Goal: Information Seeking & Learning: Learn about a topic

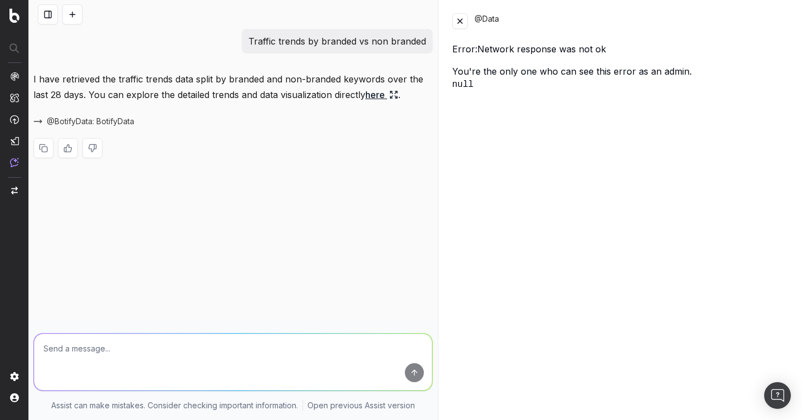
click at [257, 41] on p "Traffic trends by branded vs non branded" at bounding box center [338, 41] width 178 height 16
copy p "Traffic trends by branded vs non branded"
click at [72, 12] on button at bounding box center [72, 14] width 20 height 20
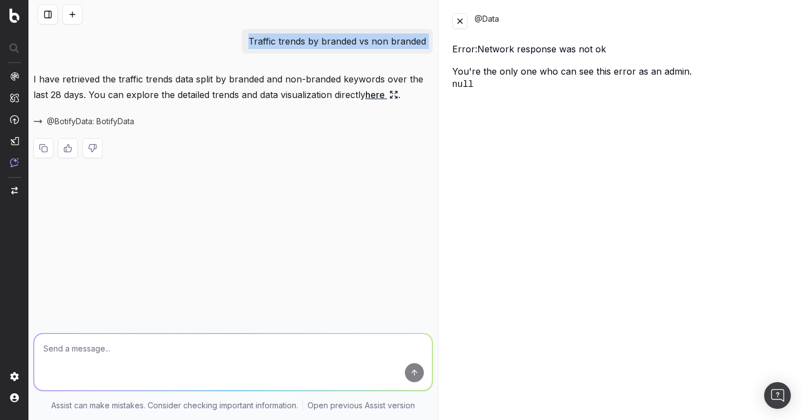
scroll to position [12, 0]
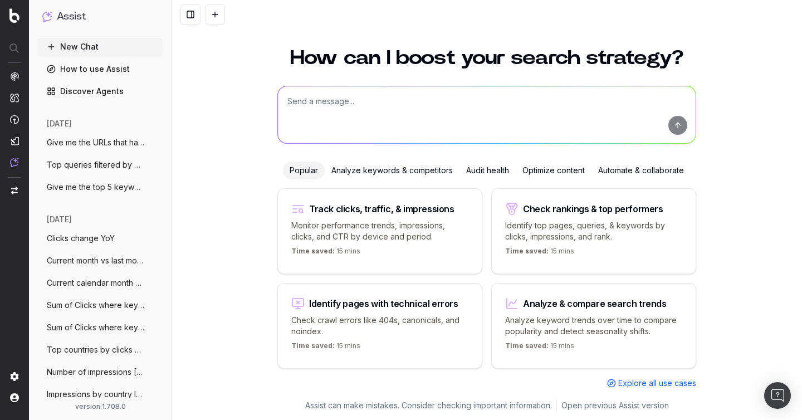
click at [341, 98] on textarea at bounding box center [487, 114] width 418 height 57
paste textarea "Traffic trends by branded vs non branded"
type textarea "Traffic trends by branded vs non branded"
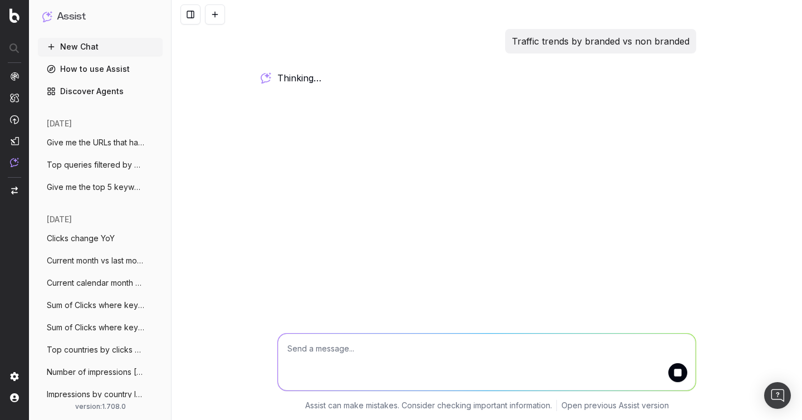
scroll to position [0, 0]
click at [540, 47] on p "Traffic trends by branded vs non branded" at bounding box center [601, 41] width 178 height 16
copy p "Traffic trends by branded vs non branded"
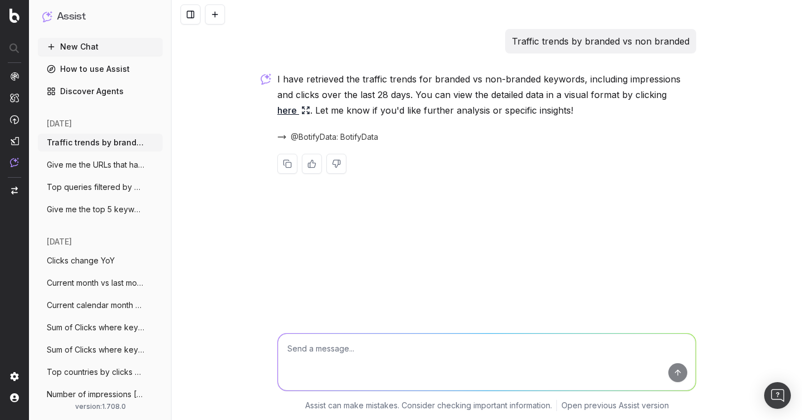
click at [313, 138] on span "@BotifyData: BotifyData" at bounding box center [334, 136] width 87 height 11
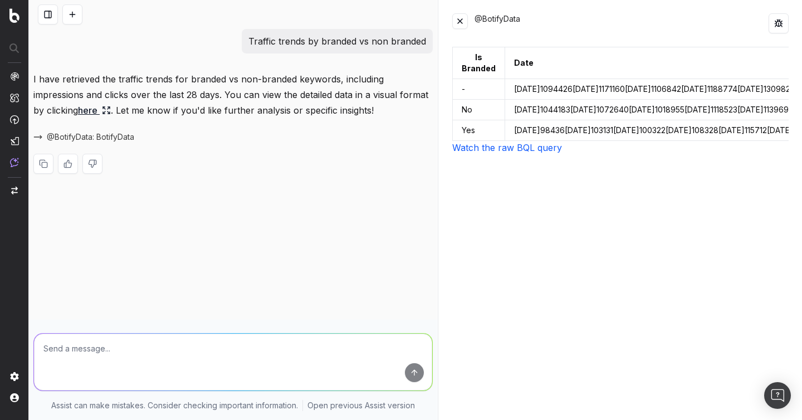
click at [463, 152] on link "Watch the raw BQL query" at bounding box center [507, 147] width 110 height 11
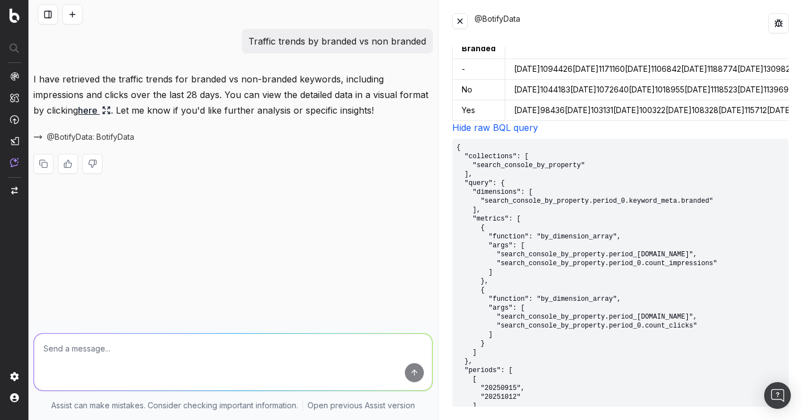
scroll to position [46, 0]
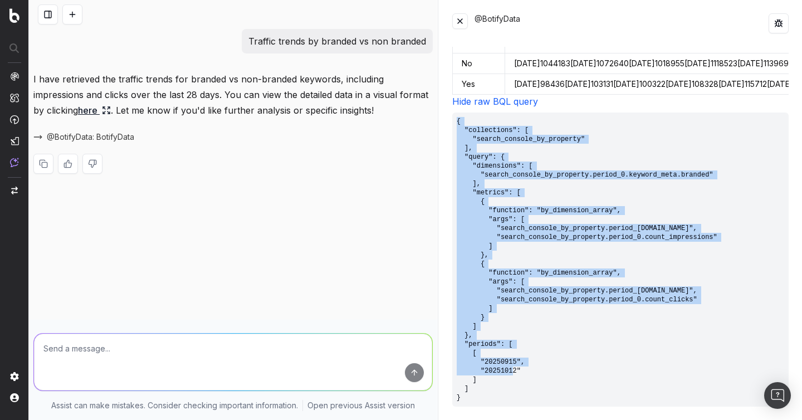
drag, startPoint x: 468, startPoint y: 400, endPoint x: 455, endPoint y: 121, distance: 278.3
click at [455, 121] on pre "{ "collections": [ "search_console_by_property" ], "query": { "dimensions": [ "…" at bounding box center [620, 260] width 337 height 294
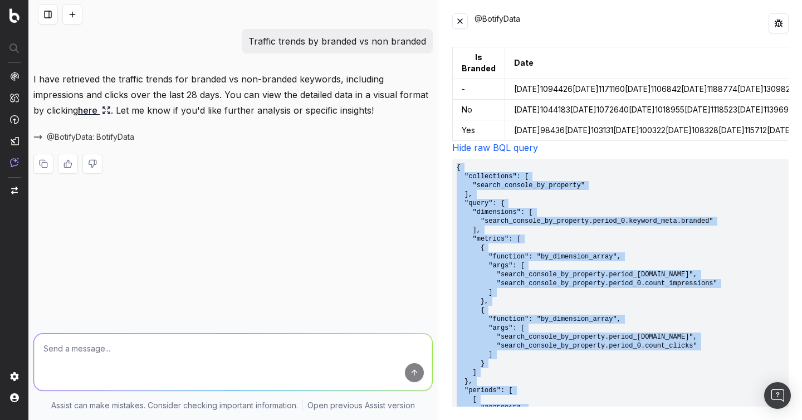
copy pre "{ "collections": [ "search_console_by_property" ], "query": { "dimensions": [ "…"
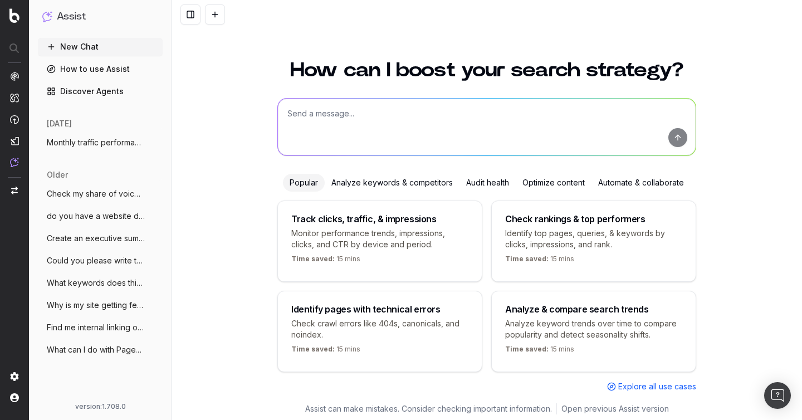
scroll to position [12, 0]
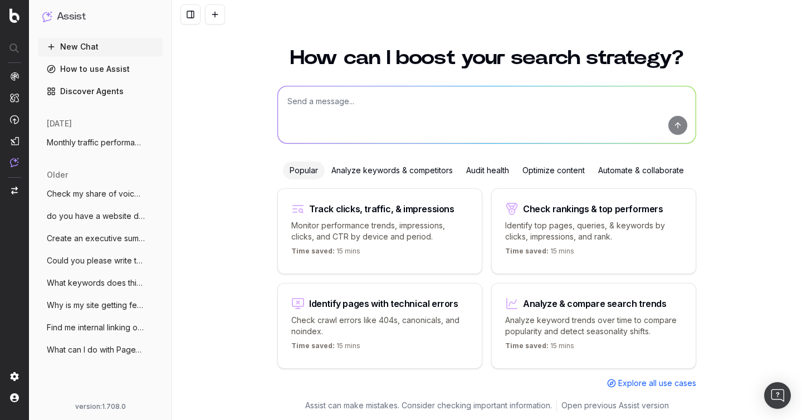
click at [90, 138] on span "Monthly traffic performance across devic" at bounding box center [96, 142] width 98 height 11
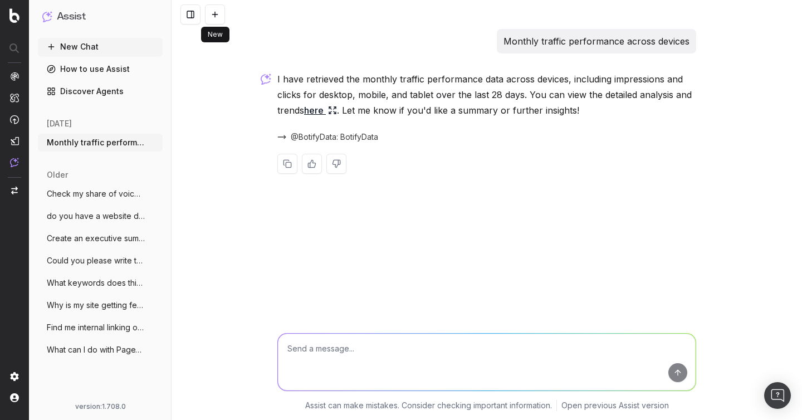
click at [214, 14] on button at bounding box center [215, 14] width 20 height 20
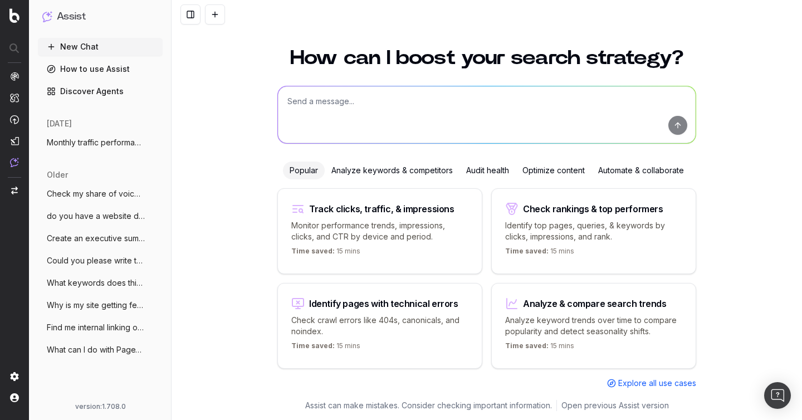
click at [352, 104] on textarea at bounding box center [487, 114] width 418 height 57
click at [293, 103] on textarea at bounding box center [487, 114] width 418 height 57
paste textarea "Traffic trends by branded vs non branded"
type textarea "Traffic trends by branded vs non branded"
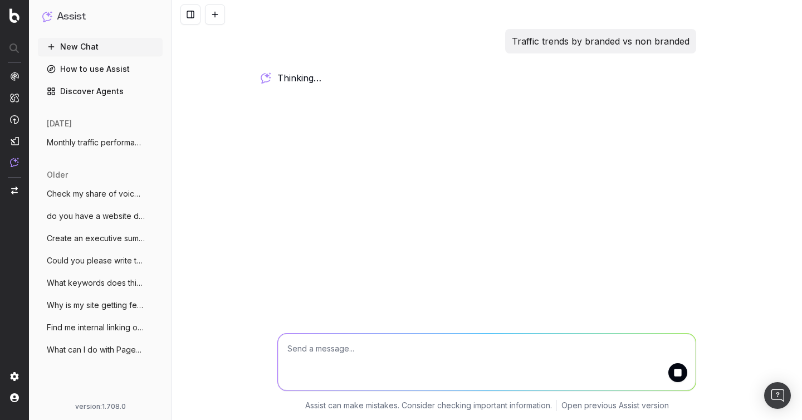
scroll to position [0, 0]
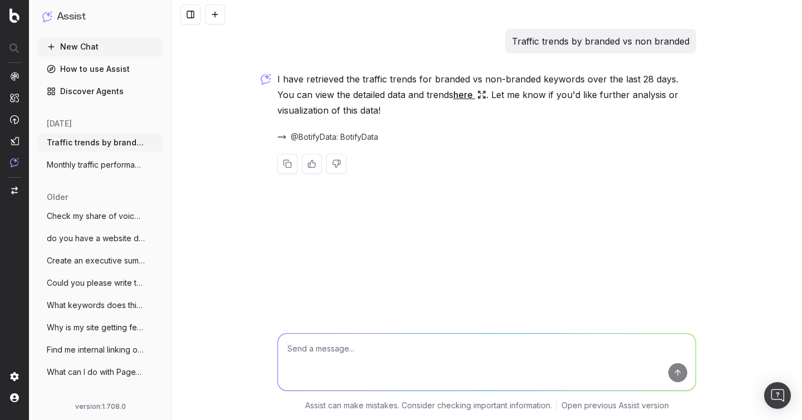
click at [454, 96] on link "here" at bounding box center [470, 95] width 33 height 16
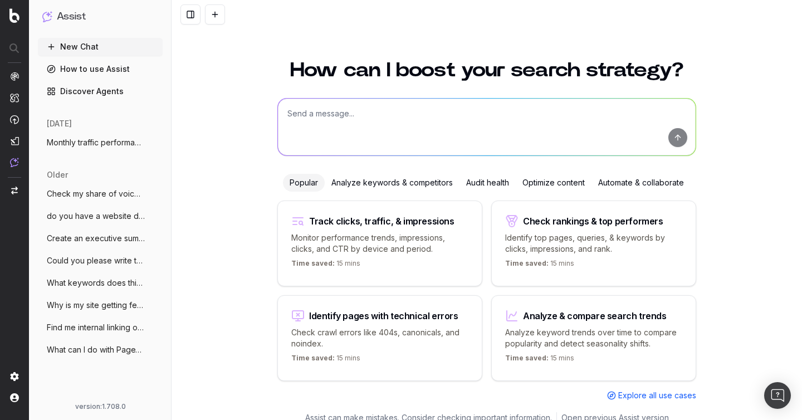
scroll to position [12, 0]
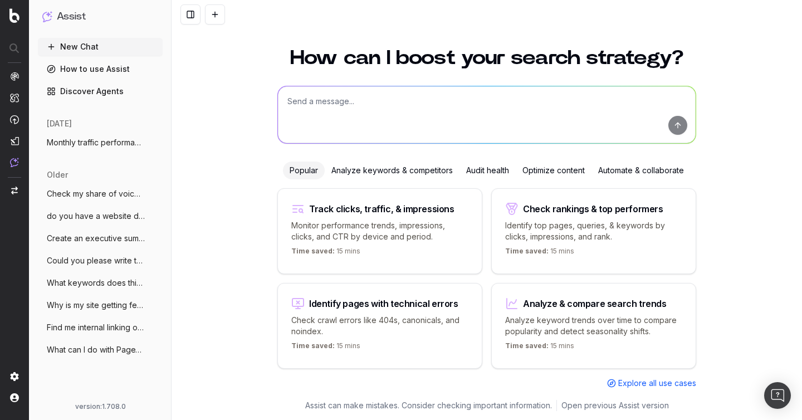
click at [311, 113] on textarea at bounding box center [487, 114] width 418 height 57
paste textarea "How is non branded traffic trending YoY"
type textarea "How is non branded traffic trending YoY"
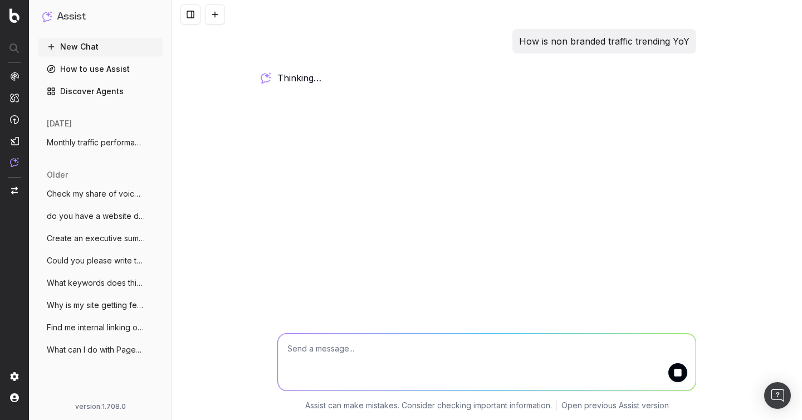
scroll to position [0, 0]
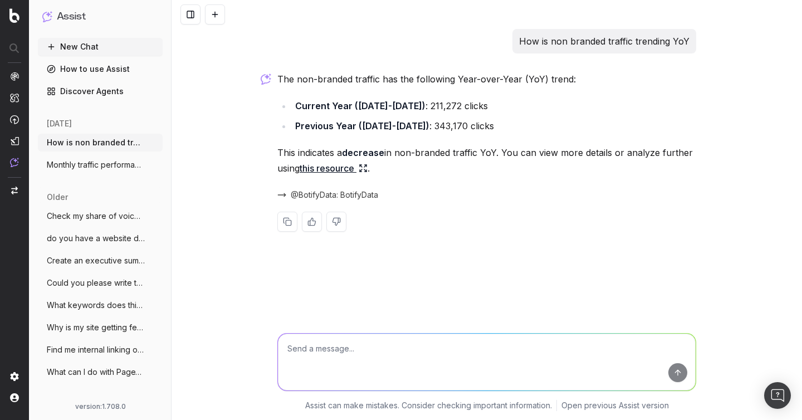
click at [244, 65] on div "How is non branded traffic trending YoY The non-branded traffic has the followi…" at bounding box center [487, 210] width 631 height 420
click at [341, 193] on span "@BotifyData: BotifyData" at bounding box center [334, 194] width 87 height 11
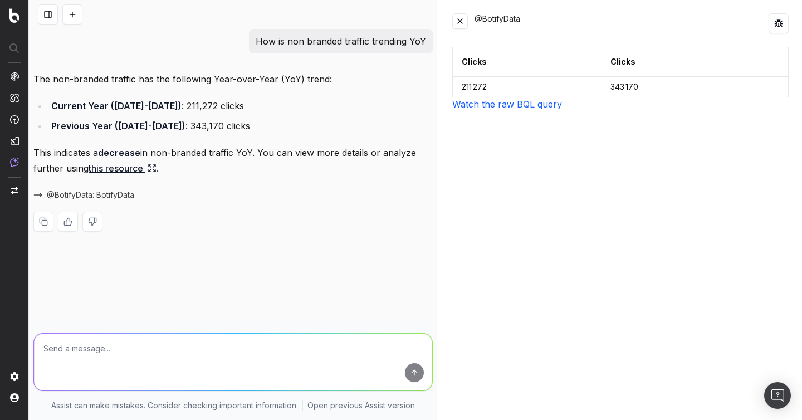
click at [501, 106] on link "Watch the raw BQL query" at bounding box center [507, 104] width 110 height 11
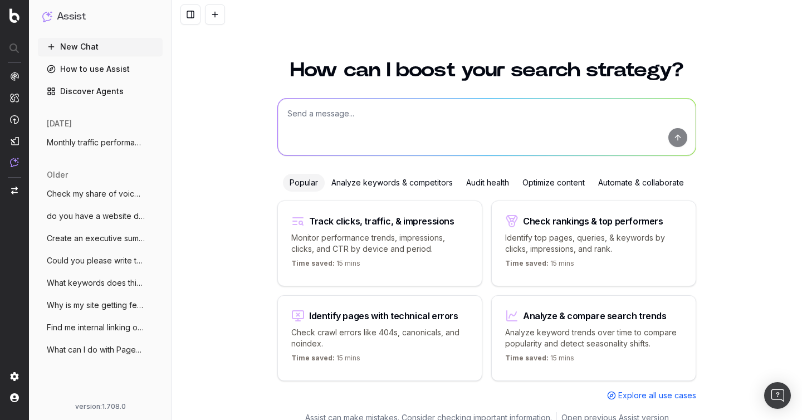
scroll to position [12, 0]
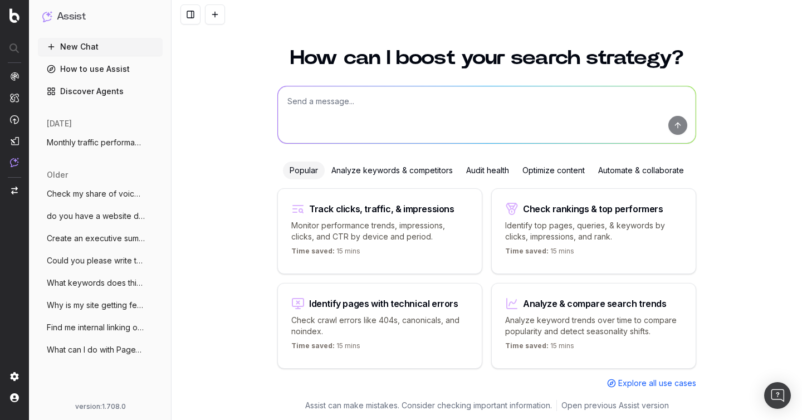
click at [335, 112] on textarea at bounding box center [487, 114] width 418 height 57
paste textarea "Impressions, clicks and CTR by country and device"
type textarea "Impressions, clicks and CTR by country and device"
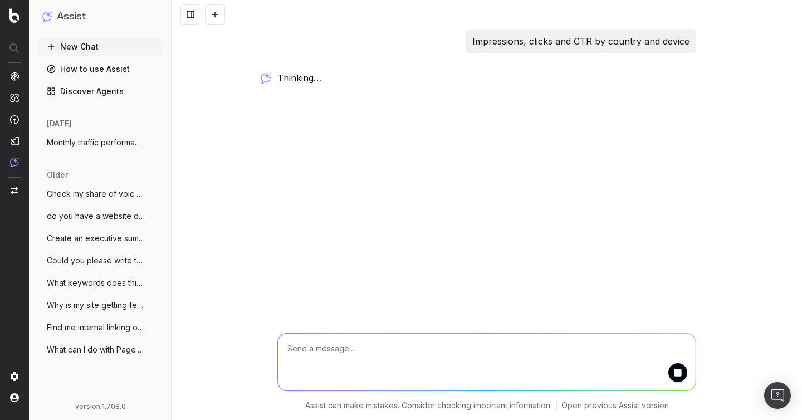
scroll to position [0, 0]
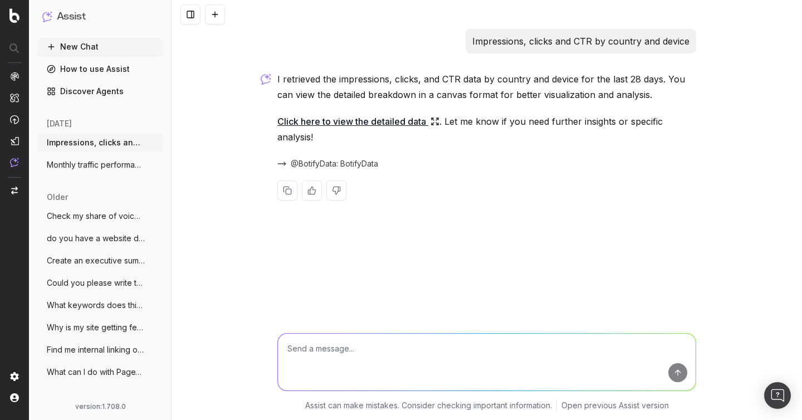
click at [357, 124] on link "Click here to view the detailed data" at bounding box center [358, 122] width 162 height 16
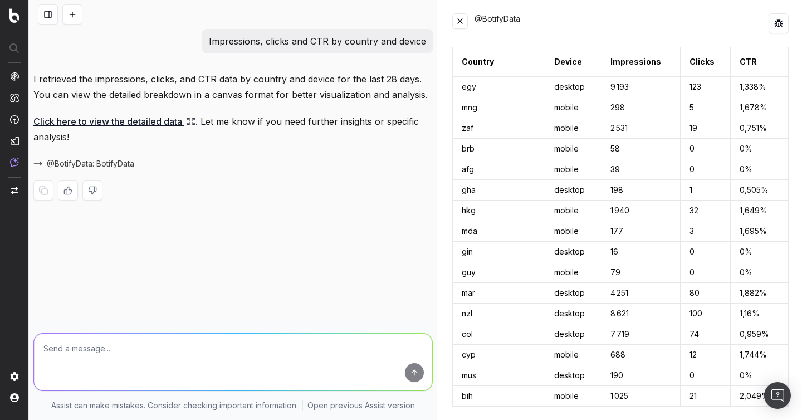
click at [398, 206] on div "I retrieved the impressions, clicks, and CTR data by country and device for the…" at bounding box center [233, 144] width 400 height 147
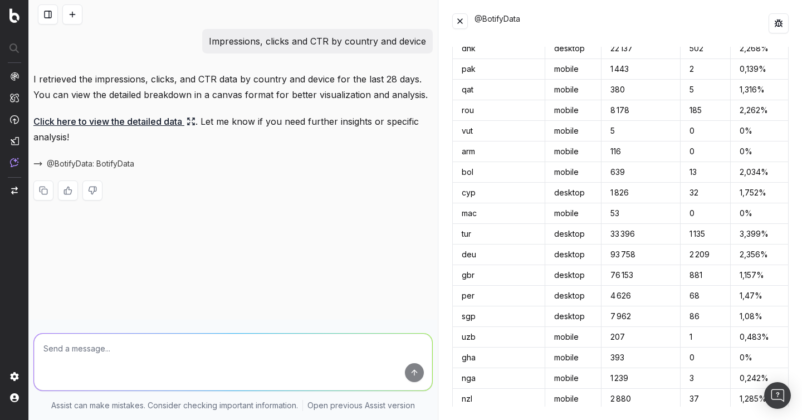
scroll to position [2810, 0]
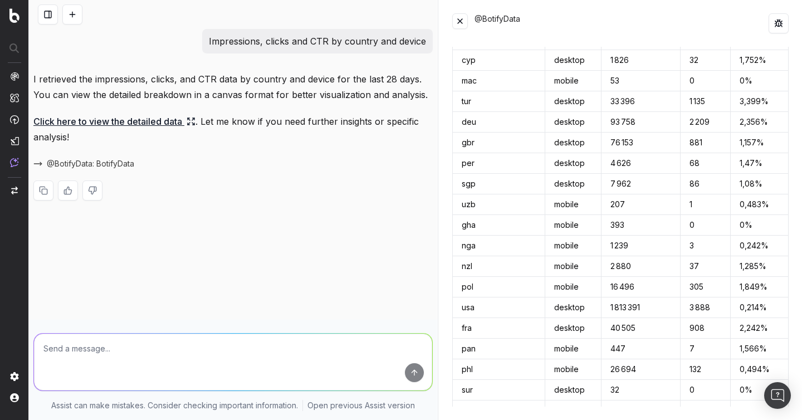
click at [346, 283] on div "Impressions, clicks and CTR by country and device I retrieved the impressions, …" at bounding box center [233, 210] width 408 height 420
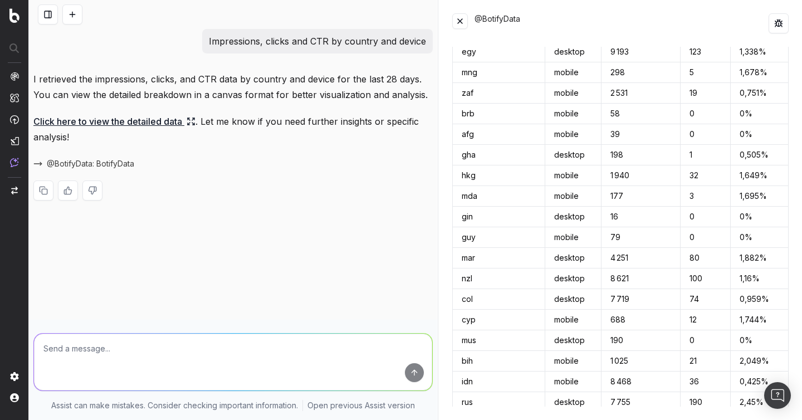
scroll to position [0, 0]
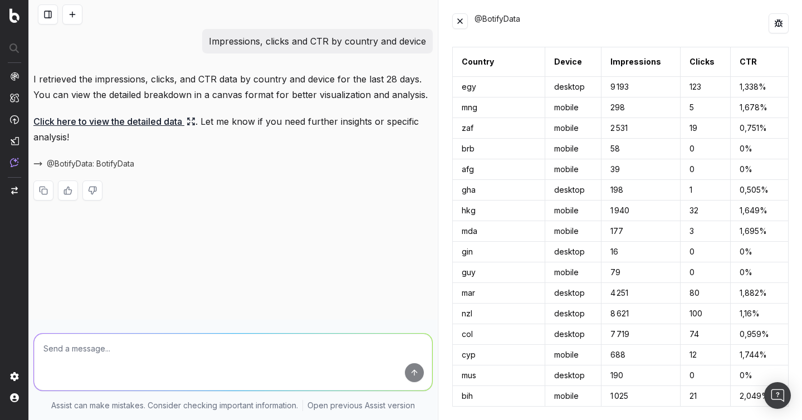
click at [334, 197] on div at bounding box center [233, 191] width 400 height 20
click at [295, 249] on div "Impressions, clicks and CTR by country and device I retrieved the impressions, …" at bounding box center [233, 210] width 408 height 420
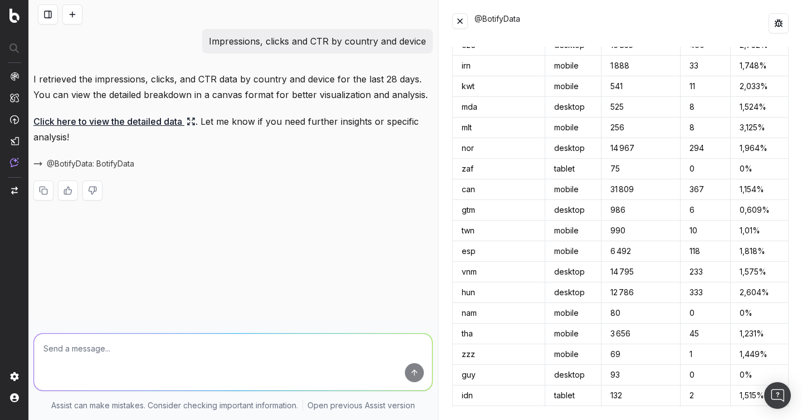
scroll to position [9992, 0]
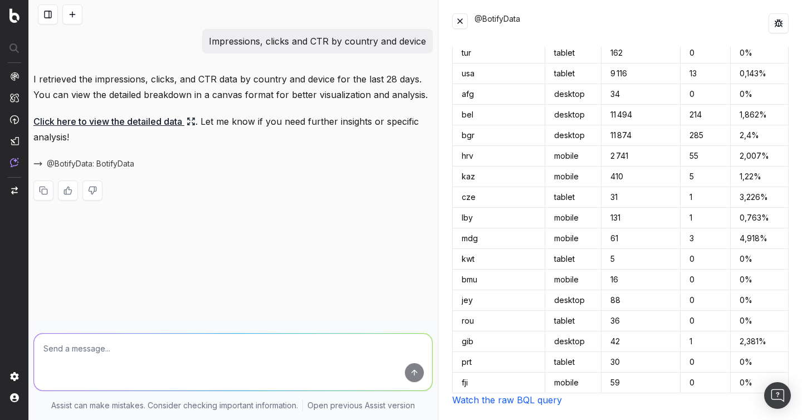
click at [505, 402] on link "Watch the raw BQL query" at bounding box center [507, 399] width 110 height 11
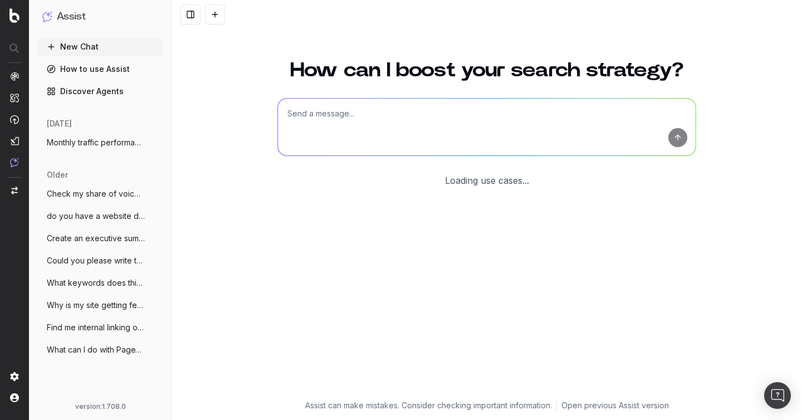
scroll to position [12, 0]
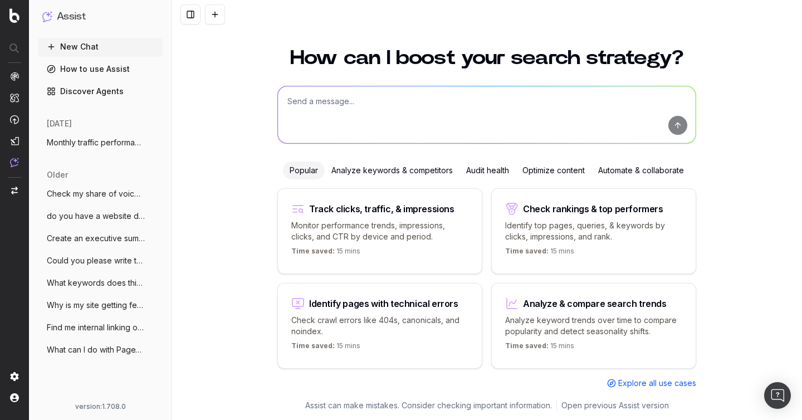
click at [334, 107] on textarea at bounding box center [487, 114] width 418 height 57
paste textarea "Impressions by country filtered on compliant pages"
type textarea "Impressions by country filtered on compliant pages"
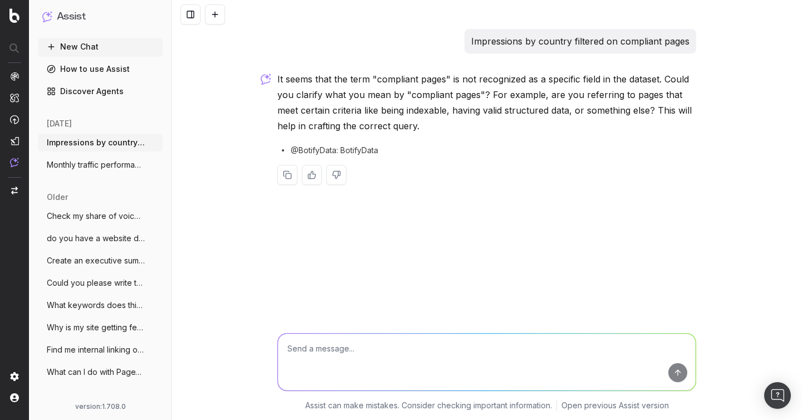
click at [348, 150] on span "@BotifyData: BotifyData" at bounding box center [334, 150] width 87 height 11
click at [389, 148] on div "@BotifyData: BotifyData" at bounding box center [486, 150] width 419 height 11
click at [660, 82] on p "It seems that the term "compliant pages" is not recognized as a specific field …" at bounding box center [486, 102] width 419 height 62
click at [577, 47] on p "Impressions by country filtered on compliant pages" at bounding box center [580, 41] width 218 height 16
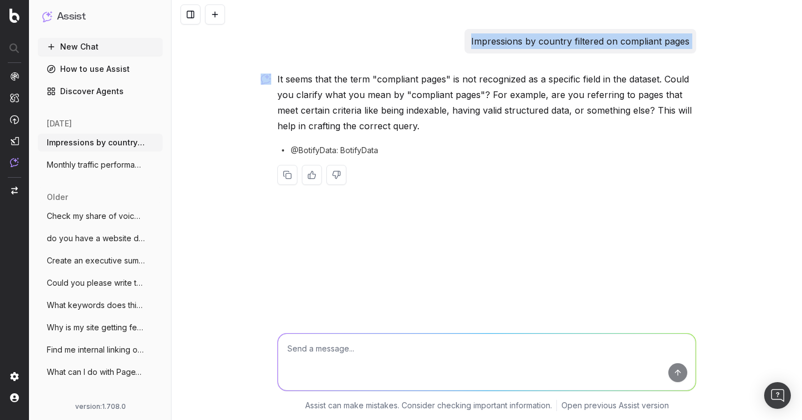
click at [577, 47] on p "Impressions by country filtered on compliant pages" at bounding box center [580, 41] width 218 height 16
copy p "Impressions by country filtered on compliant pages"
click at [411, 330] on div at bounding box center [487, 360] width 428 height 80
click at [381, 351] on textarea at bounding box center [487, 362] width 418 height 57
paste textarea "Impressions by country filtered on compliant pages"
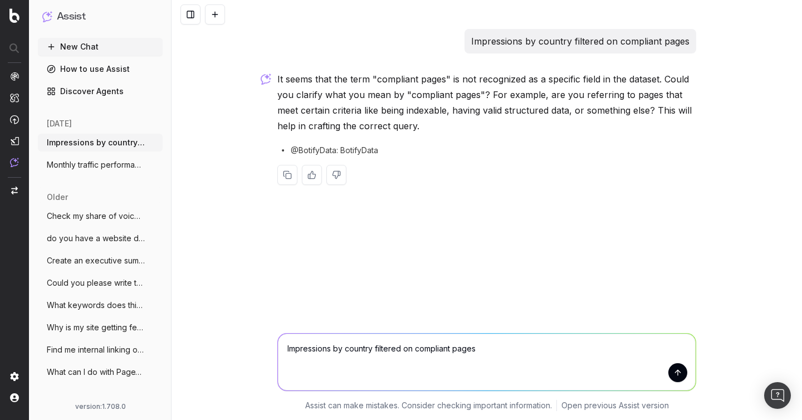
click at [450, 347] on textarea "Impressions by country filtered on compliant pages" at bounding box center [487, 362] width 418 height 57
type textarea "Impressions by country filtered on indexable pages"
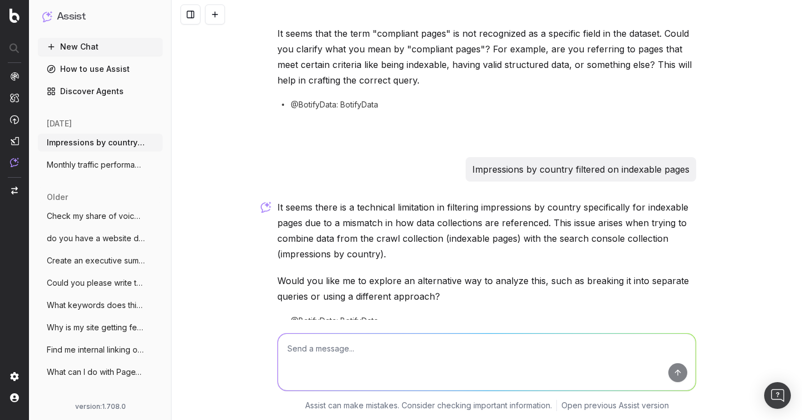
scroll to position [99, 0]
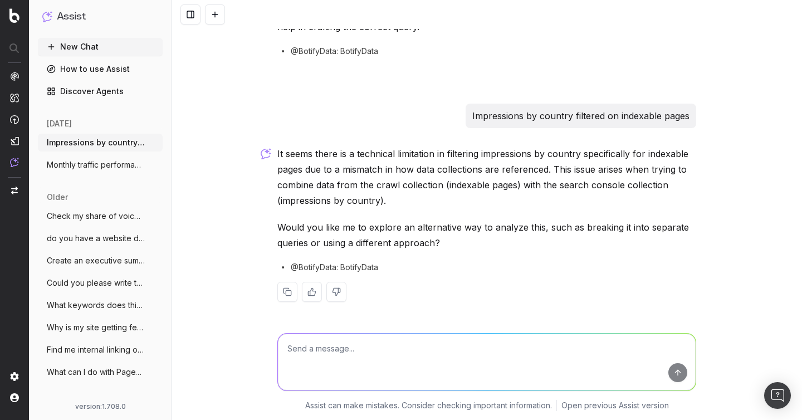
click at [505, 114] on p "Impressions by country filtered on indexable pages" at bounding box center [581, 116] width 217 height 16
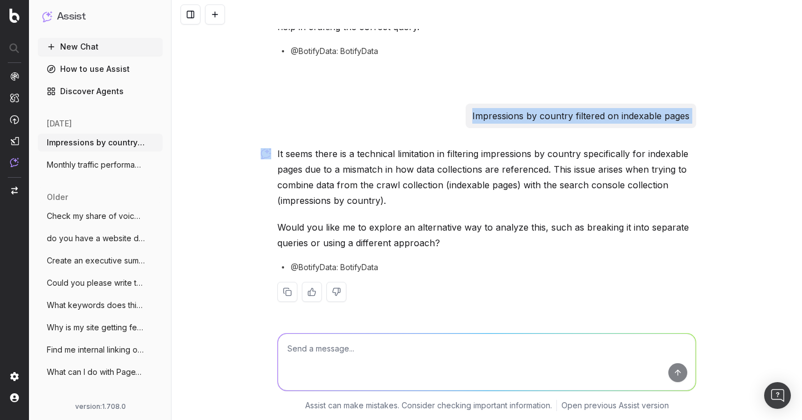
click at [505, 114] on p "Impressions by country filtered on indexable pages" at bounding box center [581, 116] width 217 height 16
copy p "Impressions by country filtered on indexable pages"
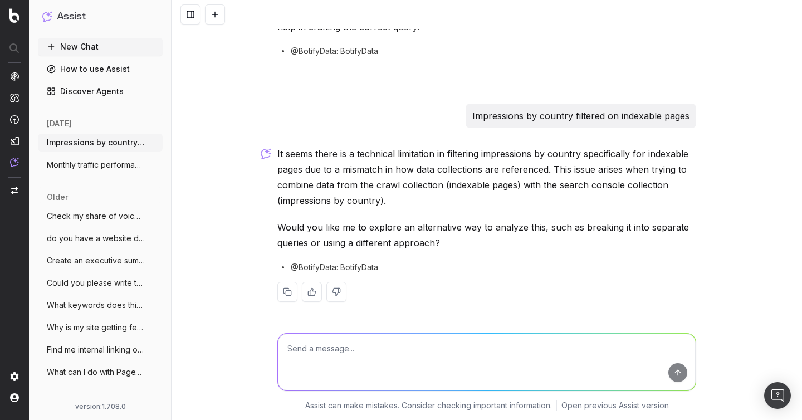
click at [515, 172] on p "It seems there is a technical limitation in filtering impressions by country sp…" at bounding box center [486, 177] width 419 height 62
click at [515, 171] on p "It seems there is a technical limitation in filtering impressions by country sp…" at bounding box center [486, 177] width 419 height 62
click at [556, 179] on p "It seems there is a technical limitation in filtering impressions by country sp…" at bounding box center [486, 177] width 419 height 62
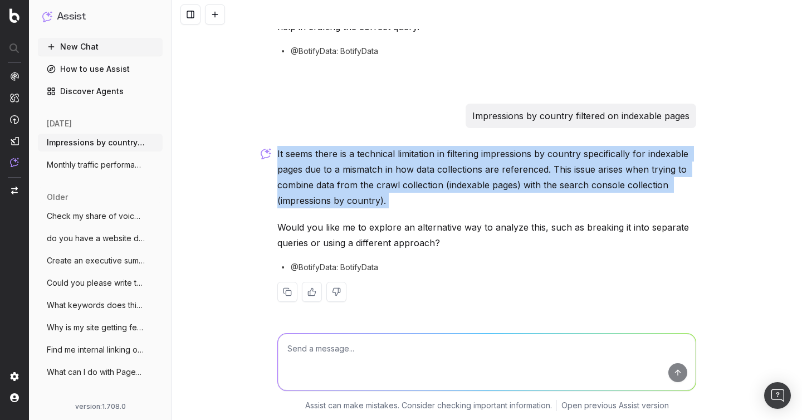
click at [556, 179] on p "It seems there is a technical limitation in filtering impressions by country sp…" at bounding box center [486, 177] width 419 height 62
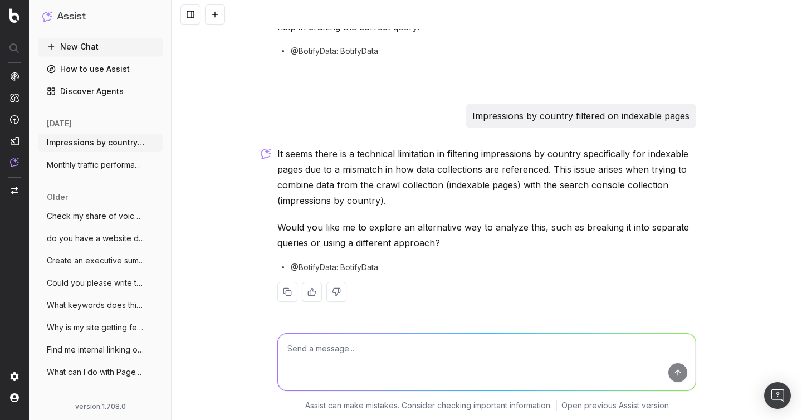
click at [532, 211] on div "It seems there is a technical limitation in filtering impressions by country sp…" at bounding box center [486, 233] width 419 height 174
click at [439, 202] on p "It seems there is a technical limitation in filtering impressions by country sp…" at bounding box center [486, 177] width 419 height 62
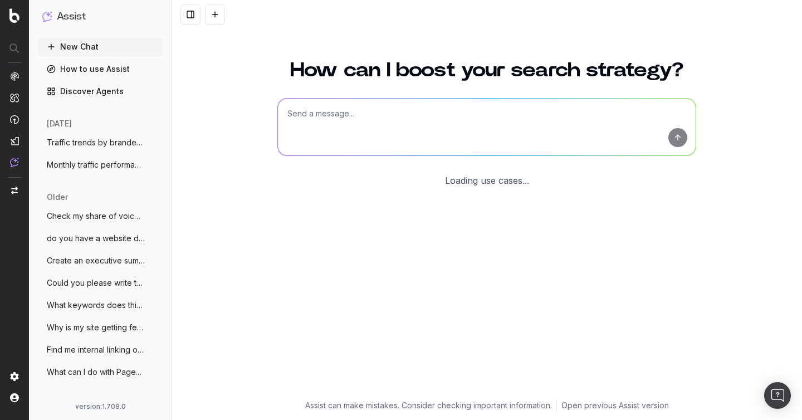
scroll to position [12, 0]
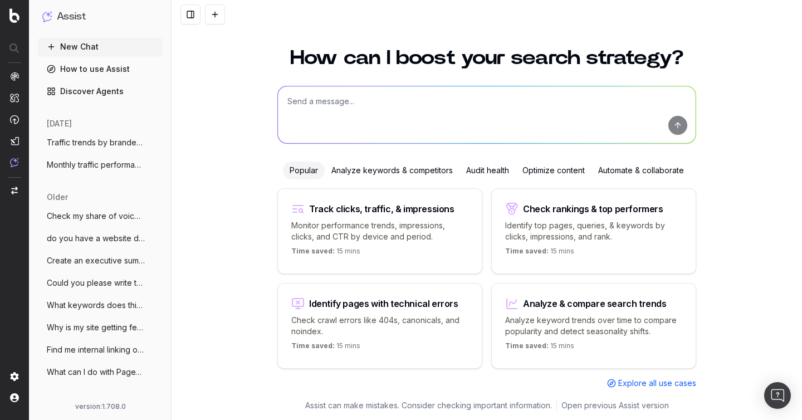
click at [364, 119] on textarea at bounding box center [487, 114] width 418 height 57
paste textarea "Impressions by country last 28 days vs previous year"
type textarea "Impressions by country last 28 days vs previous year"
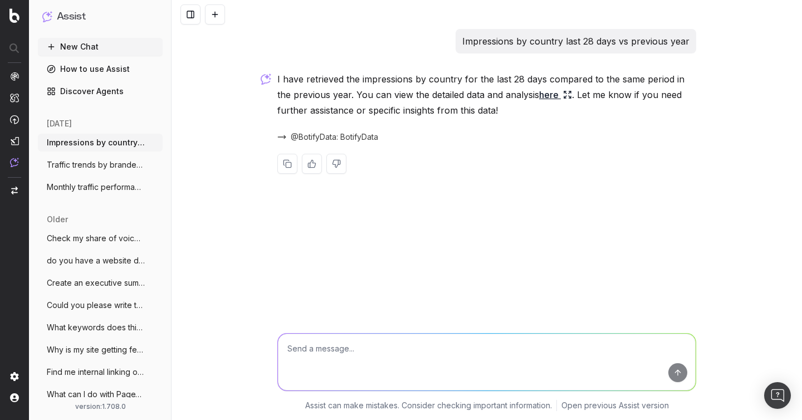
click at [539, 96] on link "here" at bounding box center [555, 95] width 33 height 16
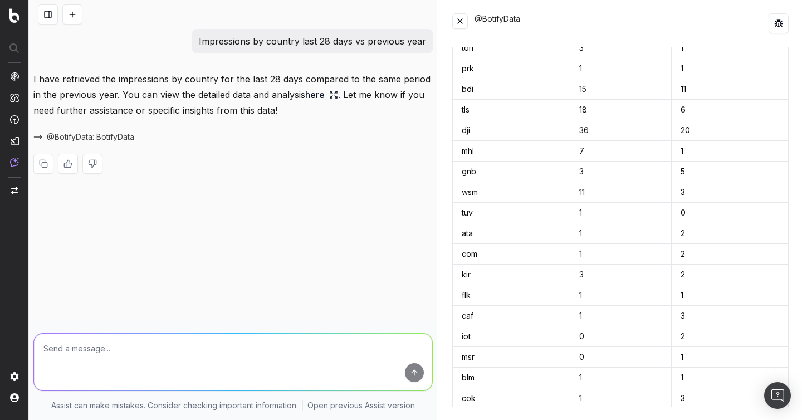
scroll to position [4590, 0]
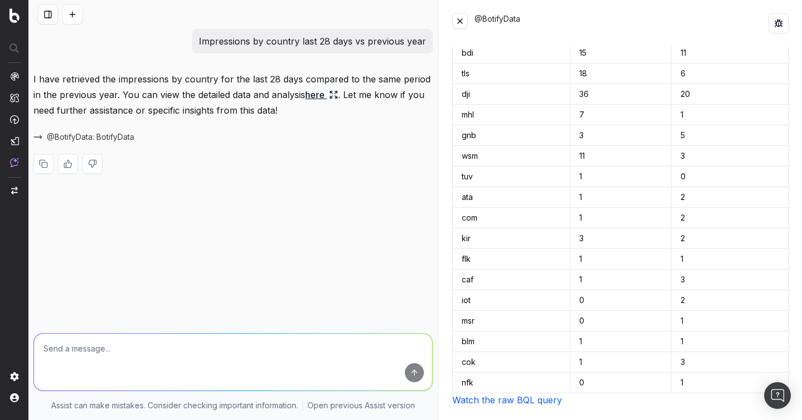
click at [514, 401] on link "Watch the raw BQL query" at bounding box center [507, 399] width 110 height 11
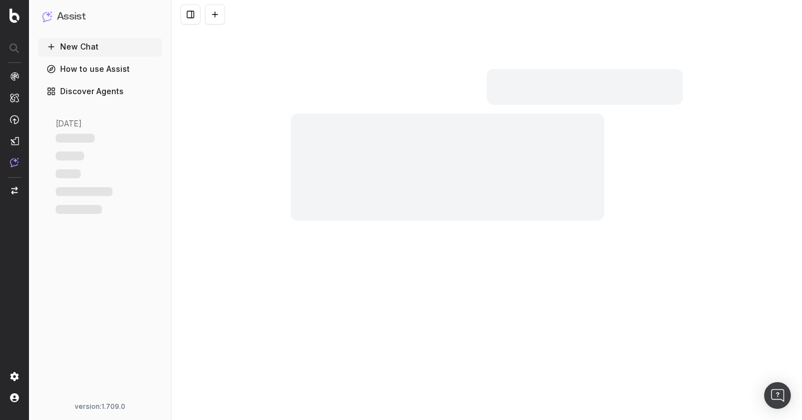
click at [216, 17] on button at bounding box center [215, 14] width 20 height 20
click at [405, 43] on div at bounding box center [487, 125] width 428 height 192
click at [215, 15] on button at bounding box center [215, 14] width 20 height 20
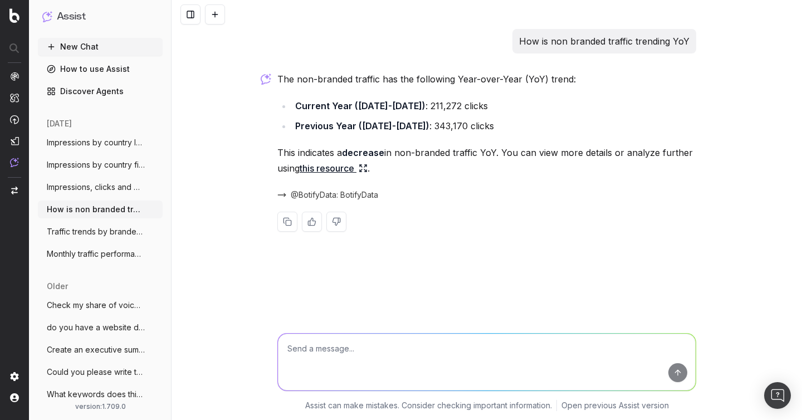
click at [353, 164] on link "this resource" at bounding box center [334, 168] width 68 height 16
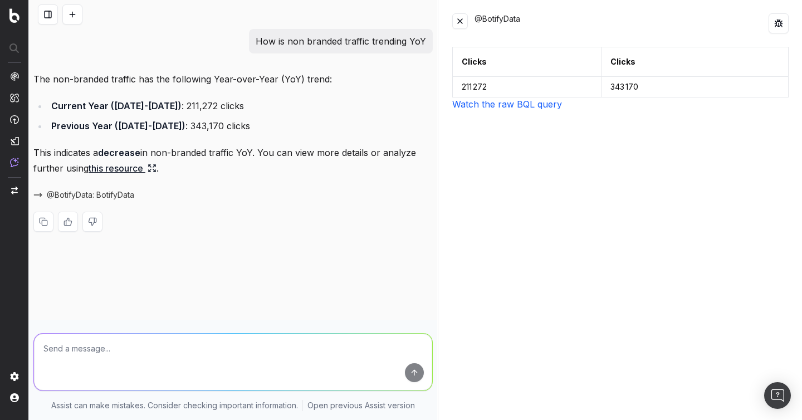
click at [488, 106] on link "Watch the raw BQL query" at bounding box center [507, 104] width 110 height 11
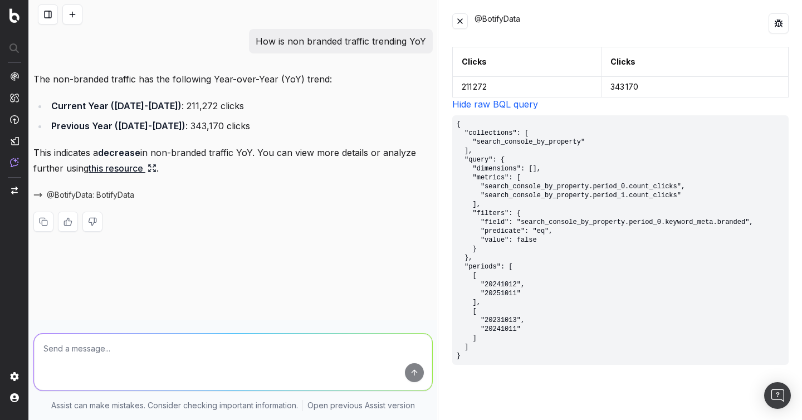
click at [479, 358] on pre "{ "collections": [ "search_console_by_property" ], "query": { "dimensions": [],…" at bounding box center [620, 240] width 337 height 250
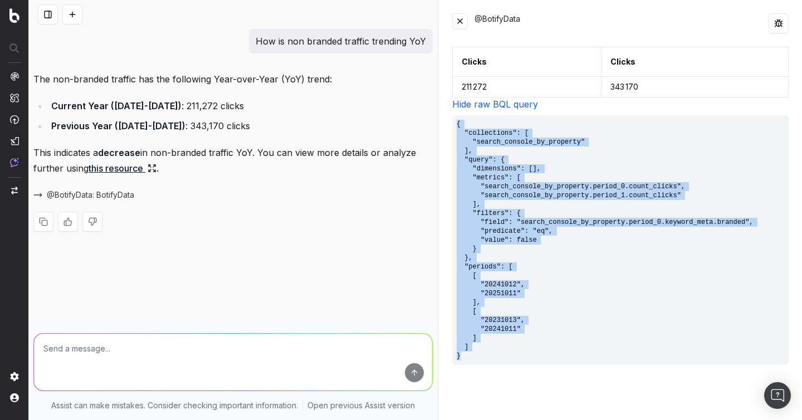
drag, startPoint x: 466, startPoint y: 358, endPoint x: 452, endPoint y: 123, distance: 236.1
click at [452, 123] on pre "{ "collections": [ "search_console_by_property" ], "query": { "dimensions": [],…" at bounding box center [620, 240] width 337 height 250
copy pre "{ "collections": [ "search_console_by_property" ], "query": { "dimensions": [],…"
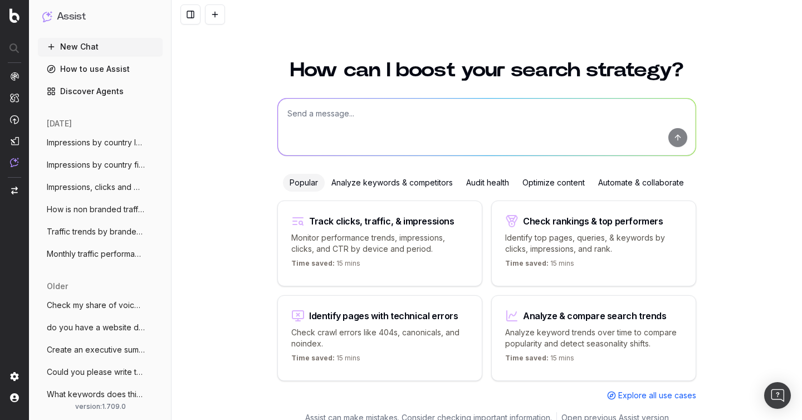
scroll to position [12, 0]
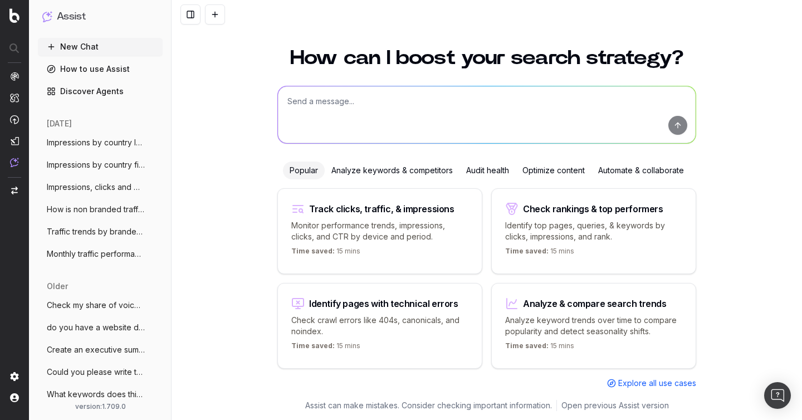
click at [358, 105] on textarea at bounding box center [487, 114] width 418 height 57
paste textarea "Number of impressions [DATE]"
type textarea "Number of impressions [DATE]"
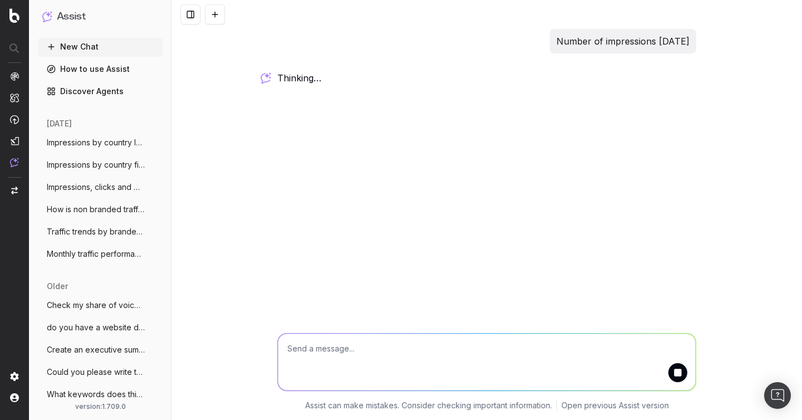
scroll to position [0, 0]
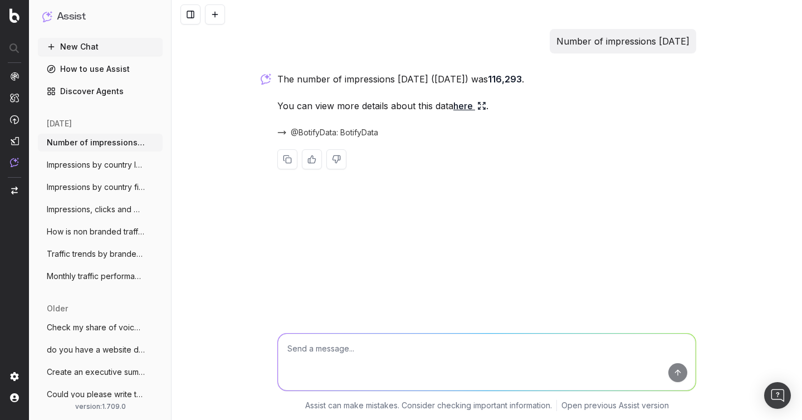
click at [466, 108] on link "here" at bounding box center [470, 106] width 33 height 16
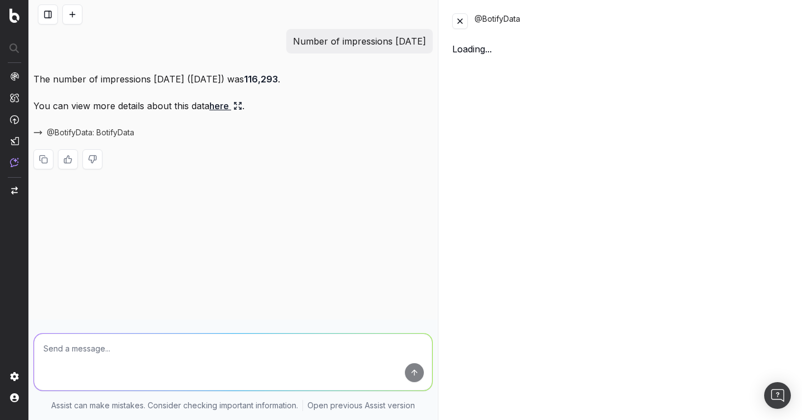
click at [315, 118] on div "The number of impressions yesterday (October 11, 2025) was 116,293 . You can vi…" at bounding box center [233, 129] width 400 height 116
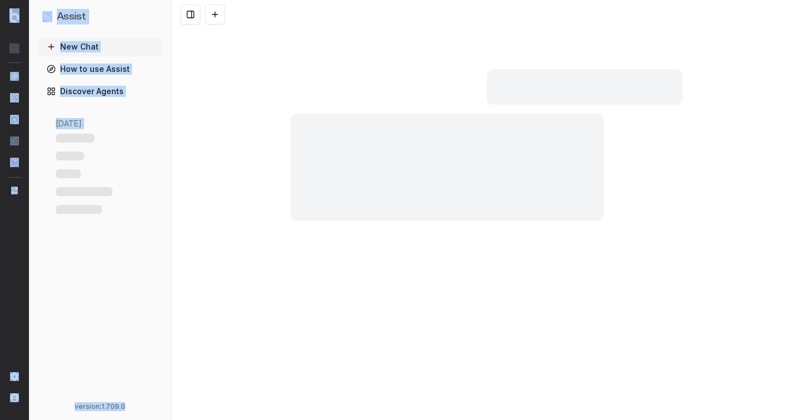
click at [446, 245] on body "Assist New Chat How to use Assist Discover Agents [DATE] version: 1.709.0" at bounding box center [401, 210] width 802 height 420
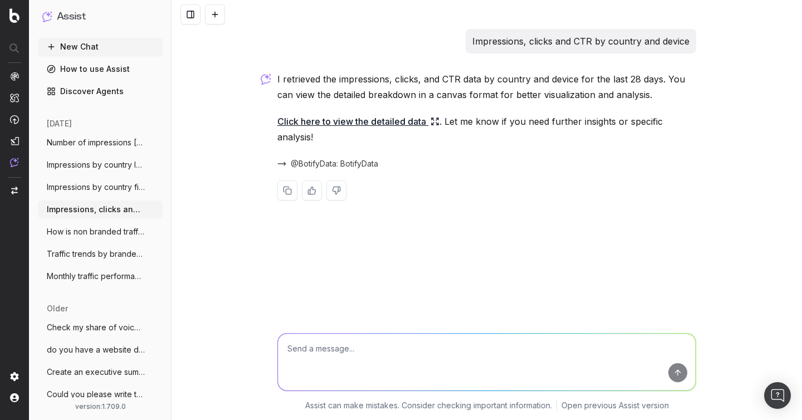
click at [459, 157] on div "@BotifyData: BotifyData" at bounding box center [486, 164] width 419 height 16
click at [393, 119] on link "Click here to view the detailed data" at bounding box center [358, 122] width 162 height 16
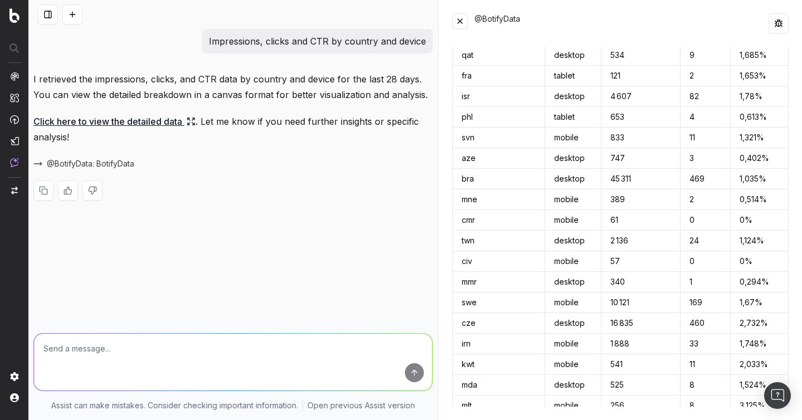
scroll to position [9992, 0]
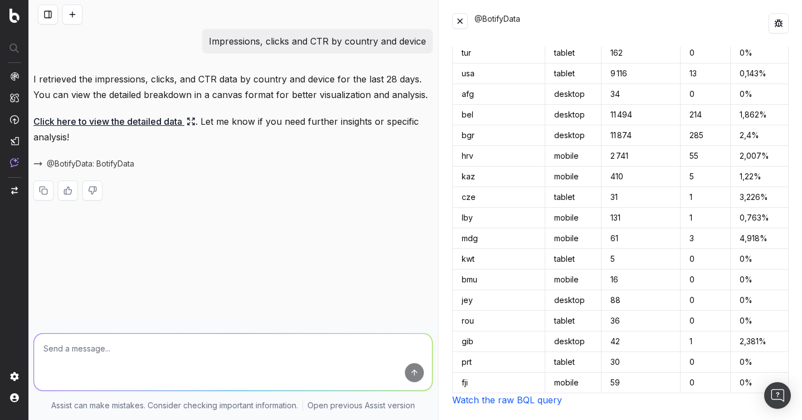
click at [502, 400] on link "Watch the raw BQL query" at bounding box center [507, 399] width 110 height 11
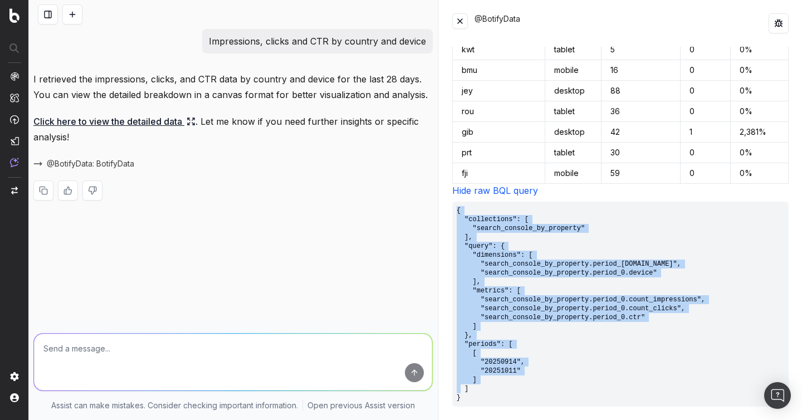
drag, startPoint x: 478, startPoint y: 401, endPoint x: 449, endPoint y: 208, distance: 195.0
click at [449, 208] on div "@BotifyData Country Device Impressions Clicks CTR egy desktop 9 193 123 1,338% …" at bounding box center [620, 210] width 363 height 420
copy pre "{ "collections": [ "search_console_by_property" ], "query": { "dimensions": [ "…"
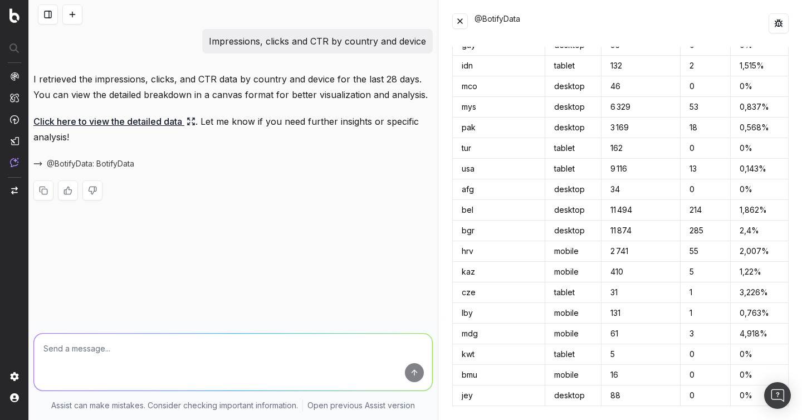
scroll to position [9826, 0]
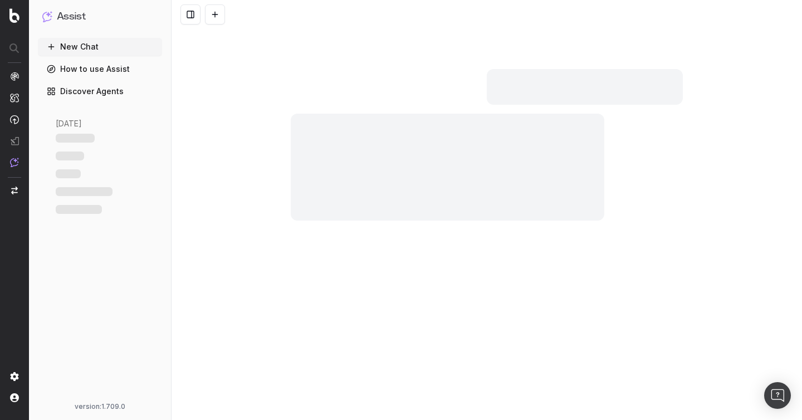
click at [428, 181] on div at bounding box center [487, 210] width 631 height 420
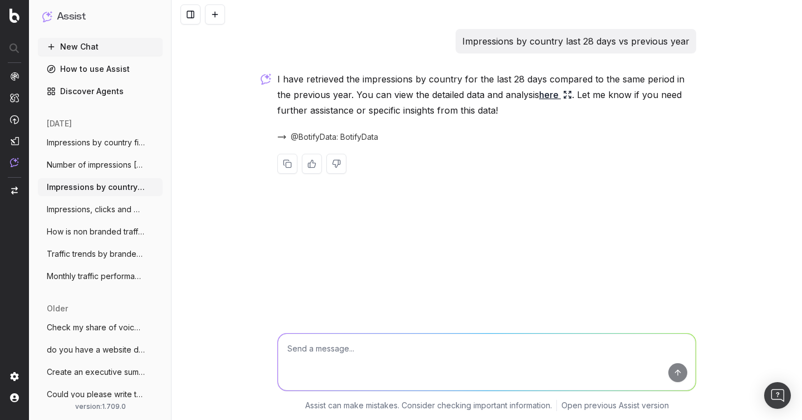
click at [353, 137] on span "@BotifyData: BotifyData" at bounding box center [334, 136] width 87 height 11
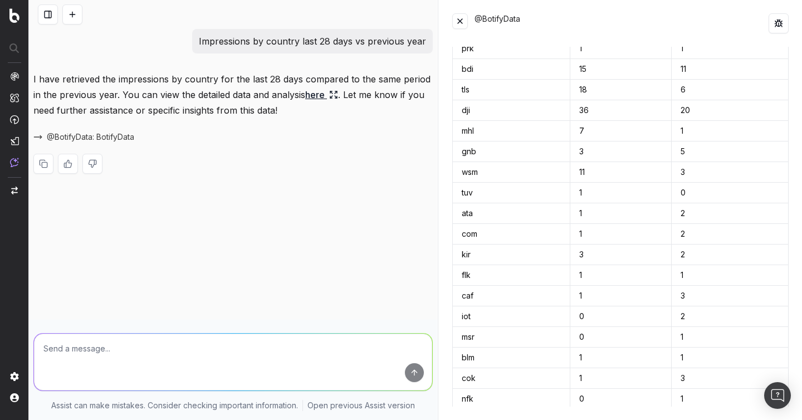
scroll to position [4590, 0]
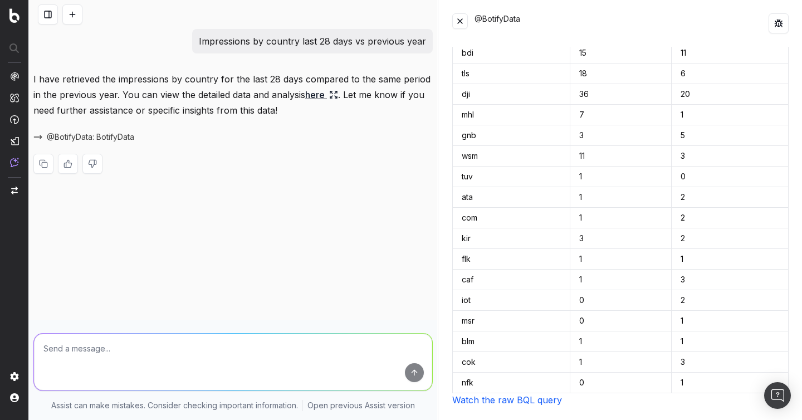
click at [478, 397] on link "Watch the raw BQL query" at bounding box center [507, 399] width 110 height 11
click at [459, 398] on link "Hide raw BQL query" at bounding box center [495, 399] width 86 height 11
click at [459, 398] on link "Watch the raw BQL query" at bounding box center [507, 399] width 110 height 11
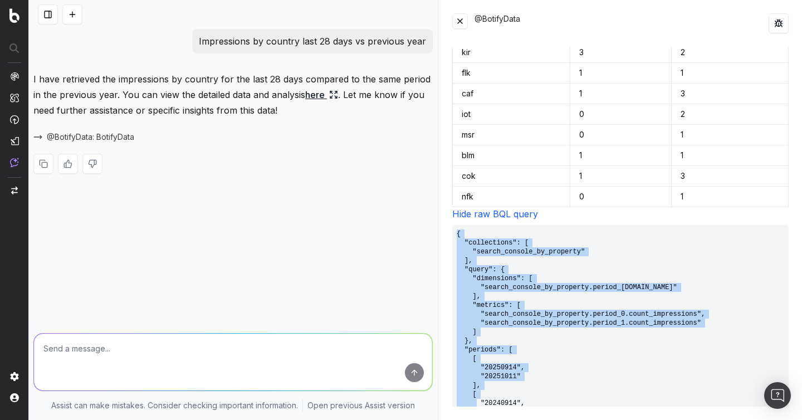
scroll to position [4818, 0]
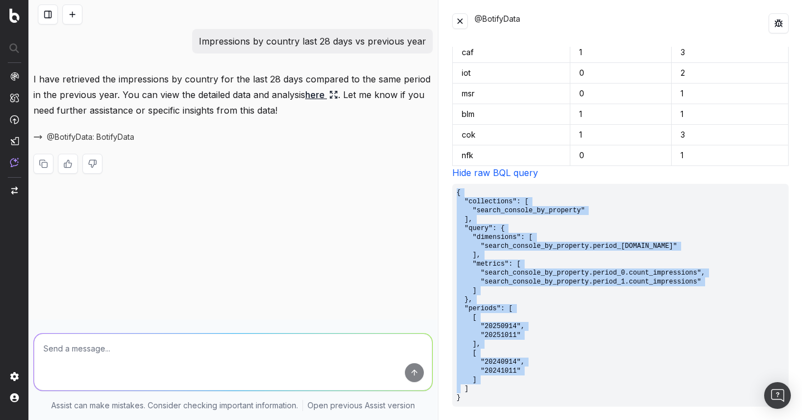
drag, startPoint x: 456, startPoint y: 234, endPoint x: 498, endPoint y: 418, distance: 188.4
click at [498, 418] on div "@BotifyData Country Impressions Impressions can 118 064 106 255 usa 2 047 979 6…" at bounding box center [620, 210] width 363 height 420
copy pre "{ "collections": [ "search_console_by_property" ], "query": { "dimensions": [ "…"
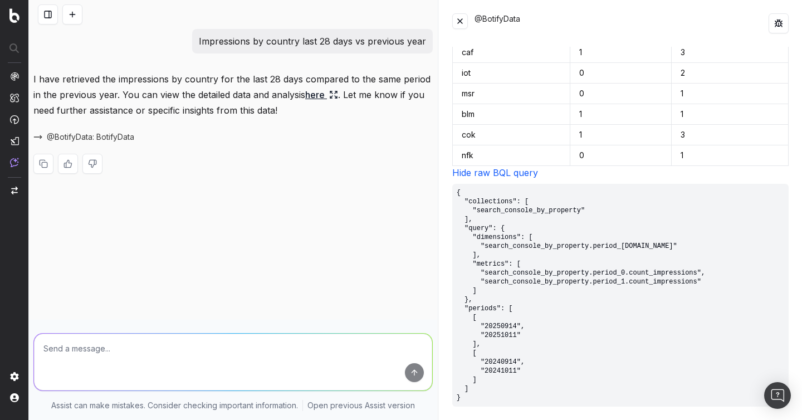
click at [447, 114] on div "@BotifyData Country Impressions Impressions can 118 064 106 255 usa 2 047 979 6…" at bounding box center [620, 210] width 363 height 420
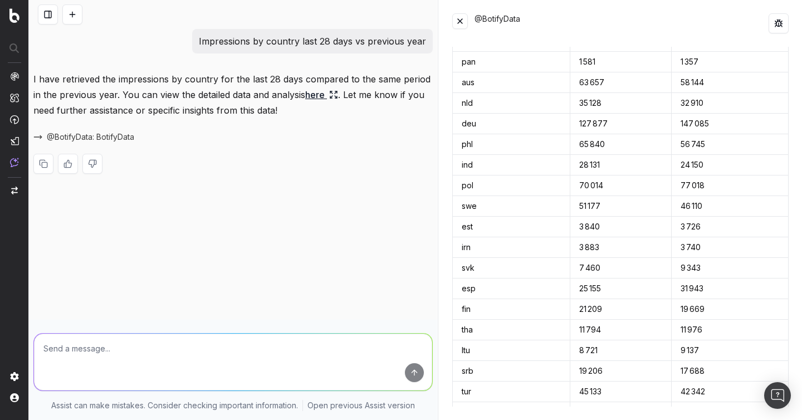
scroll to position [0, 0]
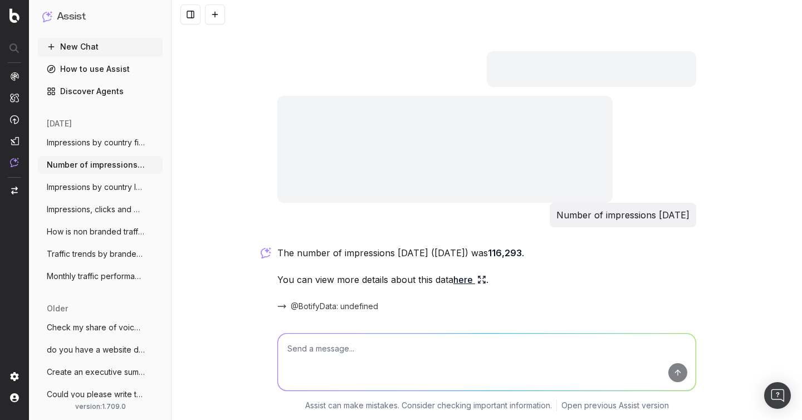
scroll to position [41, 0]
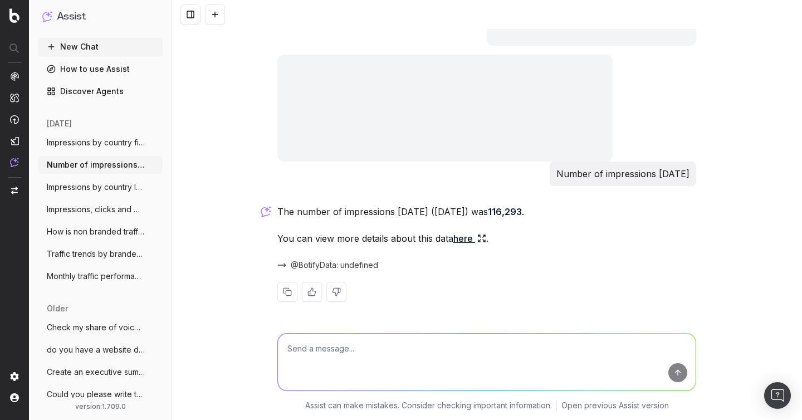
click at [471, 240] on link "here" at bounding box center [470, 239] width 33 height 16
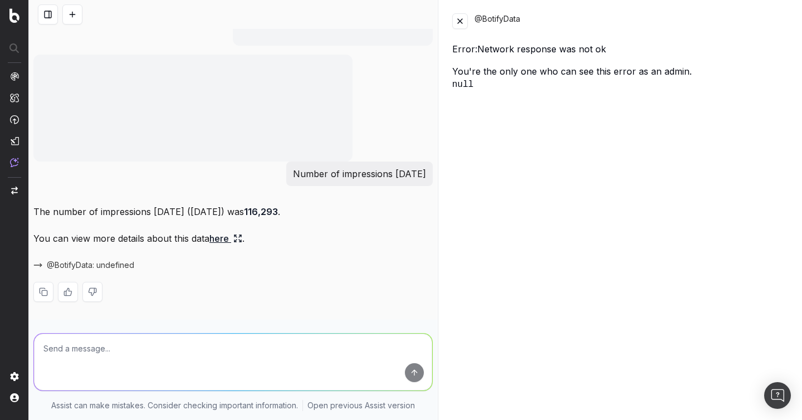
click at [252, 342] on textarea at bounding box center [233, 362] width 398 height 57
type textarea "re-run the query you removed the cache"
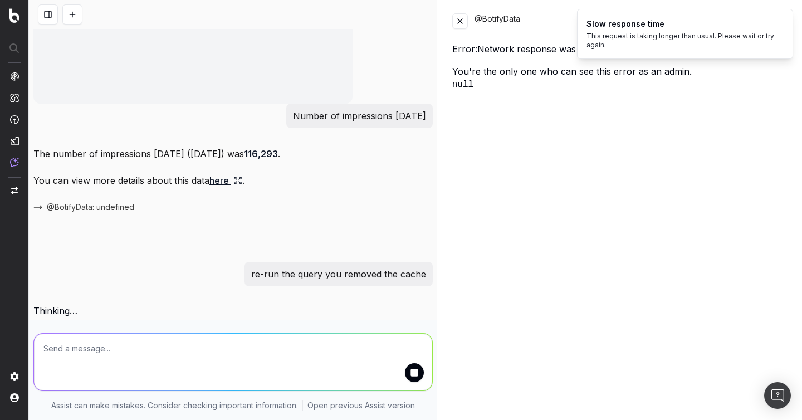
click at [339, 114] on p "Number of impressions [DATE]" at bounding box center [359, 116] width 133 height 16
copy p "Number of impressions [DATE]"
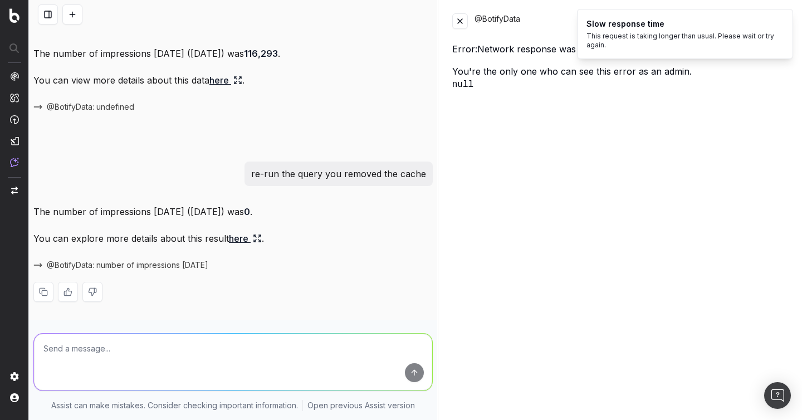
scroll to position [26, 0]
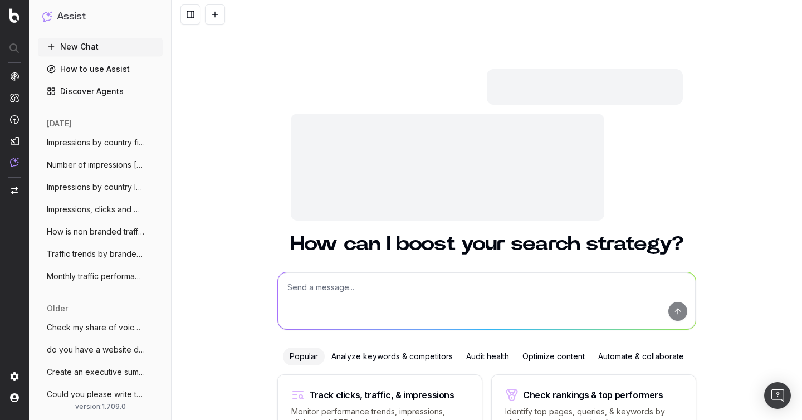
scroll to position [186, 0]
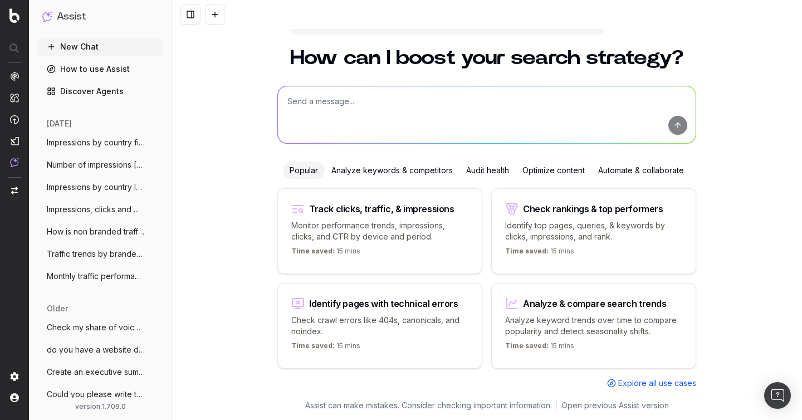
click at [341, 103] on textarea at bounding box center [487, 114] width 418 height 57
paste textarea "Number of impressions [DATE]"
type textarea "Number of impressions [DATE]"
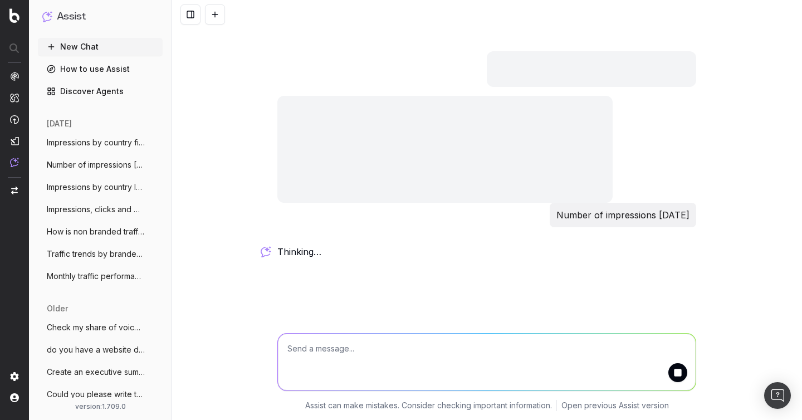
scroll to position [0, 0]
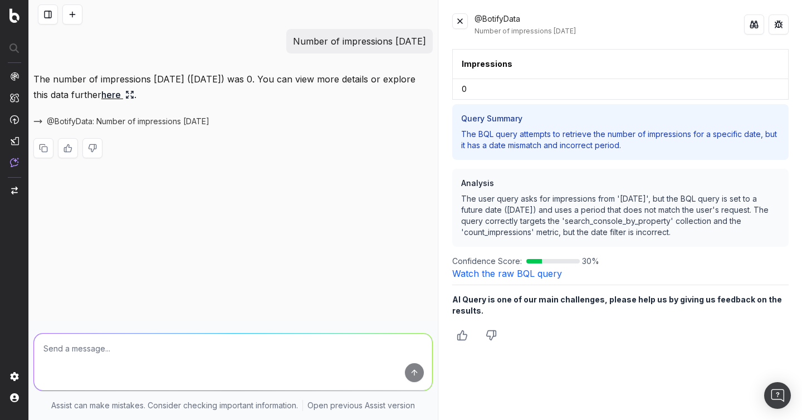
click at [469, 273] on link "Watch the raw BQL query" at bounding box center [507, 273] width 110 height 11
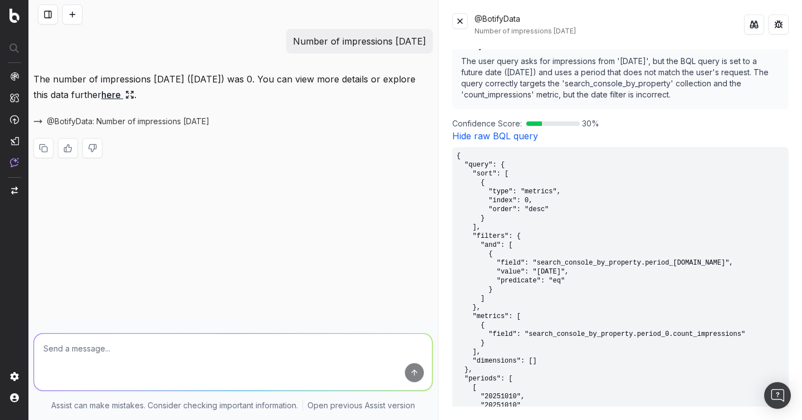
scroll to position [214, 0]
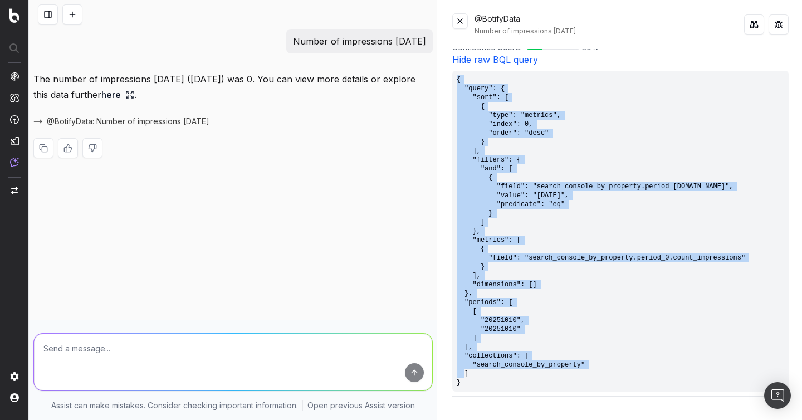
drag, startPoint x: 469, startPoint y: 382, endPoint x: 444, endPoint y: 82, distance: 300.3
click at [444, 82] on div "@BotifyData Number of impressions yesterday Impressions 0 Query Summary The BQL…" at bounding box center [620, 210] width 363 height 420
copy pre "{ "query": { "sort": [ { "type": "metrics", "index": 0, "order": "desc" } ], "f…"
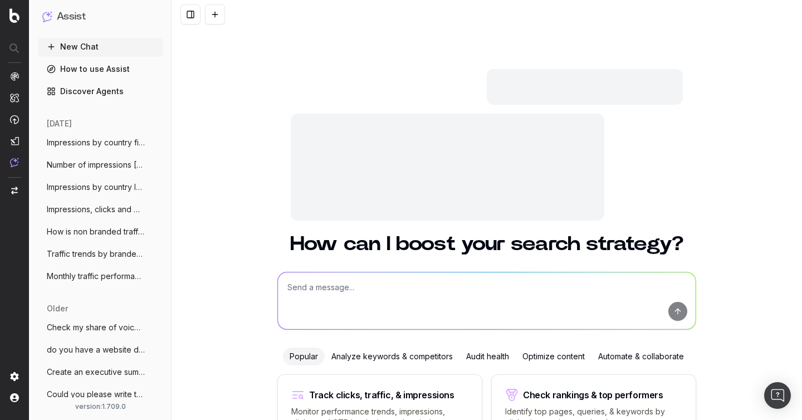
scroll to position [186, 0]
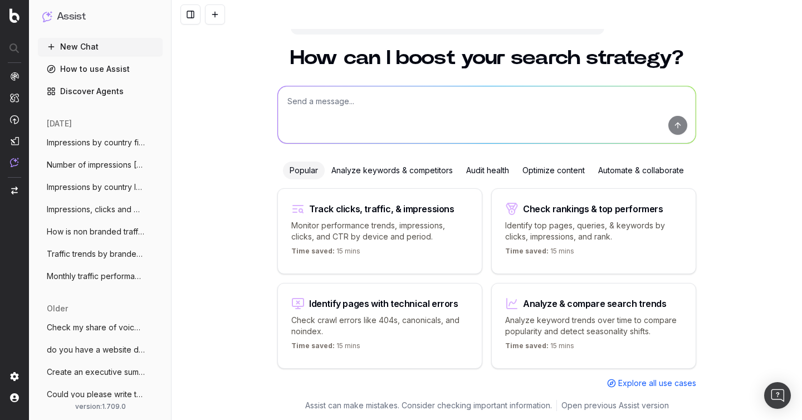
click at [350, 100] on textarea at bounding box center [487, 114] width 418 height 57
paste textarea "Top countries by clicks + impressions vs previous week"
type textarea "Top countries by clicks + impressions vs previous week"
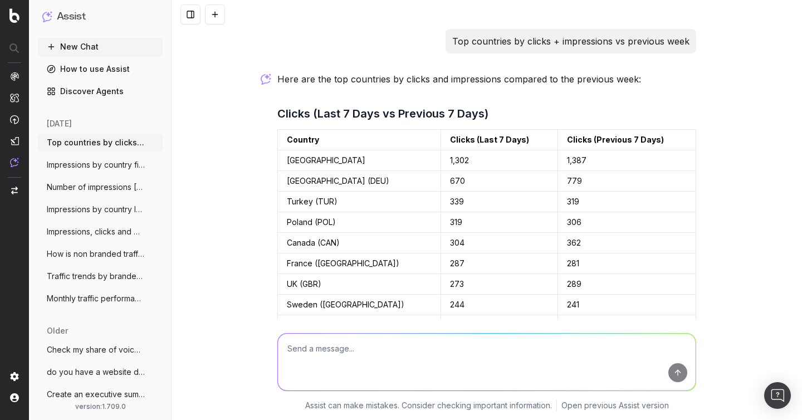
click at [514, 38] on p "Top countries by clicks + impressions vs previous week" at bounding box center [570, 41] width 237 height 16
copy p "Top countries by clicks + impressions vs previous week"
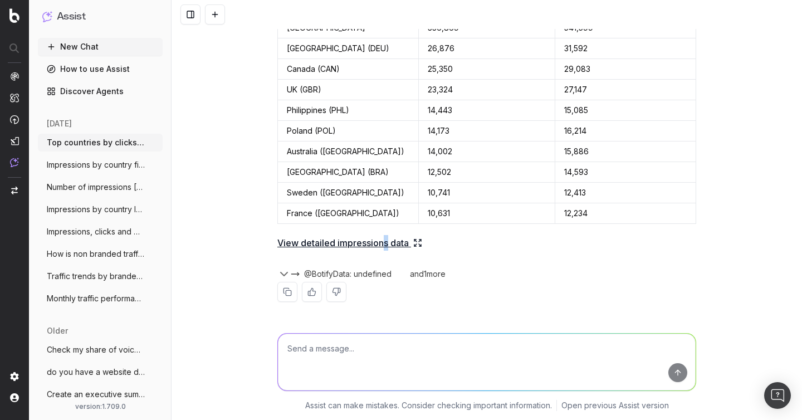
click at [386, 243] on link "View detailed impressions data" at bounding box center [349, 243] width 145 height 16
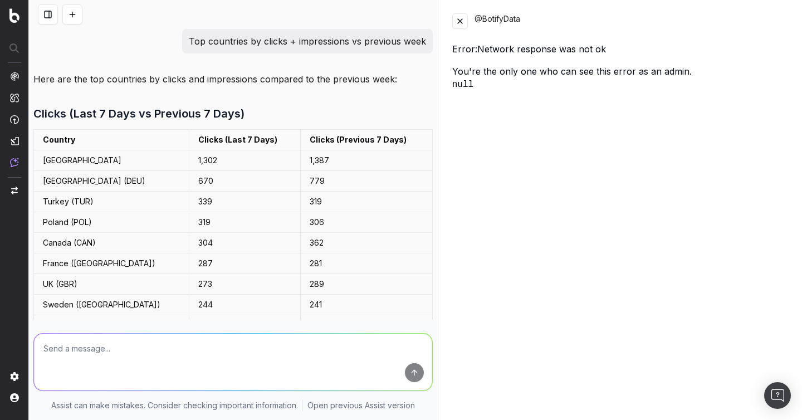
click at [246, 42] on p "Top countries by clicks + impressions vs previous week" at bounding box center [307, 41] width 237 height 16
copy p "Top countries by clicks + impressions vs previous week"
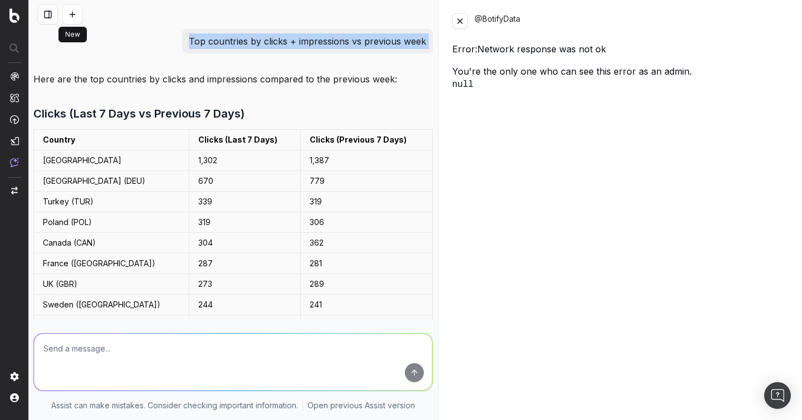
click at [68, 13] on button at bounding box center [72, 14] width 20 height 20
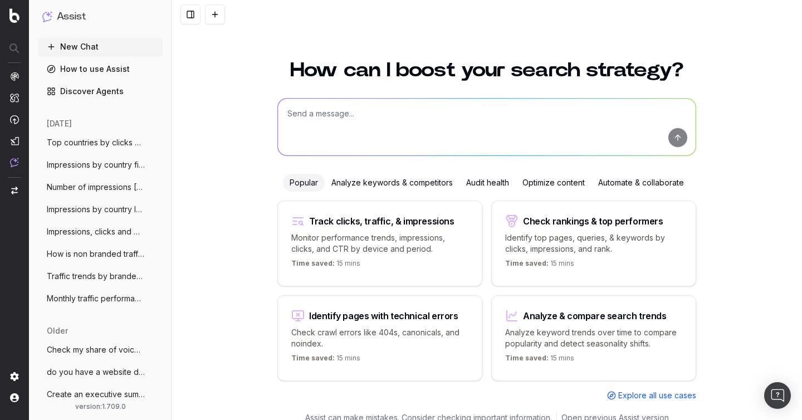
click at [344, 115] on textarea at bounding box center [487, 127] width 418 height 57
paste textarea "Top countries by clicks + impressions vs previous week"
type textarea "Top countries by clicks + impressions vs previous week"
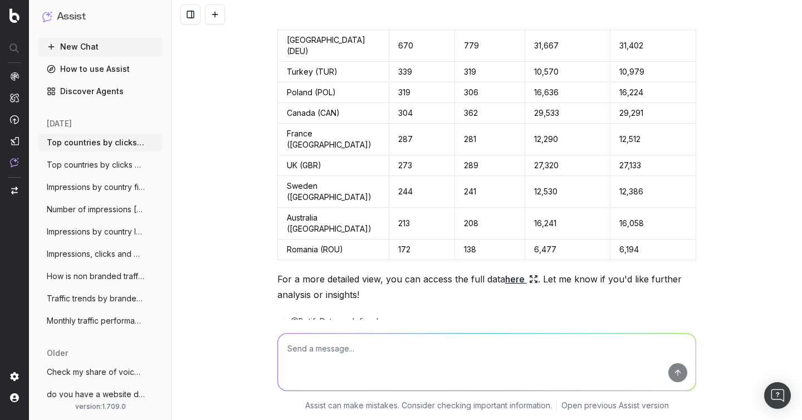
scroll to position [237, 0]
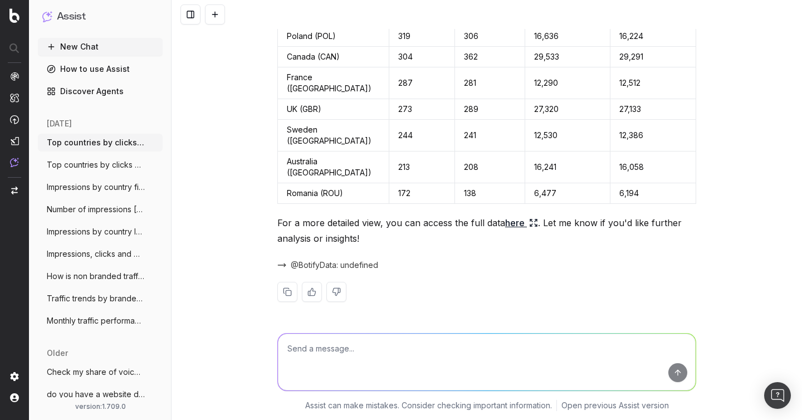
click at [342, 261] on span "@BotifyData: undefined" at bounding box center [334, 265] width 87 height 11
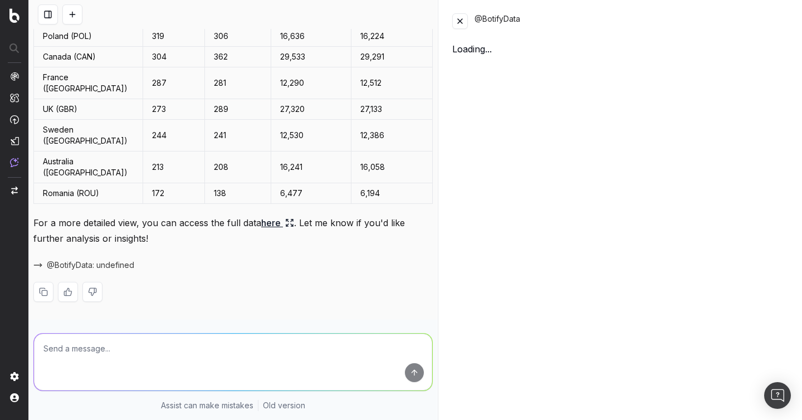
scroll to position [249, 0]
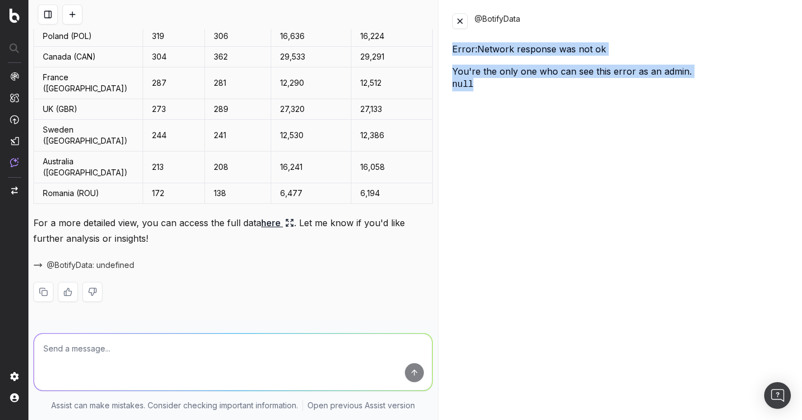
drag, startPoint x: 529, startPoint y: 101, endPoint x: 450, endPoint y: 47, distance: 95.5
click at [450, 47] on div "@BotifyData Error: Network response was not ok You're the only one who can see …" at bounding box center [620, 210] width 363 height 420
copy div "Error: Network response was not ok You're the only one who can see this error a…"
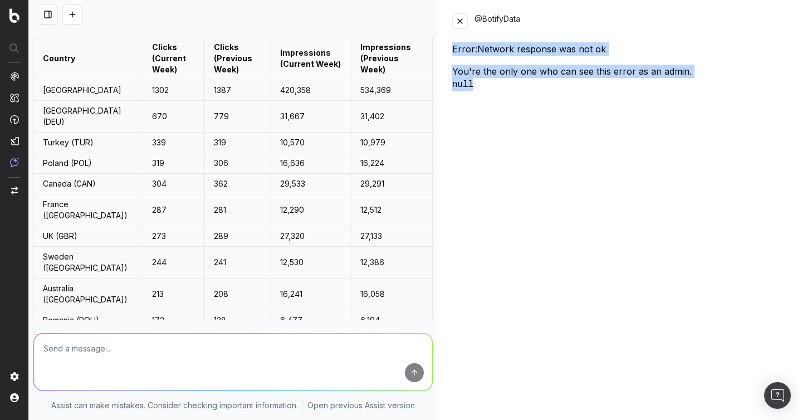
scroll to position [0, 0]
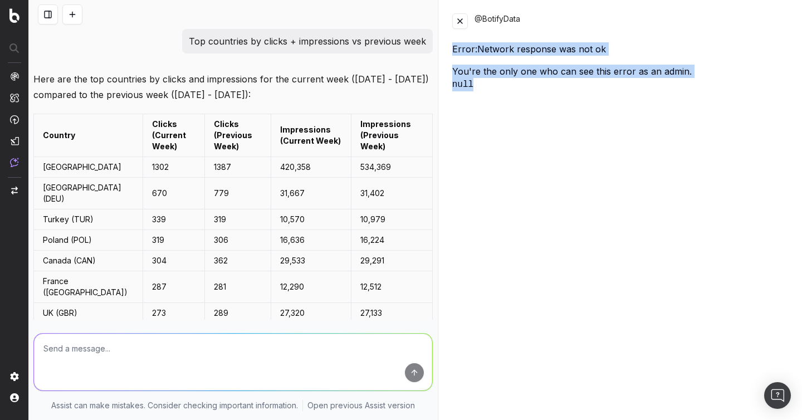
click at [462, 20] on button at bounding box center [460, 21] width 16 height 16
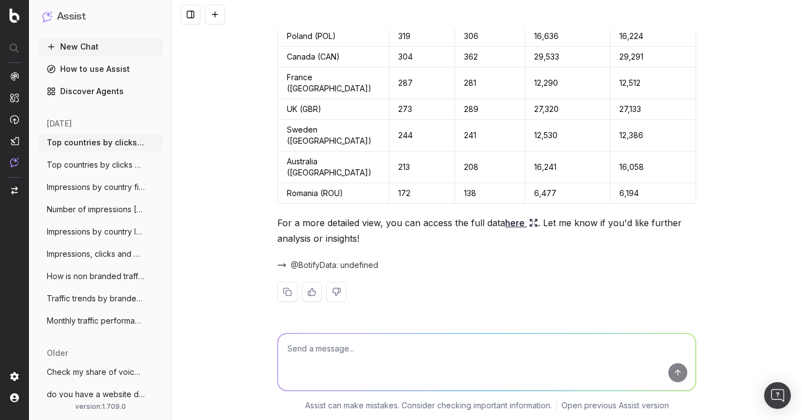
click at [344, 261] on span "@BotifyData: undefined" at bounding box center [334, 265] width 87 height 11
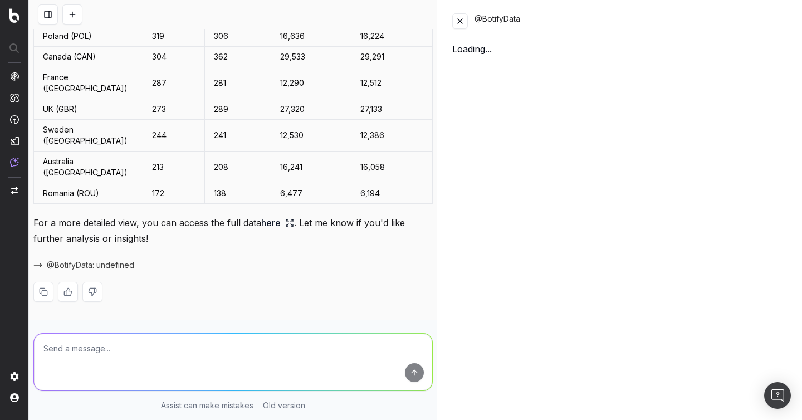
scroll to position [249, 0]
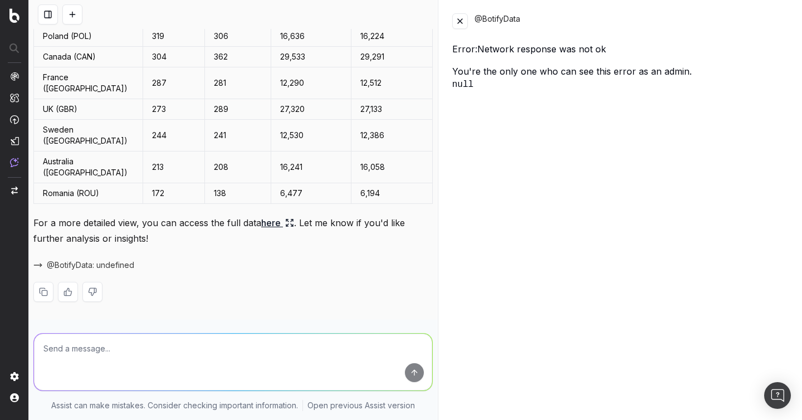
click at [459, 23] on button at bounding box center [460, 21] width 16 height 16
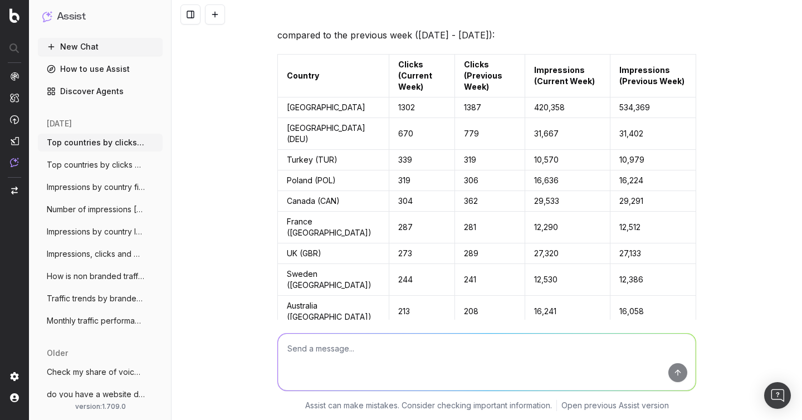
scroll to position [0, 0]
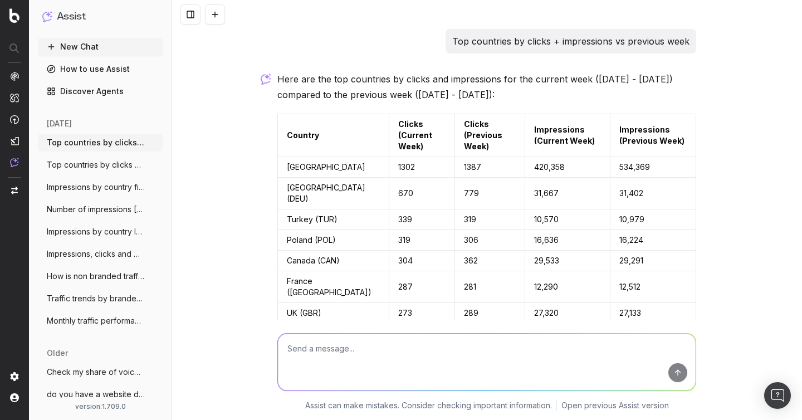
click at [485, 38] on p "Top countries by clicks + impressions vs previous week" at bounding box center [570, 41] width 237 height 16
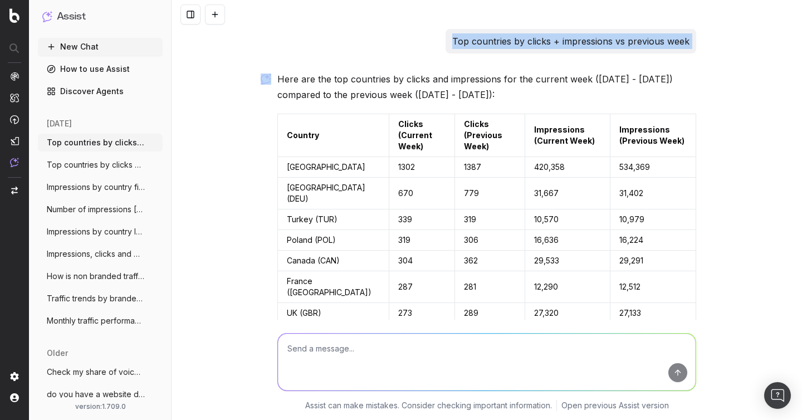
click at [216, 8] on button at bounding box center [215, 14] width 20 height 20
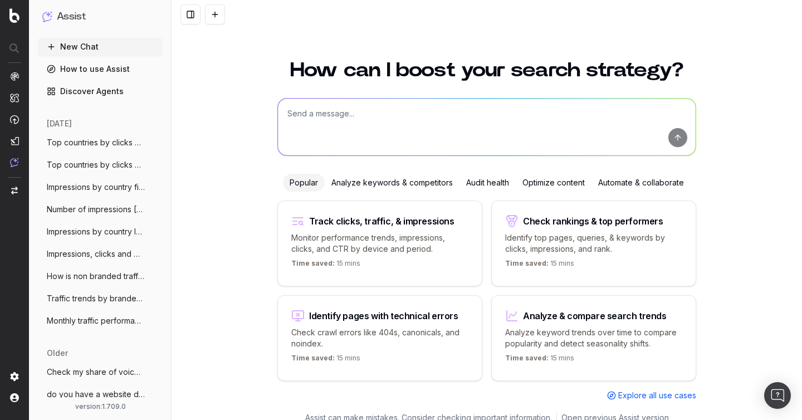
click at [428, 139] on textarea at bounding box center [487, 127] width 418 height 57
paste textarea "Top countries by clicks + impressions vs previous week"
type textarea "Top countries by clicks + impressions vs previous week"
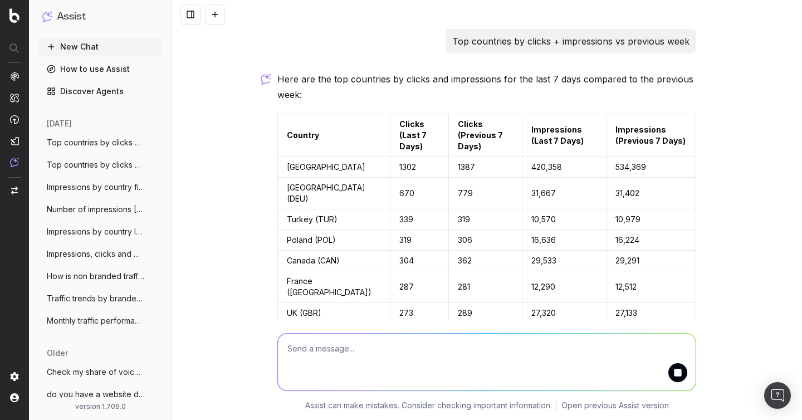
scroll to position [184, 0]
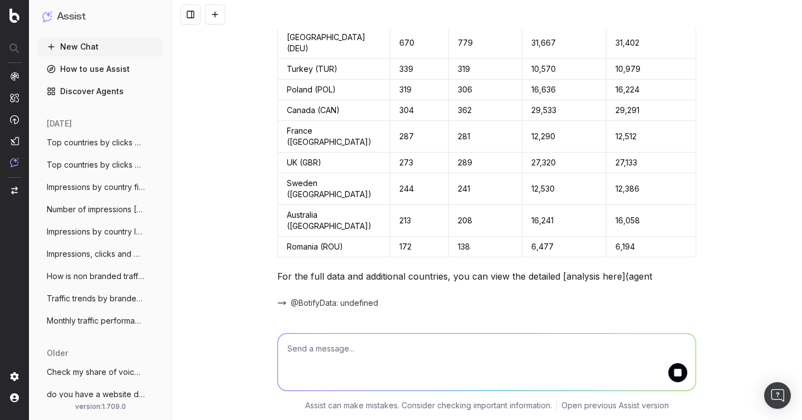
scroll to position [237, 0]
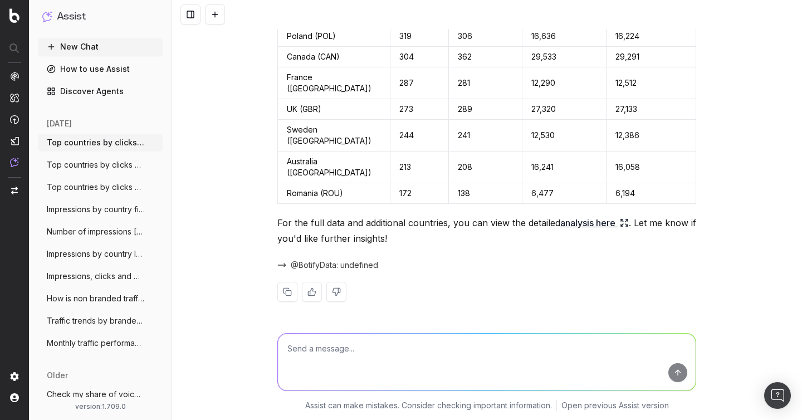
click at [338, 267] on span "@BotifyData: undefined" at bounding box center [334, 265] width 87 height 11
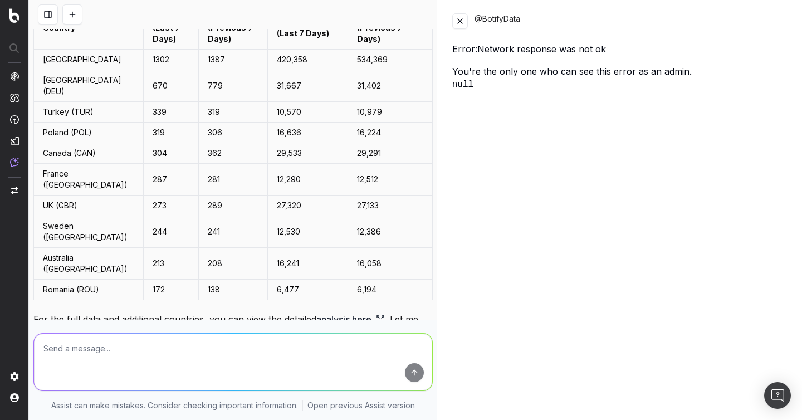
scroll to position [0, 0]
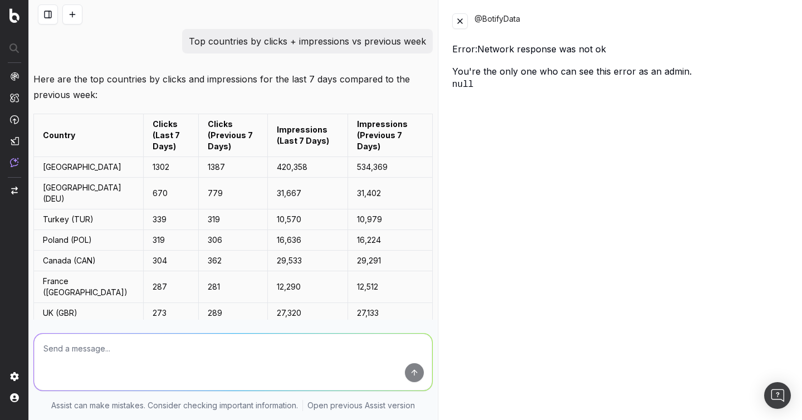
click at [376, 42] on p "Top countries by clicks + impressions vs previous week" at bounding box center [307, 41] width 237 height 16
copy p "Top countries by clicks + impressions vs previous week"
click at [72, 10] on button at bounding box center [72, 14] width 20 height 20
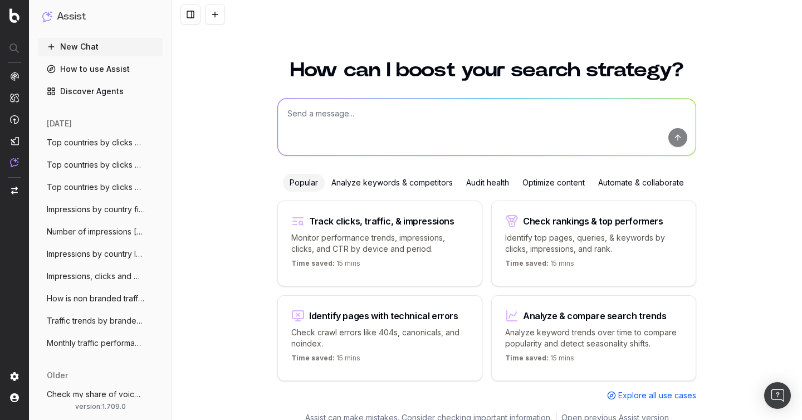
click at [332, 115] on textarea at bounding box center [487, 127] width 418 height 57
paste textarea "Top countries by clicks + impressions vs previous week"
type textarea "Top countries by clicks + impressions vs previous week"
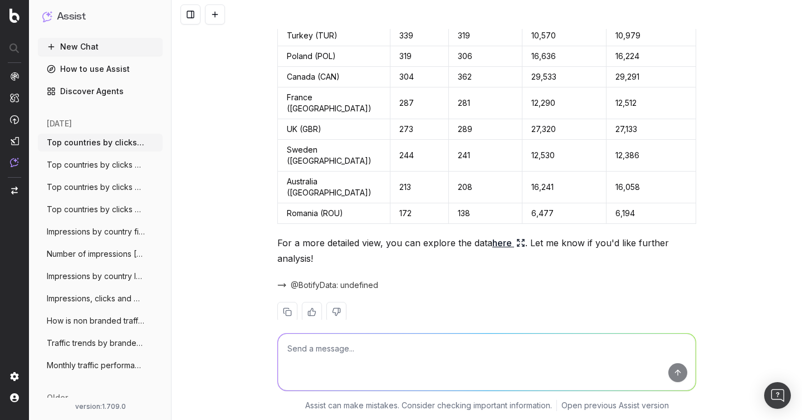
scroll to position [222, 0]
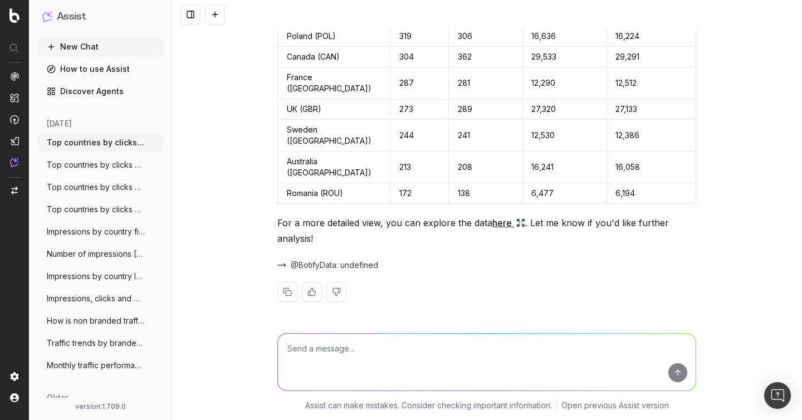
click at [345, 269] on span "@BotifyData: undefined" at bounding box center [334, 265] width 87 height 11
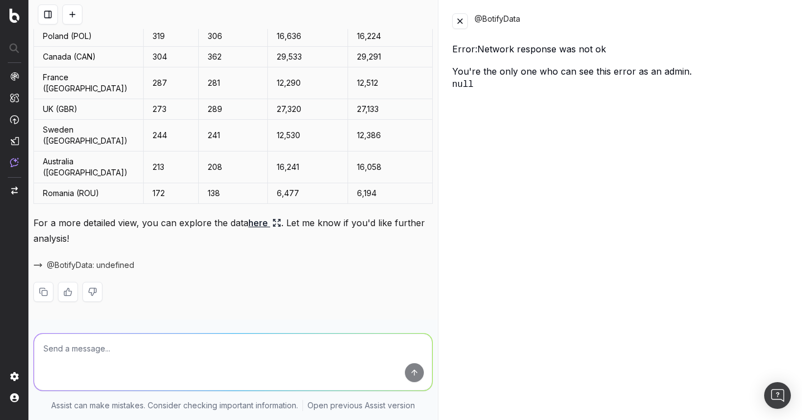
click at [255, 227] on link "here" at bounding box center [265, 223] width 33 height 16
click at [452, 22] on button at bounding box center [460, 21] width 16 height 16
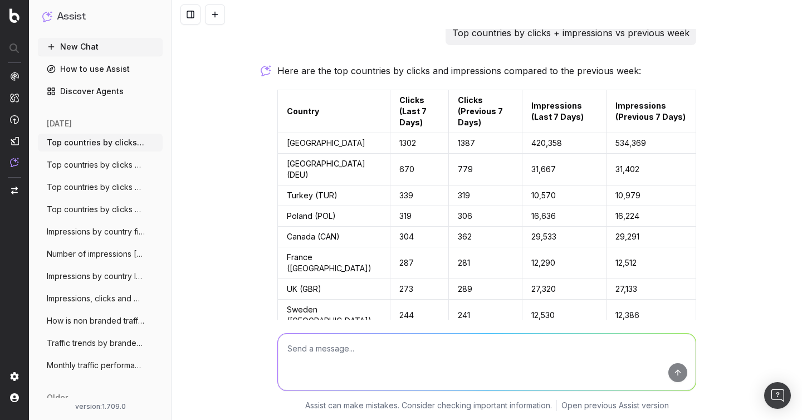
scroll to position [0, 0]
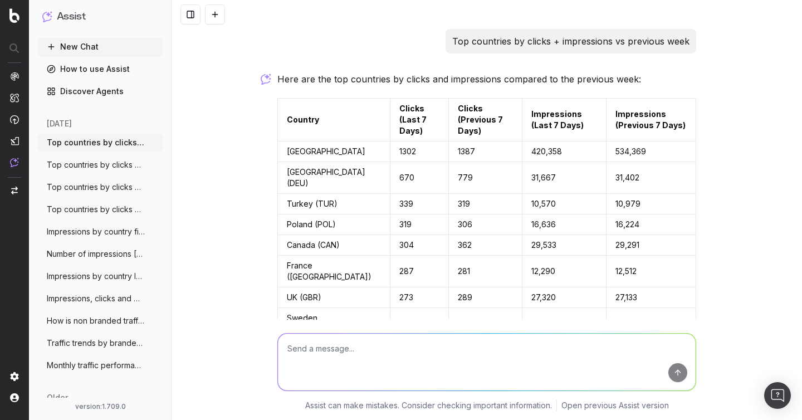
click at [523, 34] on p "Top countries by clicks + impressions vs previous week" at bounding box center [570, 41] width 237 height 16
click at [523, 36] on p "Top countries by clicks + impressions vs previous week" at bounding box center [570, 41] width 237 height 16
copy p "Top countries by clicks + impressions vs previous week"
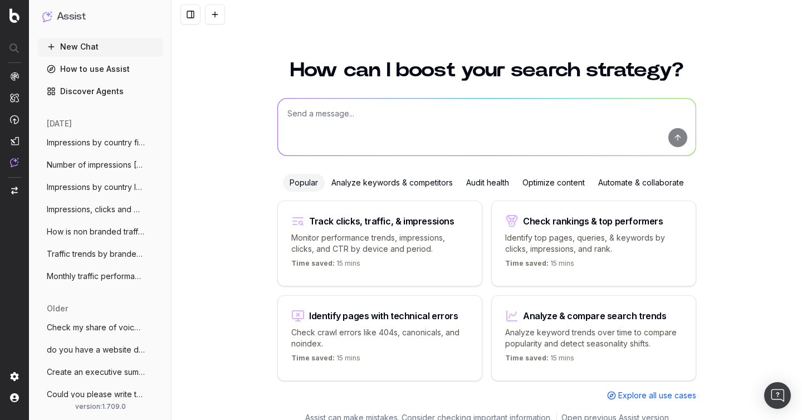
scroll to position [12, 0]
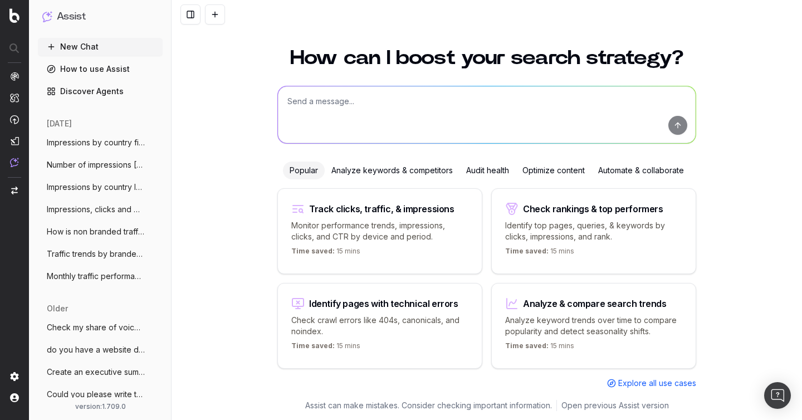
click at [320, 123] on textarea at bounding box center [487, 114] width 418 height 57
paste textarea "Sum of Clicks where keyword is branded"
type textarea "Sum of Clicks where keyword is branded"
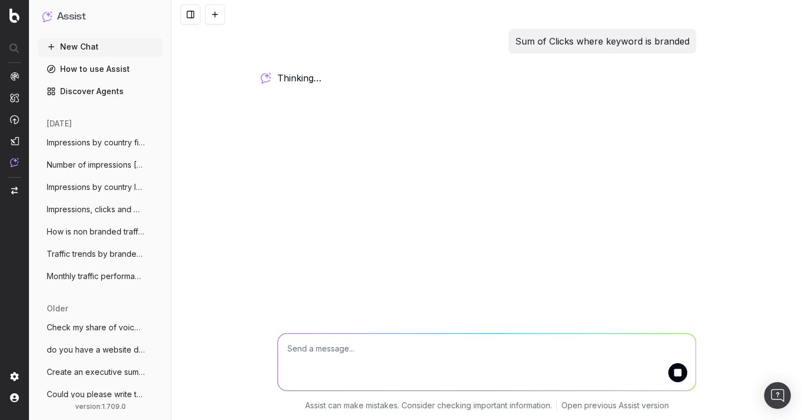
scroll to position [0, 0]
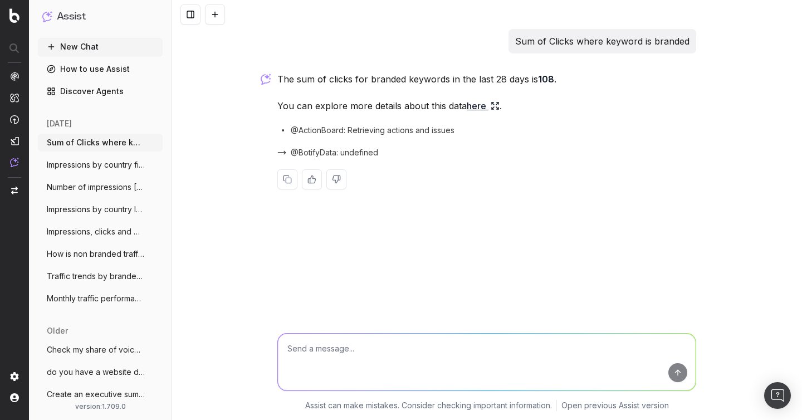
click at [479, 108] on link "here" at bounding box center [483, 106] width 33 height 16
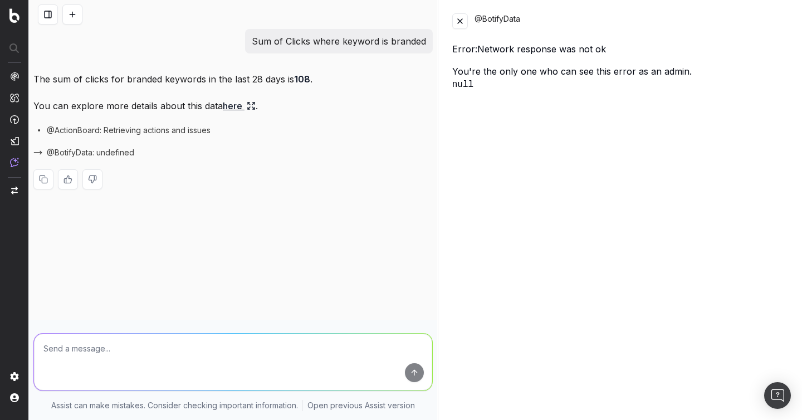
click at [459, 25] on button at bounding box center [460, 21] width 16 height 16
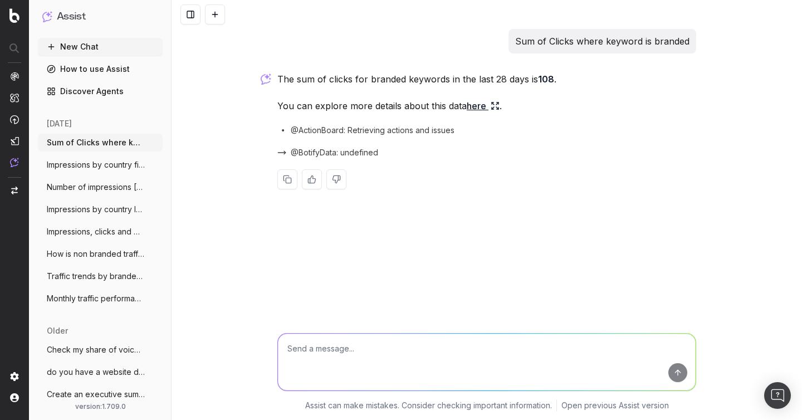
click at [576, 38] on p "Sum of Clicks where keyword is branded" at bounding box center [602, 41] width 174 height 16
copy p "Sum of Clicks where keyword is branded"
click at [217, 15] on button at bounding box center [215, 14] width 20 height 20
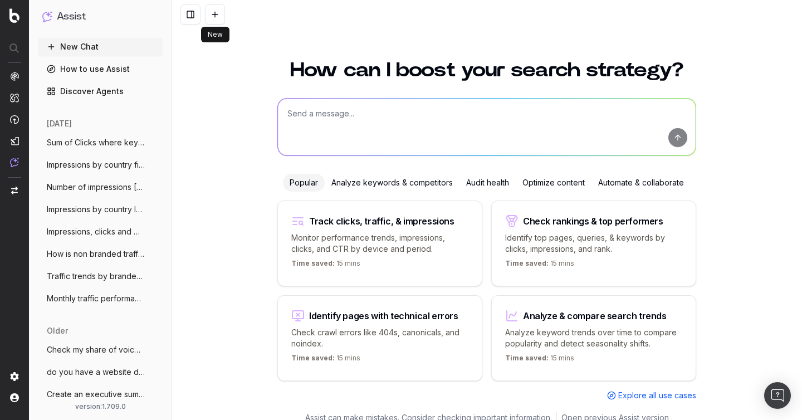
scroll to position [12, 0]
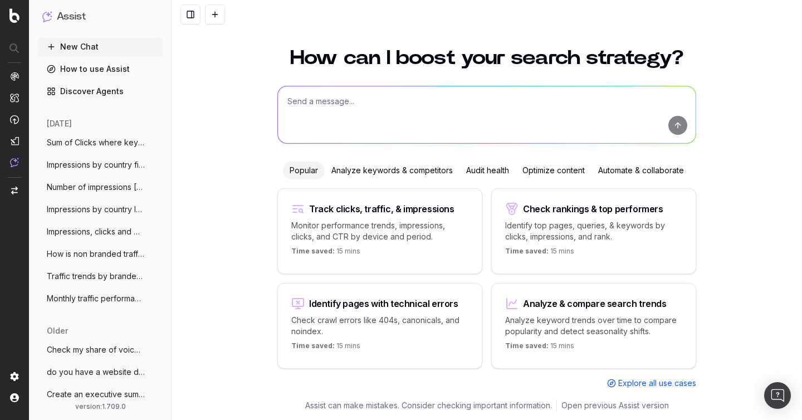
click at [452, 99] on textarea at bounding box center [487, 114] width 418 height 57
paste textarea "Sum of Clicks where keyword is branded"
type textarea "Sum of Clicks where keyword is branded"
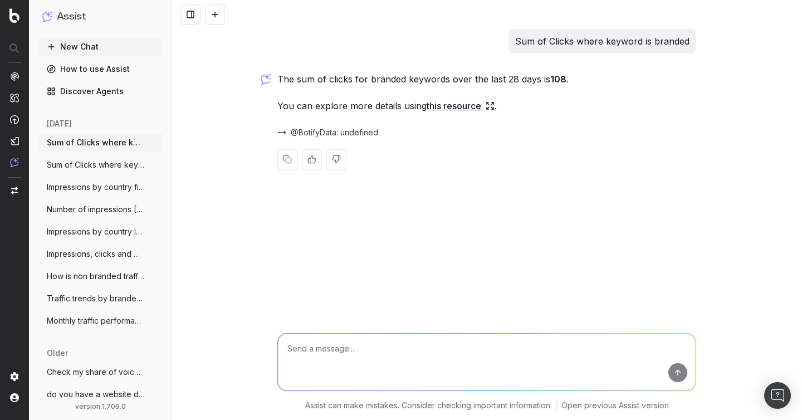
click at [363, 135] on span "@BotifyData: undefined" at bounding box center [334, 132] width 87 height 11
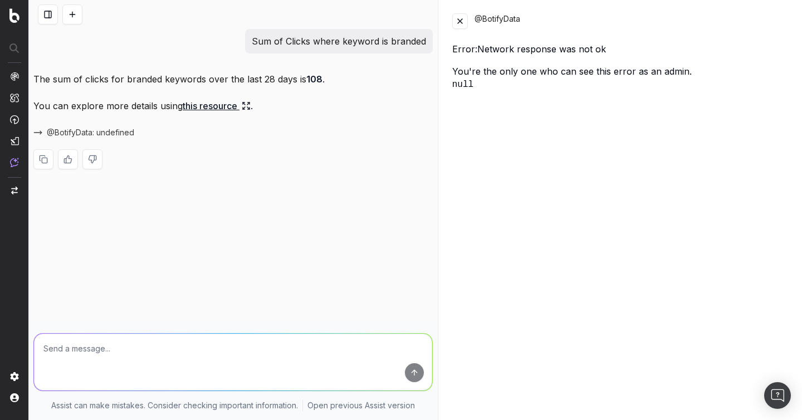
click at [330, 44] on p "Sum of Clicks where keyword is branded" at bounding box center [339, 41] width 174 height 16
copy p "Sum of Clicks where keyword is branded"
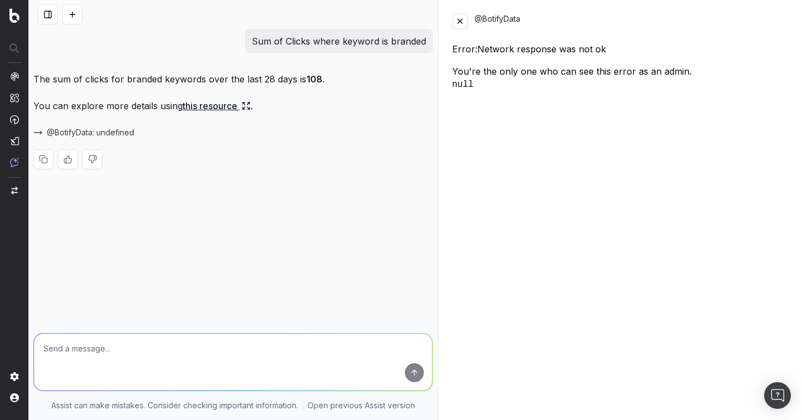
click at [126, 37] on div "Sum of Clicks where keyword is branded" at bounding box center [233, 41] width 400 height 25
click at [67, 11] on button at bounding box center [72, 14] width 20 height 20
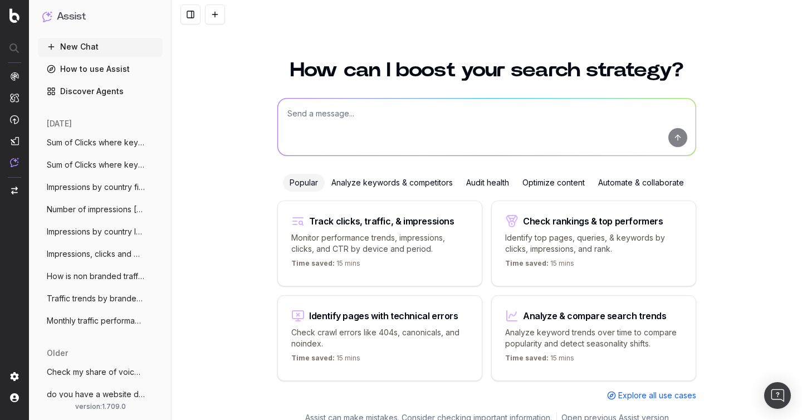
scroll to position [12, 0]
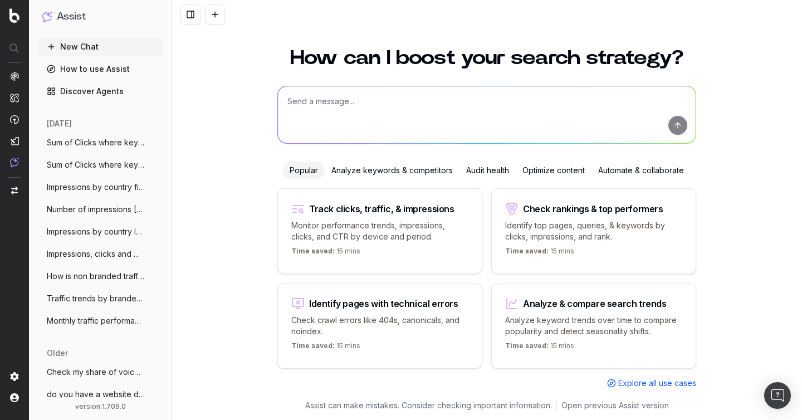
click at [392, 111] on textarea at bounding box center [487, 114] width 418 height 57
paste textarea "Sum of Clicks where keyword is branded"
type textarea "Sum of Clicks where keyword is branded"
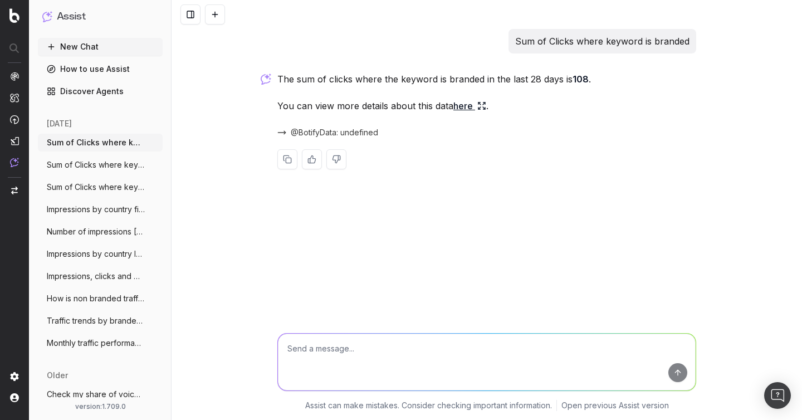
click at [546, 39] on p "Sum of Clicks where keyword is branded" at bounding box center [602, 41] width 174 height 16
copy p "Sum of Clicks where keyword is branded"
click at [220, 48] on div "Sum of Clicks where keyword is branded The sum of clicks where the keyword is b…" at bounding box center [487, 210] width 631 height 420
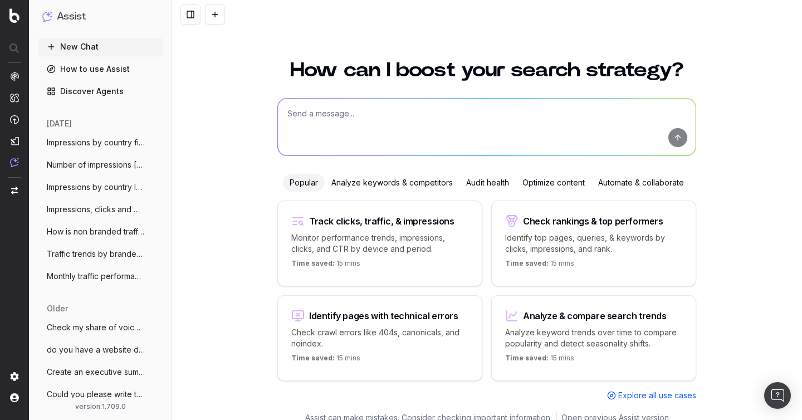
scroll to position [12, 0]
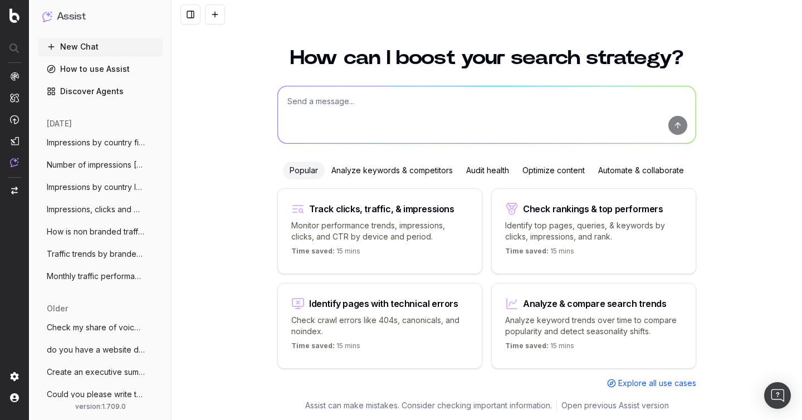
click at [369, 98] on textarea at bounding box center [487, 114] width 418 height 57
paste textarea "Sum of Clicks where keyword contains vinyles"
type textarea "Sum of Clicks where keyword contains vinyles"
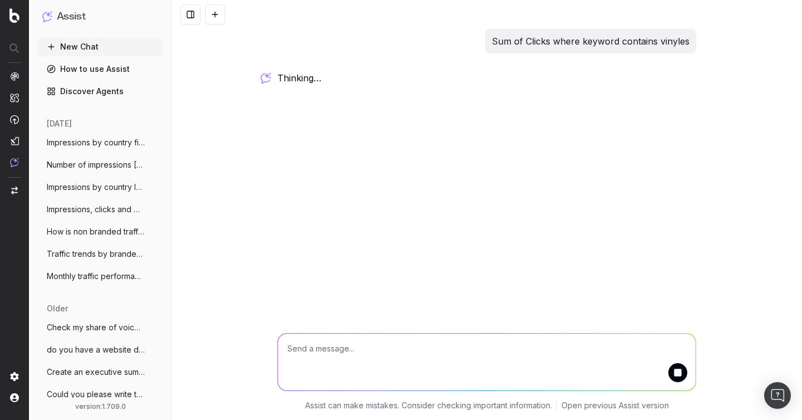
scroll to position [0, 0]
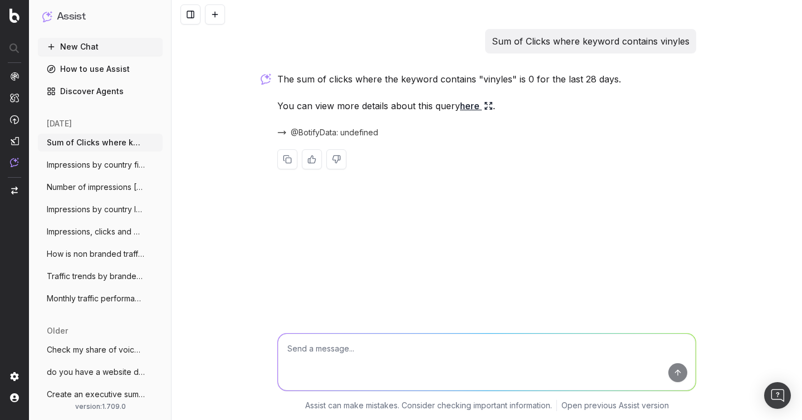
paste textarea "Sum of Clicks where keyword contains alistar"
type textarea "Sum of Clicks where keyword contains alistar"
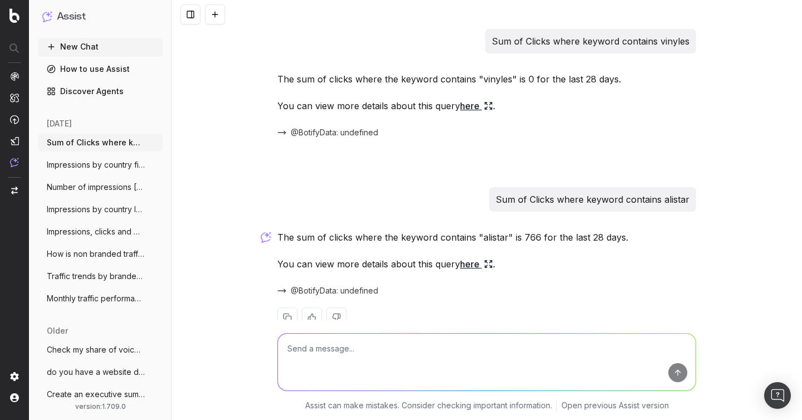
scroll to position [26, 0]
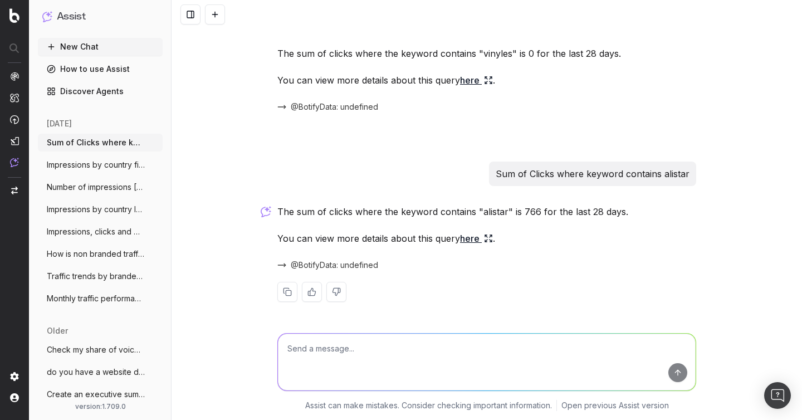
click at [476, 238] on link "here" at bounding box center [476, 239] width 33 height 16
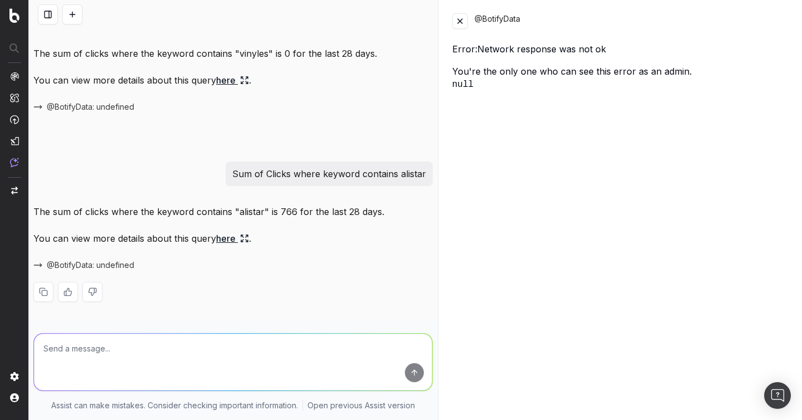
click at [352, 172] on p "Sum of Clicks where keyword contains alistar" at bounding box center [329, 174] width 194 height 16
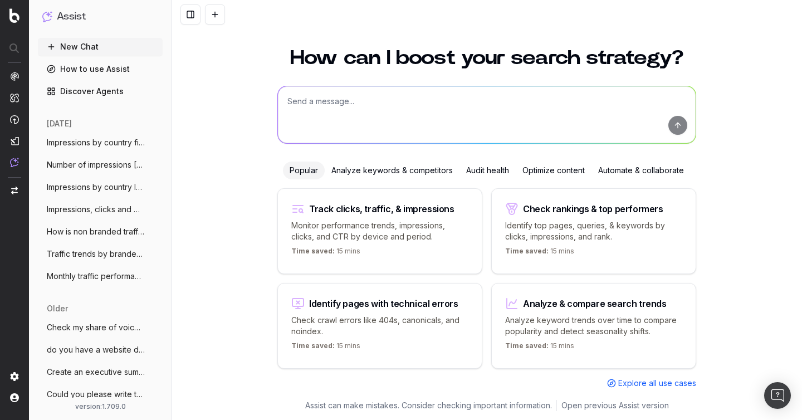
scroll to position [12, 0]
click at [371, 109] on textarea at bounding box center [487, 114] width 418 height 57
paste textarea "Current calendar month vs last calendar month total clicks"
type textarea "Current calendar month vs last calendar month total clicks"
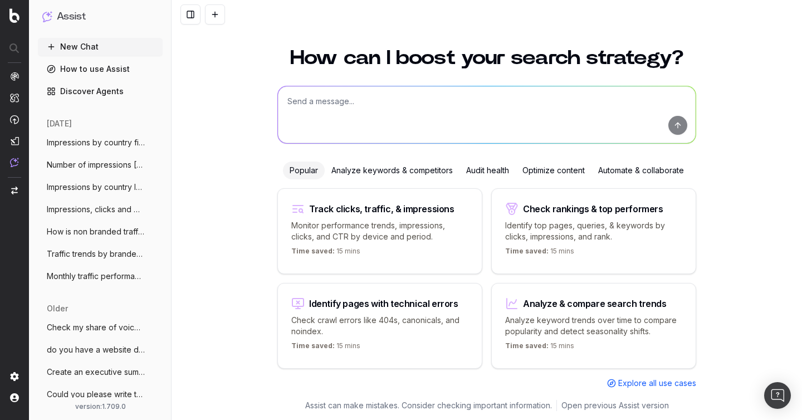
scroll to position [12, 0]
click at [359, 109] on textarea at bounding box center [487, 114] width 418 height 57
paste textarea "Current month vs last month (rolling) total clicks"
type textarea "Current month vs last month (rolling) total clicks"
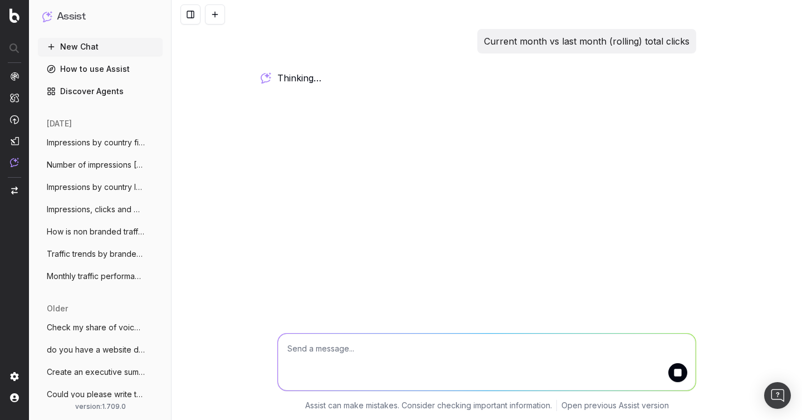
scroll to position [0, 0]
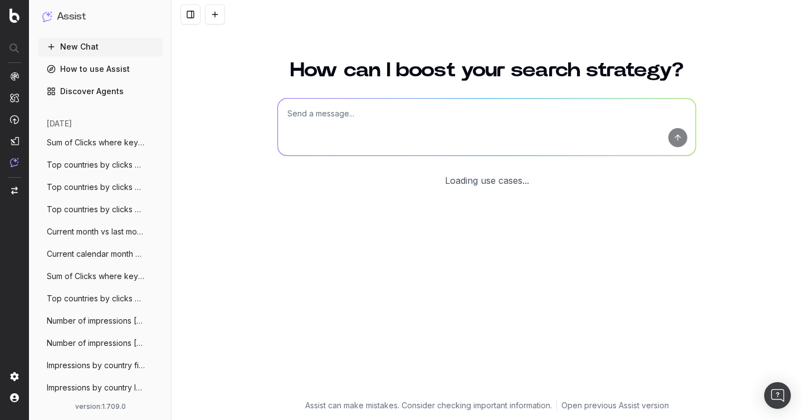
scroll to position [12, 0]
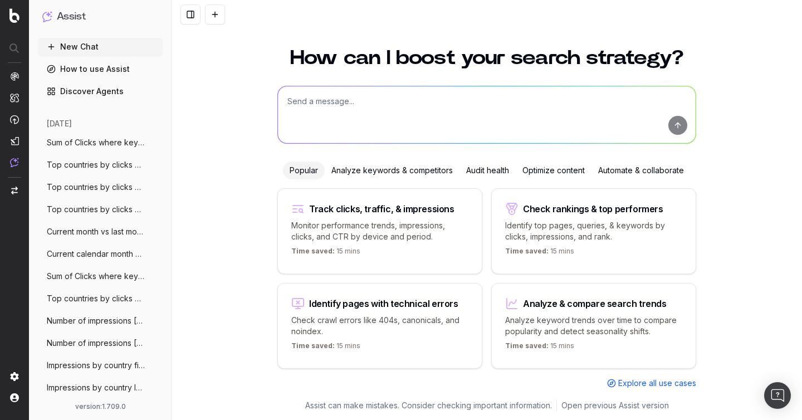
click at [362, 116] on textarea at bounding box center [487, 114] width 418 height 57
paste textarea "Top countries by clicks + impressions vs previous week"
type textarea "Top countries by clicks + impressions vs previous week"
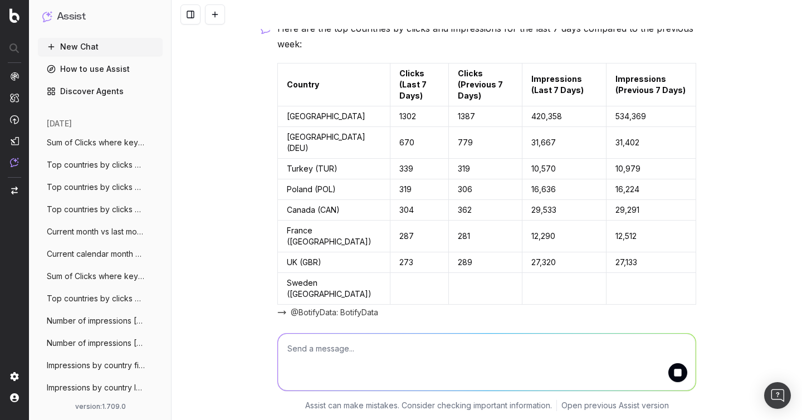
scroll to position [82, 0]
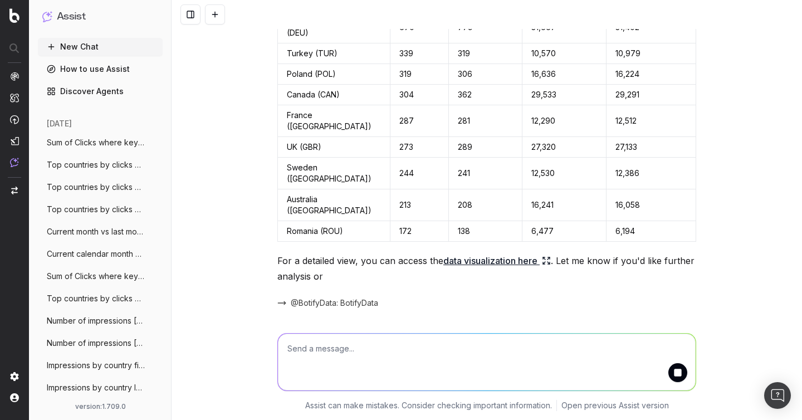
scroll to position [237, 0]
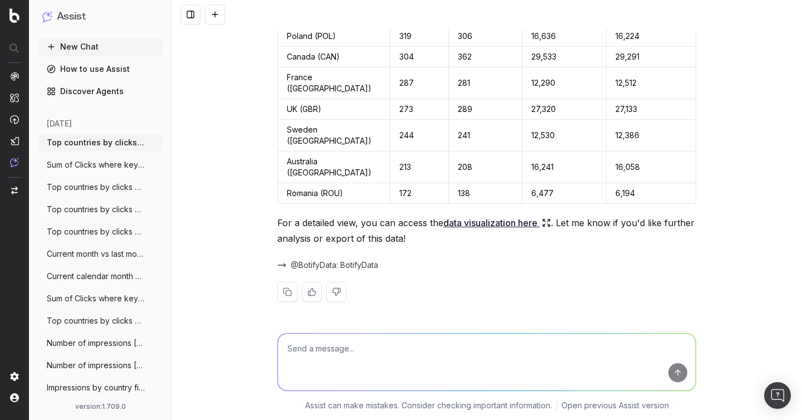
click at [458, 222] on link "data visualization here" at bounding box center [498, 223] width 108 height 16
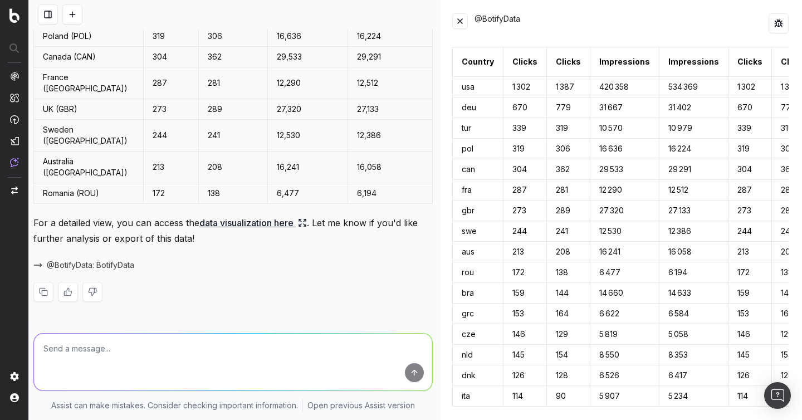
scroll to position [0, 0]
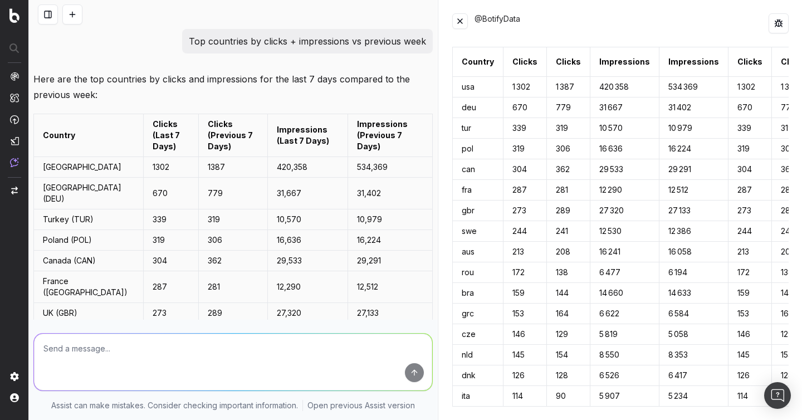
click at [533, 32] on div "@BotifyData" at bounding box center [622, 23] width 294 height 20
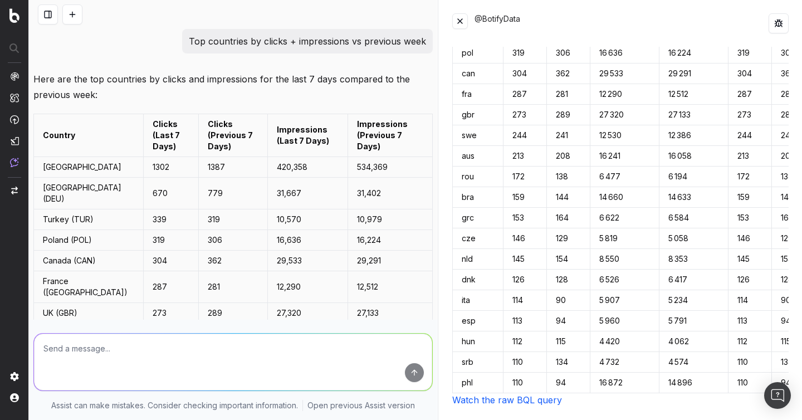
click at [505, 403] on link "Watch the raw BQL query" at bounding box center [507, 399] width 110 height 11
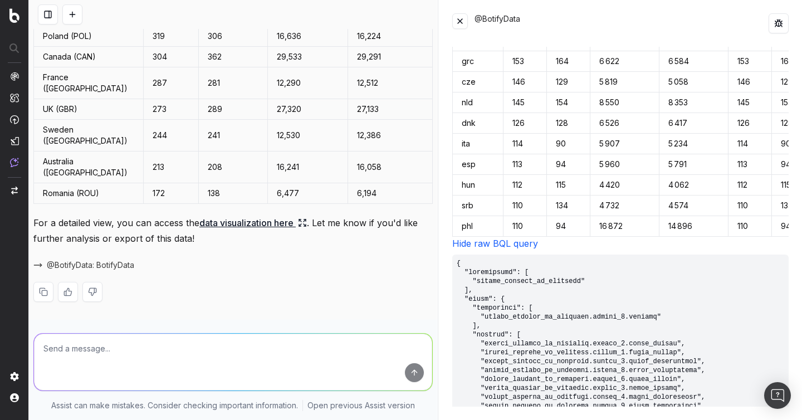
scroll to position [425, 0]
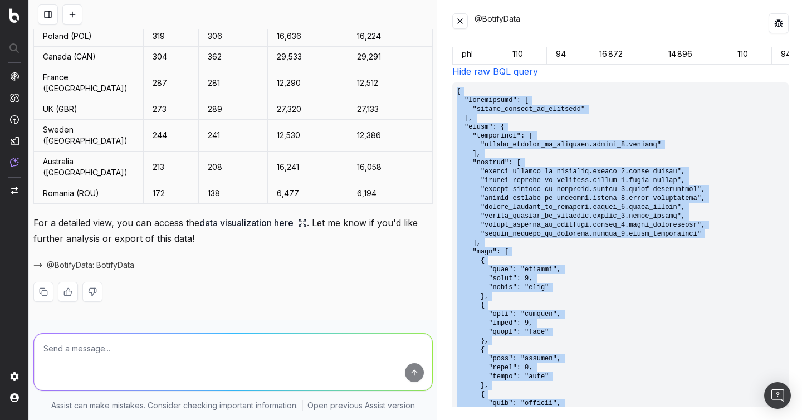
drag, startPoint x: 466, startPoint y: 397, endPoint x: 457, endPoint y: 91, distance: 306.0
click at [457, 91] on pre at bounding box center [620, 318] width 337 height 473
copy pre "{ "collections": [ "search_console_by_property" ], "query": { "dimensions": [ "…"
click at [459, 21] on button at bounding box center [460, 21] width 16 height 16
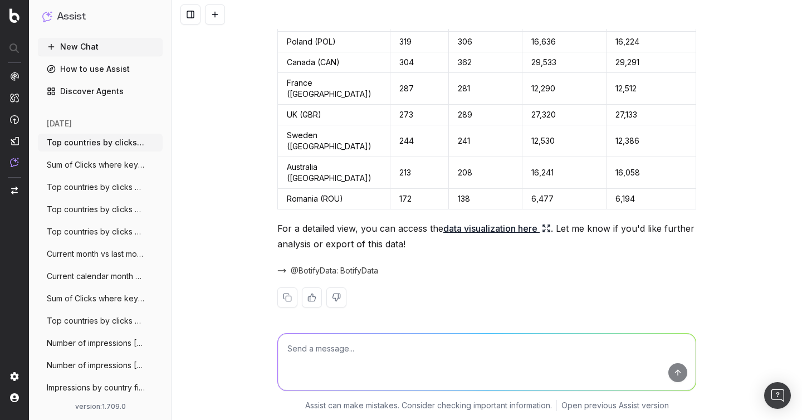
scroll to position [200, 0]
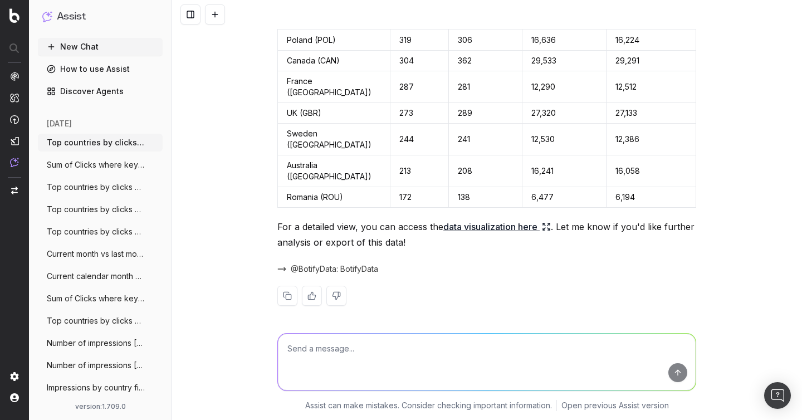
click at [343, 275] on span "@BotifyData: BotifyData" at bounding box center [334, 269] width 87 height 11
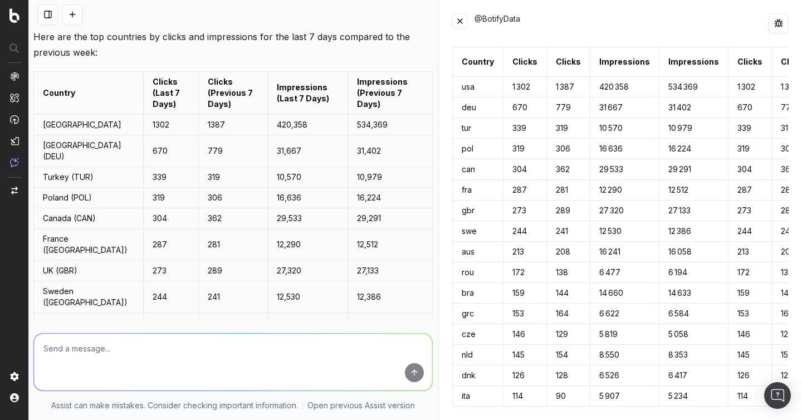
scroll to position [0, 0]
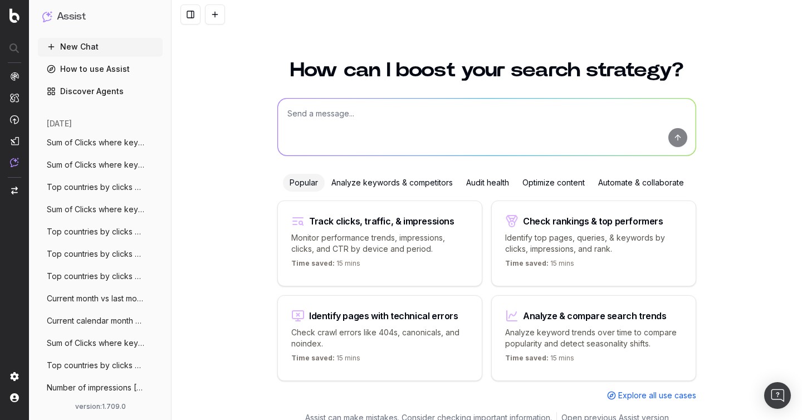
scroll to position [12, 0]
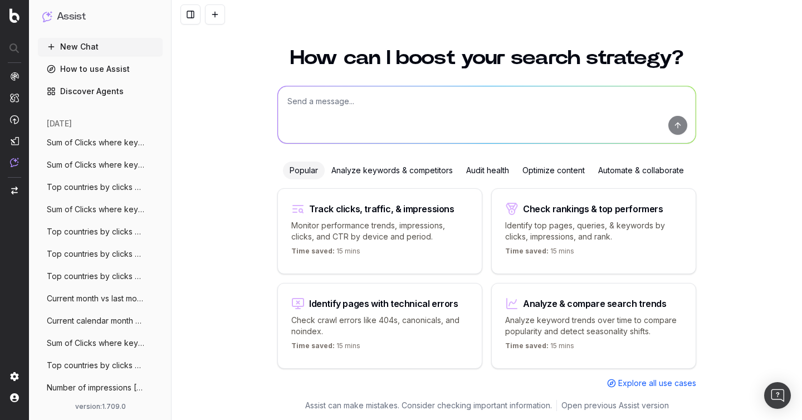
click at [372, 113] on textarea at bounding box center [487, 114] width 418 height 57
paste textarea "Sum of Clicks where keyword is branded"
type textarea "Sum of Clicks where keyword is branded"
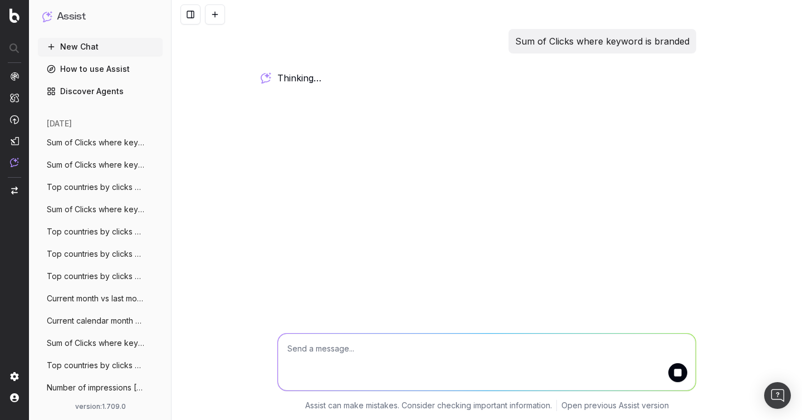
scroll to position [0, 0]
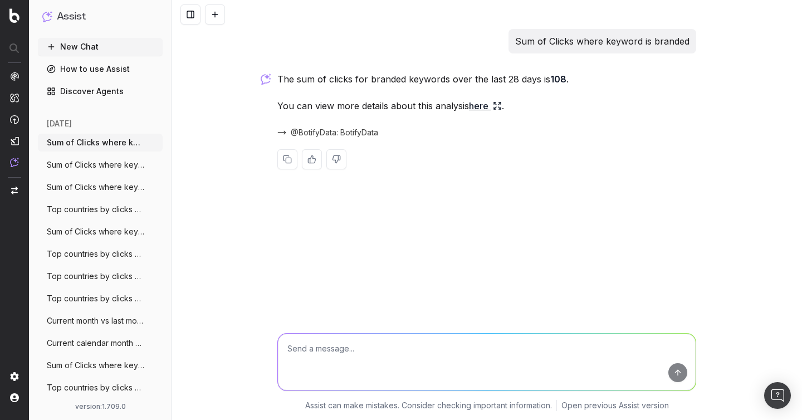
click at [484, 110] on link "here" at bounding box center [485, 106] width 33 height 16
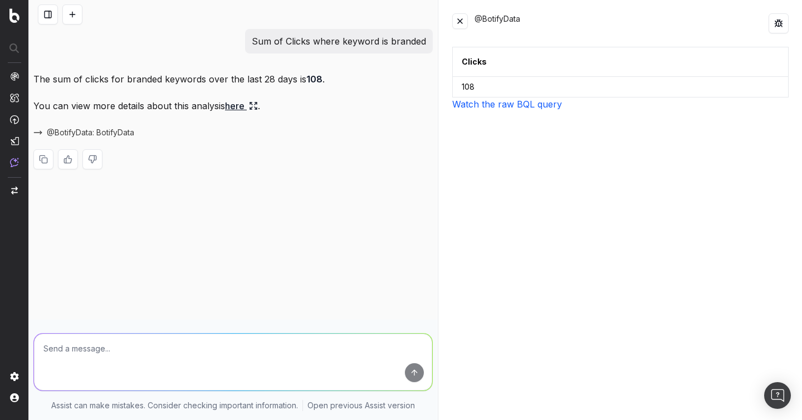
click at [345, 266] on div "Sum of Clicks where keyword is branded The sum of clicks for branded keywords o…" at bounding box center [233, 210] width 408 height 420
click at [351, 42] on p "Sum of Clicks where keyword is branded" at bounding box center [339, 41] width 174 height 16
click at [683, 279] on div "Clicks 108 Watch the raw BQL query" at bounding box center [620, 227] width 337 height 360
click at [475, 100] on link "Watch the raw BQL query" at bounding box center [507, 104] width 110 height 11
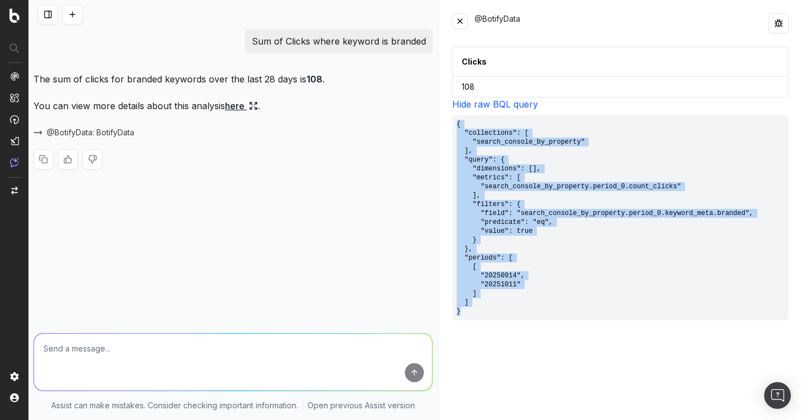
drag, startPoint x: 474, startPoint y: 312, endPoint x: 450, endPoint y: 118, distance: 195.4
click at [450, 118] on div "@BotifyData Clicks 108 Hide raw BQL query { "collections": [ "search_console_by…" at bounding box center [620, 210] width 363 height 420
copy pre "{ "collections": [ "search_console_by_property" ], "query": { "dimensions": [],…"
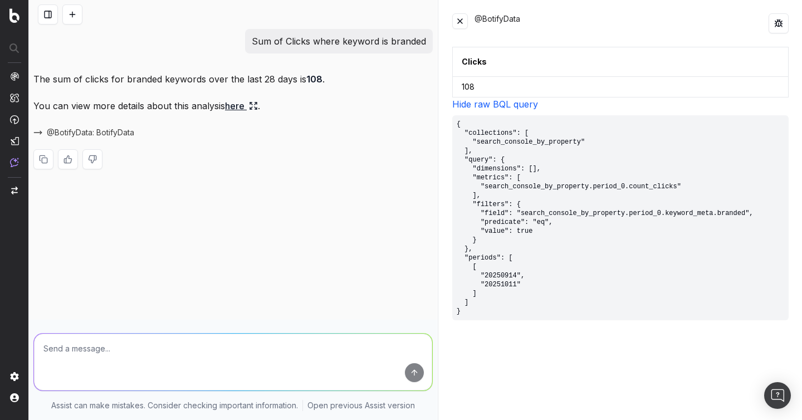
click at [426, 119] on div "The sum of clicks for branded keywords over the last 28 days is 108 . You can v…" at bounding box center [233, 129] width 400 height 116
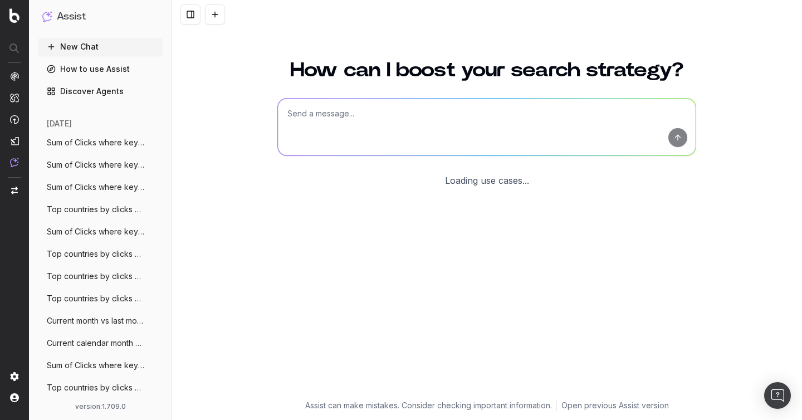
scroll to position [12, 0]
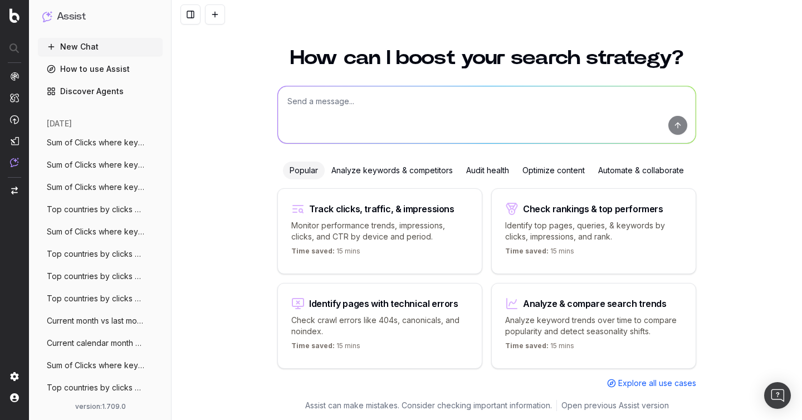
click at [361, 105] on textarea at bounding box center [487, 114] width 418 height 57
paste textarea "Sum of Clicks where keyword contains alistar"
type textarea "Sum of Clicks where keyword contains alistar"
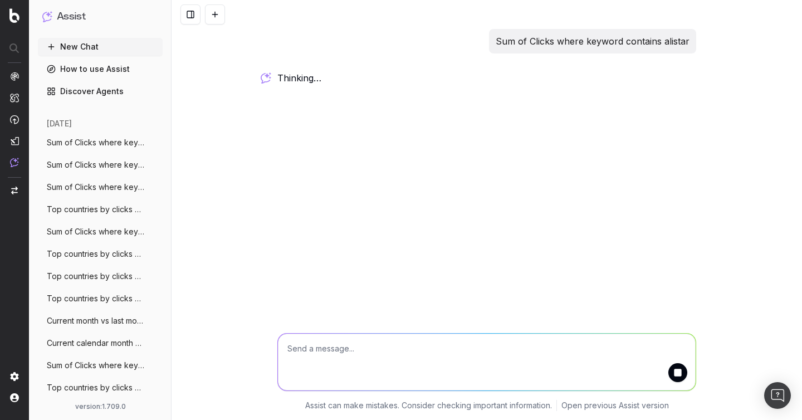
scroll to position [0, 0]
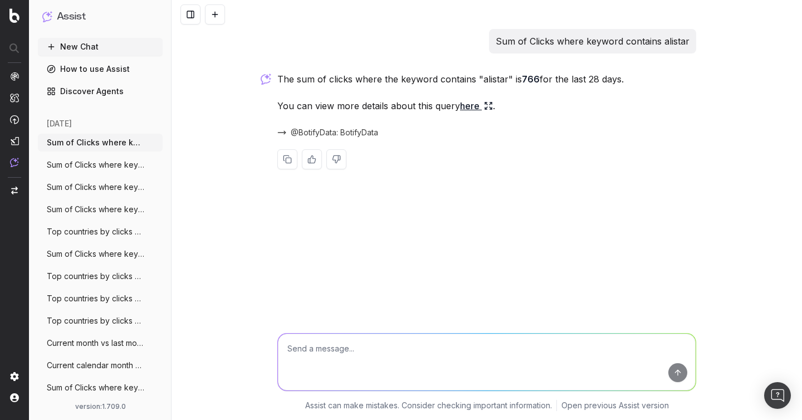
click at [468, 108] on link "here" at bounding box center [476, 106] width 33 height 16
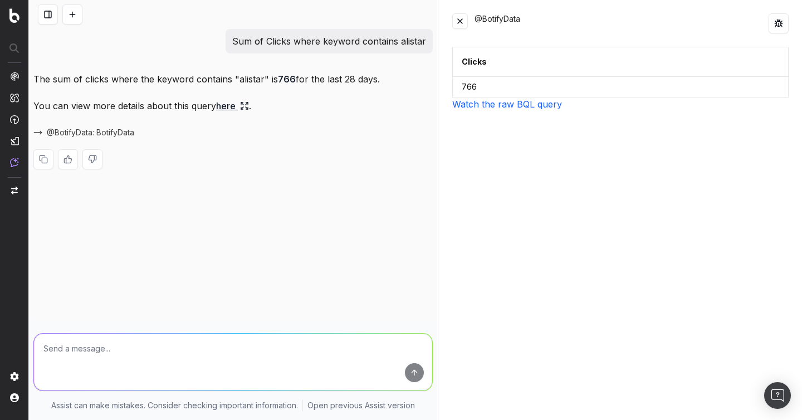
click at [359, 40] on p "Sum of Clicks where keyword contains alistar" at bounding box center [329, 41] width 194 height 16
copy p "Sum of Clicks where keyword contains alistar"
click at [371, 42] on p "Sum of Clicks where keyword contains alistar" at bounding box center [329, 41] width 194 height 16
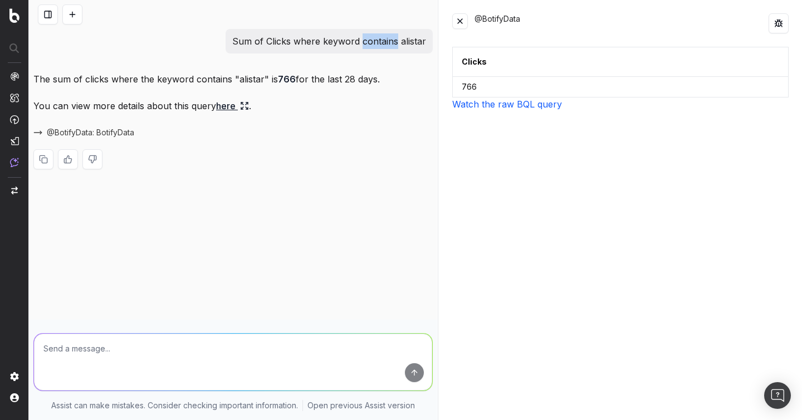
click at [371, 42] on p "Sum of Clicks where keyword contains alistar" at bounding box center [329, 41] width 194 height 16
click at [413, 62] on div "Sum of Clicks where keyword contains alistar The sum of clicks where the keywor…" at bounding box center [233, 108] width 408 height 158
click at [503, 110] on div "Clicks 766 Watch the raw BQL query" at bounding box center [620, 227] width 337 height 360
click at [503, 103] on link "Watch the raw BQL query" at bounding box center [507, 104] width 110 height 11
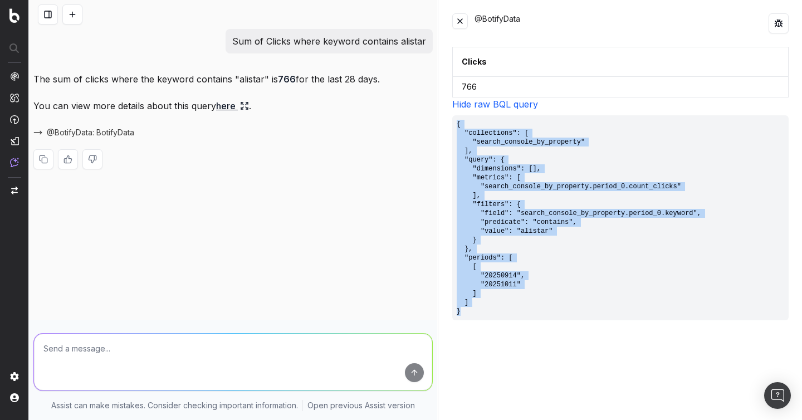
drag, startPoint x: 470, startPoint y: 312, endPoint x: 454, endPoint y: 121, distance: 191.8
click at [454, 121] on pre "{ "collections": [ "search_console_by_property" ], "query": { "dimensions": [],…" at bounding box center [620, 217] width 337 height 205
copy pre "{ "collections": [ "search_console_by_property" ], "query": { "dimensions": [],…"
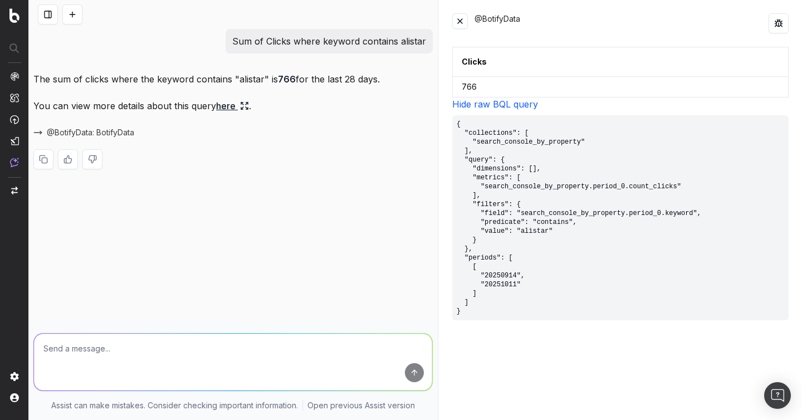
click at [585, 48] on th "Clicks" at bounding box center [620, 62] width 336 height 30
click at [491, 281] on pre "{ "collections": [ "search_console_by_property" ], "query": { "dimensions": [],…" at bounding box center [620, 217] width 337 height 205
click at [309, 242] on div "Sum of Clicks where keyword contains alistar The sum of clicks where the keywor…" at bounding box center [233, 210] width 408 height 420
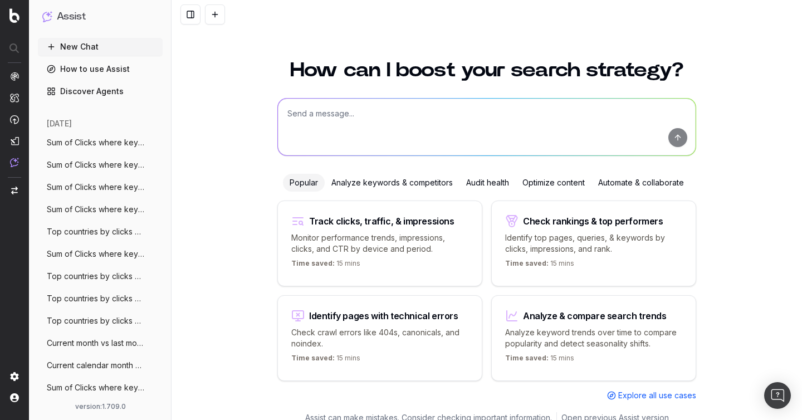
scroll to position [12, 0]
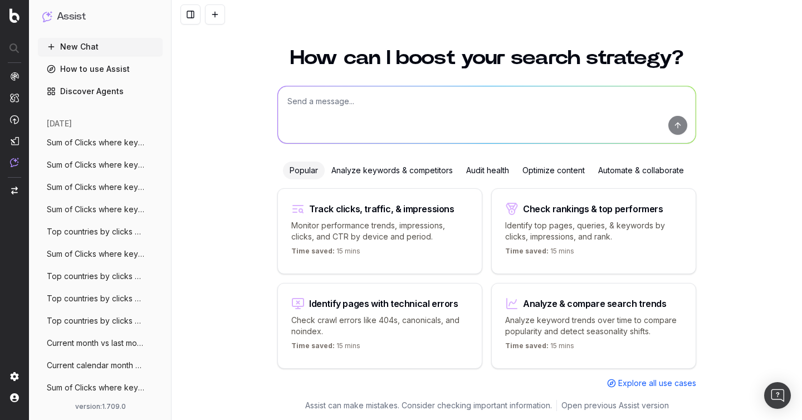
click at [316, 117] on textarea at bounding box center [487, 114] width 418 height 57
paste textarea "How many non-indexables URLs do I have on my last crawl?"
type textarea "How many non-indexables URLs do I have on my last crawl?"
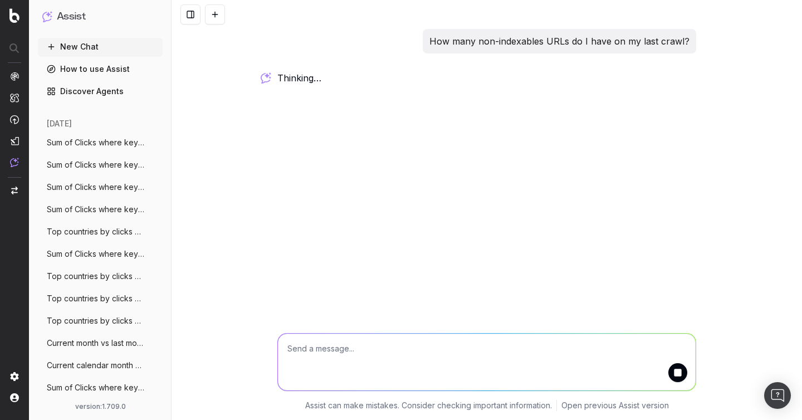
scroll to position [0, 0]
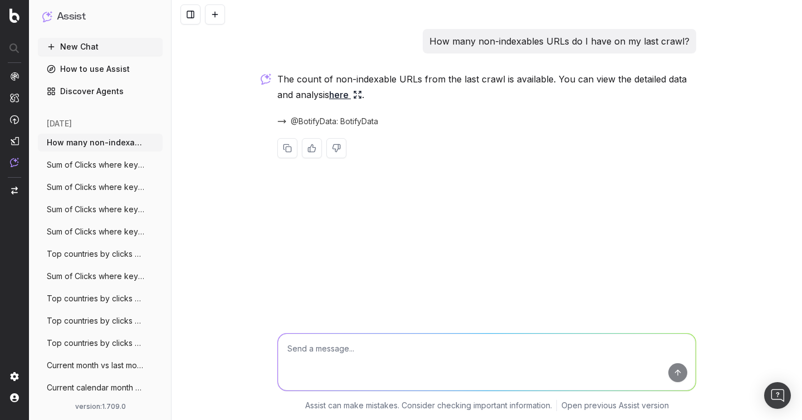
click at [353, 96] on link "here" at bounding box center [345, 95] width 33 height 16
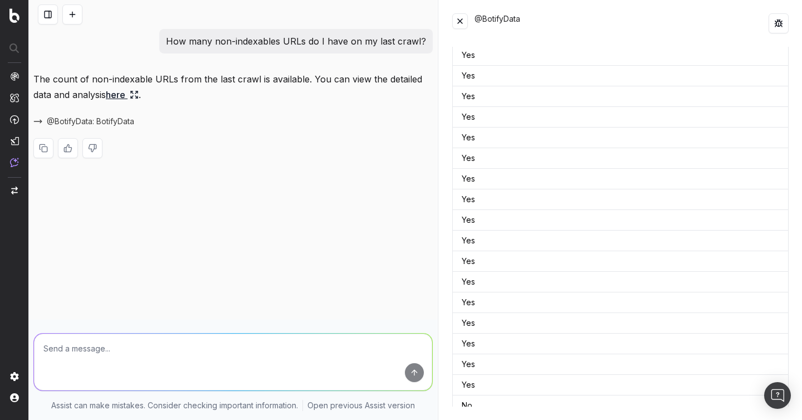
scroll to position [9992, 0]
click at [502, 404] on link "Watch the raw BQL query" at bounding box center [507, 399] width 110 height 11
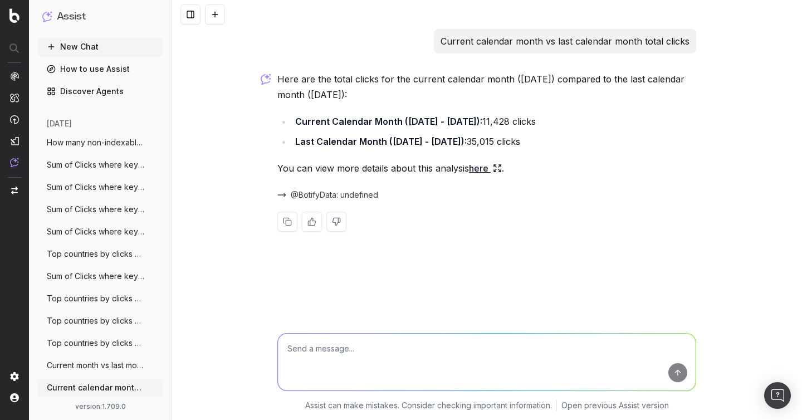
click at [482, 168] on link "here" at bounding box center [485, 168] width 33 height 16
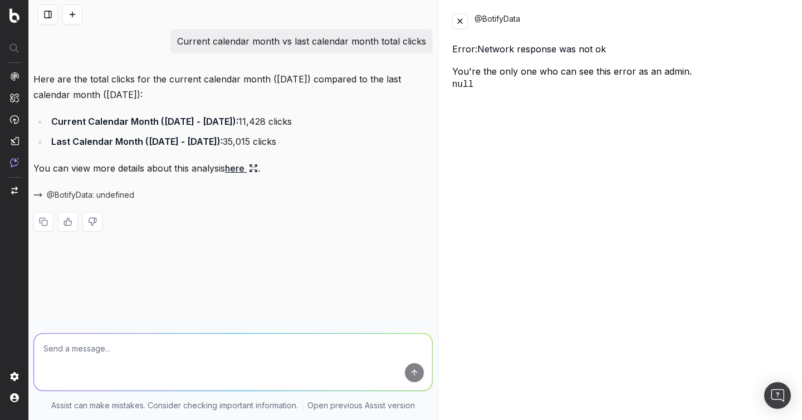
click at [366, 41] on p "Current calendar month vs last calendar month total clicks" at bounding box center [301, 41] width 249 height 16
copy p "Current calendar month vs last calendar month total clicks"
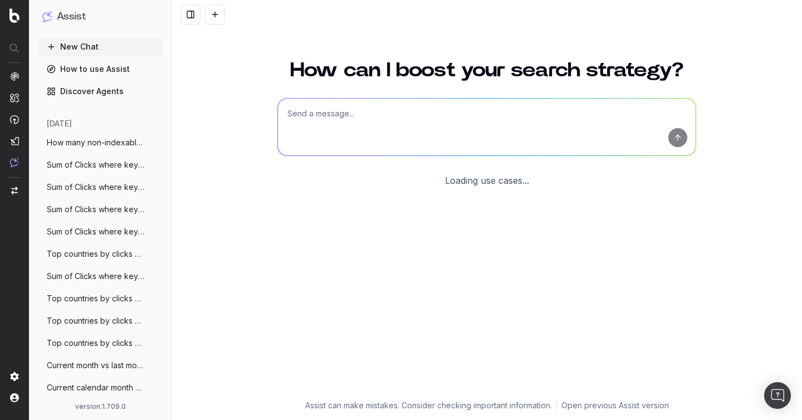
click at [380, 123] on textarea at bounding box center [487, 127] width 418 height 57
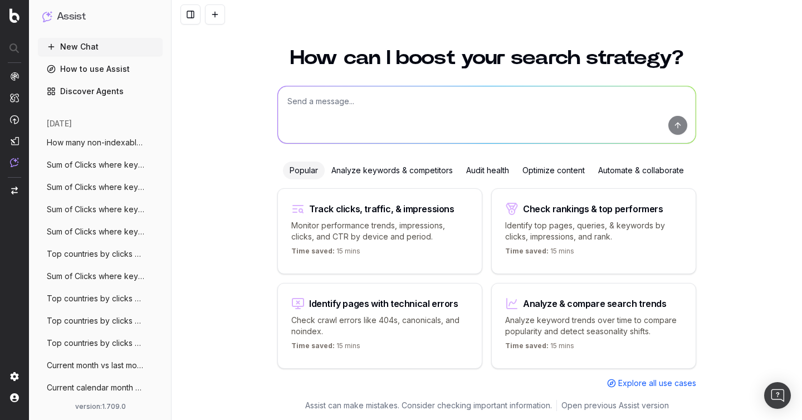
type textarea "Current calendar month vs last calendar month total clicks"
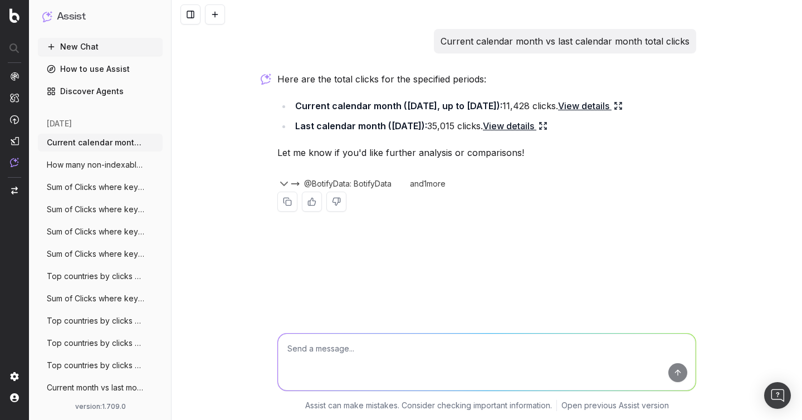
click at [491, 41] on p "Current calendar month vs last calendar month total clicks" at bounding box center [565, 41] width 249 height 16
copy p "Current calendar month vs last calendar month total clicks"
click at [625, 120] on li "Last calendar month (September 2025): 35,015 clicks. View details" at bounding box center [494, 126] width 405 height 16
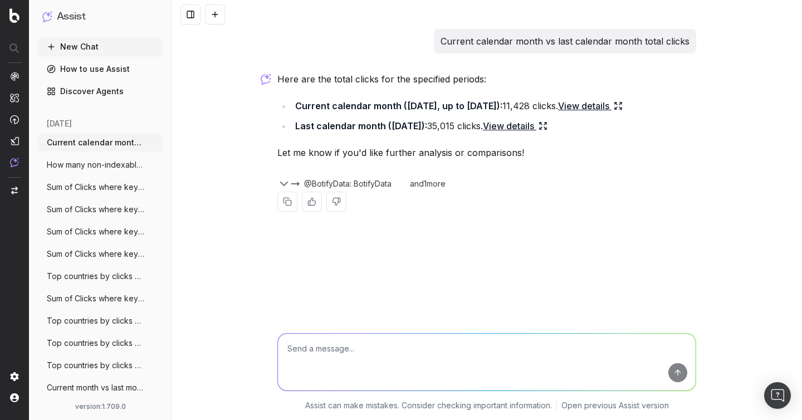
click at [343, 185] on span "@BotifyData: BotifyData" at bounding box center [347, 183] width 87 height 11
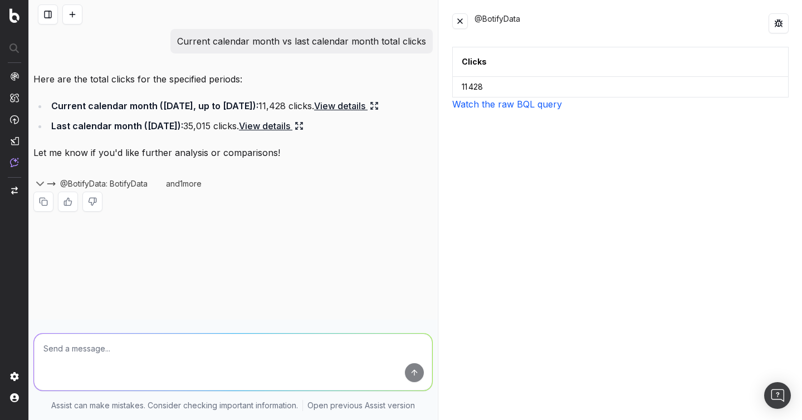
click at [538, 100] on link "Watch the raw BQL query" at bounding box center [507, 104] width 110 height 11
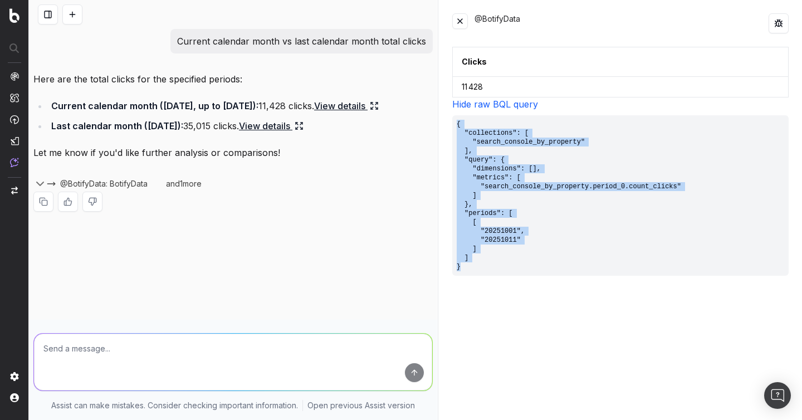
drag, startPoint x: 494, startPoint y: 275, endPoint x: 441, endPoint y: 114, distance: 170.0
click at [441, 114] on div "@BotifyData Clicks 11 428 Hide raw BQL query { "collections": [ "search_console…" at bounding box center [620, 210] width 363 height 420
copy pre "{ "collections": [ "search_console_by_property" ], "query": { "dimensions": [],…"
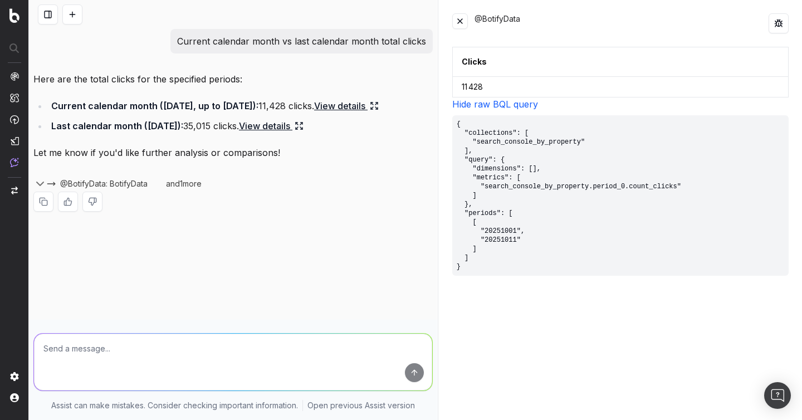
click at [181, 189] on div "and 1 more" at bounding box center [187, 183] width 53 height 11
click at [304, 134] on link "View details" at bounding box center [271, 126] width 65 height 16
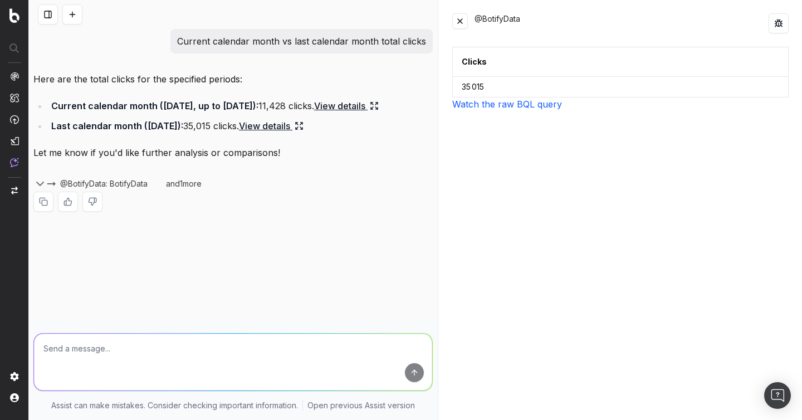
click at [531, 110] on div "Clicks 35 015 Watch the raw BQL query" at bounding box center [620, 227] width 337 height 360
click at [529, 106] on link "Watch the raw BQL query" at bounding box center [507, 104] width 110 height 11
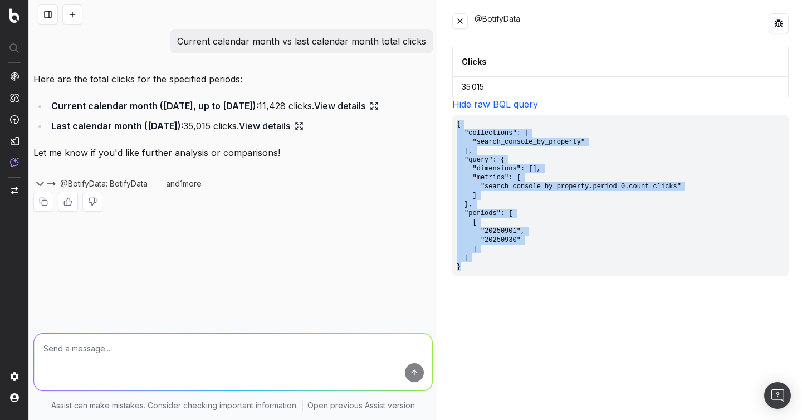
drag, startPoint x: 485, startPoint y: 267, endPoint x: 454, endPoint y: 124, distance: 147.1
click at [454, 124] on pre "{ "collections": [ "search_console_by_property" ], "query": { "dimensions": [],…" at bounding box center [620, 195] width 337 height 160
copy pre "{ "collections": [ "search_console_by_property" ], "query": { "dimensions": [],…"
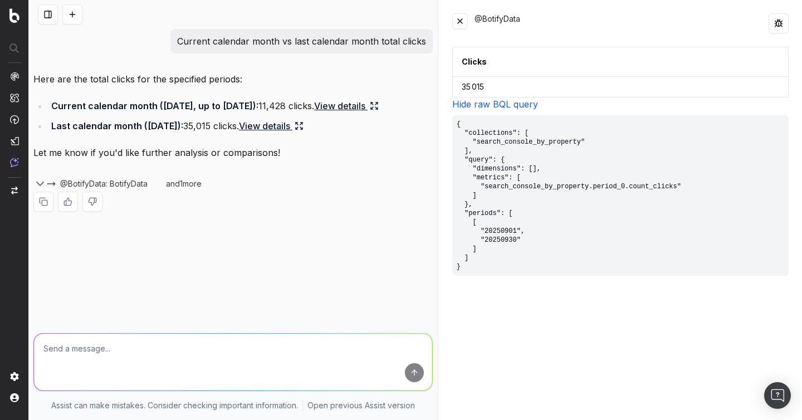
click at [361, 80] on p "Here are the total clicks for the specified periods:" at bounding box center [233, 79] width 400 height 16
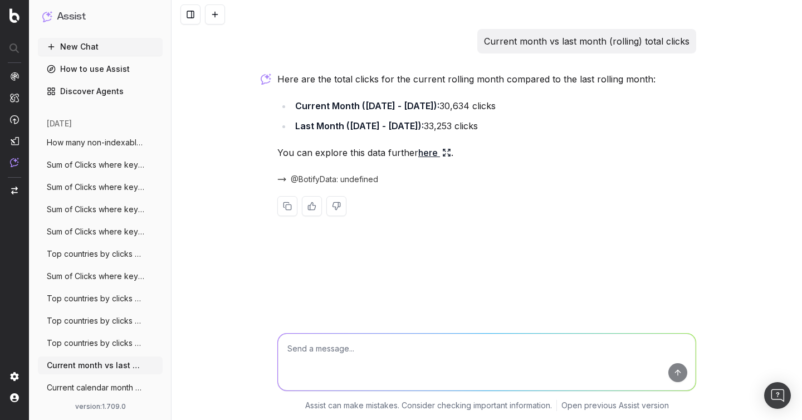
click at [510, 41] on p "Current month vs last month (rolling) total clicks" at bounding box center [587, 41] width 206 height 16
copy p "Current month vs last month (rolling) total clicks"
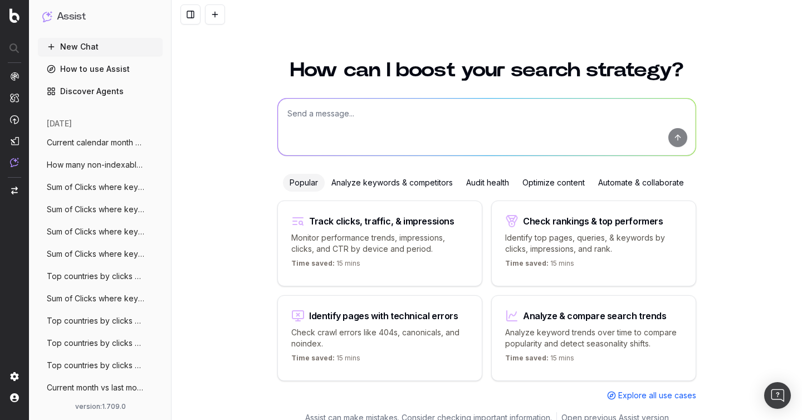
scroll to position [12, 0]
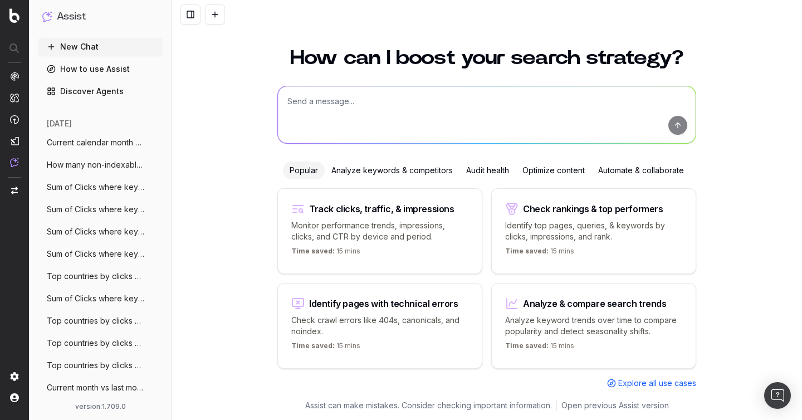
click at [389, 107] on textarea at bounding box center [487, 114] width 418 height 57
paste textarea "Current month vs last month (rolling) total clicks"
type textarea "Current month vs last month (rolling) total clicks"
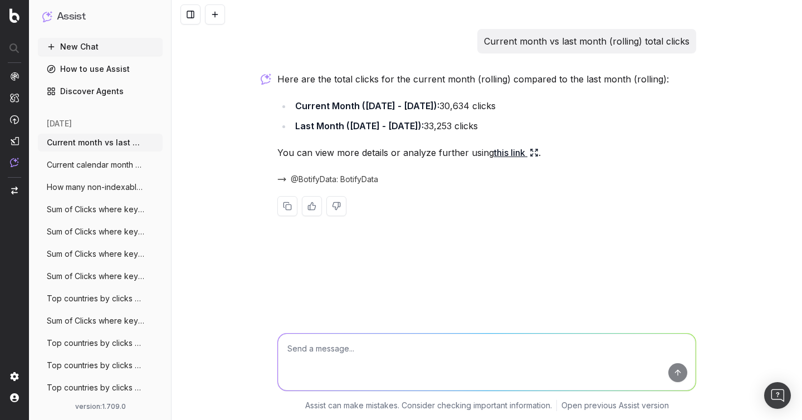
click at [503, 155] on link "this link" at bounding box center [516, 153] width 45 height 16
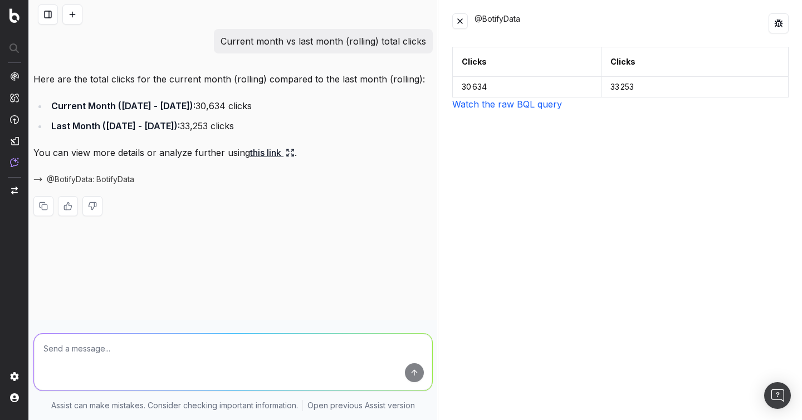
click at [506, 100] on link "Watch the raw BQL query" at bounding box center [507, 104] width 110 height 11
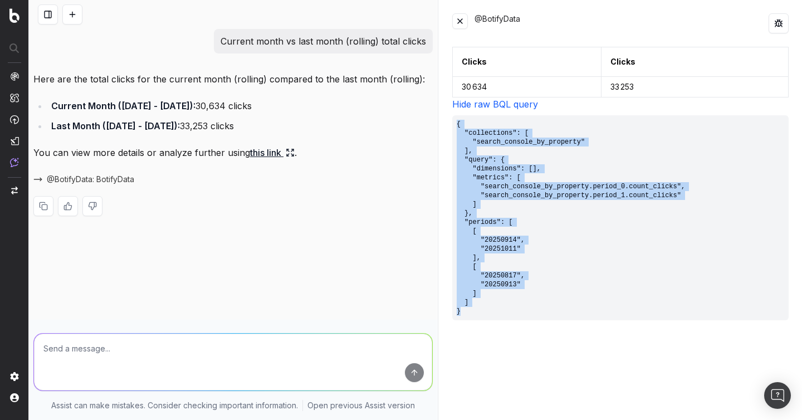
drag, startPoint x: 484, startPoint y: 311, endPoint x: 456, endPoint y: 120, distance: 193.1
click at [456, 120] on pre "{ "collections": [ "search_console_by_property" ], "query": { "dimensions": [],…" at bounding box center [620, 217] width 337 height 205
copy pre "{ "collections": [ "search_console_by_property" ], "query": { "dimensions": [],…"
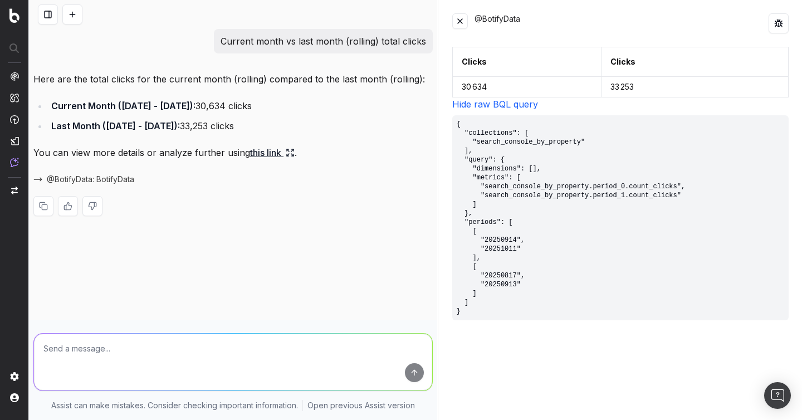
click at [354, 277] on div "Current month vs last month (rolling) total clicks Here are the total clicks fo…" at bounding box center [233, 210] width 408 height 420
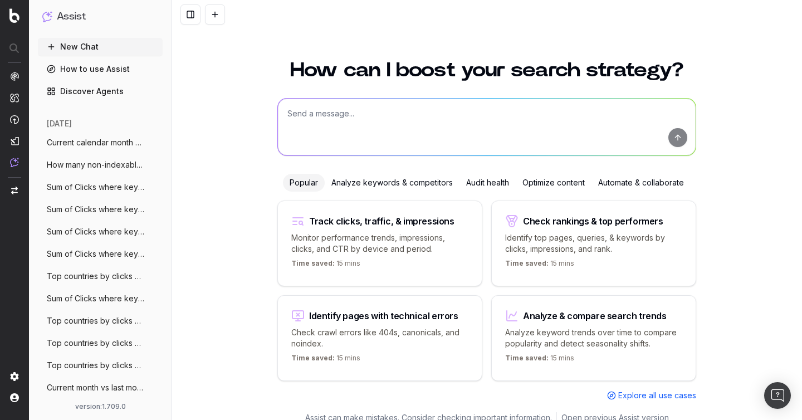
scroll to position [12, 0]
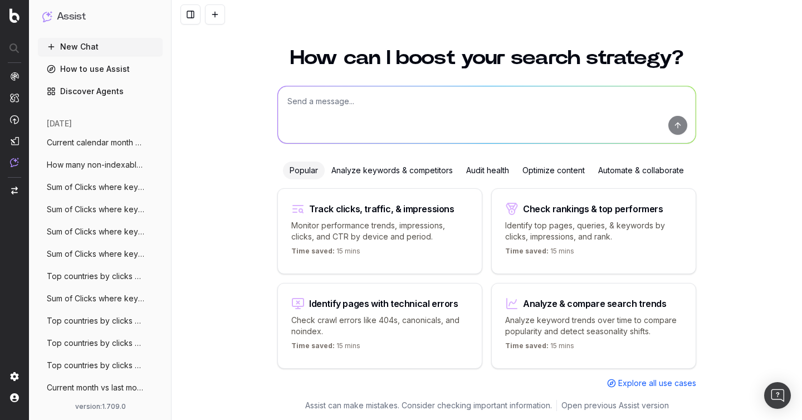
click at [93, 144] on span "Current calendar month vs last calendar" at bounding box center [96, 142] width 98 height 11
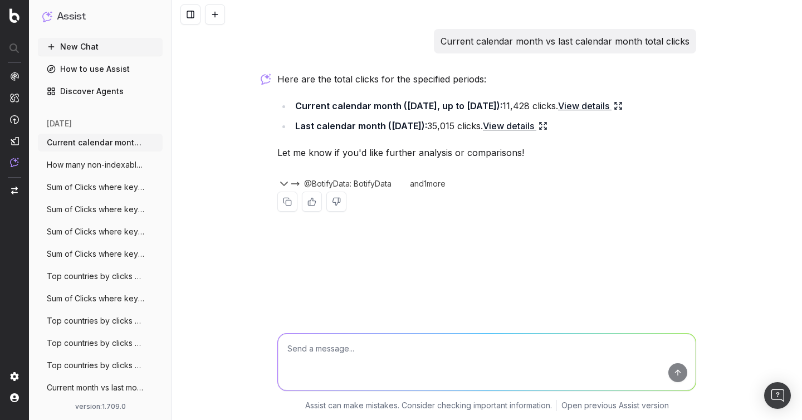
click at [218, 16] on button at bounding box center [215, 14] width 20 height 20
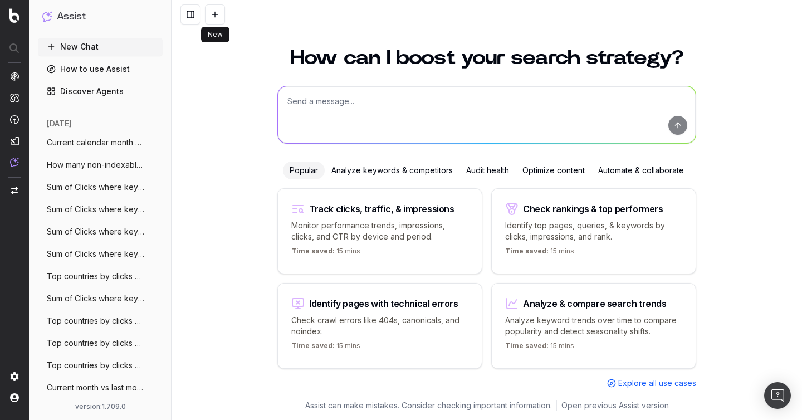
click at [316, 110] on textarea at bounding box center [487, 114] width 418 height 57
paste textarea "Clicks change YoY"
type textarea "Clicks change YoY"
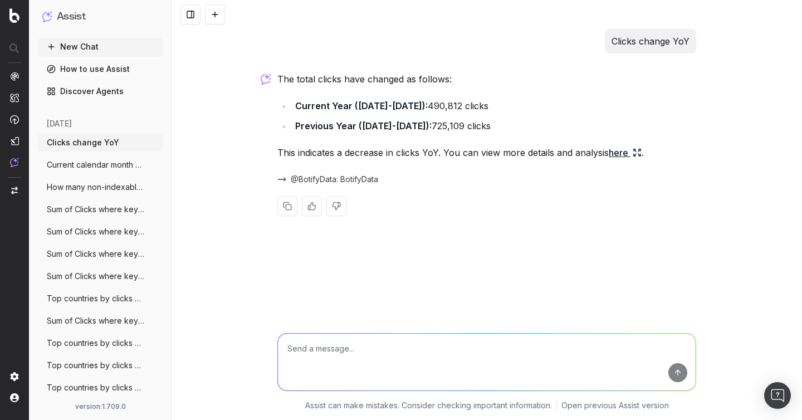
click at [621, 155] on link "here" at bounding box center [625, 153] width 33 height 16
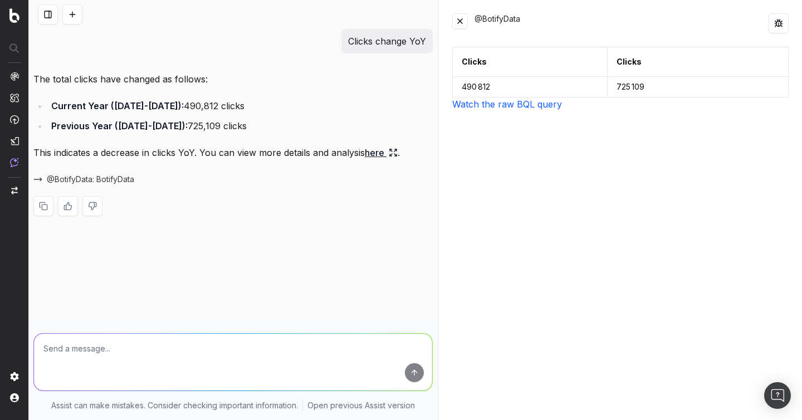
click at [506, 105] on link "Watch the raw BQL query" at bounding box center [507, 104] width 110 height 11
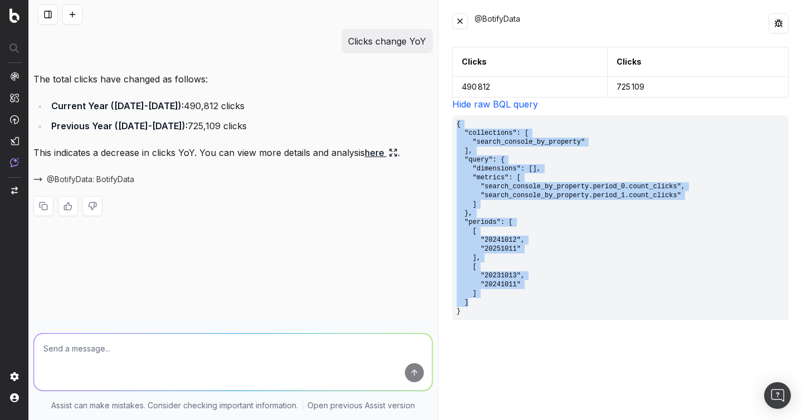
drag, startPoint x: 473, startPoint y: 306, endPoint x: 445, endPoint y: 118, distance: 190.9
click at [445, 118] on div "@BotifyData Clicks Clicks 490 812 725 109 Hide raw BQL query { "collections": […" at bounding box center [620, 210] width 363 height 420
copy pre "{ "collections": [ "search_console_by_property" ], "query": { "dimensions": [],…"
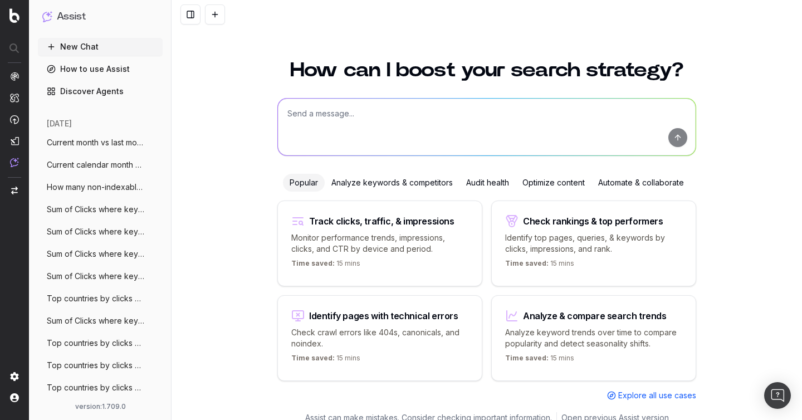
scroll to position [12, 0]
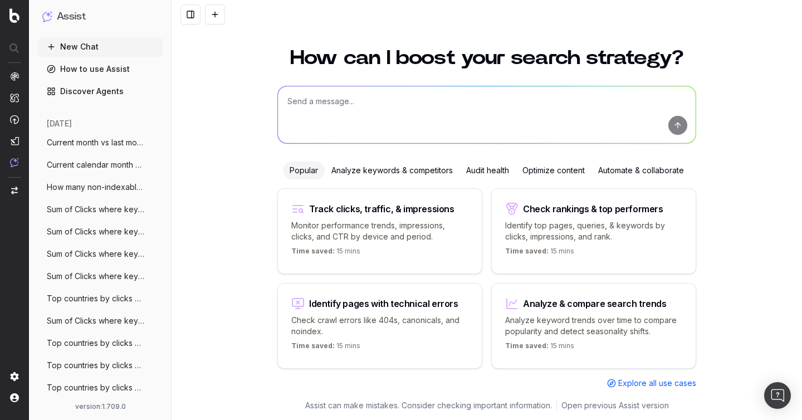
click at [293, 102] on textarea at bounding box center [487, 114] width 418 height 57
paste textarea "Give me the top 5 keyword trends based on the last 7 days versus previous 7"
type textarea "Give me the top 5 keyword trends based on the last 7 days versus previous 7"
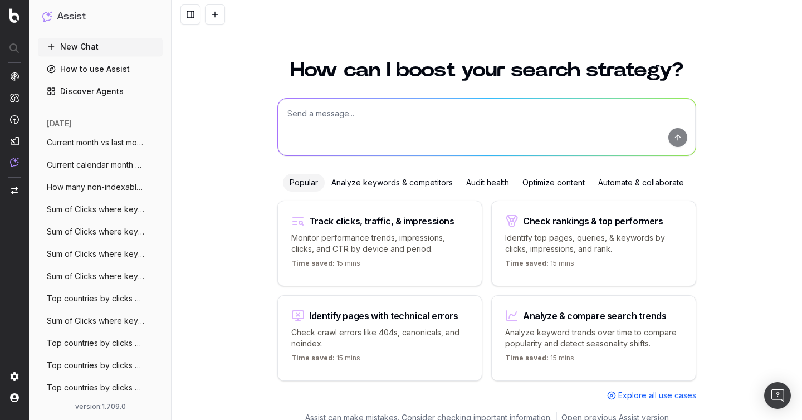
scroll to position [12, 0]
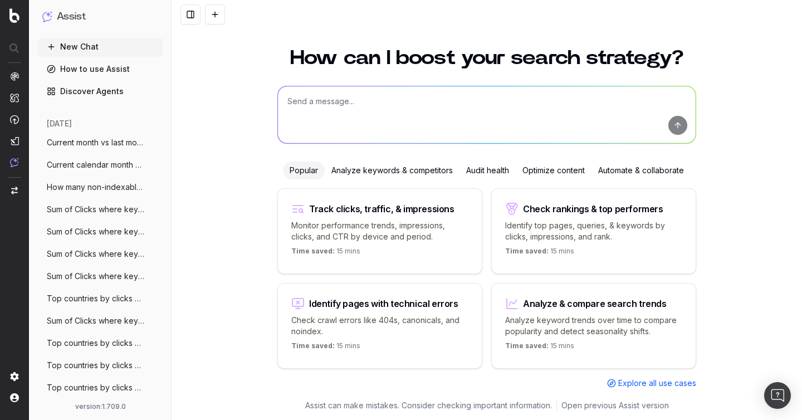
click at [361, 113] on textarea at bounding box center [487, 114] width 418 height 57
paste textarea "Give me the URLs that have the most drop of impressions since YoY"
type textarea "Give me the URLs that have the most drop of impressions since YoY"
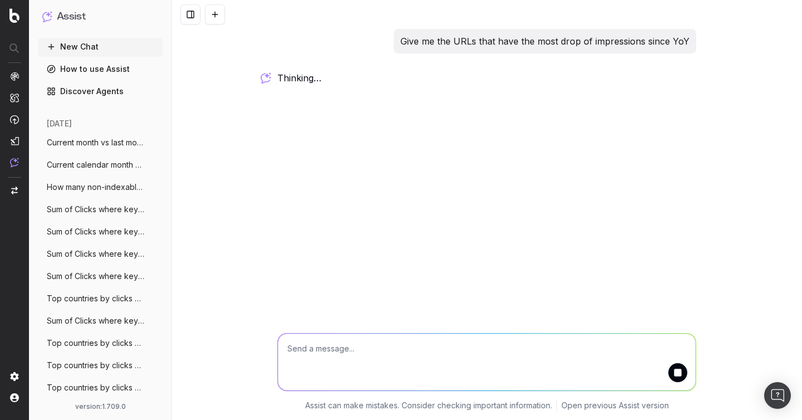
scroll to position [0, 0]
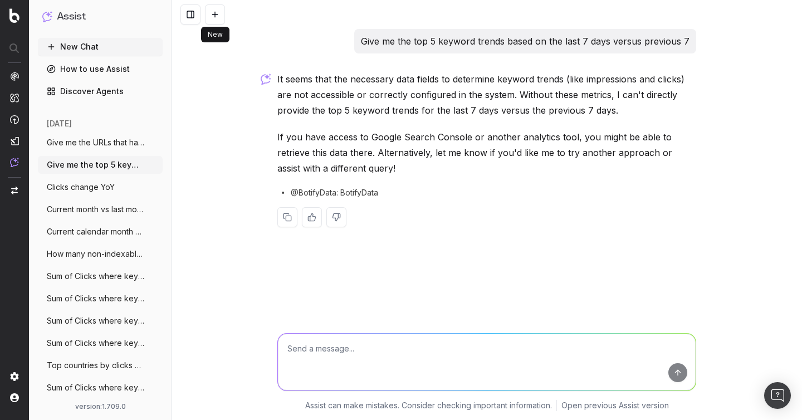
click at [221, 14] on button at bounding box center [215, 14] width 20 height 20
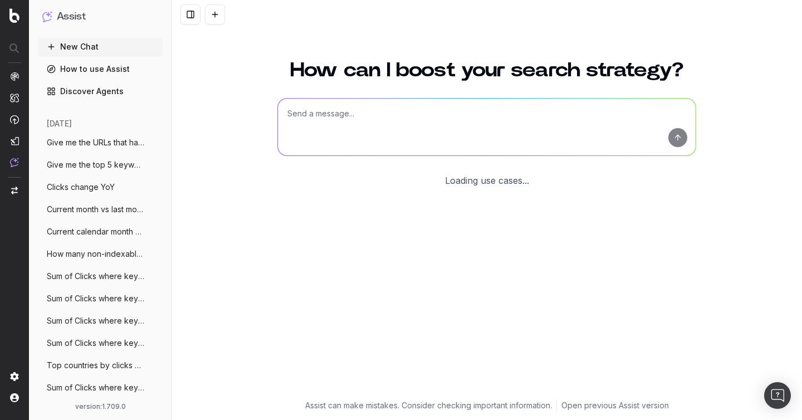
scroll to position [12, 0]
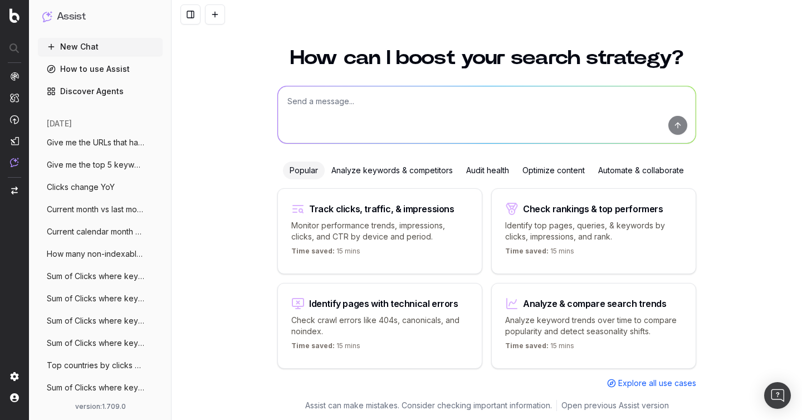
click at [396, 94] on textarea at bounding box center [487, 114] width 418 height 57
paste textarea "Give me the URLs that have the most drop of impressions since YoY"
type textarea "Give me the URLs that have the most drop of impressions since YoY"
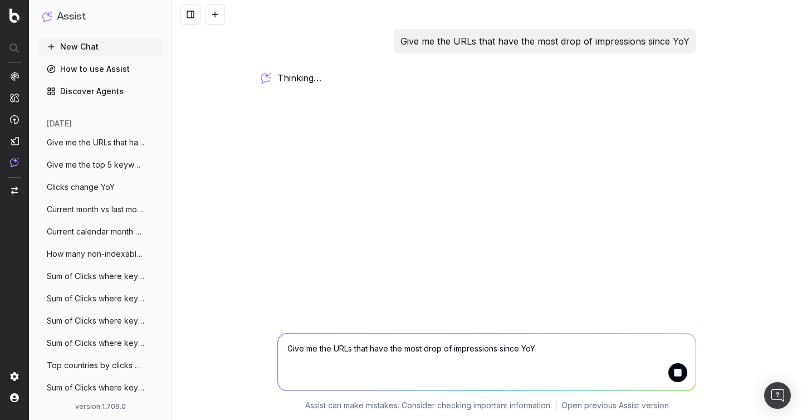
scroll to position [0, 0]
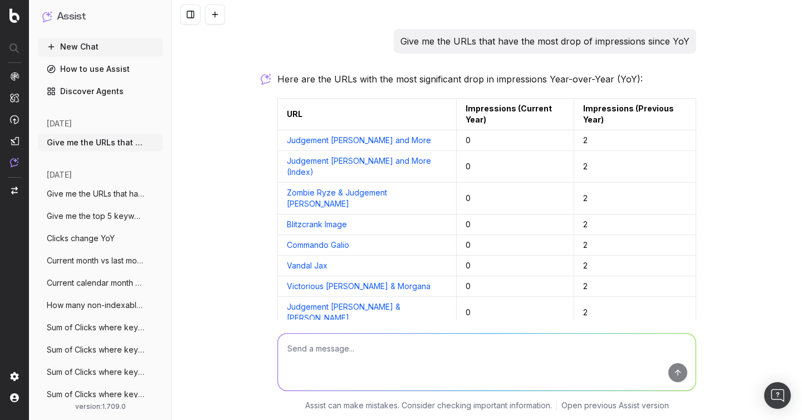
click at [460, 41] on p "Give me the URLs that have the most drop of impressions since YoY" at bounding box center [545, 41] width 289 height 16
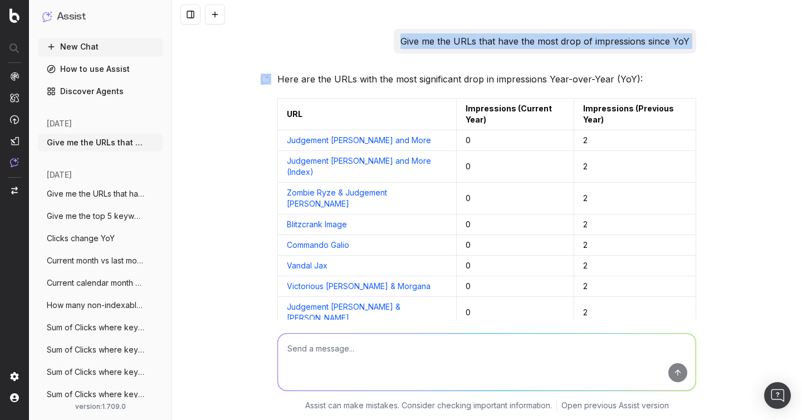
click at [460, 41] on p "Give me the URLs that have the most drop of impressions since YoY" at bounding box center [545, 41] width 289 height 16
copy p "Give me the URLs that have the most drop of impressions since YoY"
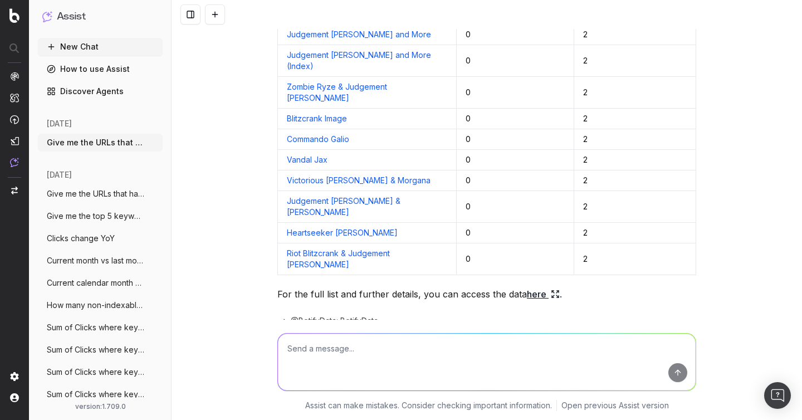
click at [345, 315] on span "@BotifyData: BotifyData" at bounding box center [334, 320] width 87 height 11
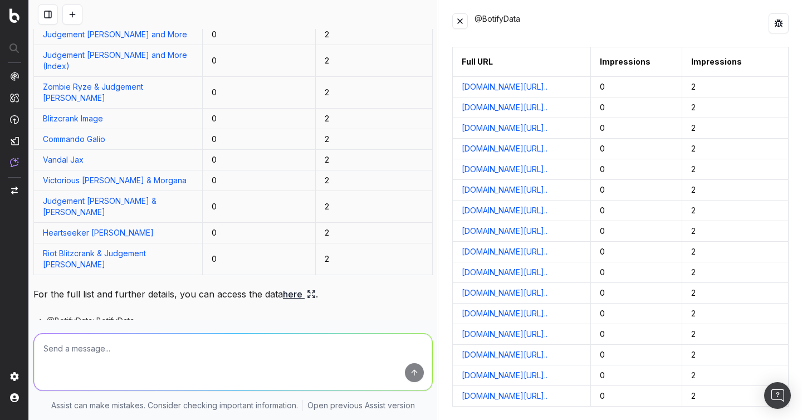
scroll to position [96, 0]
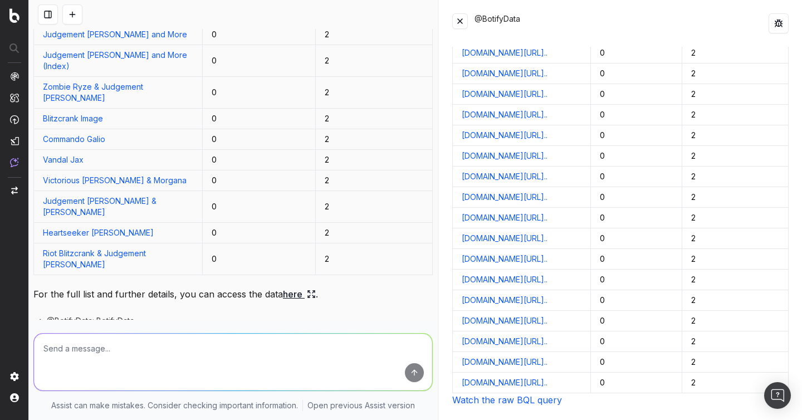
click at [493, 403] on link "Watch the raw BQL query" at bounding box center [507, 399] width 110 height 11
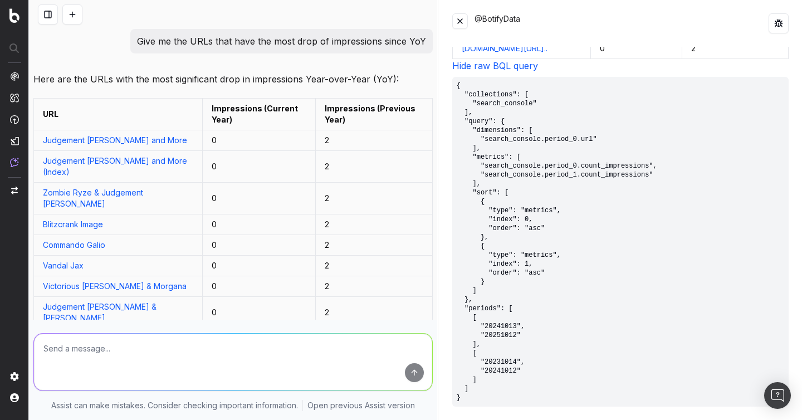
scroll to position [106, 0]
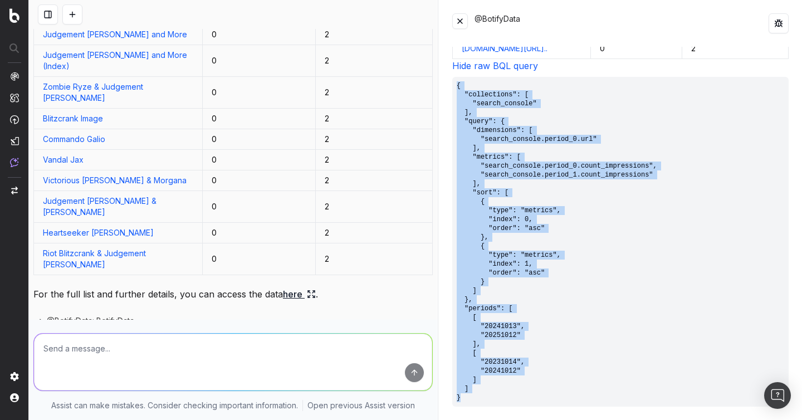
drag, startPoint x: 467, startPoint y: 396, endPoint x: 460, endPoint y: 77, distance: 318.2
click at [460, 77] on pre "{ "collections": [ "search_console" ], "query": { "dimensions": [ "search_conso…" at bounding box center [620, 242] width 337 height 330
copy pre "{ "collections": [ "search_console" ], "query": { "dimensions": [ "search_conso…"
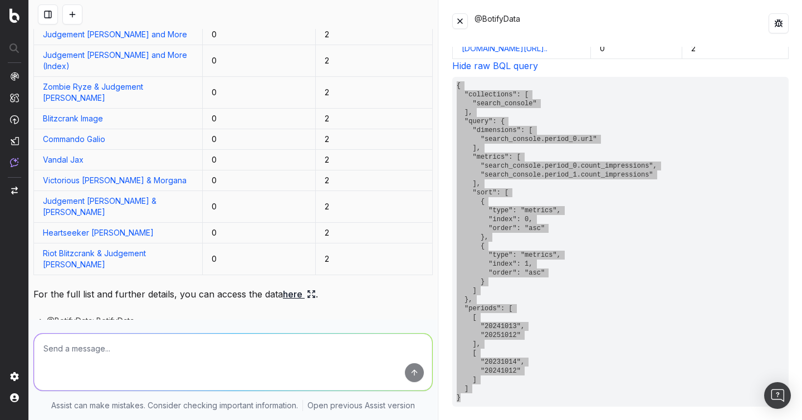
scroll to position [0, 0]
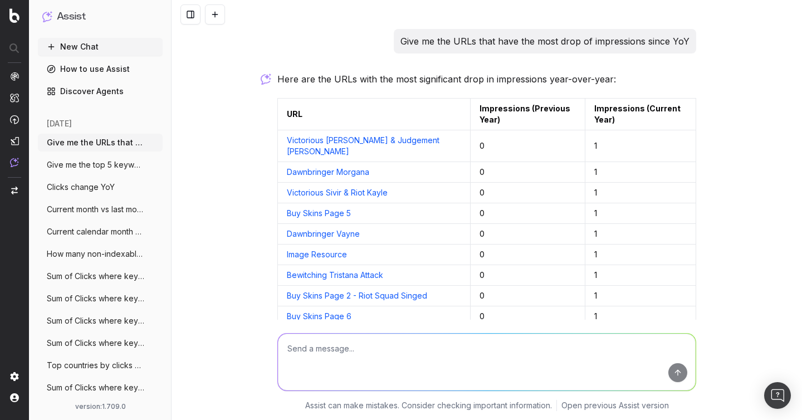
scroll to position [106, 0]
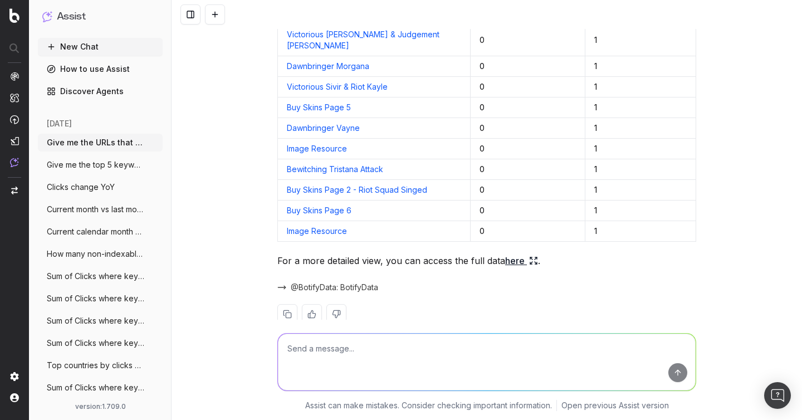
click at [212, 12] on button at bounding box center [215, 14] width 20 height 20
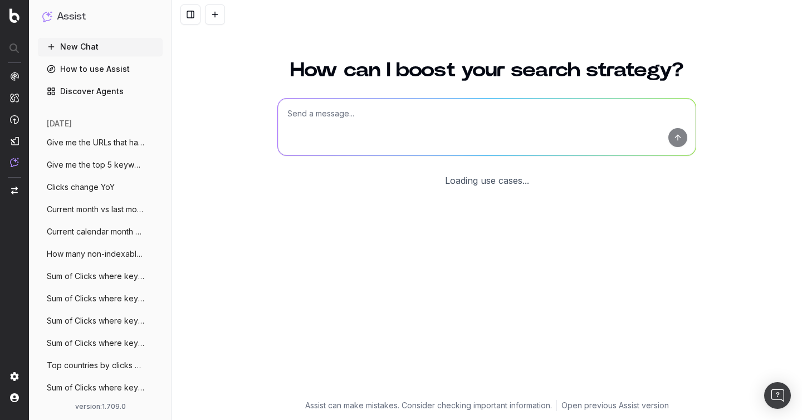
scroll to position [12, 0]
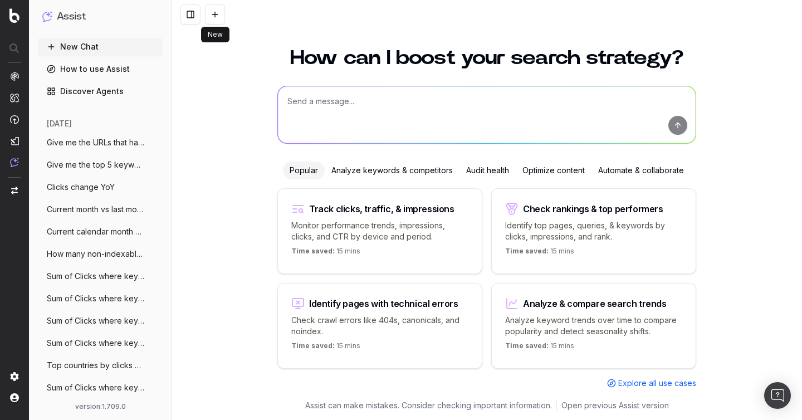
click at [363, 125] on textarea at bounding box center [487, 114] width 418 height 57
paste textarea "Top queries filtered by mobile device"
type textarea "Top queries filtered by mobile device"
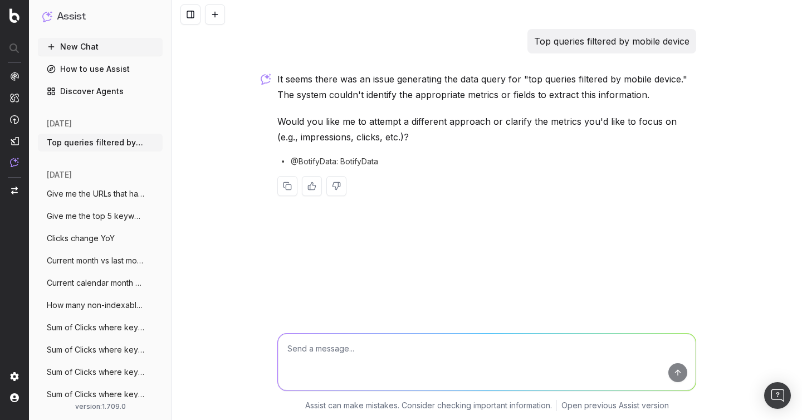
click at [600, 38] on p "Top queries filtered by mobile device" at bounding box center [611, 41] width 155 height 16
copy p "Top queries filtered by mobile device"
click at [512, 120] on p "Would you like me to attempt a different approach or clarify the metrics you'd …" at bounding box center [486, 129] width 419 height 31
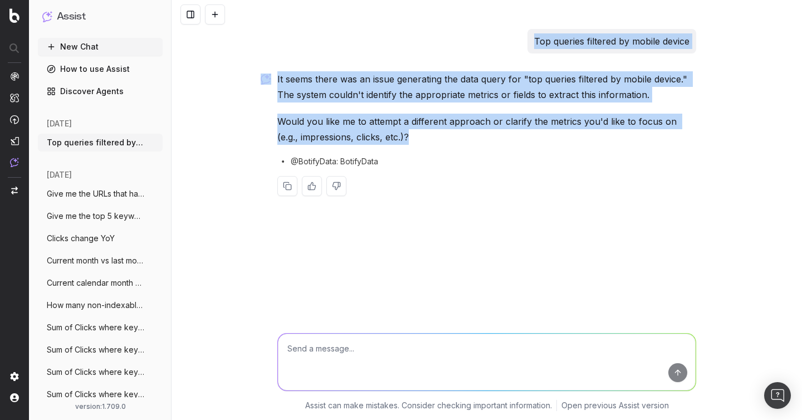
drag, startPoint x: 435, startPoint y: 139, endPoint x: 510, endPoint y: 33, distance: 130.2
click at [510, 33] on div "Top queries filtered by mobile device It seems there was an issue generating th…" at bounding box center [487, 121] width 428 height 185
copy div "Top queries filtered by mobile device It seems there was an issue generating th…"
click at [356, 347] on textarea at bounding box center [487, 362] width 418 height 57
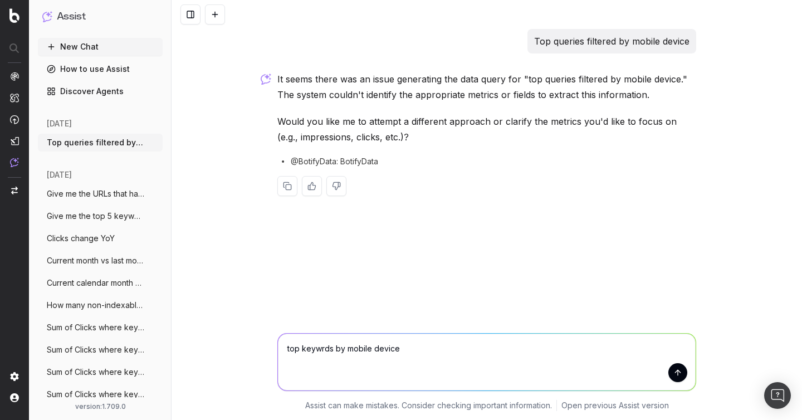
click at [320, 347] on textarea "top keywrds by mobile device" at bounding box center [487, 362] width 418 height 57
type textarea "top keywords by mobile device"
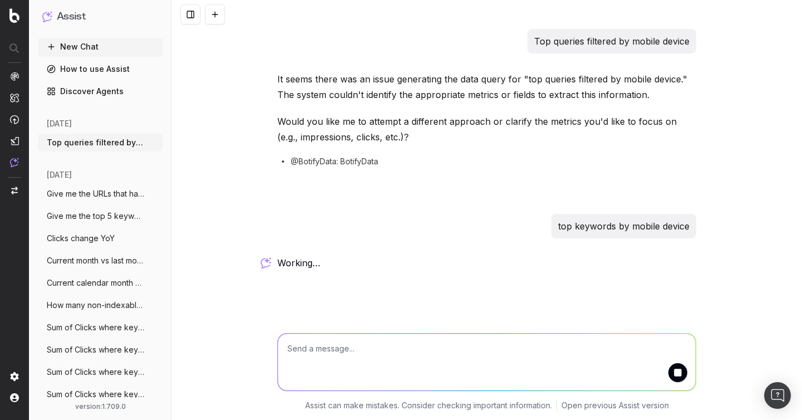
click at [602, 230] on p "top keywords by mobile device" at bounding box center [623, 226] width 131 height 16
copy p "top keywords by mobile device"
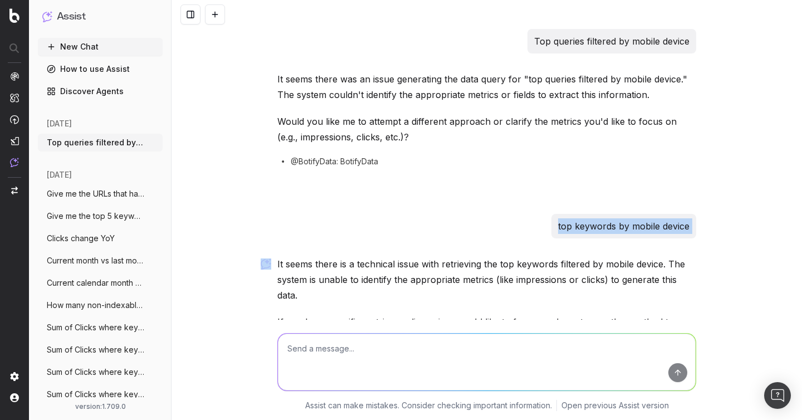
scroll to position [95, 0]
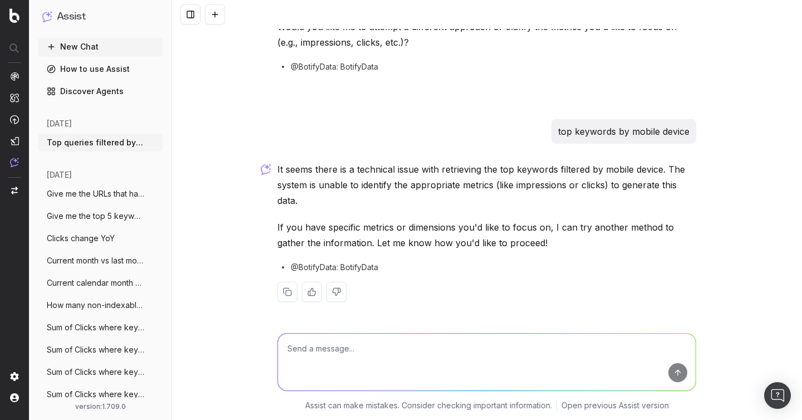
click at [489, 197] on p "It seems there is a technical issue with retrieving the top keywords filtered b…" at bounding box center [486, 185] width 419 height 47
click at [429, 178] on p "It seems there is a technical issue with retrieving the top keywords filtered b…" at bounding box center [486, 185] width 419 height 47
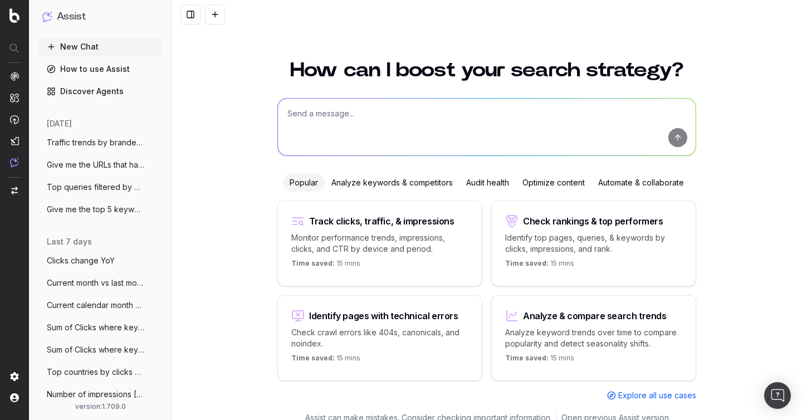
scroll to position [12, 0]
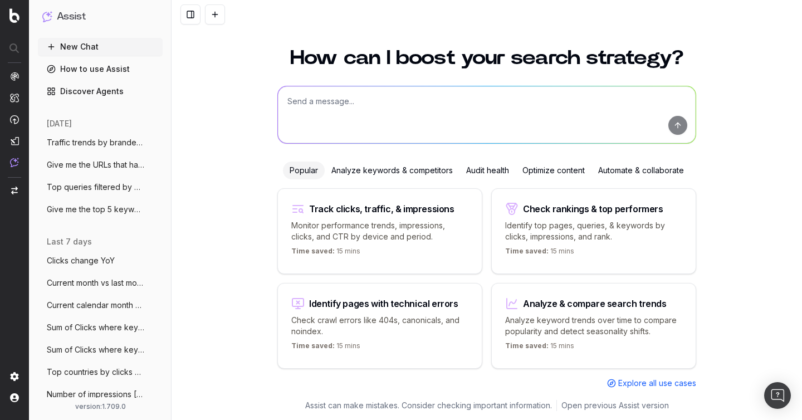
click at [335, 117] on textarea at bounding box center [487, 114] width 418 height 57
paste textarea "Top 20 URLs sorted by clicks"
type textarea "Top 20 URLs sorted by clicks"
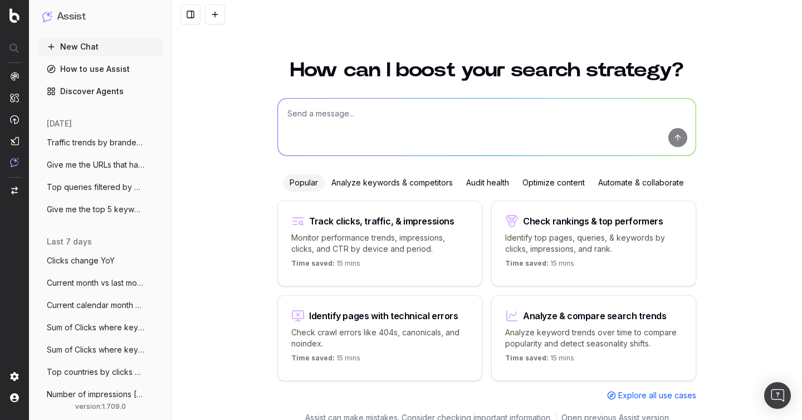
scroll to position [12, 0]
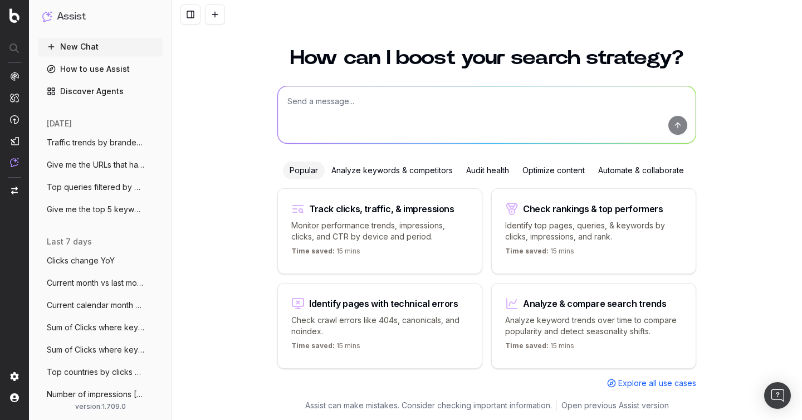
click at [333, 135] on textarea at bounding box center [487, 114] width 418 height 57
paste textarea "Top 10 keywords by impressions (non-branded)"
type textarea "Top 10 keywords by impressions (non-branded)"
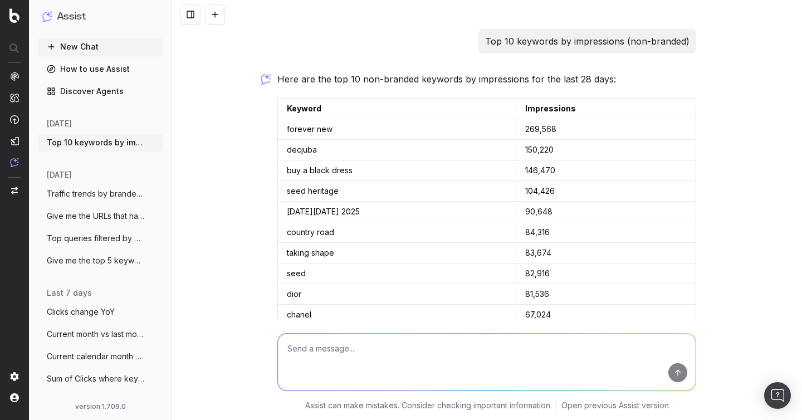
scroll to position [106, 0]
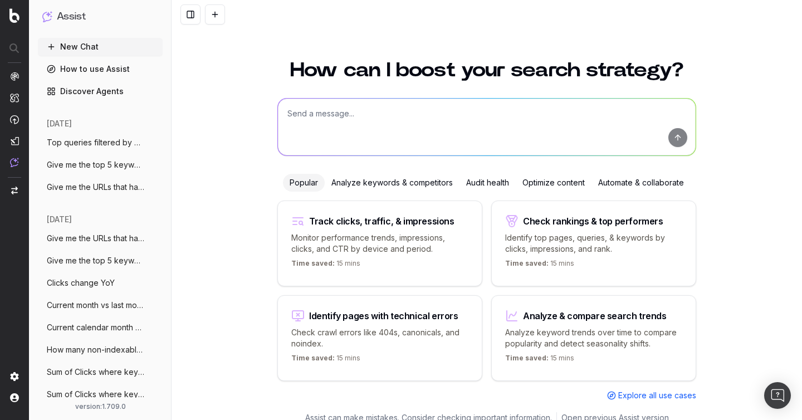
scroll to position [12, 0]
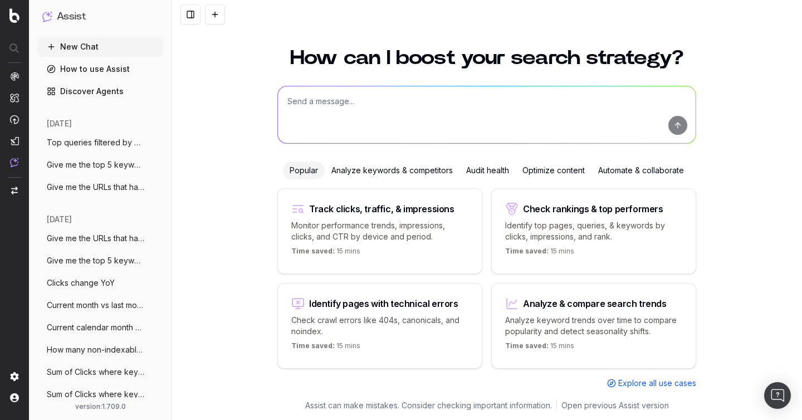
click at [349, 101] on textarea at bounding box center [487, 114] width 418 height 57
paste textarea "Top 20 URLs sorted by clicks"
type textarea "Top 20 URLs sorted by clicks"
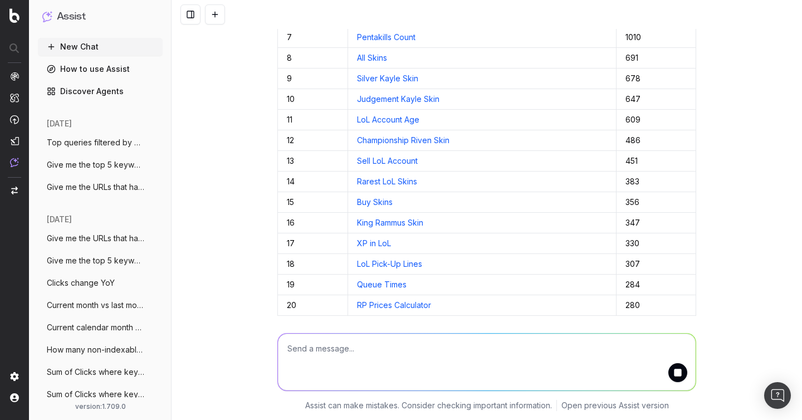
scroll to position [0, 0]
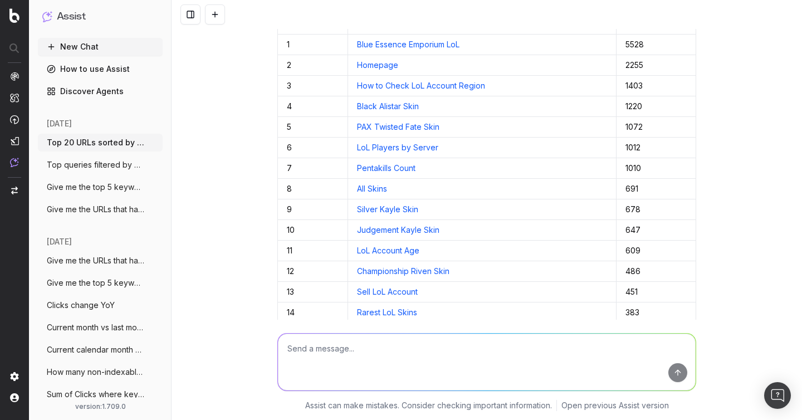
scroll to position [260, 0]
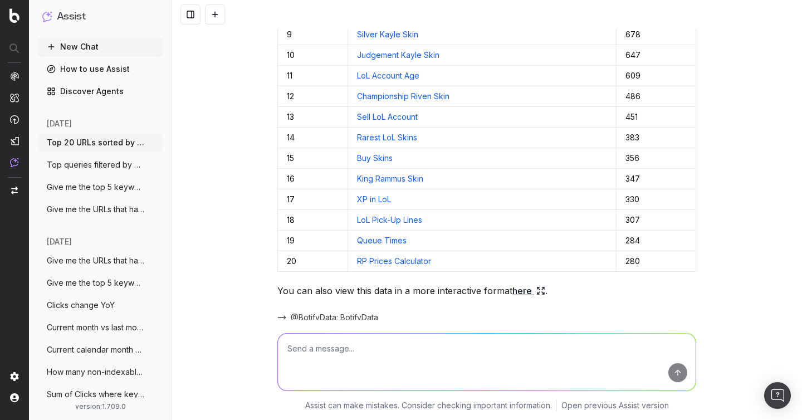
click at [527, 294] on link "here" at bounding box center [529, 291] width 33 height 16
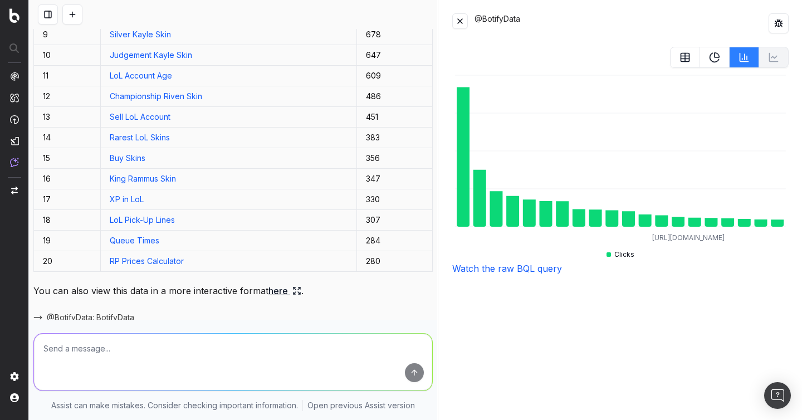
click at [496, 269] on link "Watch the raw BQL query" at bounding box center [507, 268] width 110 height 11
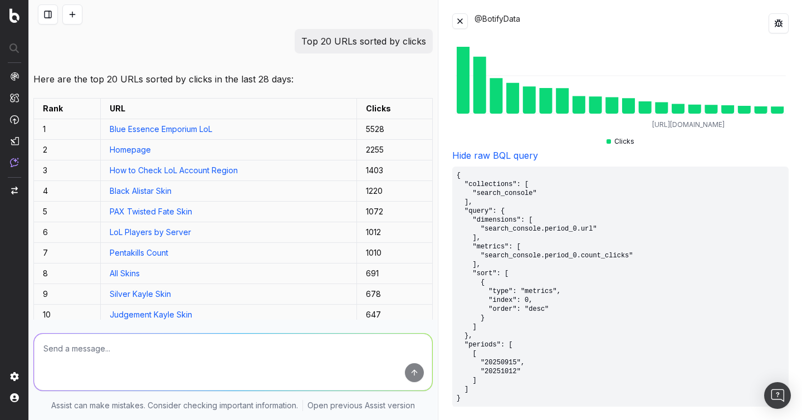
scroll to position [312, 0]
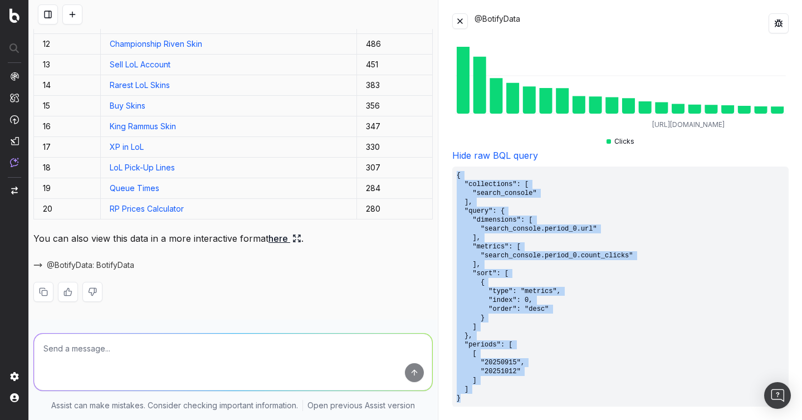
drag, startPoint x: 474, startPoint y: 401, endPoint x: 449, endPoint y: 167, distance: 234.8
click at [449, 167] on div "@BotifyData https://www.unrankedsmurfs.com/blog/lol-rp-prices-calculator Clicks…" at bounding box center [620, 210] width 363 height 420
copy pre "{ "collections": [ "search_console" ], "query": { "dimensions": [ "search_conso…"
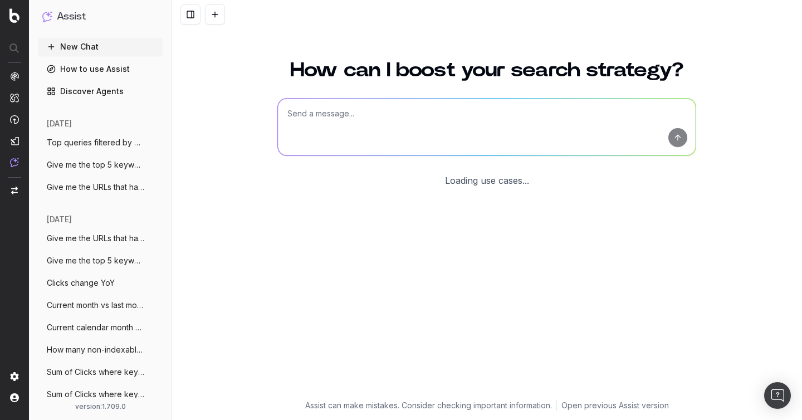
scroll to position [12, 0]
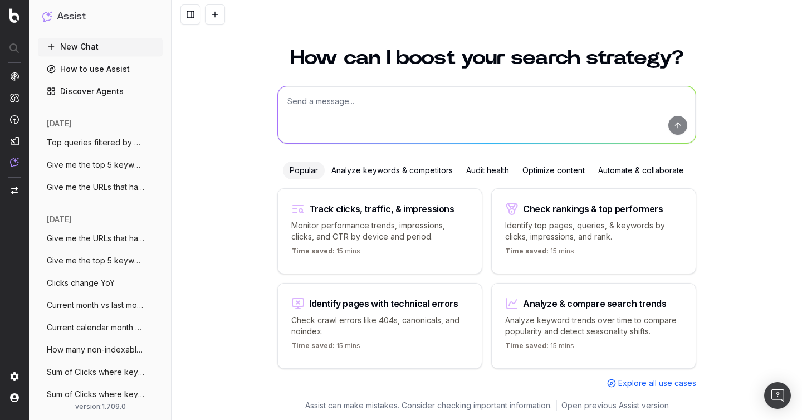
click at [429, 109] on textarea at bounding box center [487, 114] width 418 height 57
paste textarea "[URL][DOMAIN_NAME][PERSON_NAME]"
type textarea "[URL][DOMAIN_NAME][PERSON_NAME]"
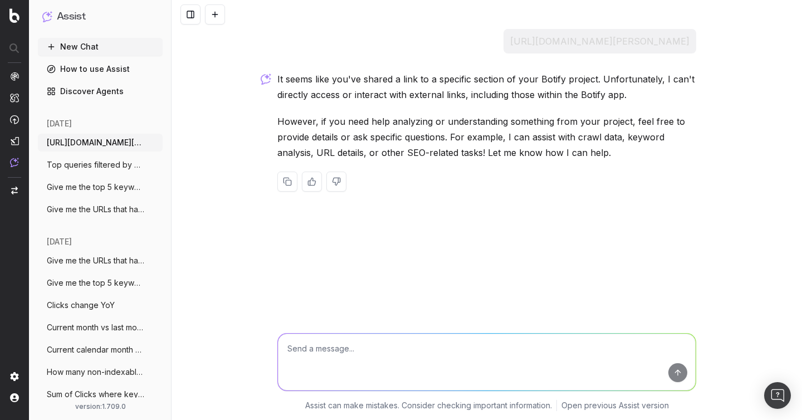
click at [354, 8] on div at bounding box center [487, 14] width 631 height 29
click at [216, 13] on button at bounding box center [215, 14] width 20 height 20
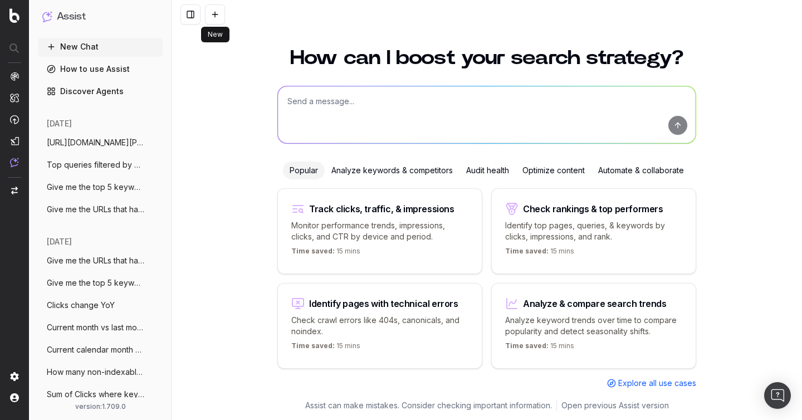
click at [308, 99] on textarea at bounding box center [487, 114] width 418 height 57
paste textarea "Top 10 keywords by impressions (non-branded)"
type textarea "Top 10 keywords by impressions (non-branded)"
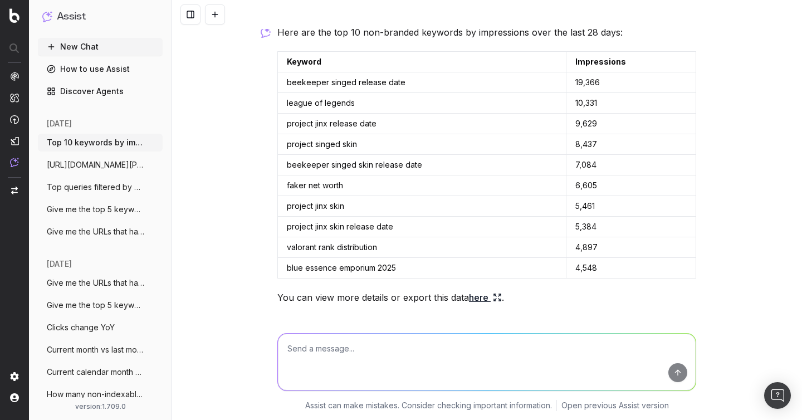
scroll to position [41, 0]
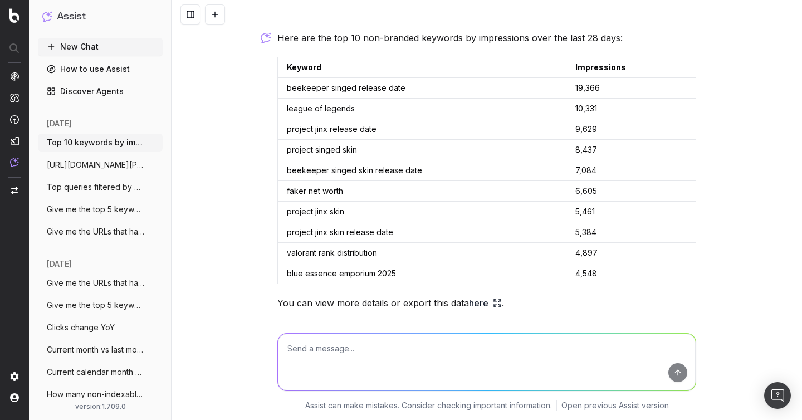
click at [473, 302] on link "here" at bounding box center [485, 303] width 33 height 16
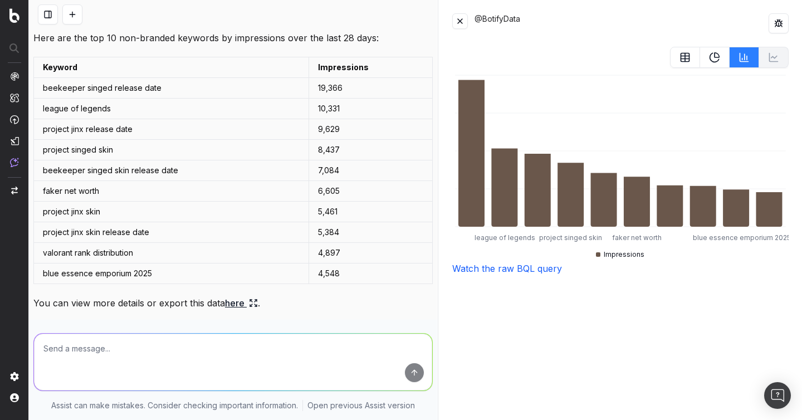
click at [489, 267] on link "Watch the raw BQL query" at bounding box center [507, 268] width 110 height 11
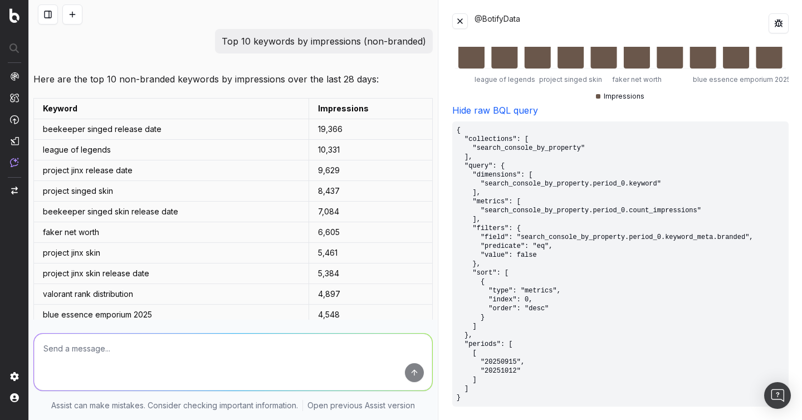
scroll to position [106, 0]
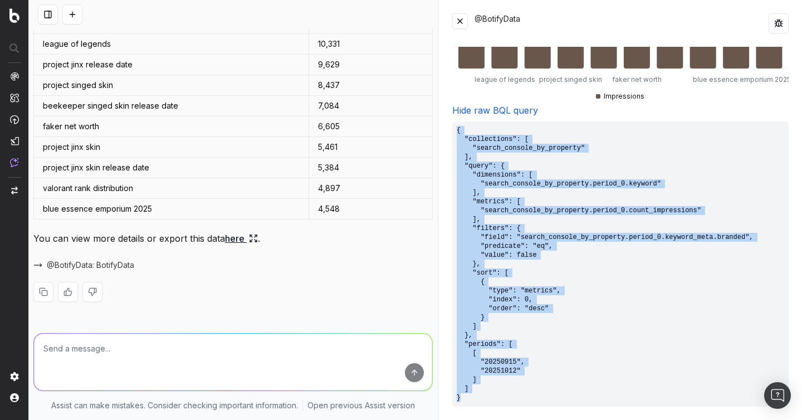
drag, startPoint x: 470, startPoint y: 396, endPoint x: 449, endPoint y: 126, distance: 270.5
click at [449, 126] on div "@BotifyData league of legends project singed skin faker net worth blue essence …" at bounding box center [620, 210] width 363 height 420
copy pre "{ "collections": [ "search_console_by_property" ], "query": { "dimensions": [ "…"
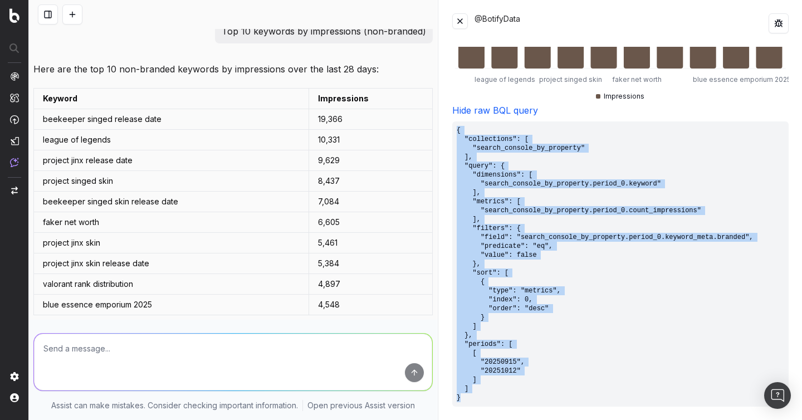
scroll to position [0, 0]
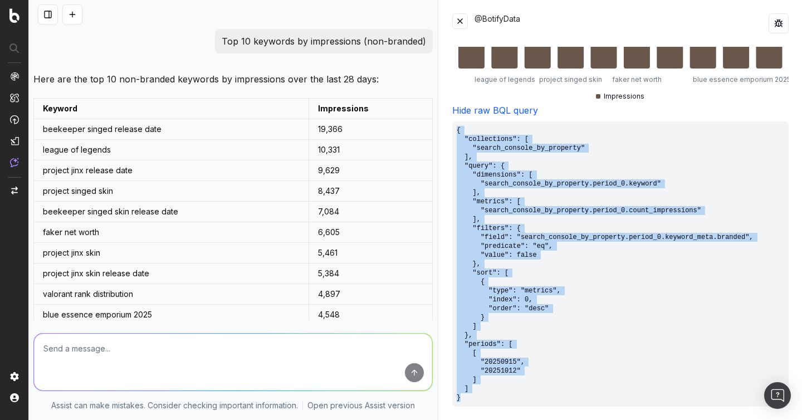
click at [79, 15] on button at bounding box center [72, 14] width 20 height 20
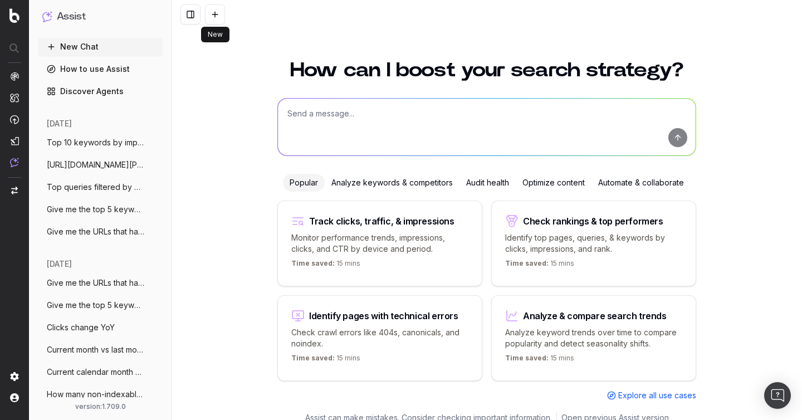
click at [333, 106] on textarea at bounding box center [487, 127] width 418 height 57
paste textarea "What are my top ranking pages?"
type textarea "What are my top ranking pages?"
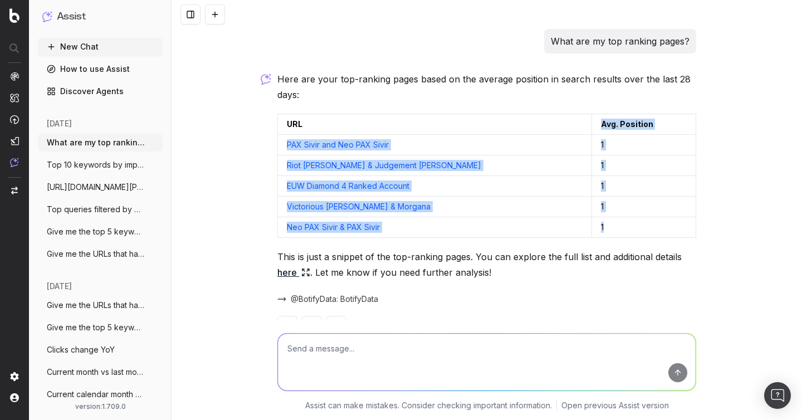
drag, startPoint x: 575, startPoint y: 230, endPoint x: 567, endPoint y: 125, distance: 104.5
click at [567, 125] on table "URL Avg. Position PAX Sivir and Neo PAX Sivir 1 Riot Graves & Judgement Kayle 1…" at bounding box center [486, 176] width 419 height 124
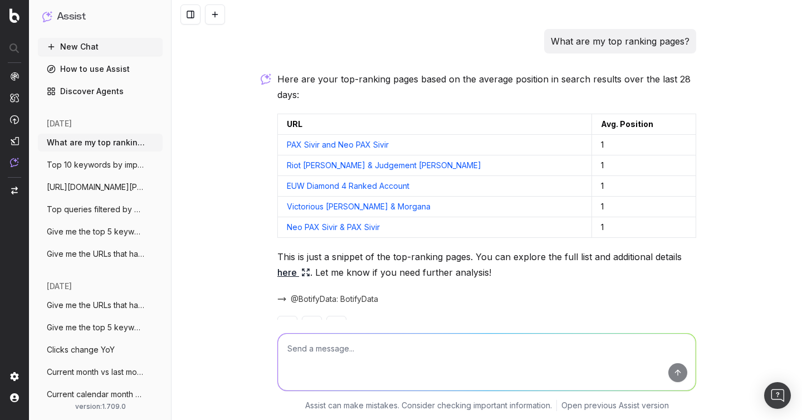
click at [677, 101] on p "Here are your top-ranking pages based on the average position in search results…" at bounding box center [486, 86] width 419 height 31
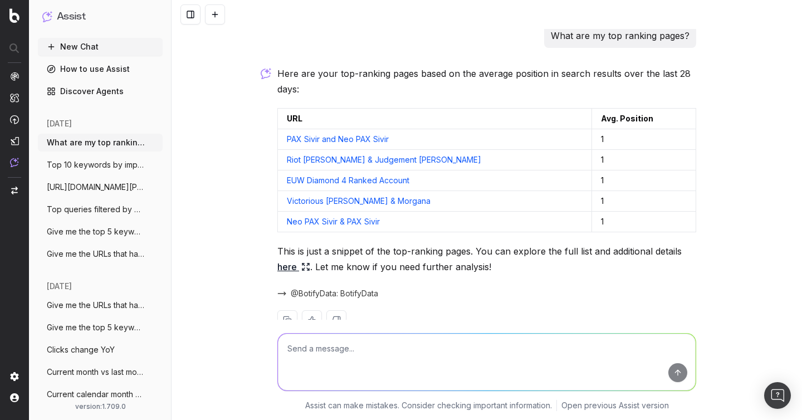
click at [571, 36] on p "What are my top ranking pages?" at bounding box center [620, 36] width 139 height 16
click at [602, 36] on p "What are my top ranking pages?" at bounding box center [620, 36] width 139 height 16
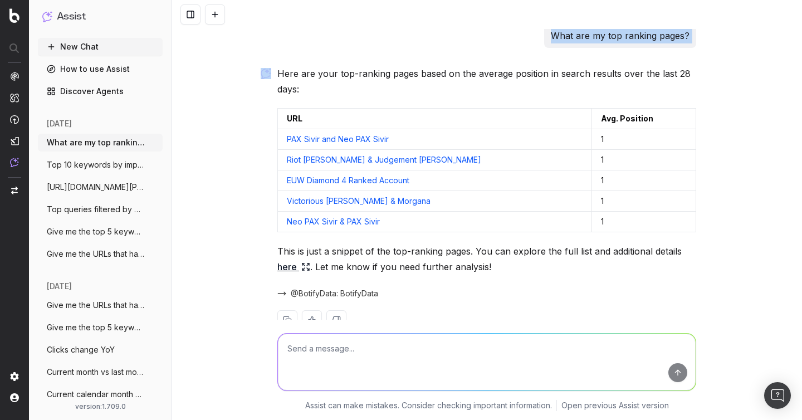
click at [602, 36] on p "What are my top ranking pages?" at bounding box center [620, 36] width 139 height 16
click at [294, 270] on link "here" at bounding box center [293, 267] width 33 height 16
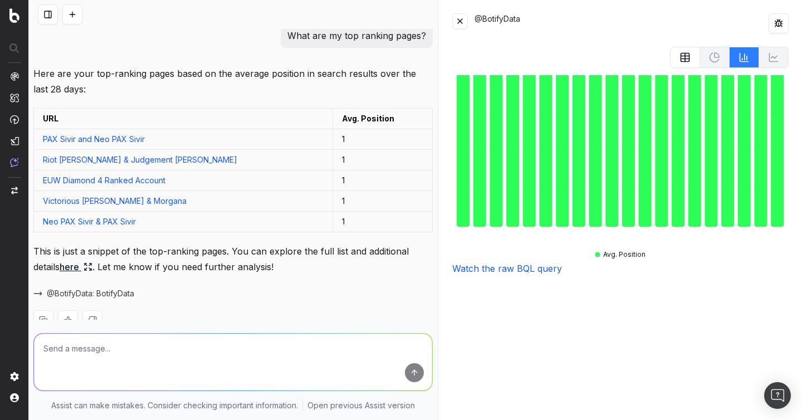
click at [521, 266] on link "Watch the raw BQL query" at bounding box center [507, 268] width 110 height 11
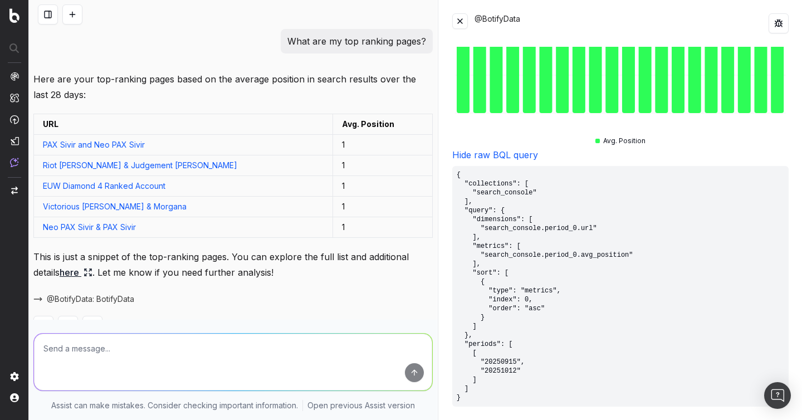
scroll to position [34, 0]
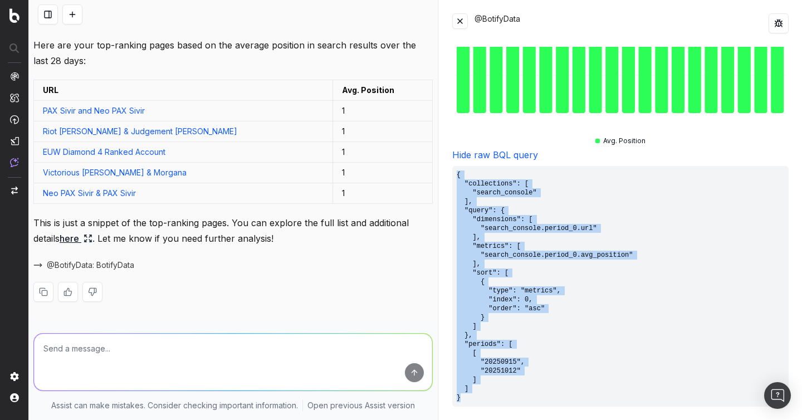
drag, startPoint x: 487, startPoint y: 399, endPoint x: 452, endPoint y: 176, distance: 226.1
click at [452, 176] on pre "{ "collections": [ "search_console" ], "query": { "dimensions": [ "search_conso…" at bounding box center [620, 286] width 337 height 241
copy pre "{ "collections": [ "search_console" ], "query": { "dimensions": [ "search_conso…"
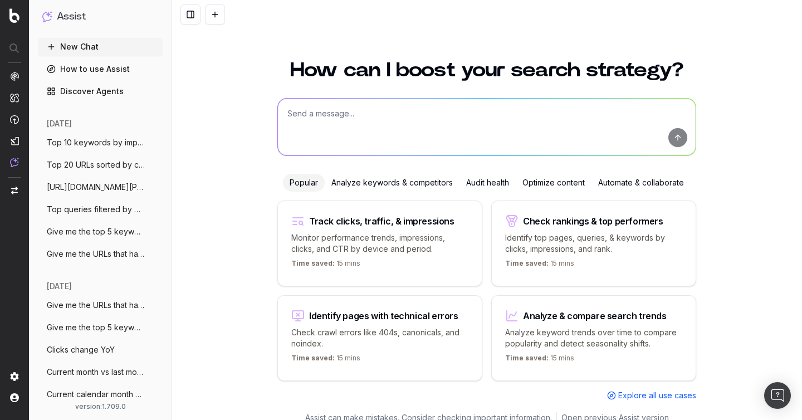
scroll to position [12, 0]
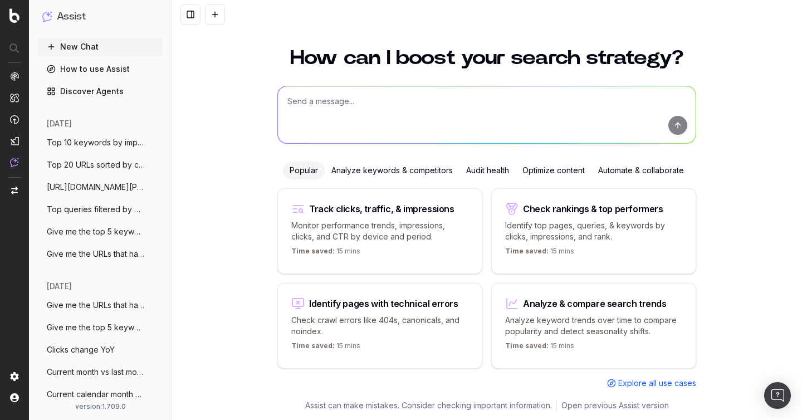
click at [388, 100] on textarea at bounding box center [487, 114] width 418 height 57
paste textarea "URLs with bad loading time"
type textarea "URLs with bad loading time"
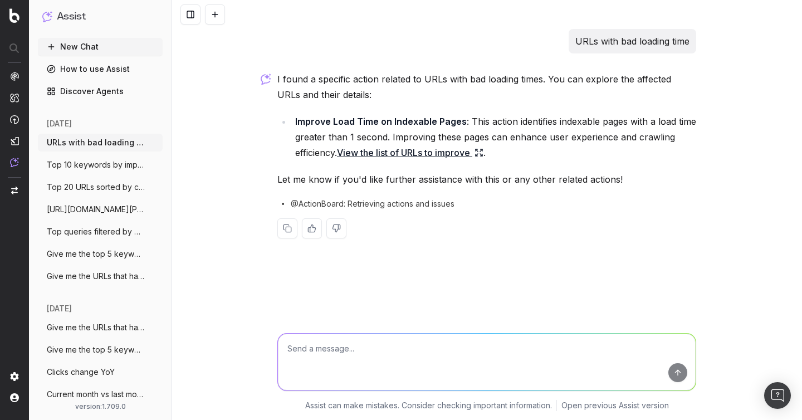
click at [388, 203] on span "@ActionBoard: Retrieving actions and issues" at bounding box center [373, 203] width 164 height 11
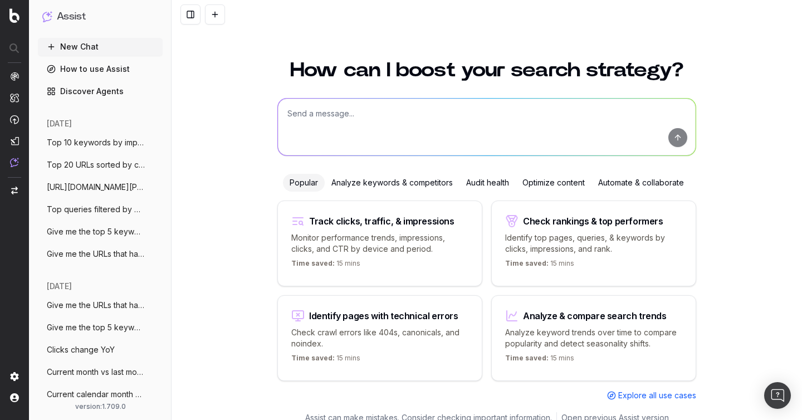
scroll to position [12, 0]
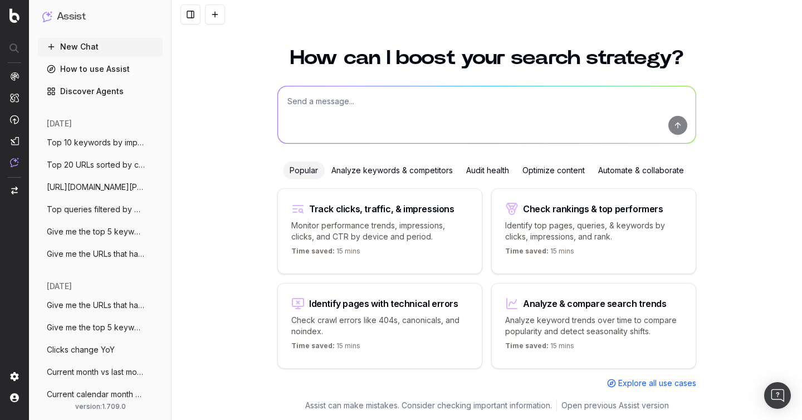
click at [362, 99] on textarea at bounding box center [487, 114] width 418 height 57
paste textarea "[URL][DOMAIN_NAME]"
click at [284, 104] on textarea "https://www.unrankedsmurfs.com/league-of-legends/buy-skins?_gl=1*e187vn*_up*MQ.…" at bounding box center [487, 114] width 418 height 57
paste textarea "Top Keywords for"
type textarea "Top Keywords for https://www.unrankedsmurfs.com/league-of-legends/buy-skins?_gl…"
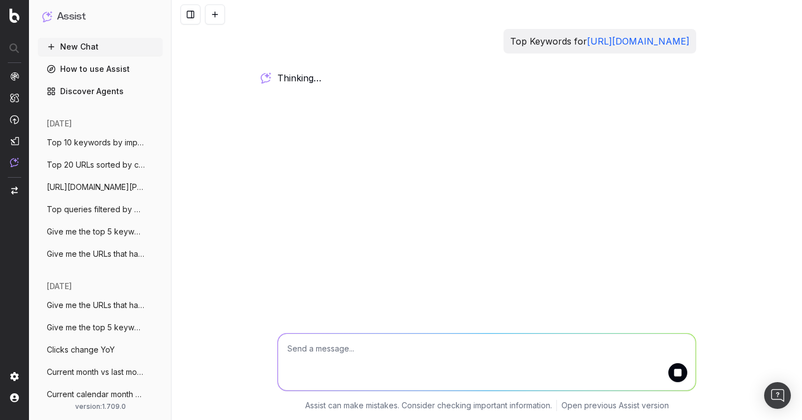
scroll to position [0, 0]
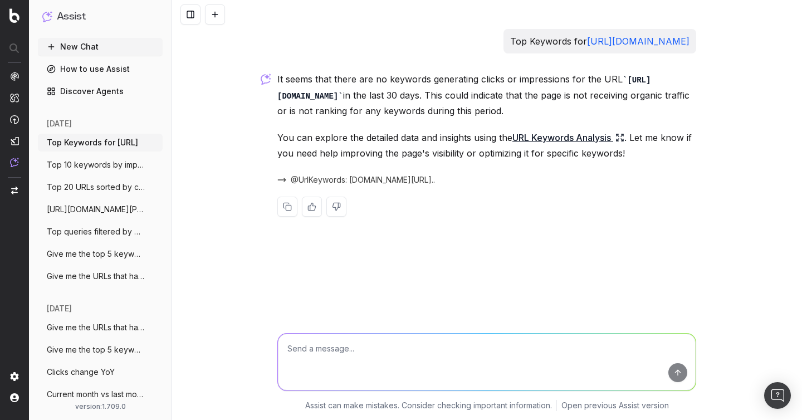
click at [313, 359] on textarea at bounding box center [487, 362] width 418 height 57
paste textarea "[URL][DOMAIN_NAME]"
type textarea "for https://www.unrankedsmurfs.com/"
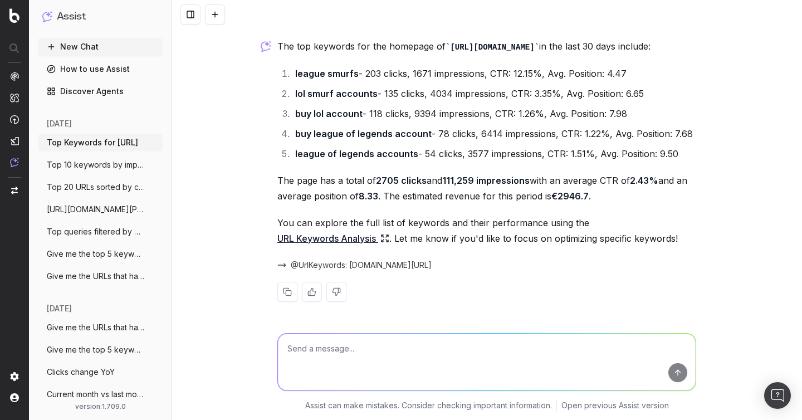
scroll to position [273, 0]
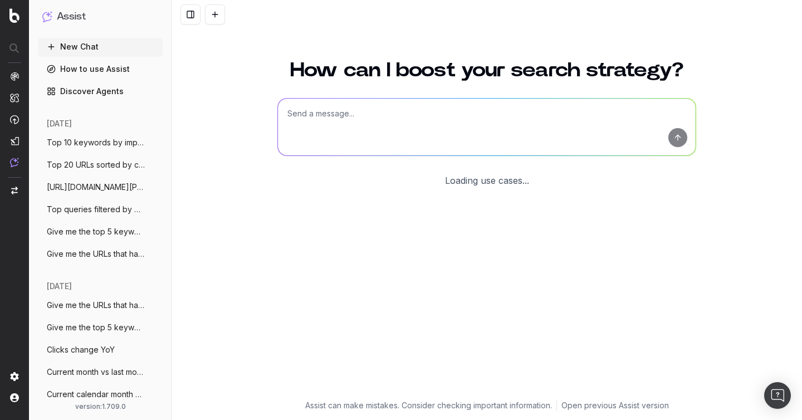
scroll to position [12, 0]
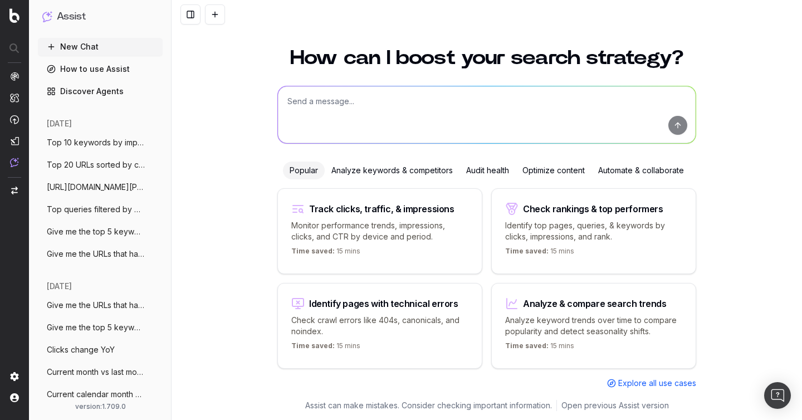
click at [393, 96] on textarea at bounding box center [487, 114] width 418 height 57
paste textarea "List all internal links pointing to 3xx redirects for a URL"
type textarea "List all internal links pointing to 3xx redirects for a URL"
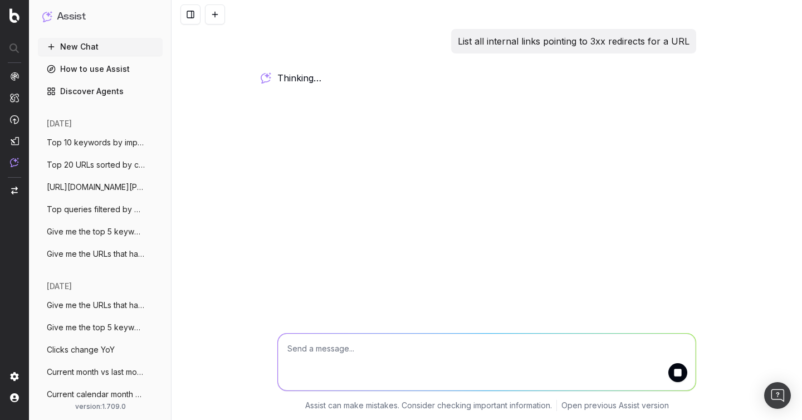
scroll to position [0, 0]
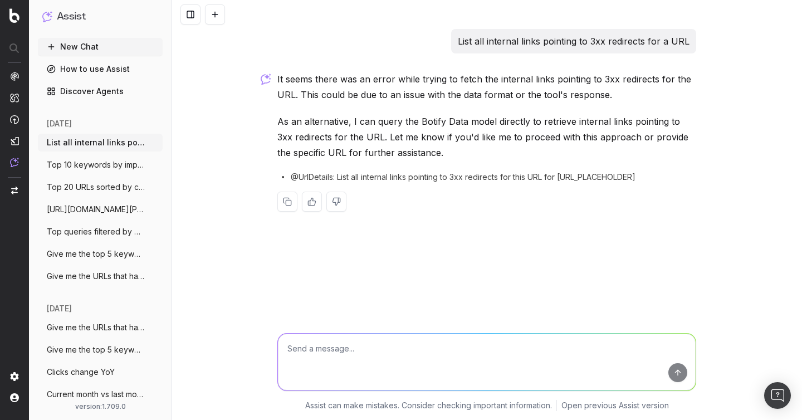
click at [412, 347] on textarea at bounding box center [487, 362] width 418 height 57
paste textarea "[URL][DOMAIN_NAME]"
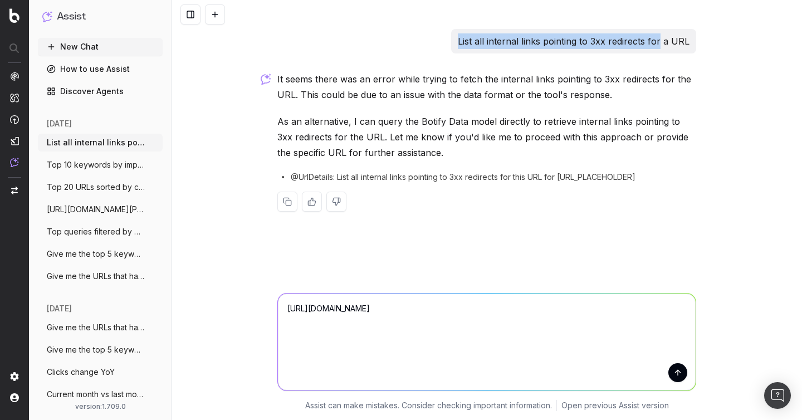
drag, startPoint x: 662, startPoint y: 40, endPoint x: 454, endPoint y: 35, distance: 208.4
click at [454, 35] on div "List all internal links pointing to 3xx redirects for a URL" at bounding box center [486, 41] width 419 height 25
copy p "List all internal links pointing to 3xx redirects for"
click at [317, 327] on textarea "[URL][DOMAIN_NAME]" at bounding box center [487, 342] width 418 height 97
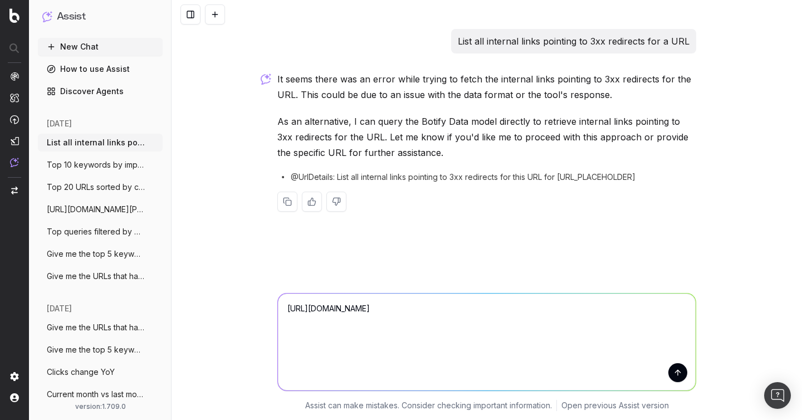
click at [288, 308] on textarea "[URL][DOMAIN_NAME]" at bounding box center [487, 342] width 418 height 97
paste textarea "List all internal links pointing to 3xx redirects for"
type textarea "List all internal links pointing to 3xx redirects for [URL][DOMAIN_NAME]"
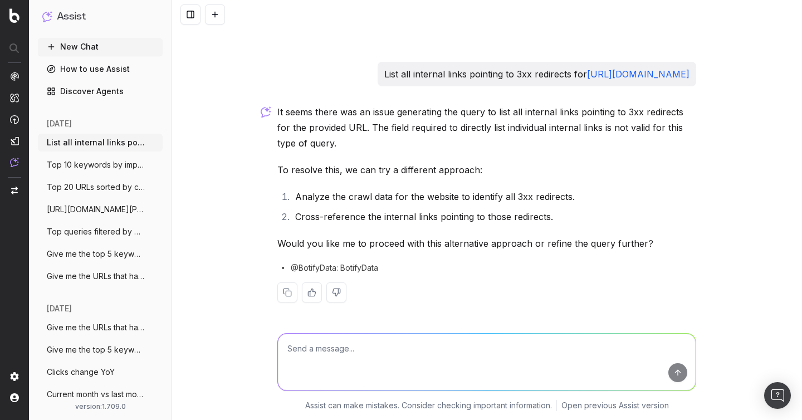
scroll to position [167, 0]
drag, startPoint x: 484, startPoint y: 74, endPoint x: 285, endPoint y: 74, distance: 199.5
click at [384, 74] on p "List all internal links pointing to 3xx redirects for https://www.unrankedsmurf…" at bounding box center [536, 75] width 305 height 16
copy p "List all internal links pointing to 3xx redirects for"
click at [353, 362] on textarea at bounding box center [487, 362] width 418 height 57
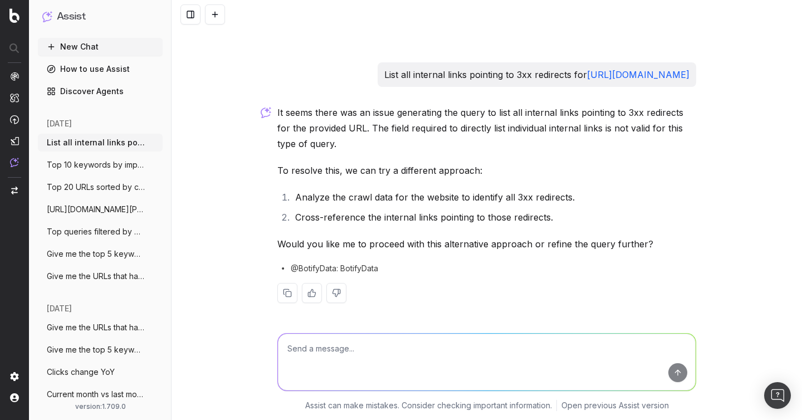
paste textarea "List all internal links pointing to 3xx redirects for"
paste textarea "[URL][DOMAIN_NAME]"
type textarea "List all internal links pointing to 3xx redirects for https://www.unrankedsmurf…"
drag, startPoint x: 608, startPoint y: 351, endPoint x: 269, endPoint y: 348, distance: 339.3
click at [269, 348] on div "List all internal links pointing to 3xx redirects for https://www.unrankedsmurf…" at bounding box center [487, 370] width 631 height 100
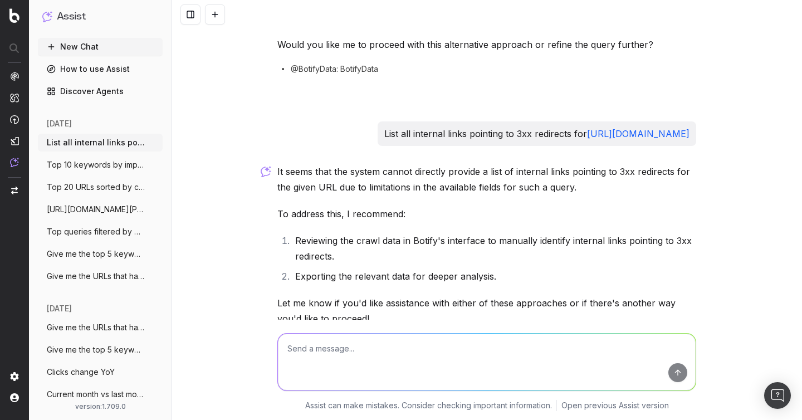
scroll to position [583, 0]
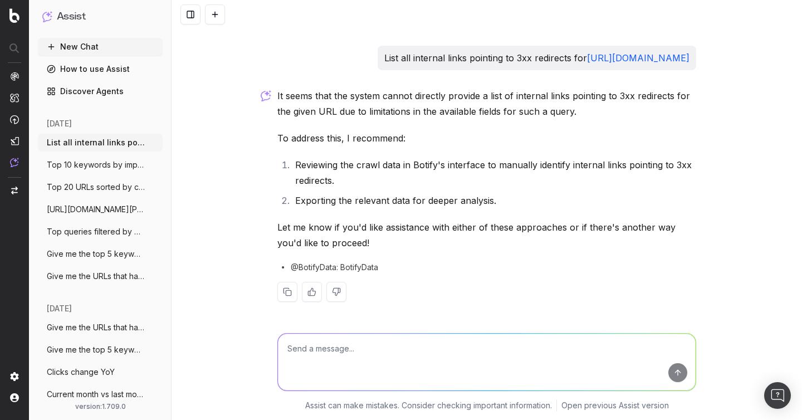
click at [372, 260] on div "It seems that the system cannot directly provide a list of internal links point…" at bounding box center [486, 204] width 419 height 232
click at [355, 270] on span "@BotifyData: BotifyData" at bounding box center [334, 267] width 87 height 11
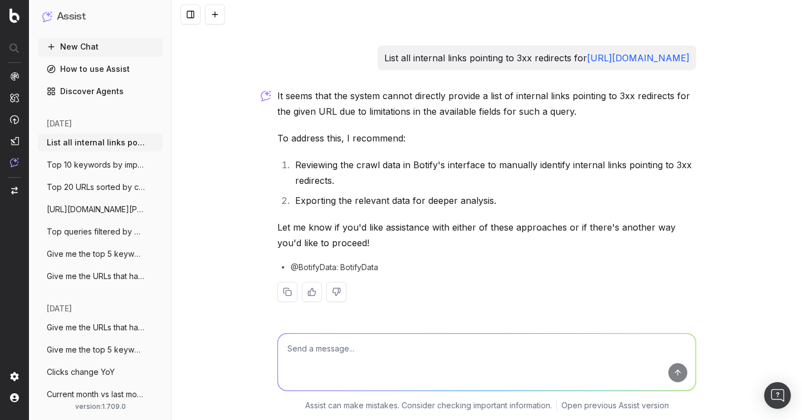
click at [392, 185] on li "Reviewing the crawl data in Botify's interface to manually identify internal li…" at bounding box center [494, 172] width 405 height 31
click at [213, 15] on button at bounding box center [215, 14] width 20 height 20
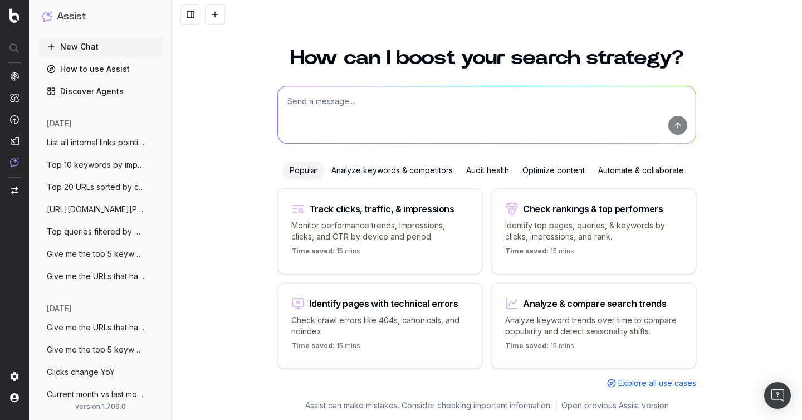
click at [322, 108] on textarea at bounding box center [487, 114] width 418 height 57
paste textarea "top URLs by internal links"
type textarea "top URLs by internal links"
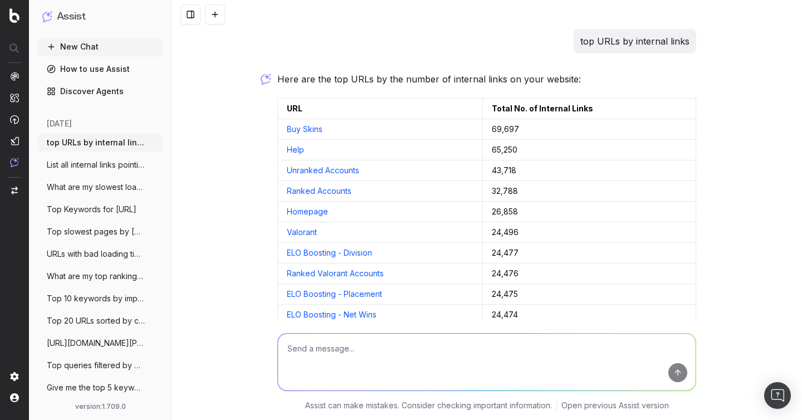
click at [620, 36] on p "top URLs by internal links" at bounding box center [635, 41] width 109 height 16
copy p "top URLs by internal links"
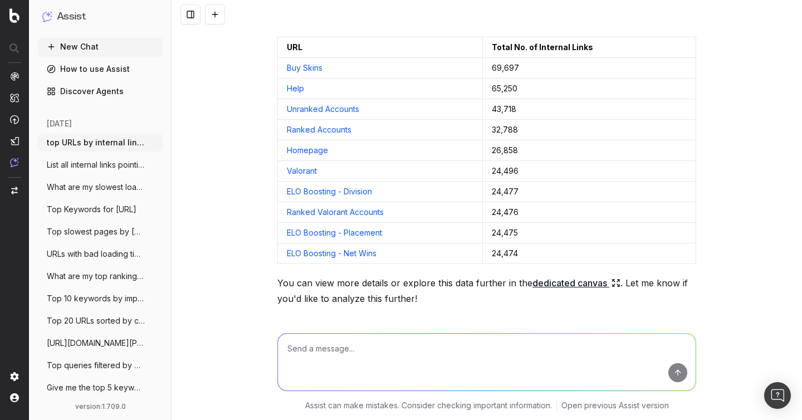
scroll to position [121, 0]
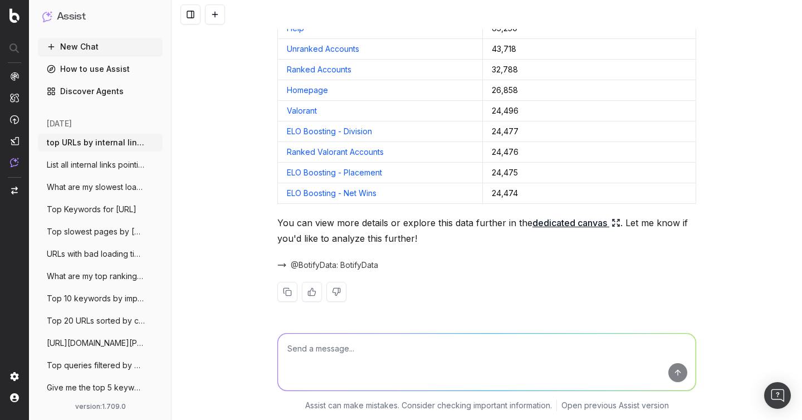
click at [346, 267] on span "@BotifyData: BotifyData" at bounding box center [334, 265] width 87 height 11
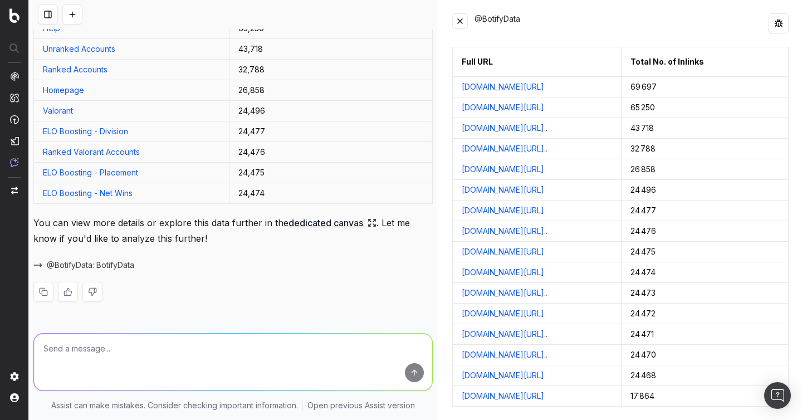
scroll to position [98, 0]
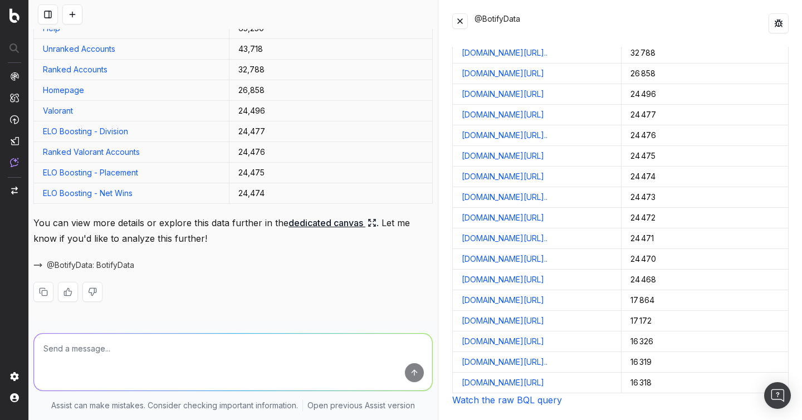
click at [518, 398] on link "Watch the raw BQL query" at bounding box center [507, 399] width 110 height 11
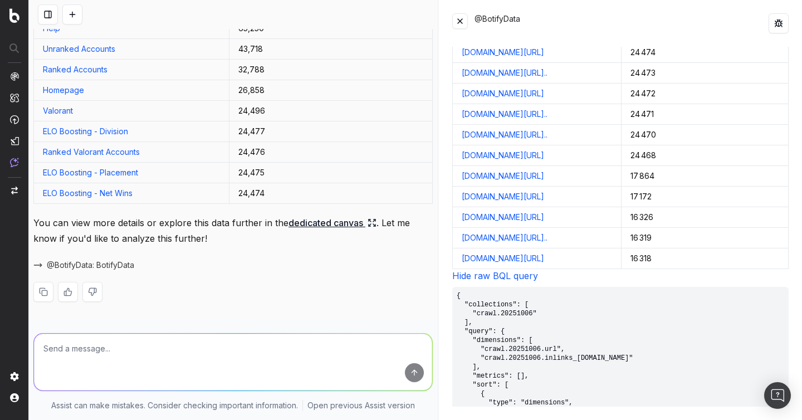
scroll to position [281, 0]
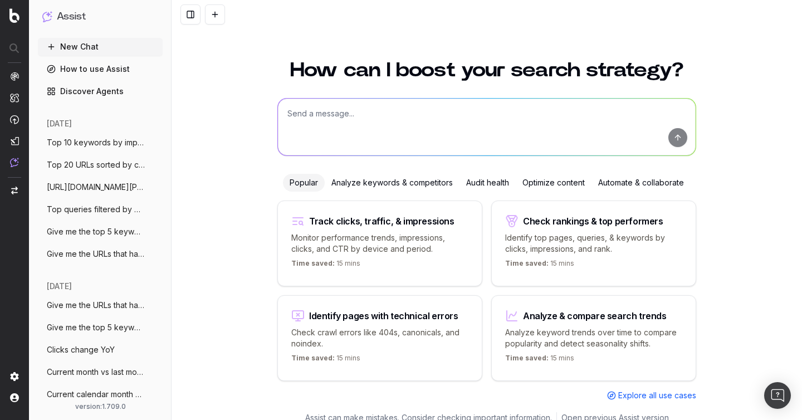
scroll to position [12, 0]
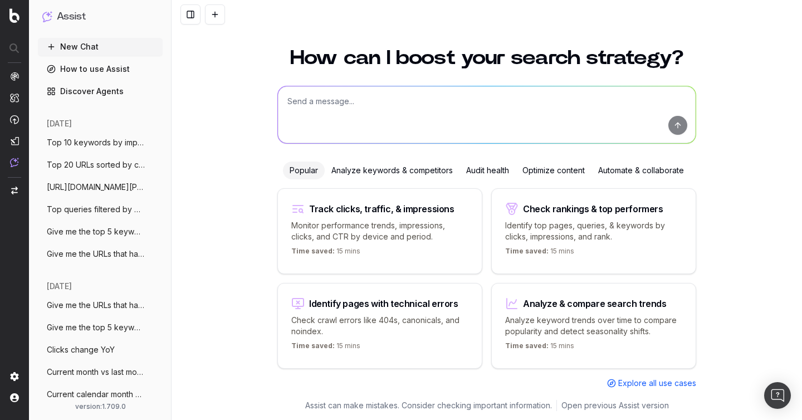
click at [408, 95] on textarea at bounding box center [487, 114] width 418 height 57
paste textarea "Top slowest pages by [PERSON_NAME] time"
type textarea "Top slowest pages by [PERSON_NAME] time"
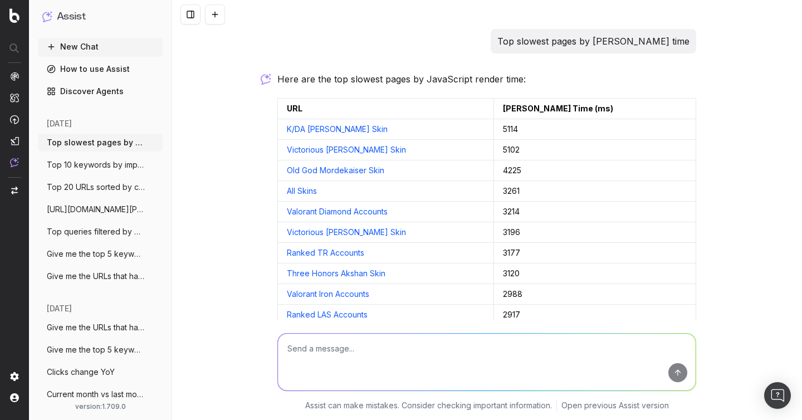
scroll to position [106, 0]
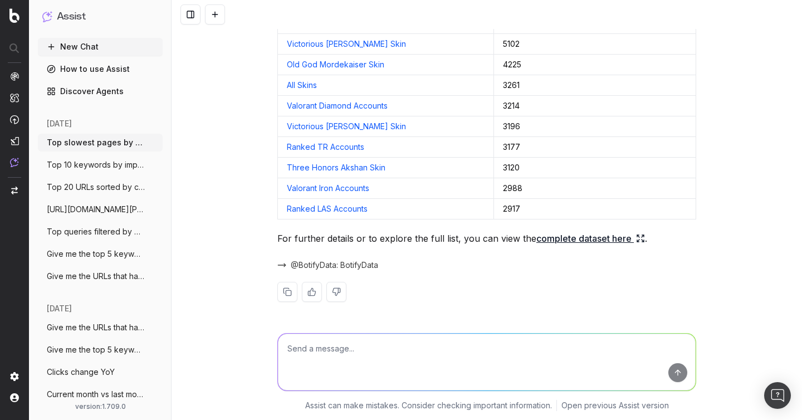
click at [358, 265] on span "@BotifyData: BotifyData" at bounding box center [334, 265] width 87 height 11
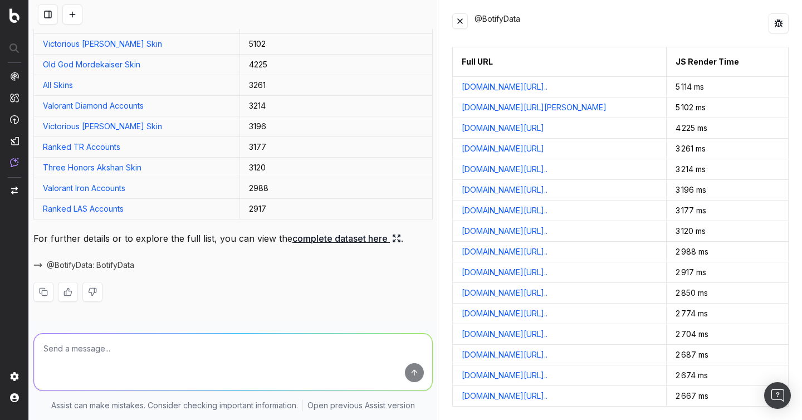
scroll to position [109, 0]
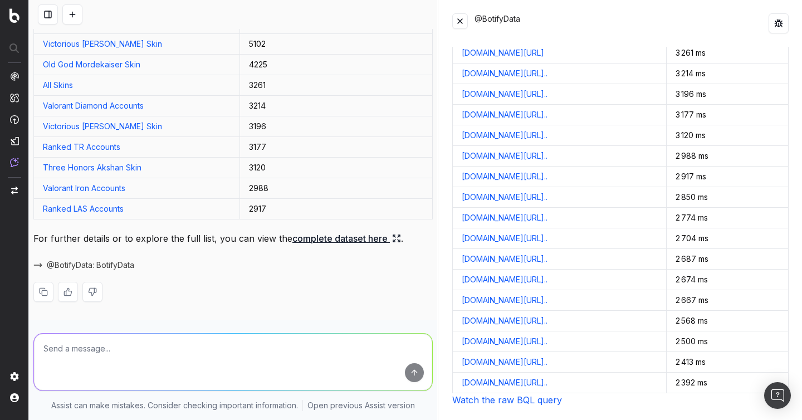
click at [504, 407] on div "@BotifyData Full URL JS Render Time www.unrankedsmurfs.com/league-of-legends/bu…" at bounding box center [620, 210] width 363 height 420
click at [504, 403] on link "Watch the raw BQL query" at bounding box center [507, 399] width 110 height 11
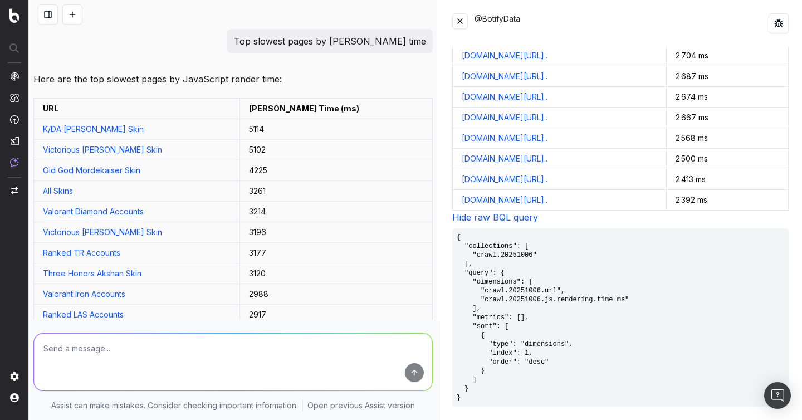
scroll to position [106, 0]
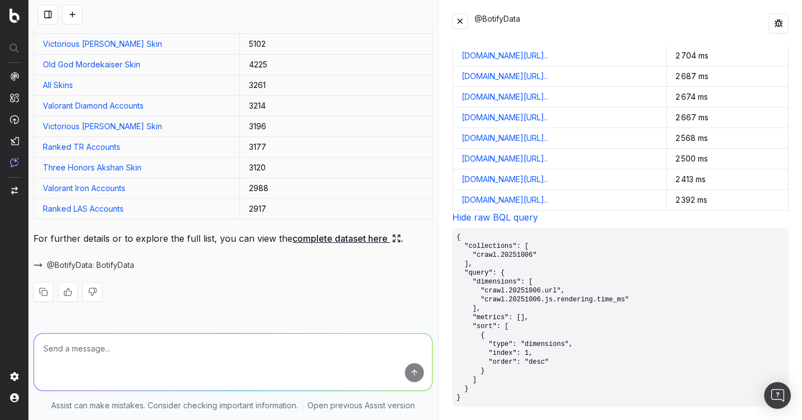
drag, startPoint x: 470, startPoint y: 401, endPoint x: 462, endPoint y: 239, distance: 161.8
click at [462, 239] on pre "{ "collections": [ "crawl.20251006" ], "query": { "dimensions": [ "crawl.202510…" at bounding box center [620, 317] width 337 height 178
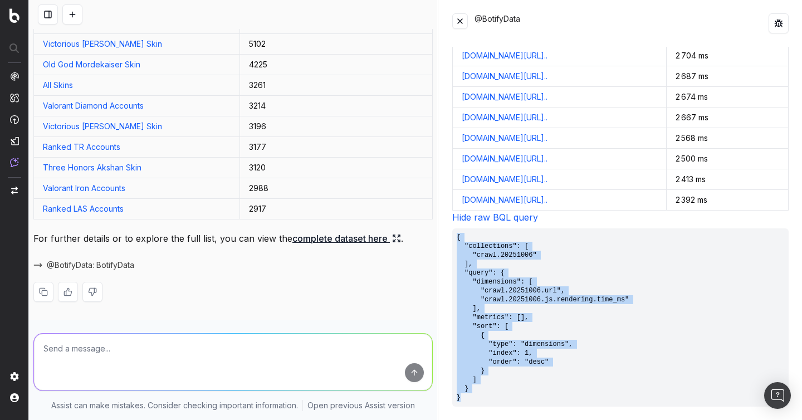
drag, startPoint x: 469, startPoint y: 398, endPoint x: 455, endPoint y: 236, distance: 163.3
click at [455, 236] on pre "{ "collections": [ "crawl.20251006" ], "query": { "dimensions": [ "crawl.202510…" at bounding box center [620, 317] width 337 height 178
copy pre "{ "collections": [ "crawl.20251006" ], "query": { "dimensions": [ "crawl.202510…"
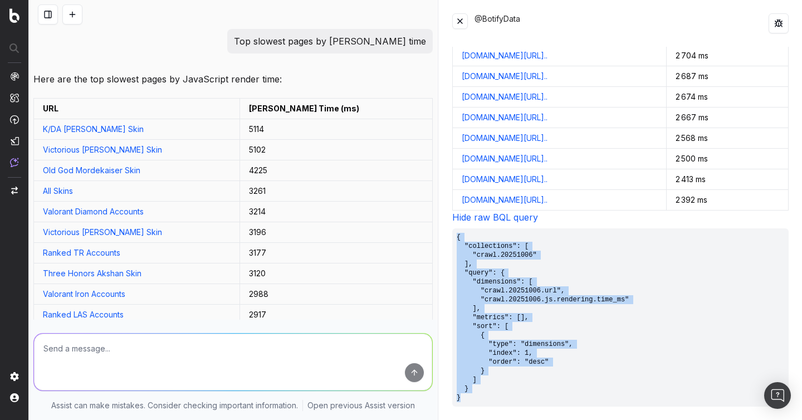
scroll to position [0, 0]
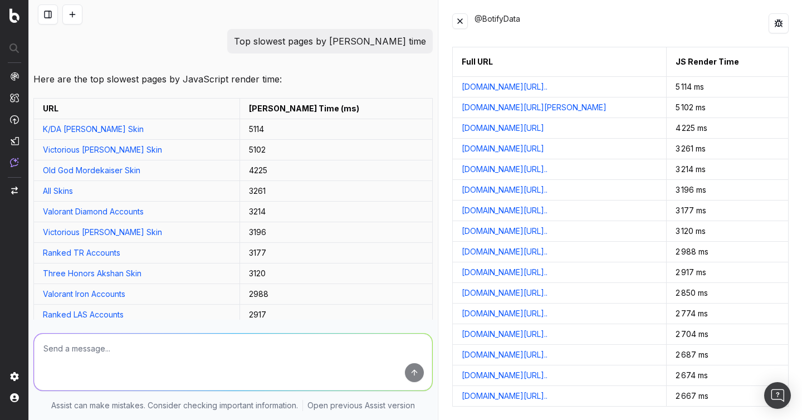
click at [70, 62] on div "Top slowest pages by JS render time Here are the top slowest pages by JavaScrip…" at bounding box center [233, 227] width 408 height 397
click at [71, 15] on button at bounding box center [72, 14] width 20 height 20
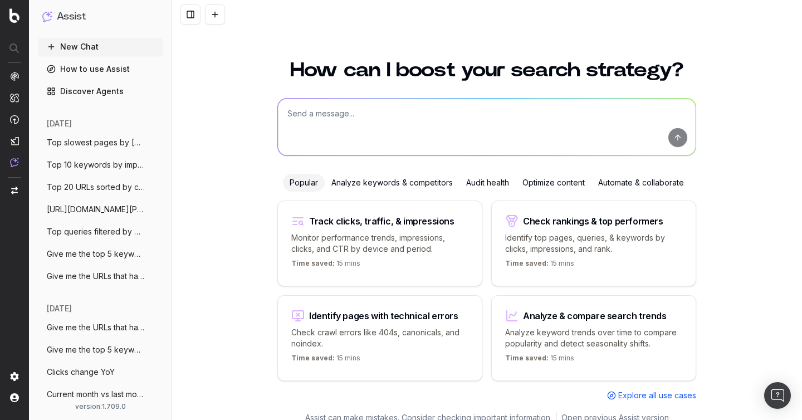
click at [340, 125] on textarea at bounding box center [487, 127] width 418 height 57
paste textarea "What are my slowest loading pagetypes and how do they perform in GSC"
type textarea "What are my slowest loading pagetypes and how do they perform in GSC"
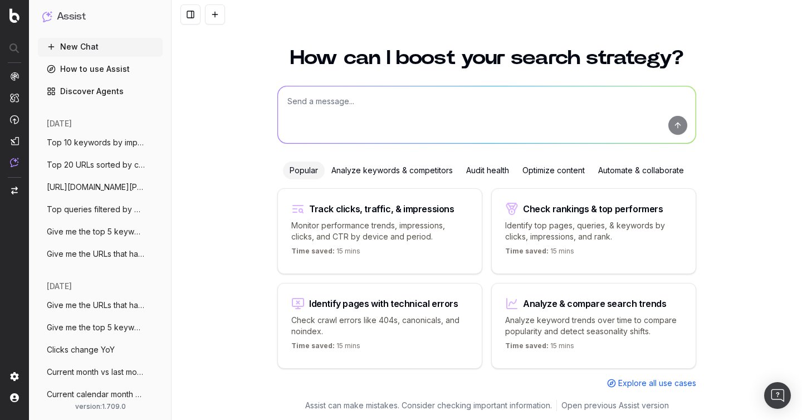
click at [98, 164] on span "Top 20 URLs sorted by clicks" at bounding box center [96, 164] width 98 height 11
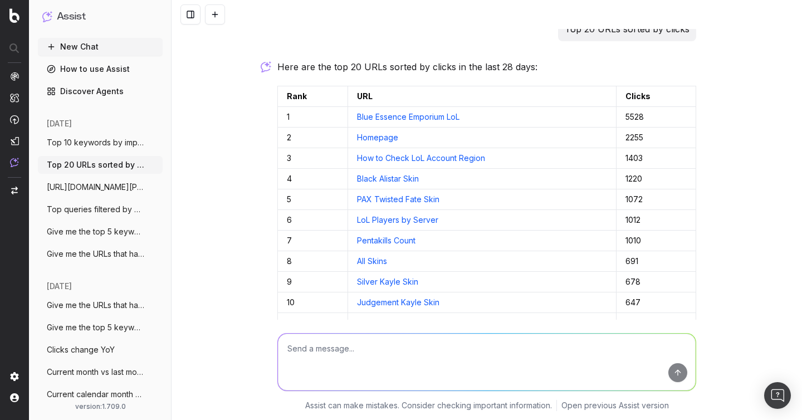
scroll to position [312, 0]
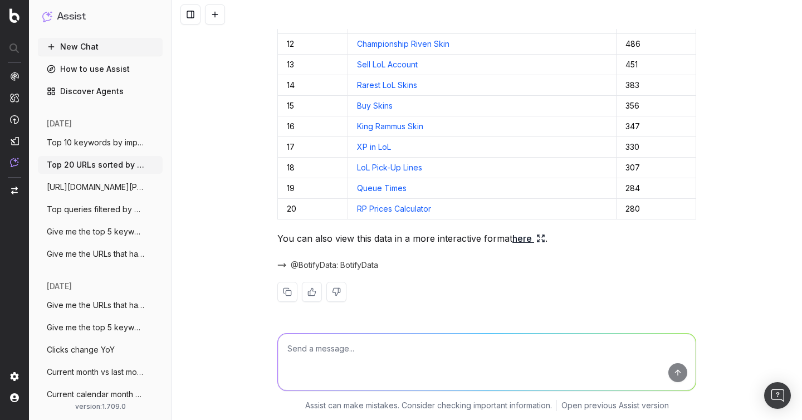
click at [86, 144] on span "Top 10 keywords by impressions (non-bran" at bounding box center [96, 142] width 98 height 11
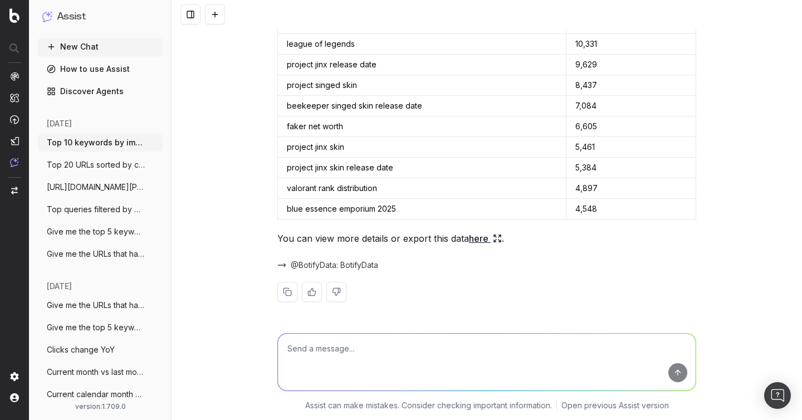
scroll to position [106, 0]
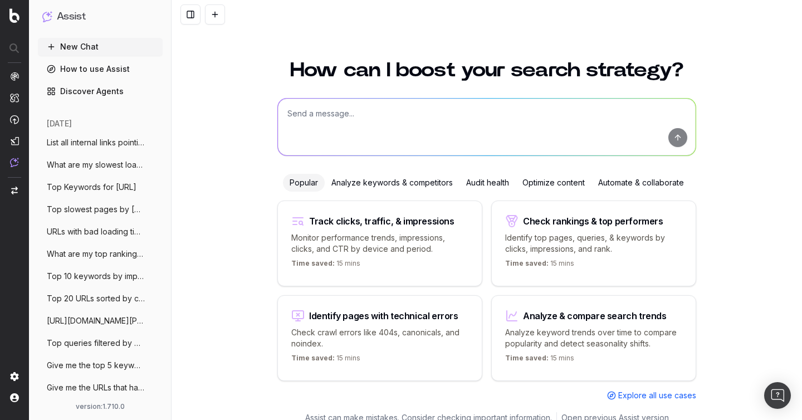
scroll to position [12, 0]
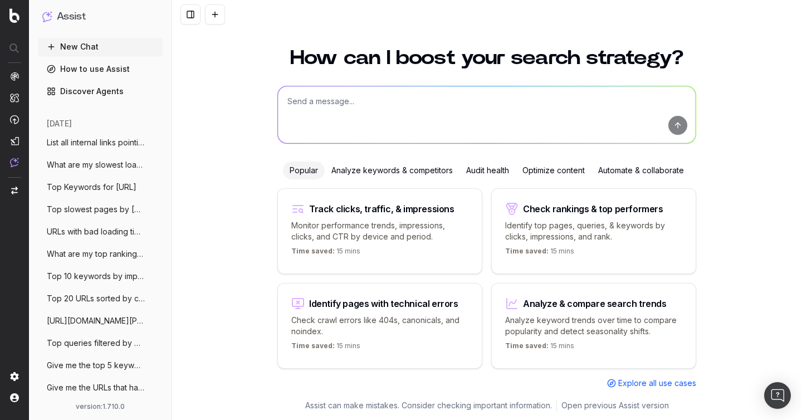
click at [319, 120] on textarea at bounding box center [487, 114] width 418 height 57
paste textarea "avg inlinks by depth"
type textarea "avg inlinks by depth"
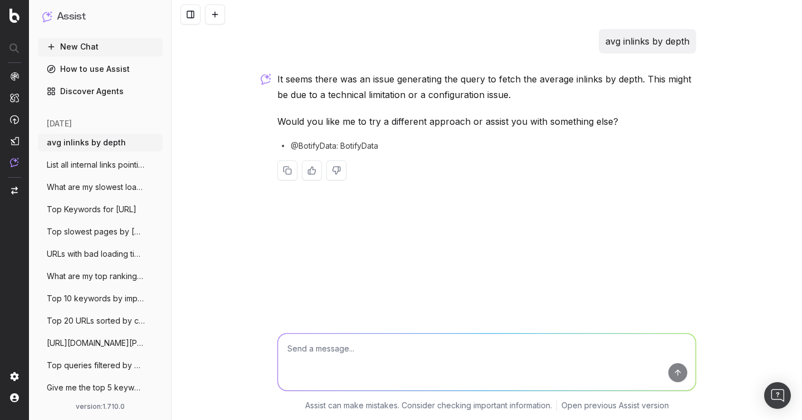
click at [468, 236] on div "avg inlinks by depth It seems there was an issue generating the query to fetch …" at bounding box center [487, 210] width 631 height 420
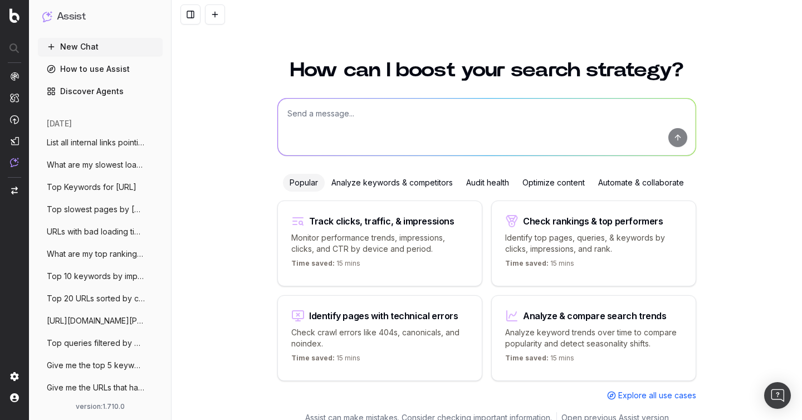
scroll to position [12, 0]
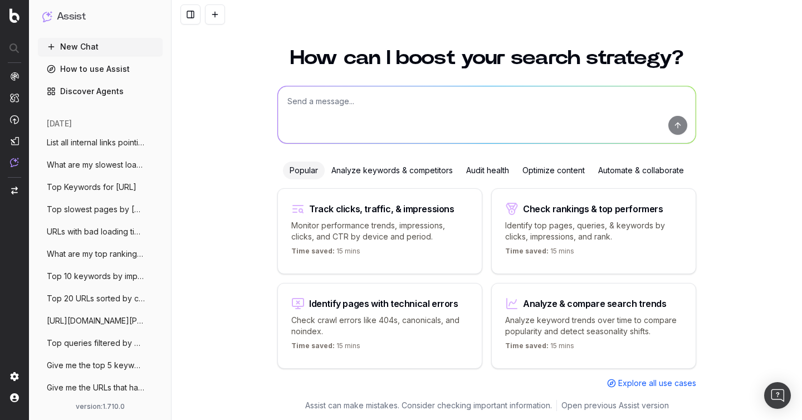
click at [319, 134] on textarea at bounding box center [487, 114] width 418 height 57
paste textarea "outlinks and their anchor texts of https://www.site.com/p/123"
type textarea "outlinks and their anchor texts of https://www.site.com/p/123"
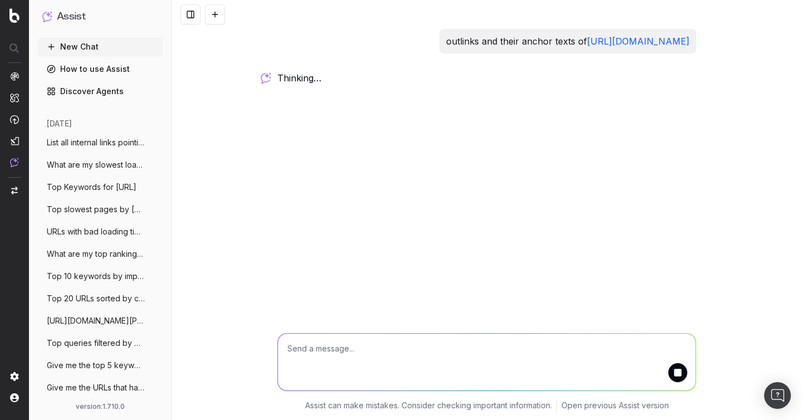
scroll to position [0, 0]
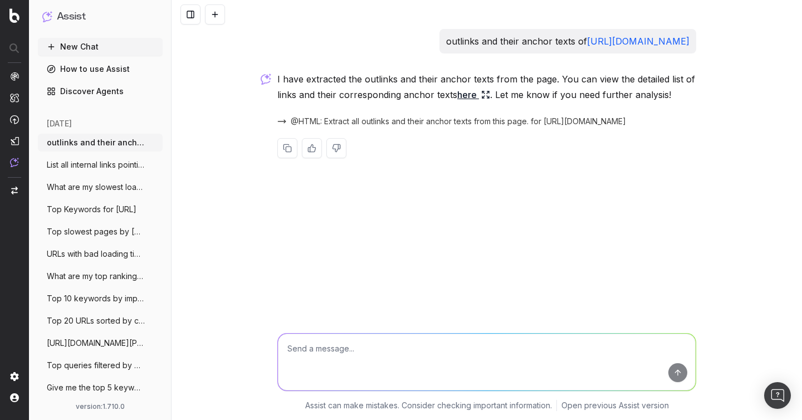
click at [340, 353] on textarea at bounding box center [487, 362] width 418 height 57
paste textarea "outlinks and their anchor texts of https://www.unrankedsmurfs.com/"
type textarea "outlinks and their anchor texts of https://www.unrankedsmurfs.com/"
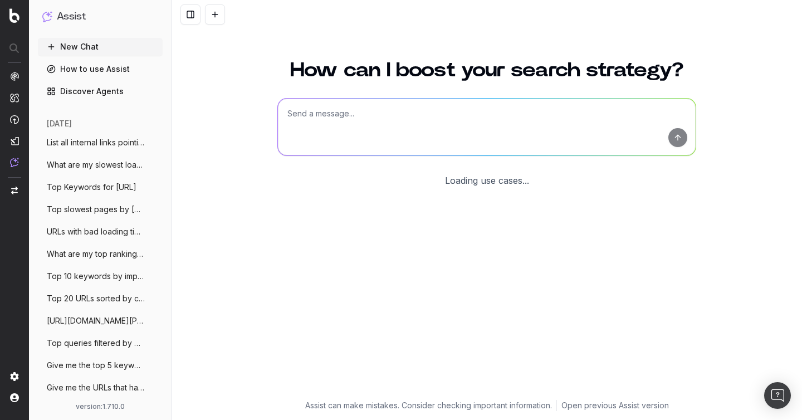
scroll to position [12, 0]
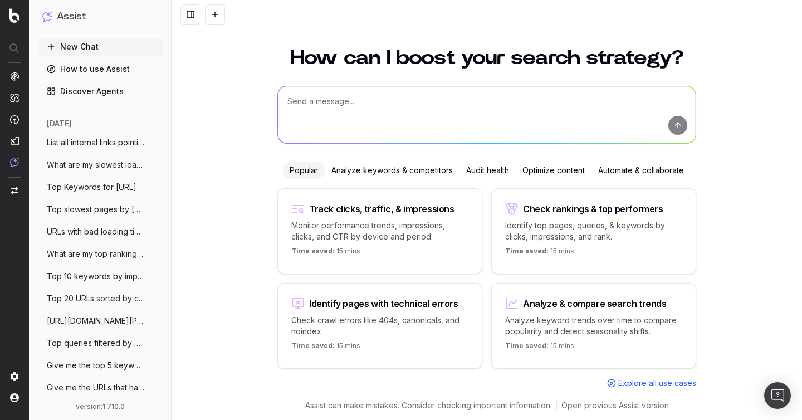
click at [362, 109] on textarea at bounding box center [487, 114] width 418 height 57
paste textarea "urls with bad status codes"
type textarea "urls with bad status codes"
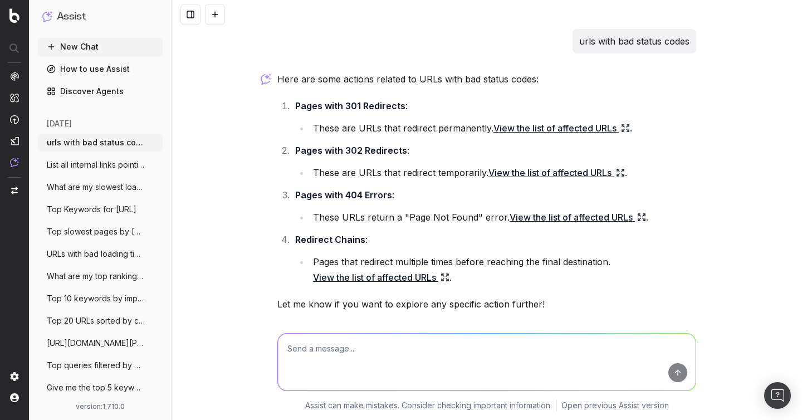
click at [217, 14] on button at bounding box center [215, 14] width 20 height 20
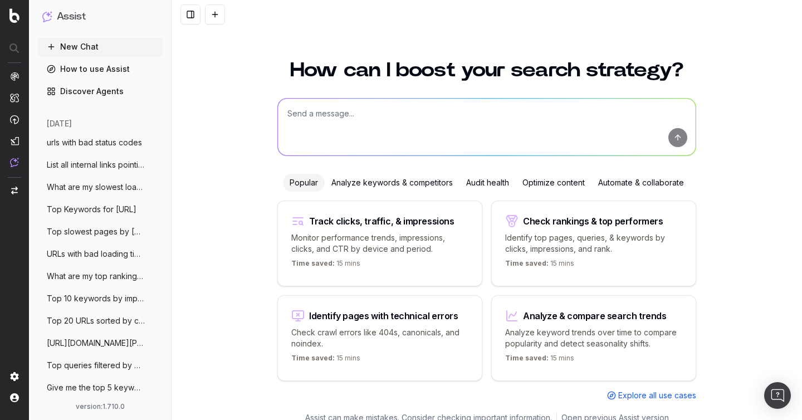
click at [347, 116] on textarea at bounding box center [487, 127] width 418 height 57
paste textarea "Show the distribution of duplicate title tags by top-level folder."
type textarea "Show the distribution of duplicate title tags by top-level folder."
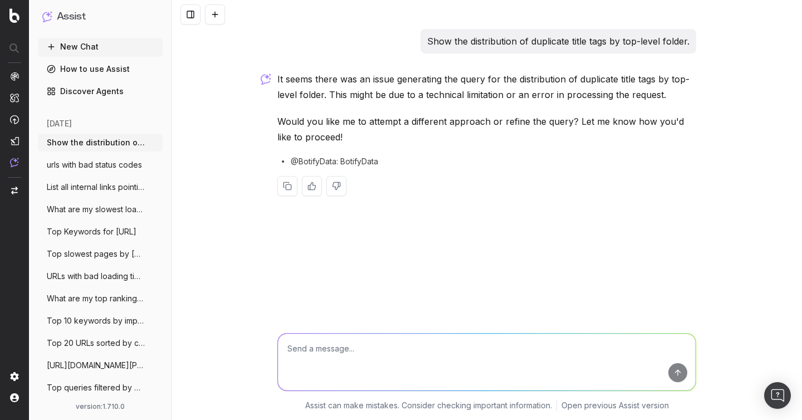
click at [398, 149] on div "It seems there was an issue generating the query for the distribution of duplic…" at bounding box center [486, 142] width 419 height 143
click at [481, 40] on p "Show the distribution of duplicate title tags by top-level folder." at bounding box center [558, 41] width 262 height 16
copy p "Show the distribution of duplicate title tags by top-level folder."
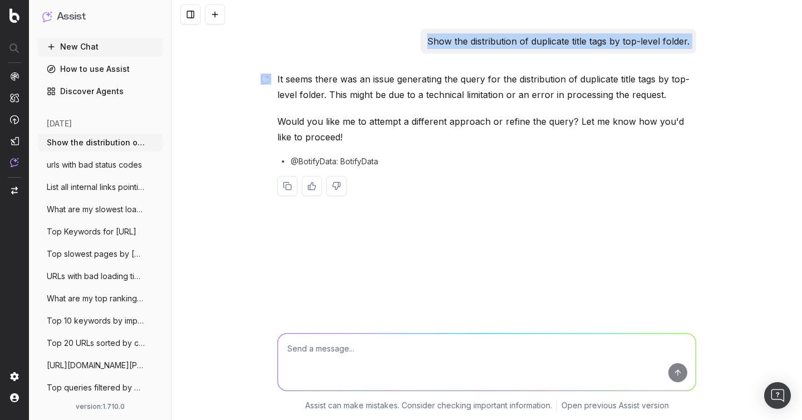
click at [222, 14] on button at bounding box center [215, 14] width 20 height 20
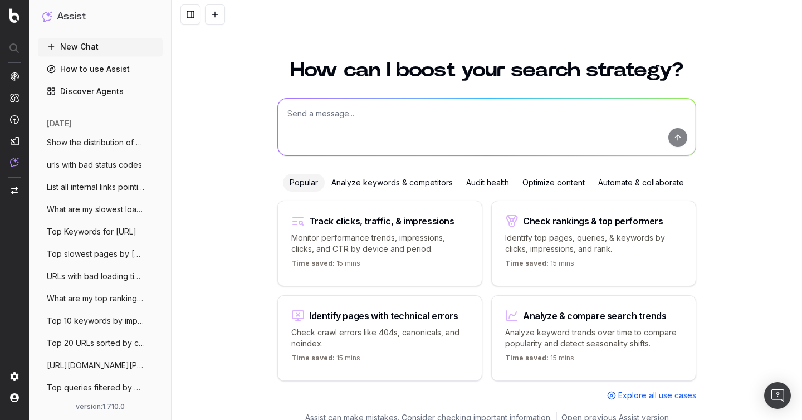
click at [367, 109] on textarea at bounding box center [487, 127] width 418 height 57
paste textarea "Show the distribution of duplicate title tags by top-level folder."
type textarea "Show the distribution of duplicate title tags by top-level folder."
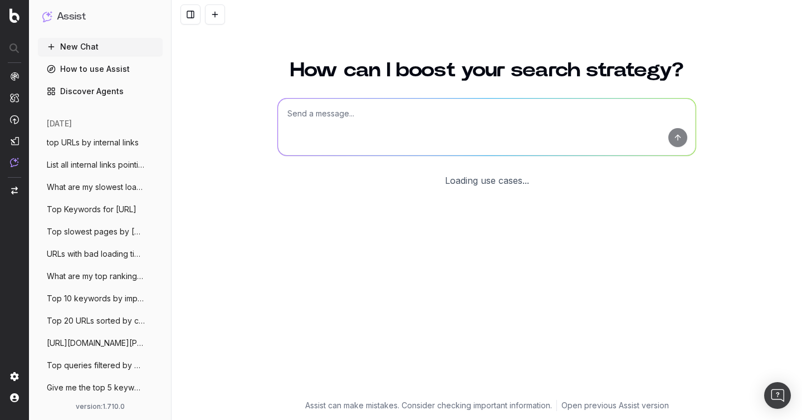
scroll to position [12, 0]
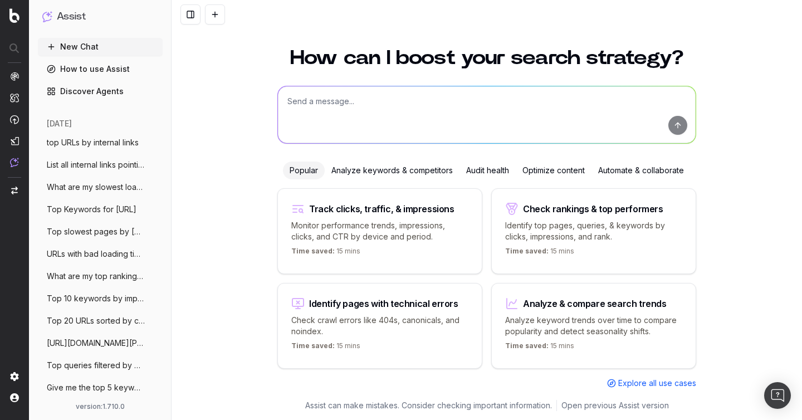
click at [353, 101] on textarea at bounding box center [487, 114] width 418 height 57
paste textarea "find pages my duplicates H1"
type textarea "find pages my duplicates H1"
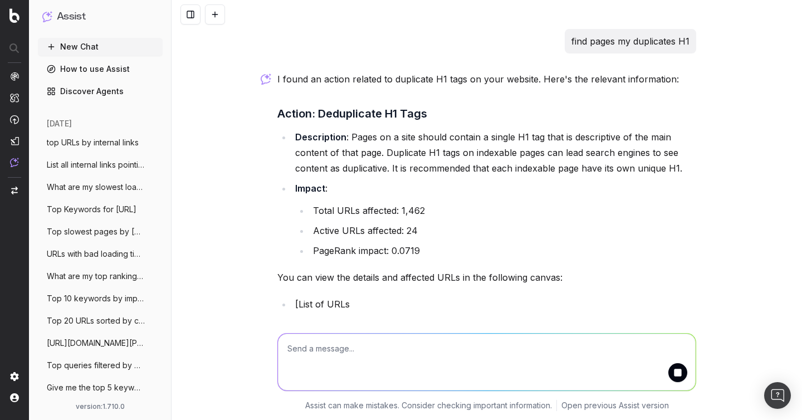
scroll to position [23, 0]
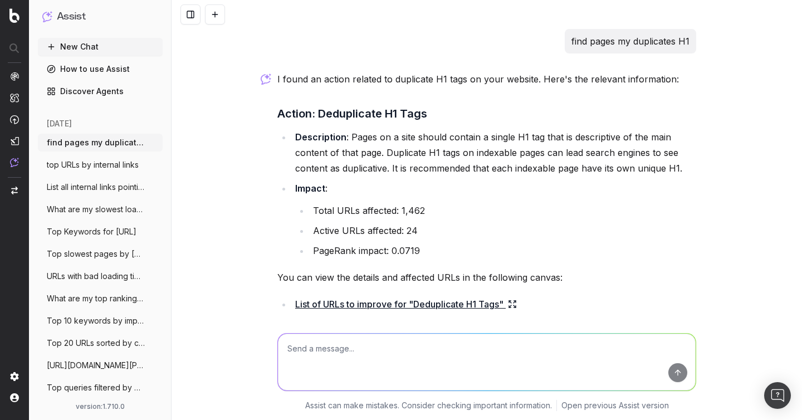
click at [218, 11] on button at bounding box center [215, 14] width 20 height 20
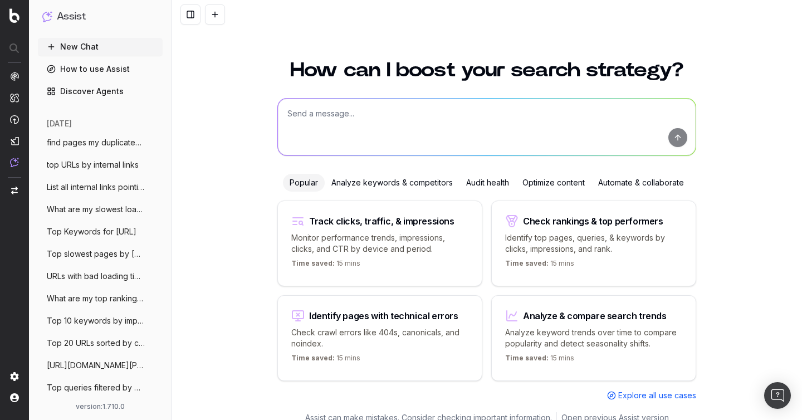
click at [332, 123] on textarea at bounding box center [487, 127] width 418 height 57
paste textarea "count of indexable pages split by pagetype"
type textarea "count of indexable pages split by pagetype"
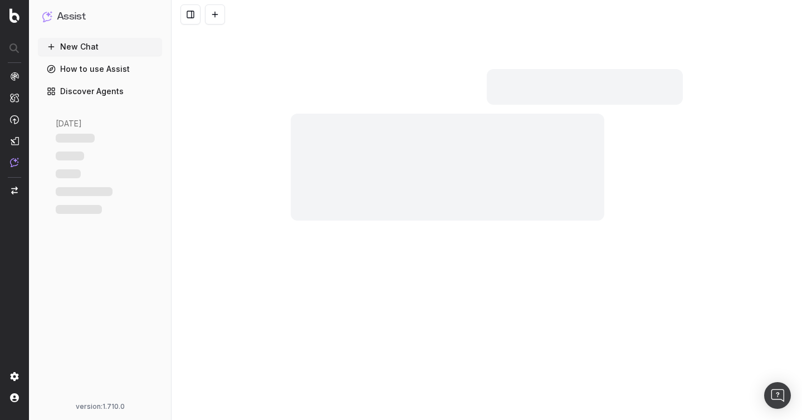
scroll to position [121, 0]
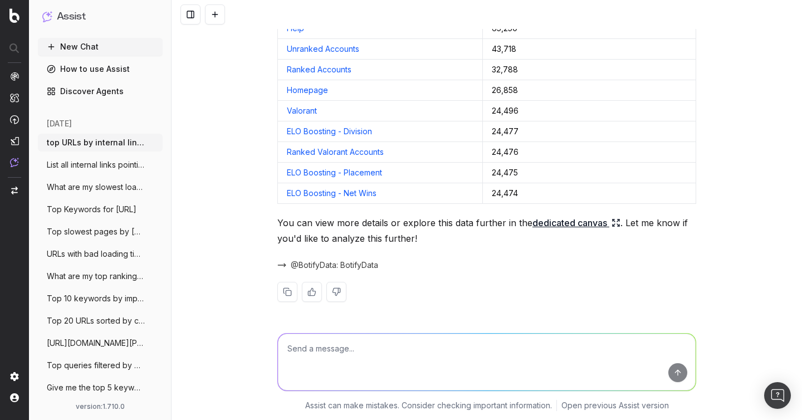
click at [358, 262] on span "@BotifyData: BotifyData" at bounding box center [334, 265] width 87 height 11
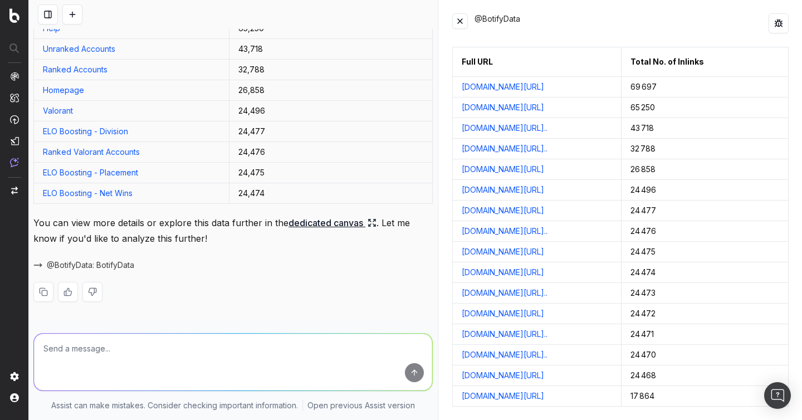
scroll to position [98, 0]
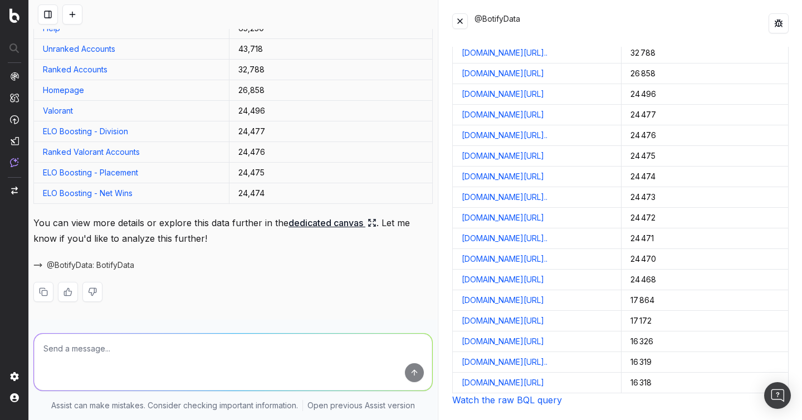
click at [490, 399] on link "Watch the raw BQL query" at bounding box center [507, 399] width 110 height 11
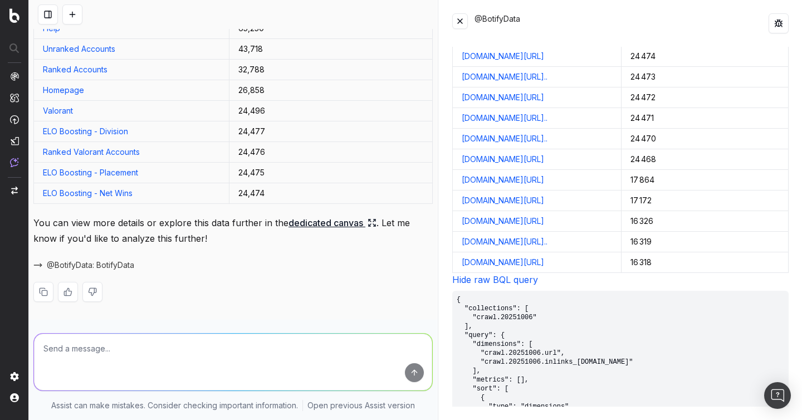
scroll to position [281, 0]
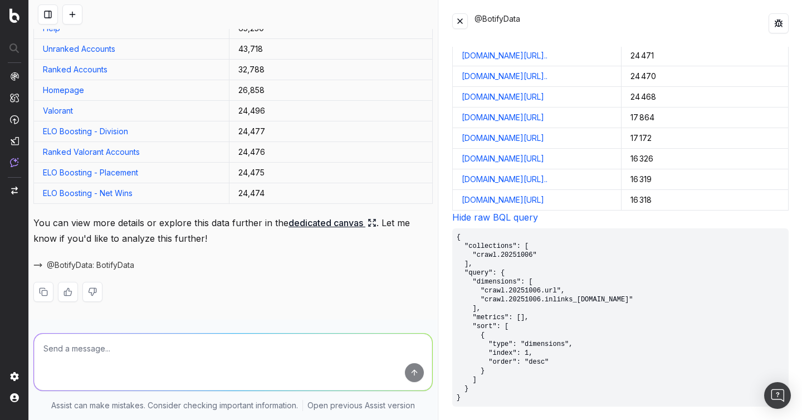
drag, startPoint x: 475, startPoint y: 398, endPoint x: 456, endPoint y: 238, distance: 161.1
click at [456, 238] on pre "{ "collections": [ "crawl.20251006" ], "query": { "dimensions": [ "crawl.202510…" at bounding box center [620, 317] width 337 height 178
copy pre "{ "collections": [ "crawl.20251006" ], "query": { "dimensions": [ "crawl.202510…"
click at [397, 276] on div "Here are the top URLs by the number of internal links on your website: URL Tota…" at bounding box center [233, 135] width 400 height 370
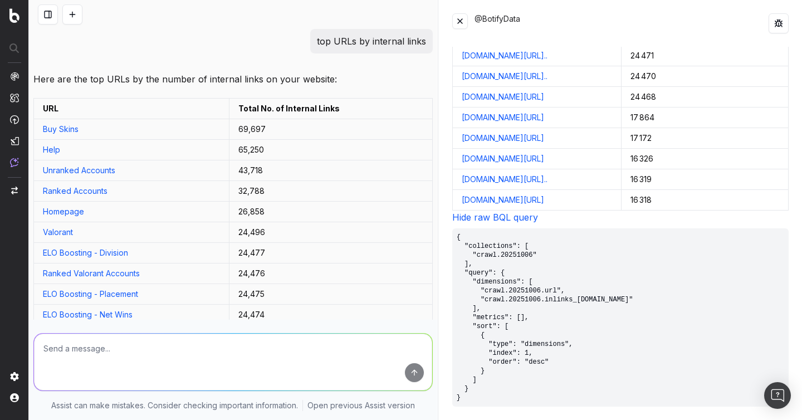
click at [178, 352] on textarea at bounding box center [233, 362] width 398 height 57
click at [174, 344] on textarea at bounding box center [233, 362] width 398 height 57
click at [372, 38] on p "top URLs by internal links" at bounding box center [371, 41] width 109 height 16
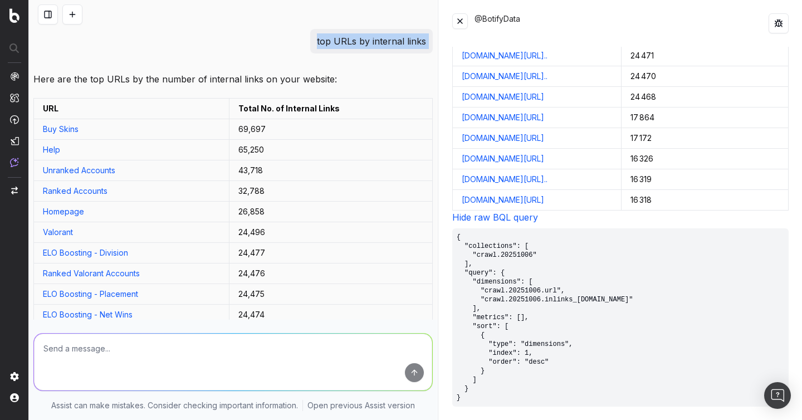
copy p "top URLs by internal links"
click at [242, 358] on textarea at bounding box center [233, 362] width 398 height 57
paste textarea "top URLs by internal links"
click at [91, 348] on textarea "top URLs by internal links" at bounding box center [233, 362] width 398 height 57
type textarea "top URLs by total internal links"
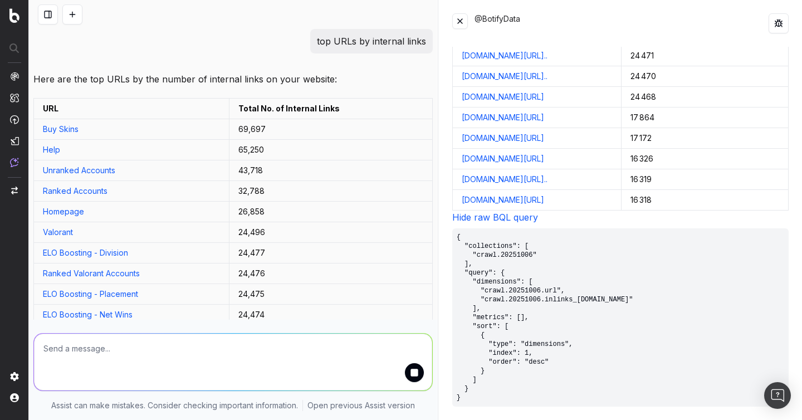
scroll to position [179, 0]
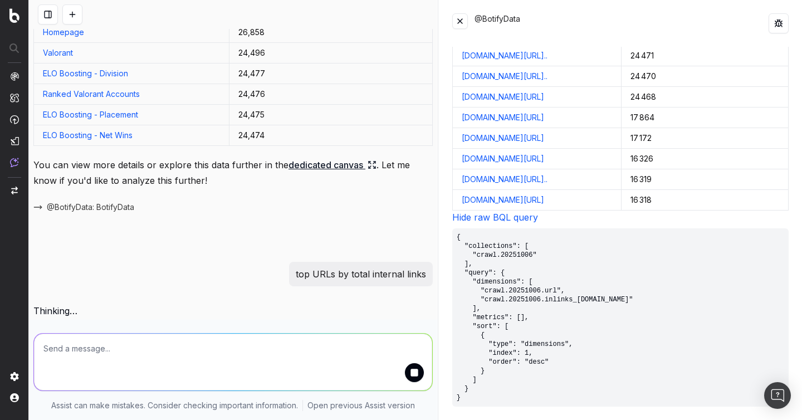
click at [354, 271] on p "top URLs by total internal links" at bounding box center [361, 274] width 130 height 16
copy p "top URLs by total internal links"
click at [161, 346] on textarea at bounding box center [233, 362] width 398 height 57
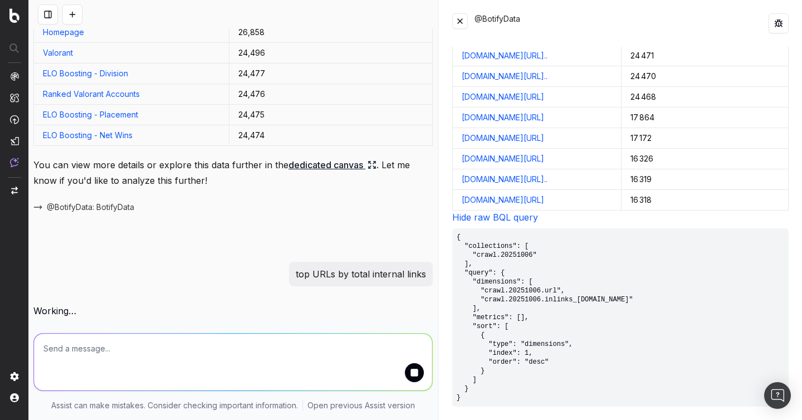
paste textarea "top URLs by total internal links"
click at [106, 347] on textarea "top URLs by total internal links" at bounding box center [233, 362] width 398 height 57
click at [82, 354] on textarea "top URLs by unique internal links" at bounding box center [233, 362] width 398 height 57
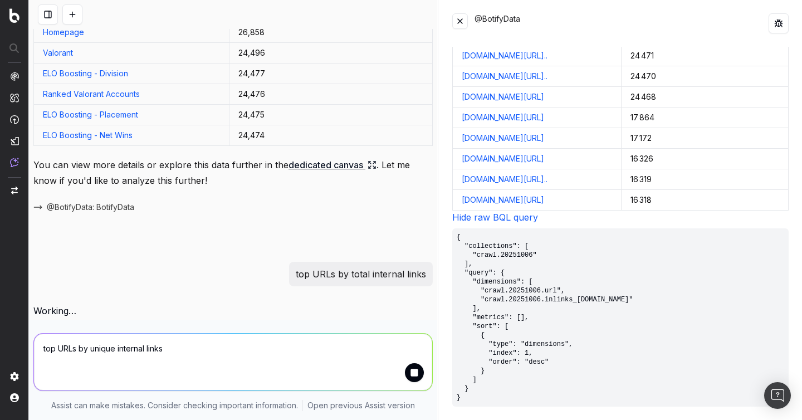
click at [79, 347] on textarea "top URLs by unique internal links" at bounding box center [233, 362] width 398 height 57
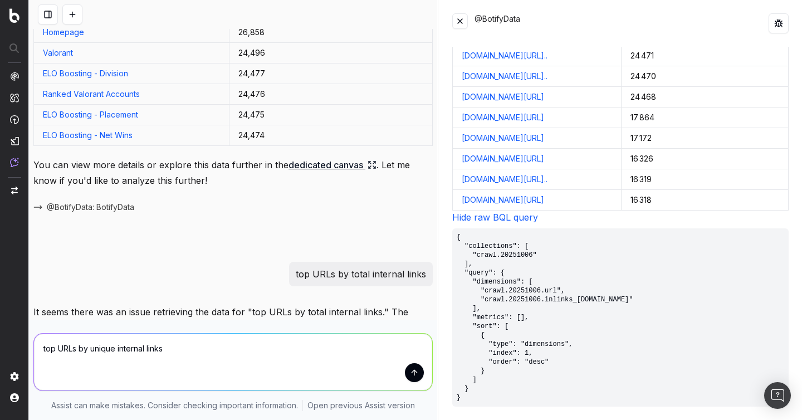
scroll to position [306, 0]
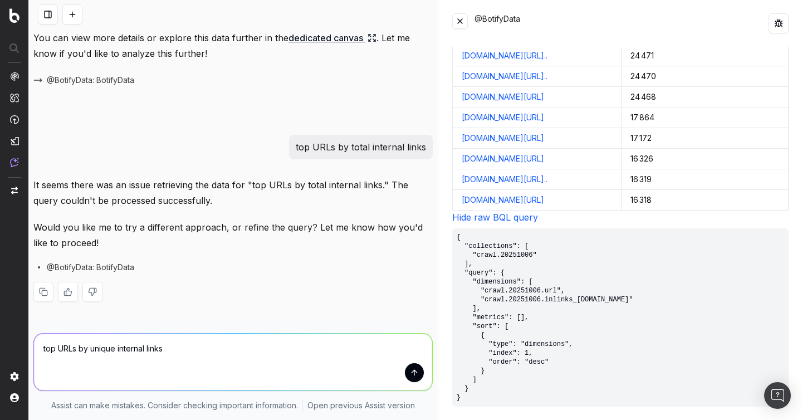
click at [301, 222] on p "Would you like me to try a different approach, or refine the query? Let me know…" at bounding box center [233, 235] width 400 height 31
click at [250, 210] on div "It seems there was an issue retrieving the data for "top URLs by total internal…" at bounding box center [233, 248] width 400 height 143
click at [268, 353] on textarea "top URLs by unique internal links" at bounding box center [233, 362] width 398 height 57
click at [184, 352] on textarea "top URLs by unique internal links" at bounding box center [233, 362] width 398 height 57
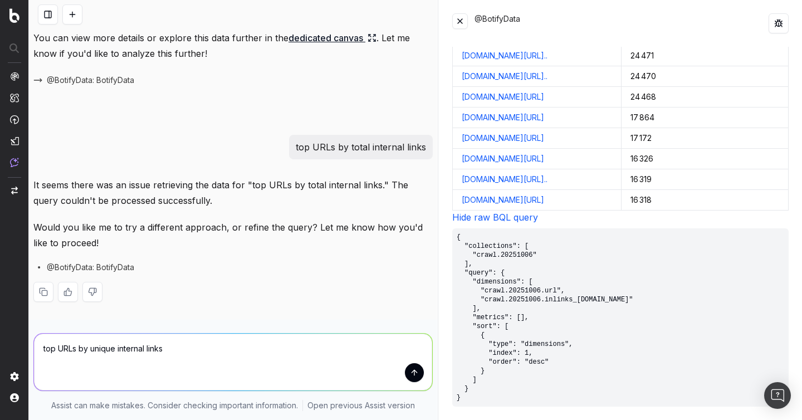
click at [184, 352] on textarea "top URLs by unique internal links" at bounding box center [233, 362] width 398 height 57
paste textarea "Top URLs by unique internal links"
type textarea "Top URLs by unique internal links"
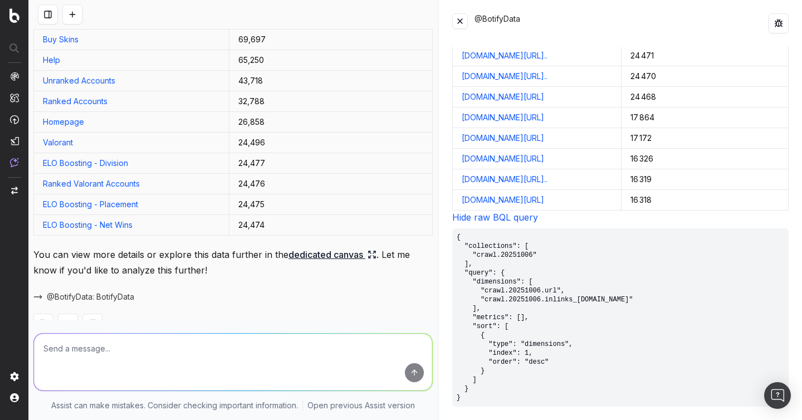
scroll to position [210, 0]
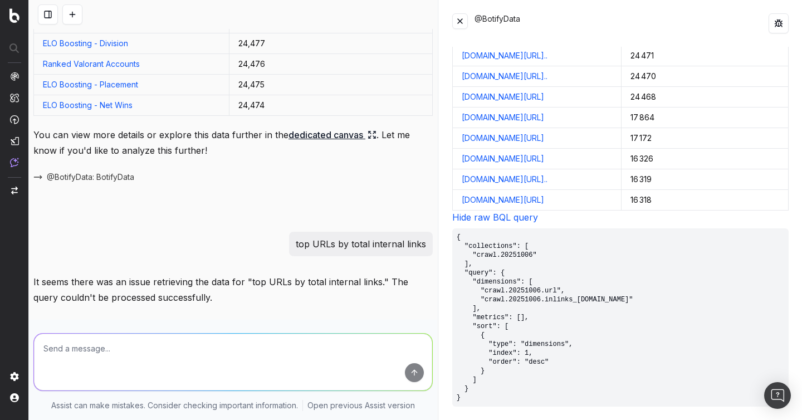
click at [334, 242] on p "top URLs by total internal links" at bounding box center [361, 244] width 130 height 16
copy p "top URLs by total internal links"
click at [254, 356] on textarea at bounding box center [233, 362] width 398 height 57
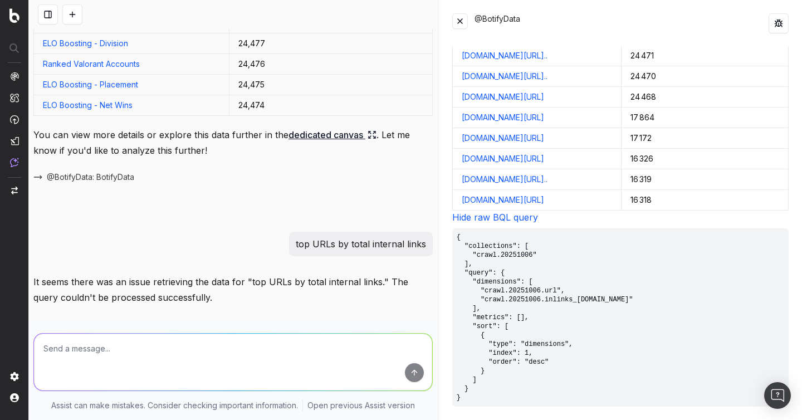
paste textarea "top URLs by total internal links"
click at [80, 349] on textarea "top URLs by total internal links" at bounding box center [233, 362] width 398 height 57
type textarea "top URLs sorted by total internal links"
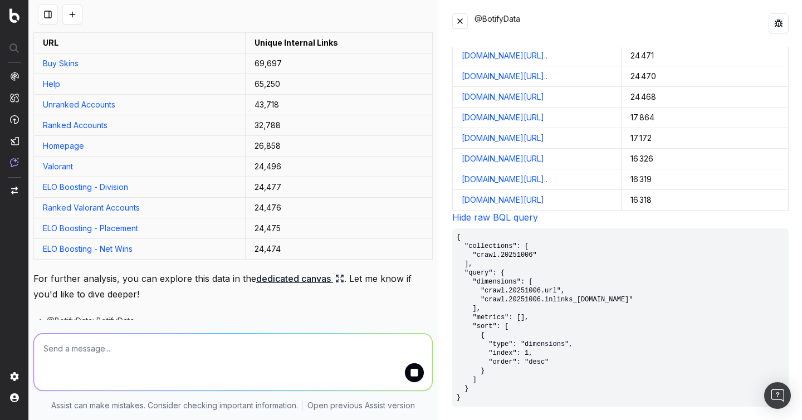
scroll to position [777, 0]
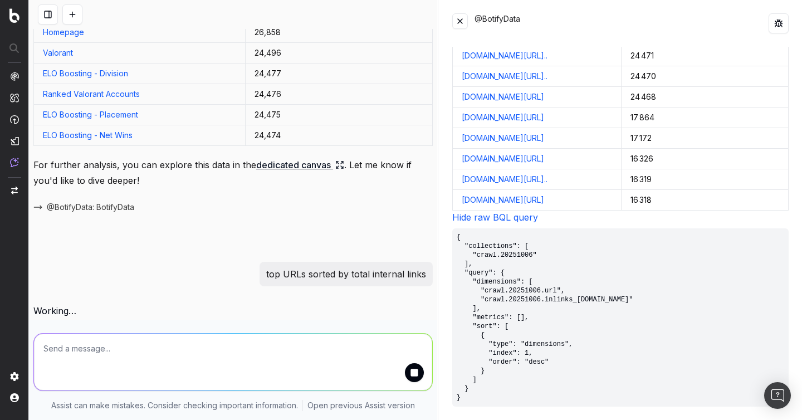
click at [323, 271] on p "top URLs sorted by total internal links" at bounding box center [346, 274] width 160 height 16
copy p "top URLs sorted by total internal links"
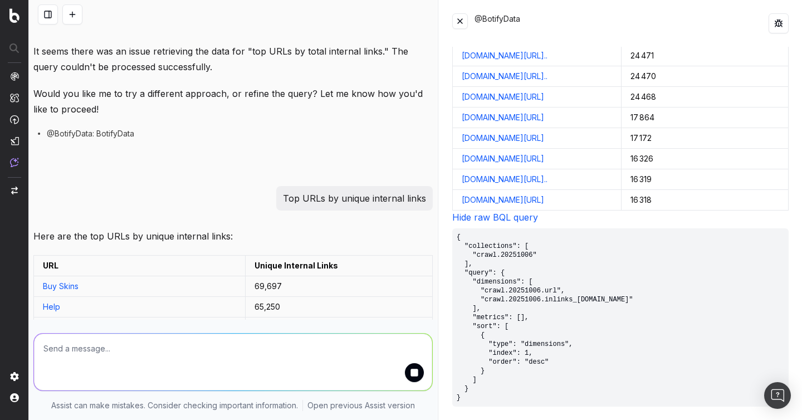
scroll to position [388, 0]
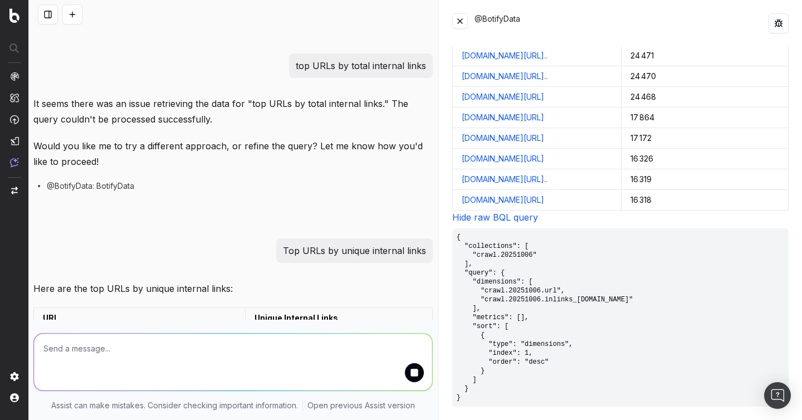
click at [612, 300] on pre "{ "collections": [ "crawl.20251006" ], "query": { "dimensions": [ "crawl.202510…" at bounding box center [620, 317] width 337 height 178
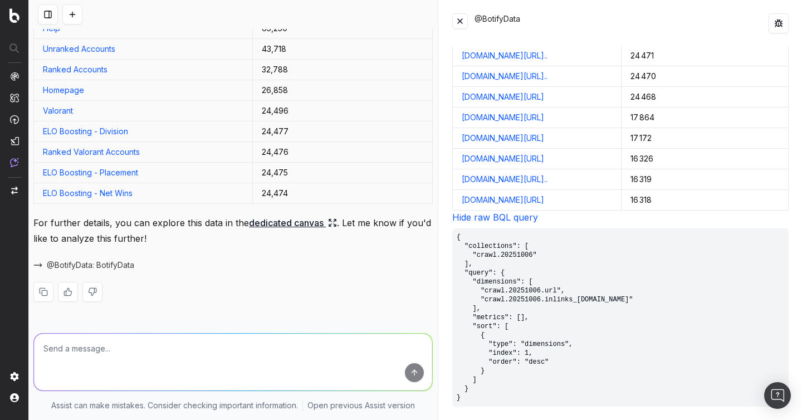
scroll to position [1007, 0]
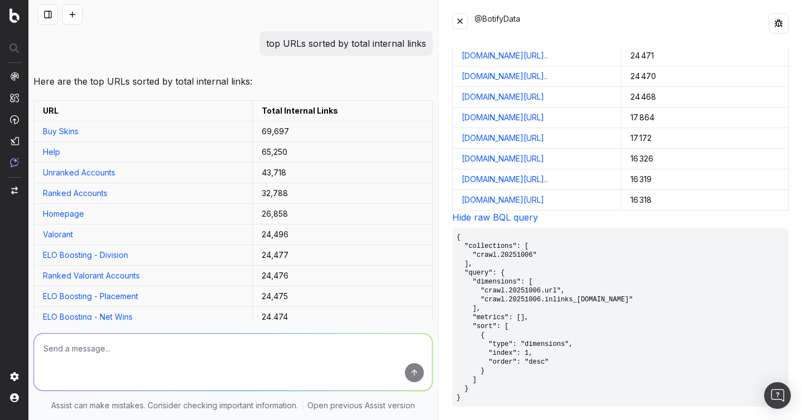
click at [169, 355] on textarea at bounding box center [233, 362] width 398 height 57
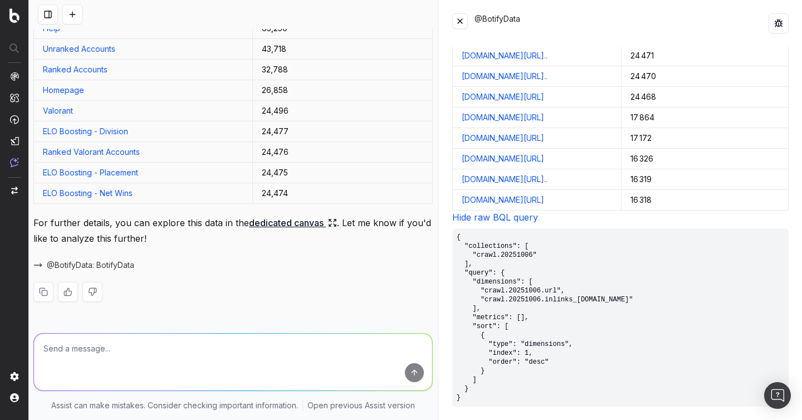
click at [221, 367] on textarea at bounding box center [233, 362] width 398 height 57
paste textarea "No. of Unique Internal Links"
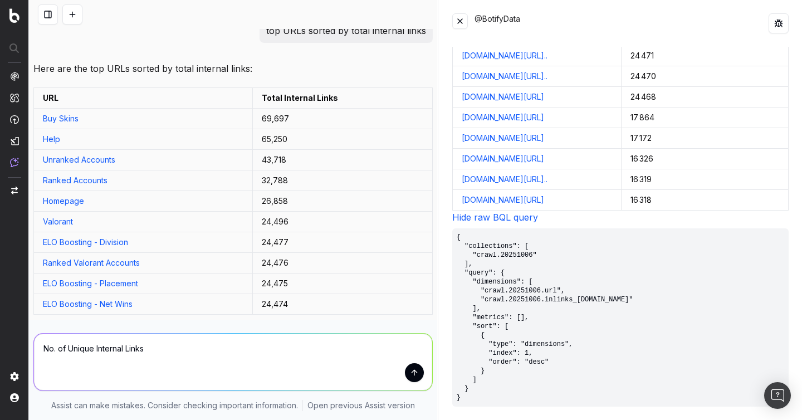
scroll to position [1005, 0]
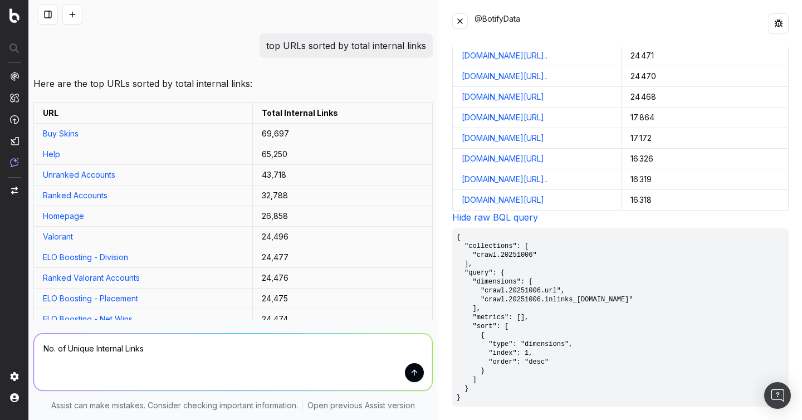
click at [328, 46] on p "top URLs sorted by total internal links" at bounding box center [346, 46] width 160 height 16
drag, startPoint x: 336, startPoint y: 46, endPoint x: 257, endPoint y: 46, distance: 79.1
click at [257, 46] on div "top URLs sorted by total internal links" at bounding box center [233, 45] width 400 height 25
copy p "top URLs sorted"
click at [43, 347] on textarea "No. of Unique Internal Links" at bounding box center [233, 362] width 398 height 57
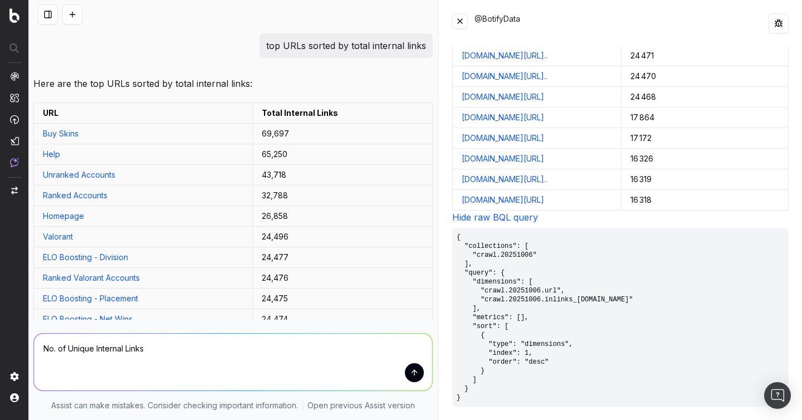
paste textarea "top URLs sorted"
type textarea "top URLs sorted No. of Unique Internal Links"
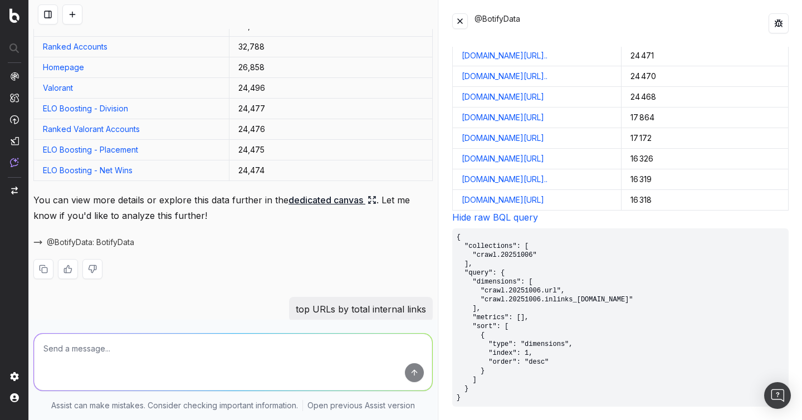
scroll to position [98, 0]
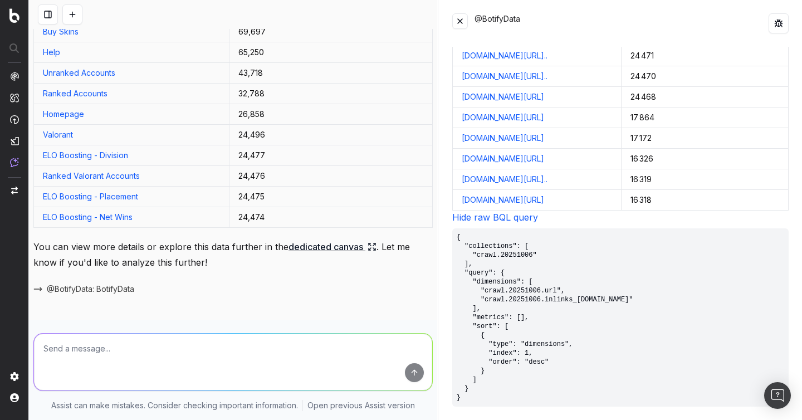
click at [178, 352] on textarea at bounding box center [233, 362] width 398 height 57
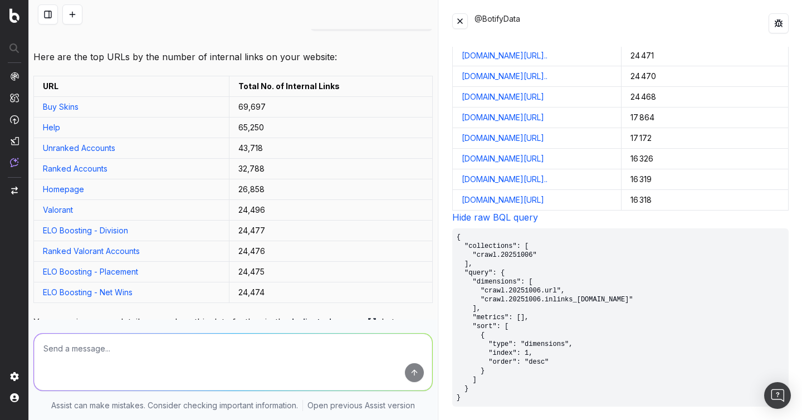
scroll to position [0, 0]
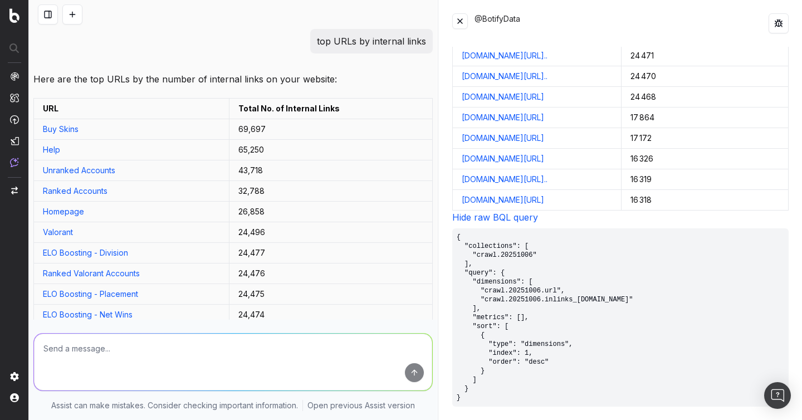
click at [367, 39] on p "top URLs by internal links" at bounding box center [371, 41] width 109 height 16
drag, startPoint x: 369, startPoint y: 41, endPoint x: 318, endPoint y: 42, distance: 51.3
click at [318, 42] on div "top URLs by internal links" at bounding box center [371, 41] width 123 height 25
copy p "top URLs by"
click at [153, 362] on textarea at bounding box center [233, 362] width 398 height 57
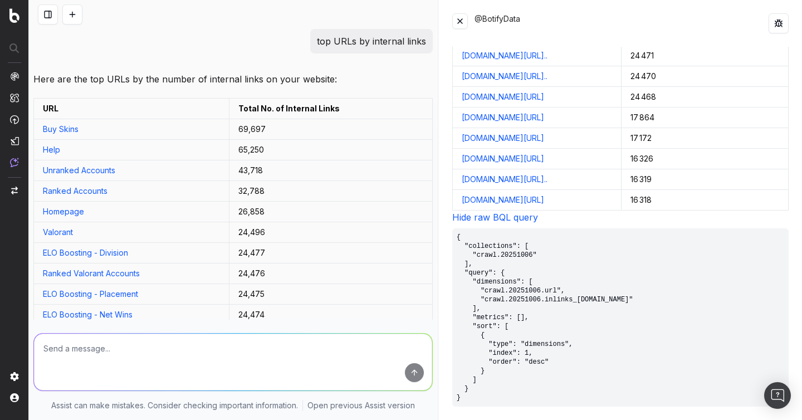
paste textarea "top URLs by"
paste textarea "No. of Unique Inlinks"
type textarea "top URLs by No. of Unique Inlinks"
drag, startPoint x: 350, startPoint y: 109, endPoint x: 243, endPoint y: 109, distance: 107.0
click at [243, 109] on td "Total No. of Internal Links" at bounding box center [331, 109] width 203 height 21
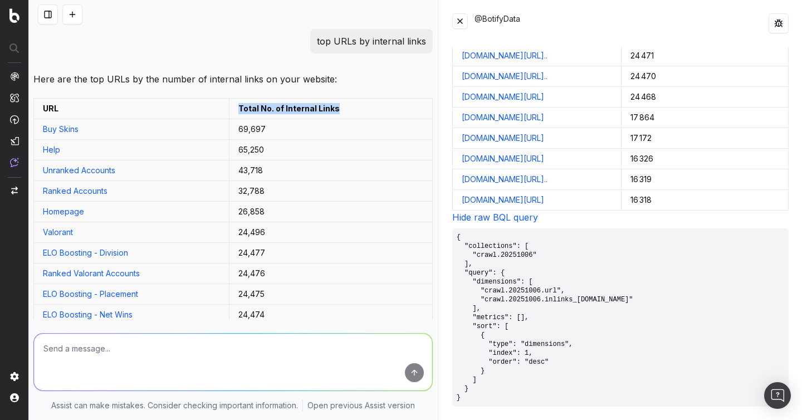
copy td "Total No. of Internal Links"
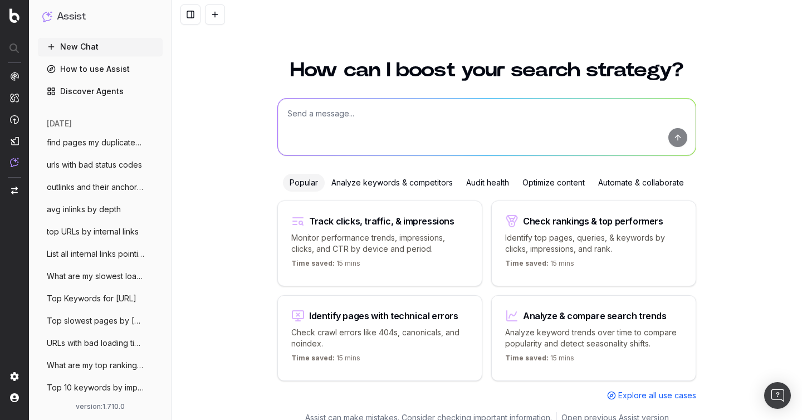
scroll to position [12, 0]
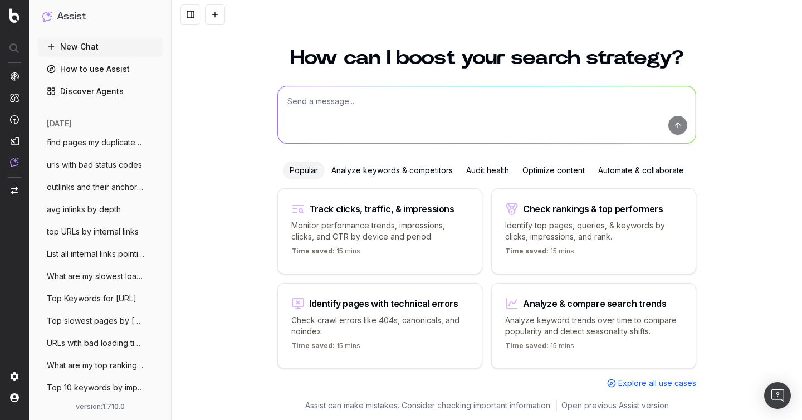
click at [373, 108] on textarea at bounding box center [487, 114] width 418 height 57
paste textarea "How many non-indexables URLs do I have on my last crawl?"
type textarea "How many non-indexables URLs do I have on my last crawl?"
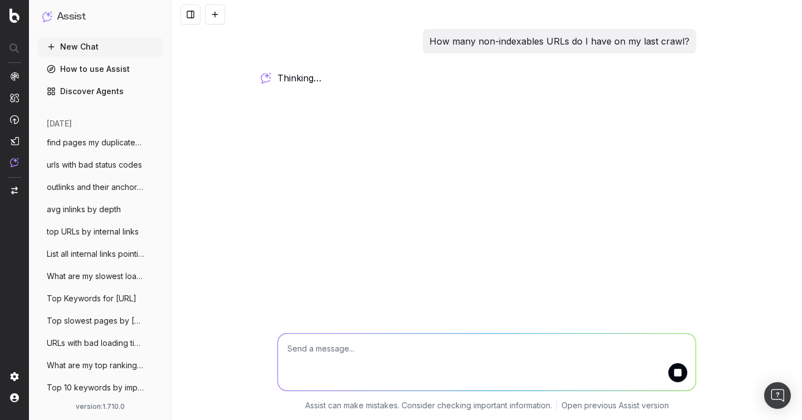
scroll to position [0, 0]
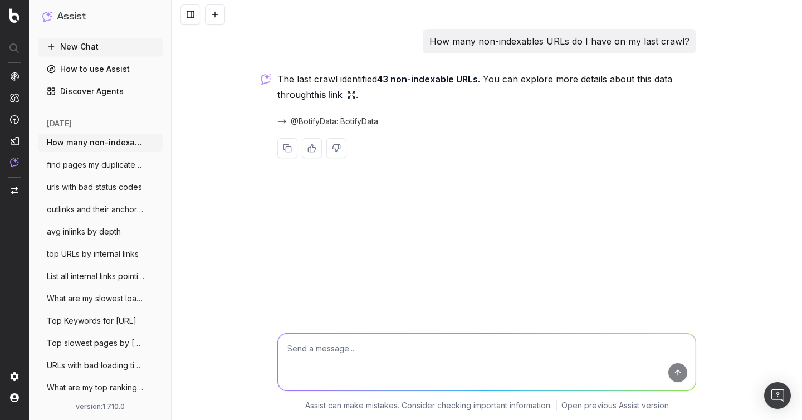
click at [329, 94] on link "this link" at bounding box center [333, 95] width 45 height 16
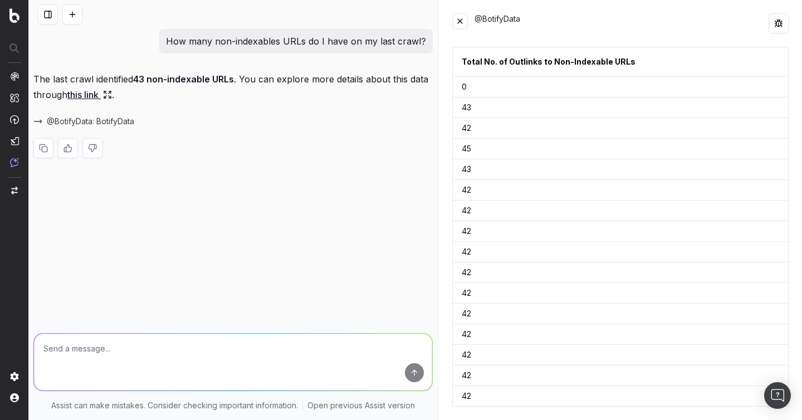
click at [336, 41] on p "How many non-indexables URLs do I have on my last crawl?" at bounding box center [296, 41] width 260 height 16
copy p "How many non-indexables URLs do I have on my last crawl?"
click at [329, 37] on p "How many non-indexables URLs do I have on my last crawl?" at bounding box center [296, 41] width 260 height 16
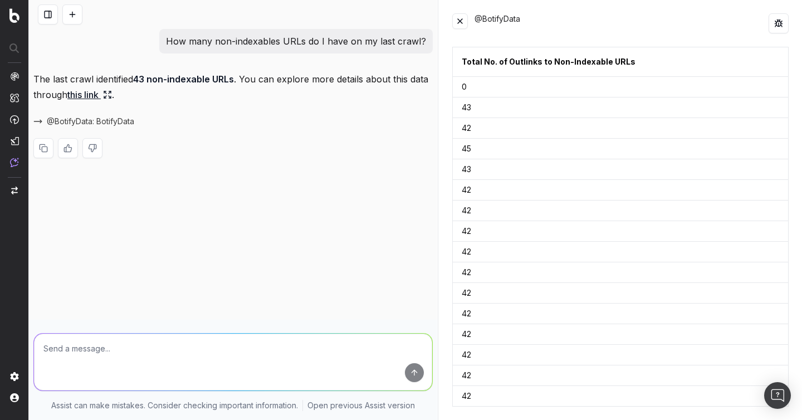
click at [329, 37] on p "How many non-indexables URLs do I have on my last crawl?" at bounding box center [296, 41] width 260 height 16
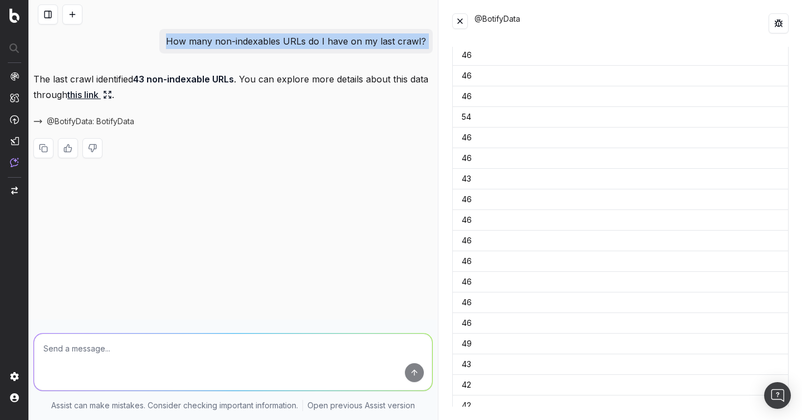
scroll to position [9992, 0]
click at [515, 401] on link "Watch the raw BQL query" at bounding box center [507, 399] width 110 height 11
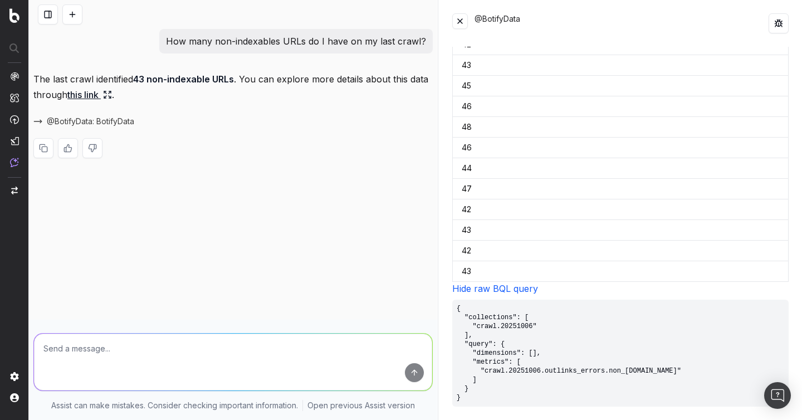
drag, startPoint x: 478, startPoint y: 399, endPoint x: 449, endPoint y: 302, distance: 101.0
click at [449, 302] on div "@BotifyData Total No. of Outlinks to Non-Indexable URLs 0 43 42 45 43 42 42 42 …" at bounding box center [620, 210] width 363 height 420
copy pre "{ "collections": [ "crawl.20251006" ], "query": { "dimensions": [], "metrics": …"
click at [662, 30] on div "@BotifyData" at bounding box center [622, 23] width 294 height 20
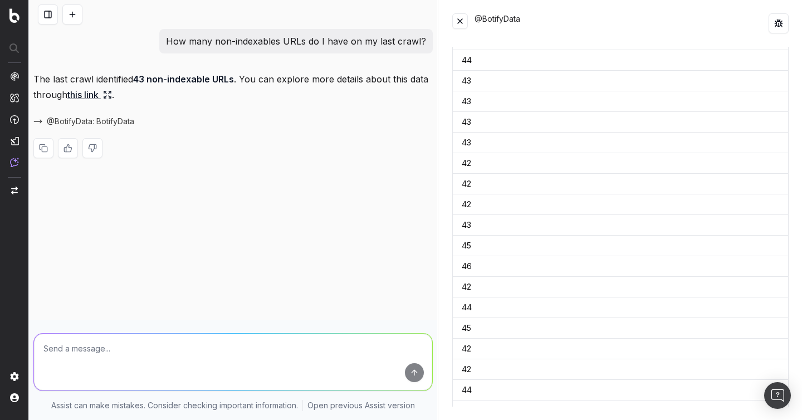
scroll to position [0, 0]
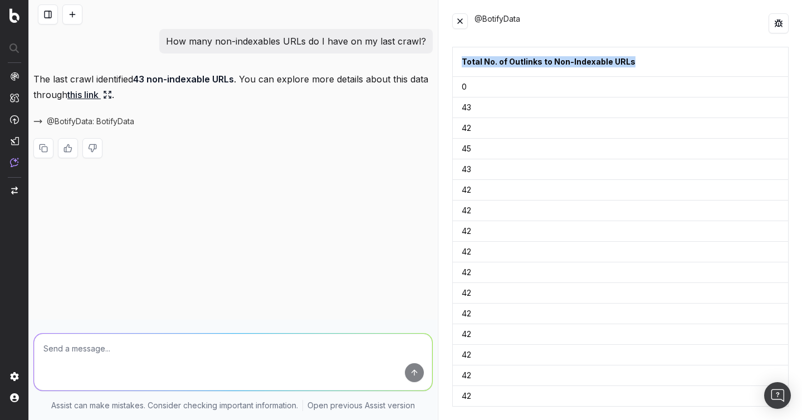
drag, startPoint x: 658, startPoint y: 64, endPoint x: 453, endPoint y: 64, distance: 205.0
click at [453, 64] on th "Total No. of Outlinks to Non-Indexable URLs" at bounding box center [620, 62] width 336 height 30
copy div "Total No. of Outlinks to Non-Indexable URLs"
click at [326, 35] on p "How many non-indexables URLs do I have on my last crawl?" at bounding box center [296, 41] width 260 height 16
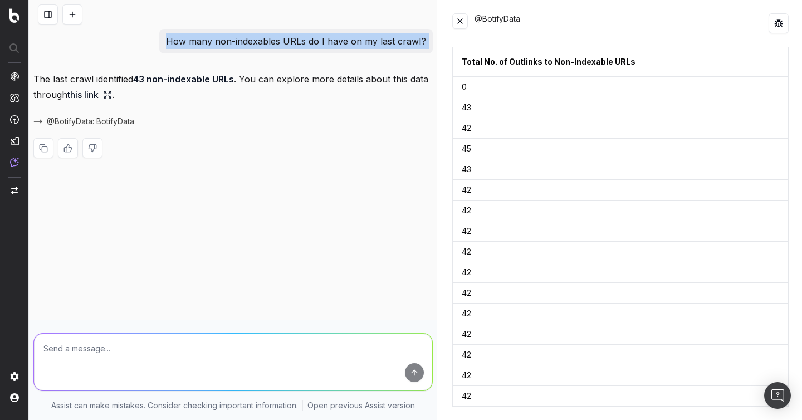
click at [326, 35] on p "How many non-indexables URLs do I have on my last crawl?" at bounding box center [296, 41] width 260 height 16
copy p "How many non-indexables URLs do I have on my last crawl?"
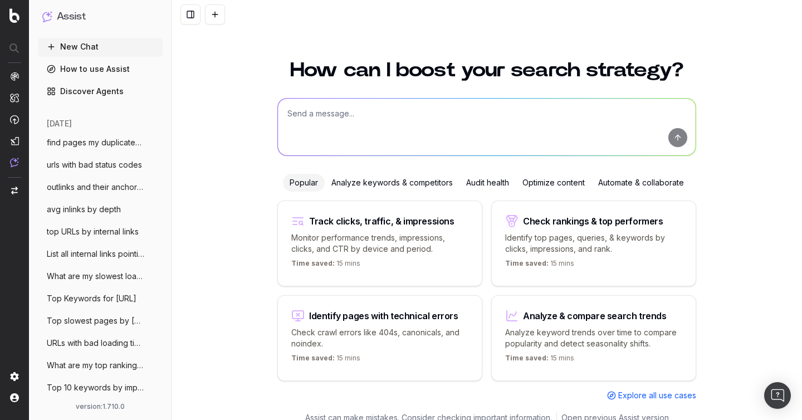
scroll to position [12, 0]
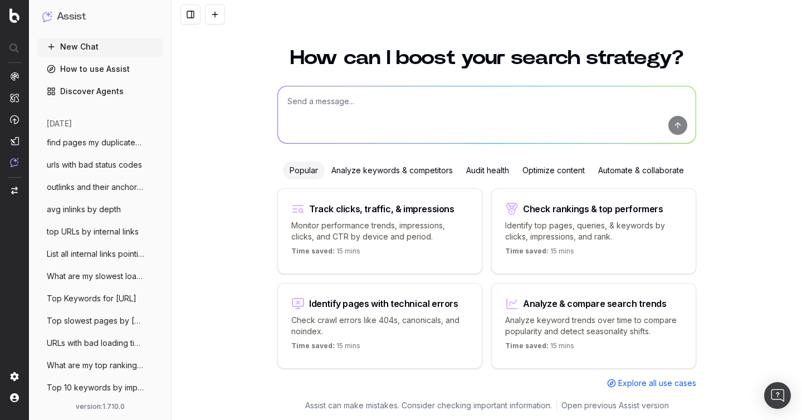
click at [423, 113] on textarea at bounding box center [487, 114] width 418 height 57
paste textarea "What are my Non Self-Canonical?"
type textarea "What are my Non Self-Canonical?"
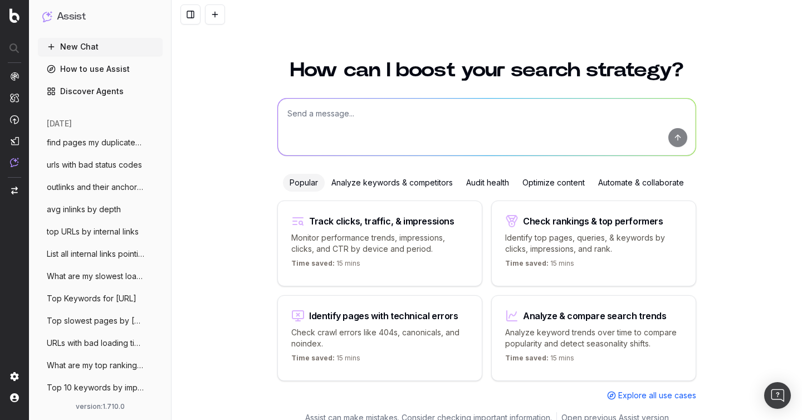
scroll to position [12, 0]
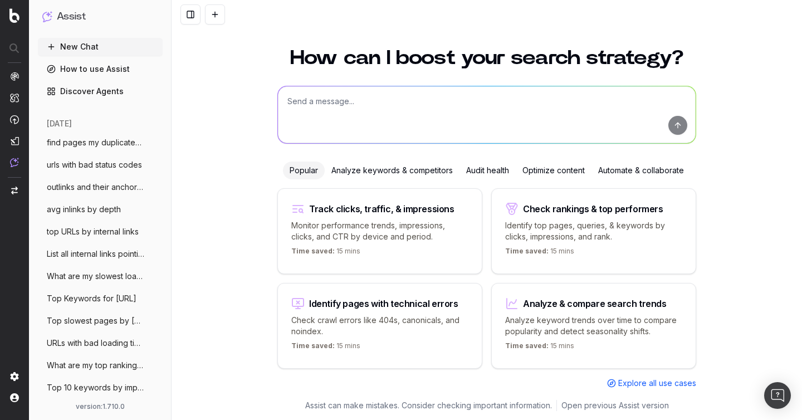
click at [469, 112] on textarea at bounding box center [487, 114] width 418 height 57
paste textarea "What are my Not indexable pages in sitemaps?"
type textarea "What are my Not indexable pages in sitemaps?"
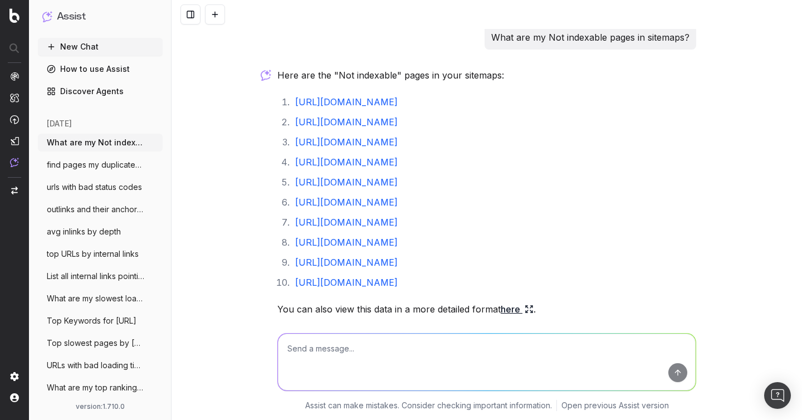
scroll to position [6, 0]
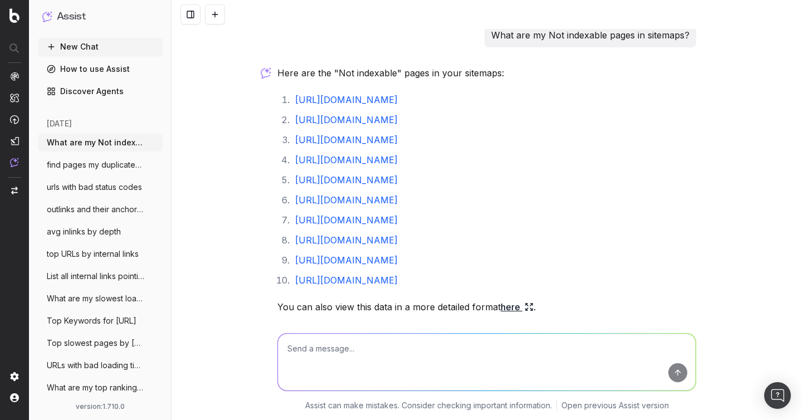
click at [515, 306] on link "here" at bounding box center [517, 307] width 33 height 16
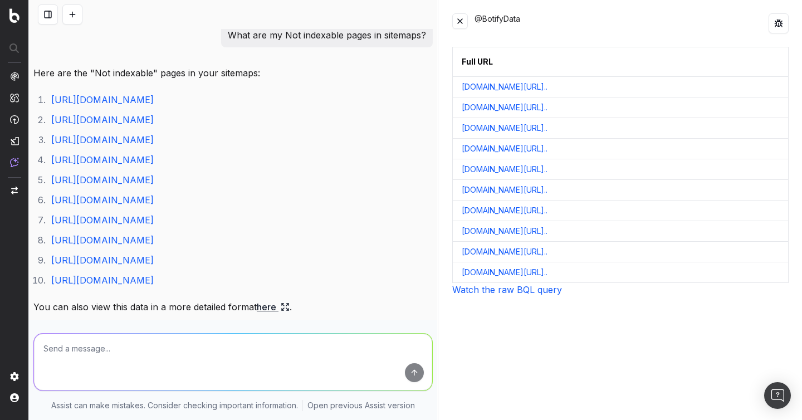
click at [527, 296] on div "Full URL [DOMAIN_NAME][URL].. [DOMAIN_NAME][URL].. [DOMAIN_NAME][URL].. [DOMAIN…" at bounding box center [620, 227] width 337 height 360
click at [527, 294] on link "Watch the raw BQL query" at bounding box center [507, 289] width 110 height 11
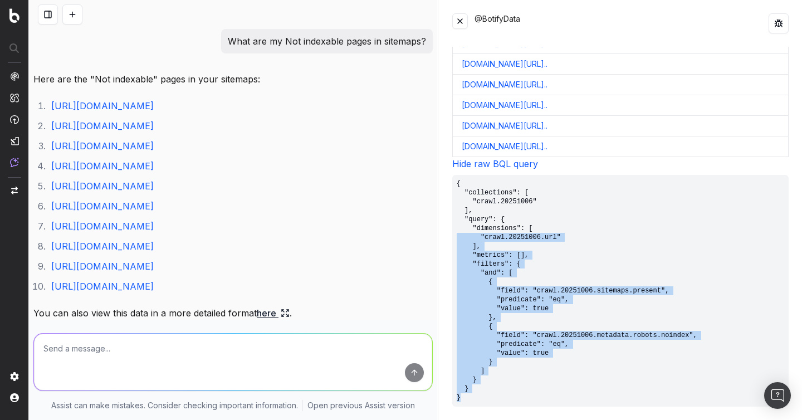
scroll to position [106, 0]
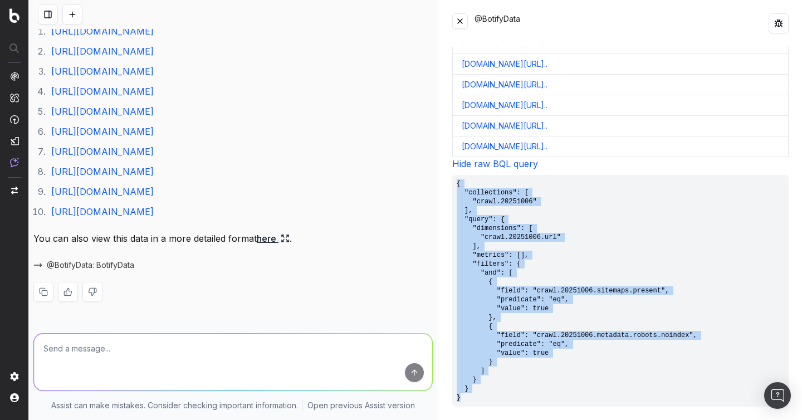
drag, startPoint x: 473, startPoint y: 400, endPoint x: 441, endPoint y: 182, distance: 220.7
click at [441, 182] on div "@BotifyData Full URL [DOMAIN_NAME][URL].. [DOMAIN_NAME][URL].. [DOMAIN_NAME][UR…" at bounding box center [620, 210] width 363 height 420
copy pre "{ "collections": [ "crawl.20251006" ], "query": { "dimensions": [ "crawl.202510…"
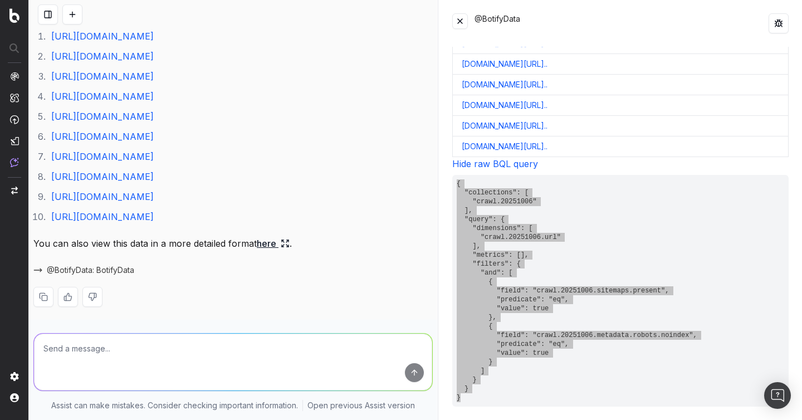
scroll to position [0, 0]
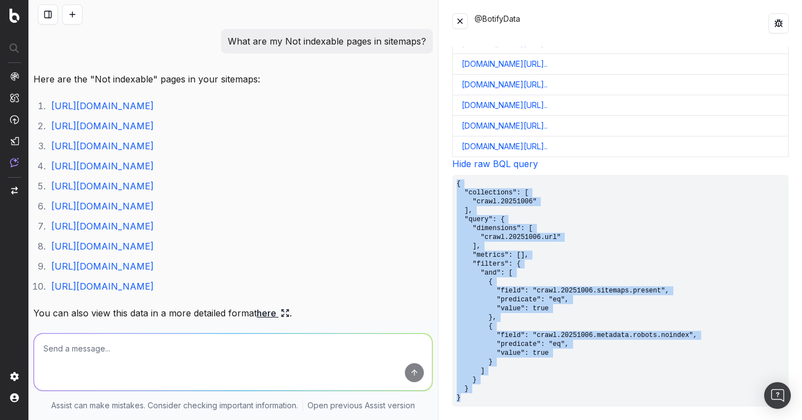
click at [530, 254] on pre "{ "collections": [ "crawl.20251006" ], "query": { "dimensions": [ "crawl.202510…" at bounding box center [620, 291] width 337 height 232
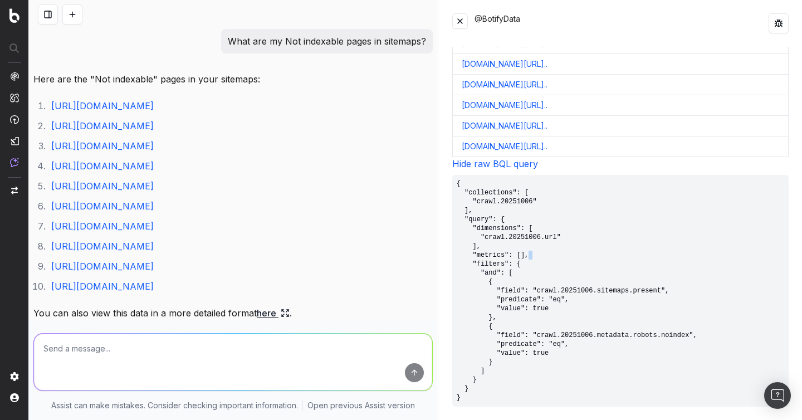
click at [530, 254] on pre "{ "collections": [ "crawl.20251006" ], "query": { "dimensions": [ "crawl.202510…" at bounding box center [620, 291] width 337 height 232
click at [523, 241] on pre "{ "collections": [ "crawl.20251006" ], "query": { "dimensions": [ "crawl.202510…" at bounding box center [620, 291] width 337 height 232
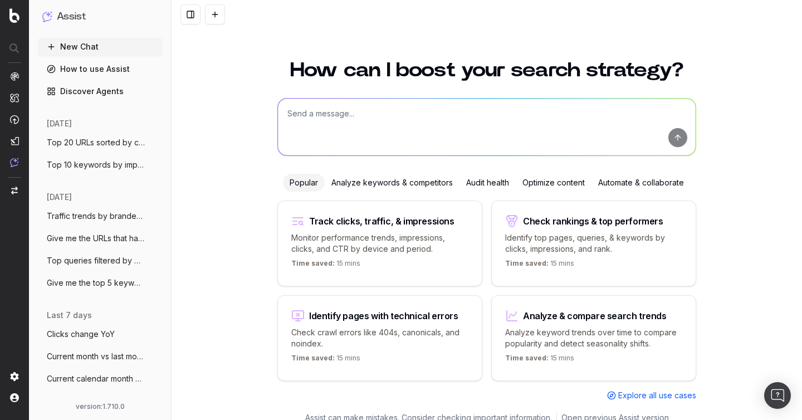
scroll to position [12, 0]
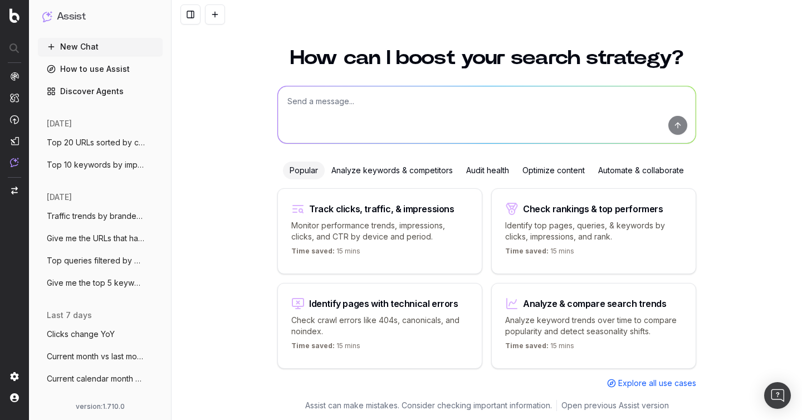
click at [347, 125] on textarea at bounding box center [487, 114] width 418 height 57
paste textarea "How many non-indexables URLs do I have on my last crawl?"
type textarea "How many non-indexables URLs do I have on my last crawl?"
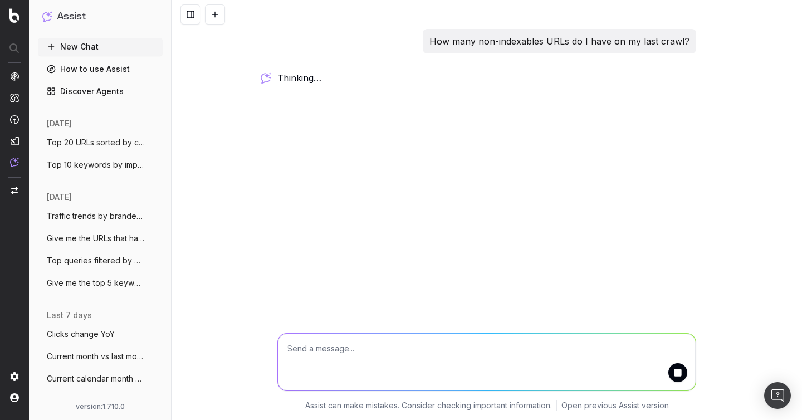
scroll to position [0, 0]
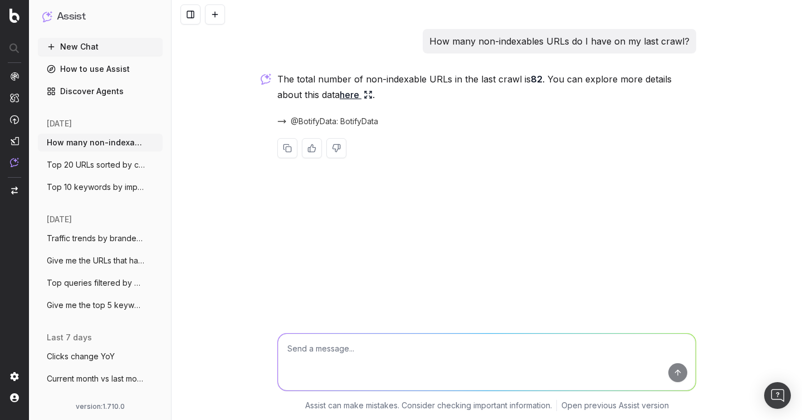
click at [622, 197] on div "How many non-indexables URLs do I have on my last crawl? The total number of no…" at bounding box center [487, 210] width 631 height 420
click at [342, 120] on span "@BotifyData: BotifyData" at bounding box center [334, 121] width 87 height 11
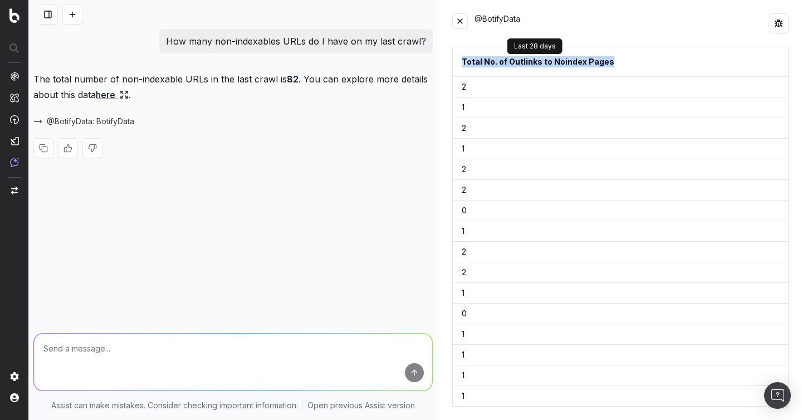
drag, startPoint x: 623, startPoint y: 66, endPoint x: 462, endPoint y: 65, distance: 161.0
click at [462, 65] on div "Total No. of Outlinks to Noindex Pages" at bounding box center [625, 62] width 327 height 20
copy div "Total No. of Outlinks to Noindex Pages"
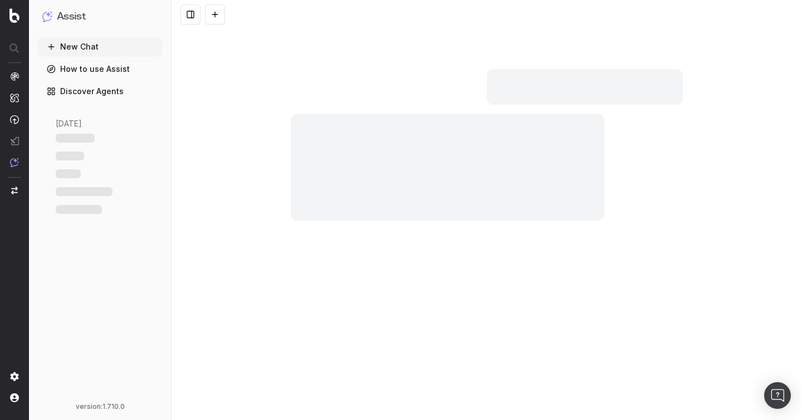
click at [208, 15] on button at bounding box center [215, 14] width 20 height 20
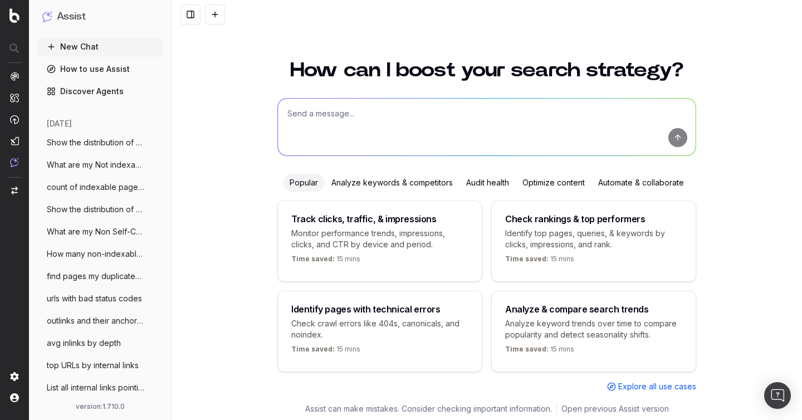
scroll to position [12, 0]
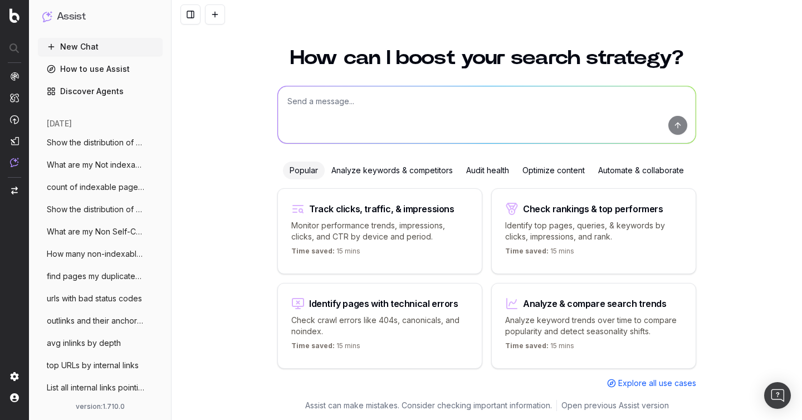
click at [324, 118] on textarea at bounding box center [487, 114] width 418 height 57
paste textarea "count of pages by language"
type textarea "count of pages by language"
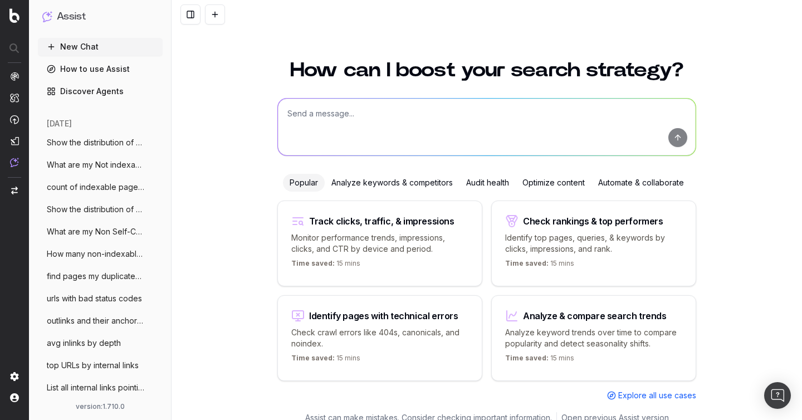
scroll to position [12, 0]
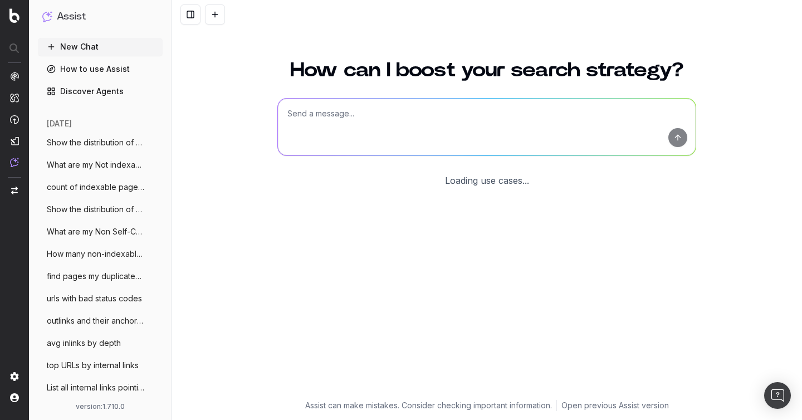
scroll to position [12, 0]
